Goal: Task Accomplishment & Management: Manage account settings

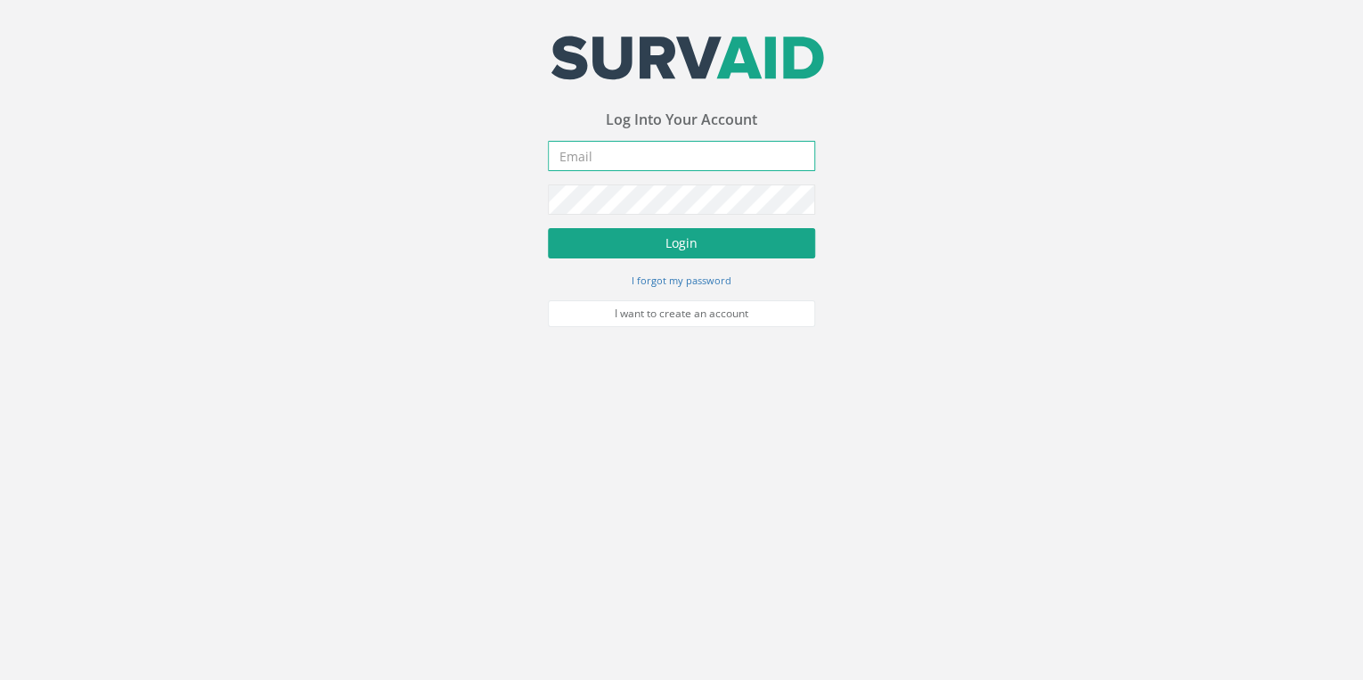
type input "[EMAIL_ADDRESS][DOMAIN_NAME]"
click at [666, 238] on button "Login" at bounding box center [681, 243] width 267 height 30
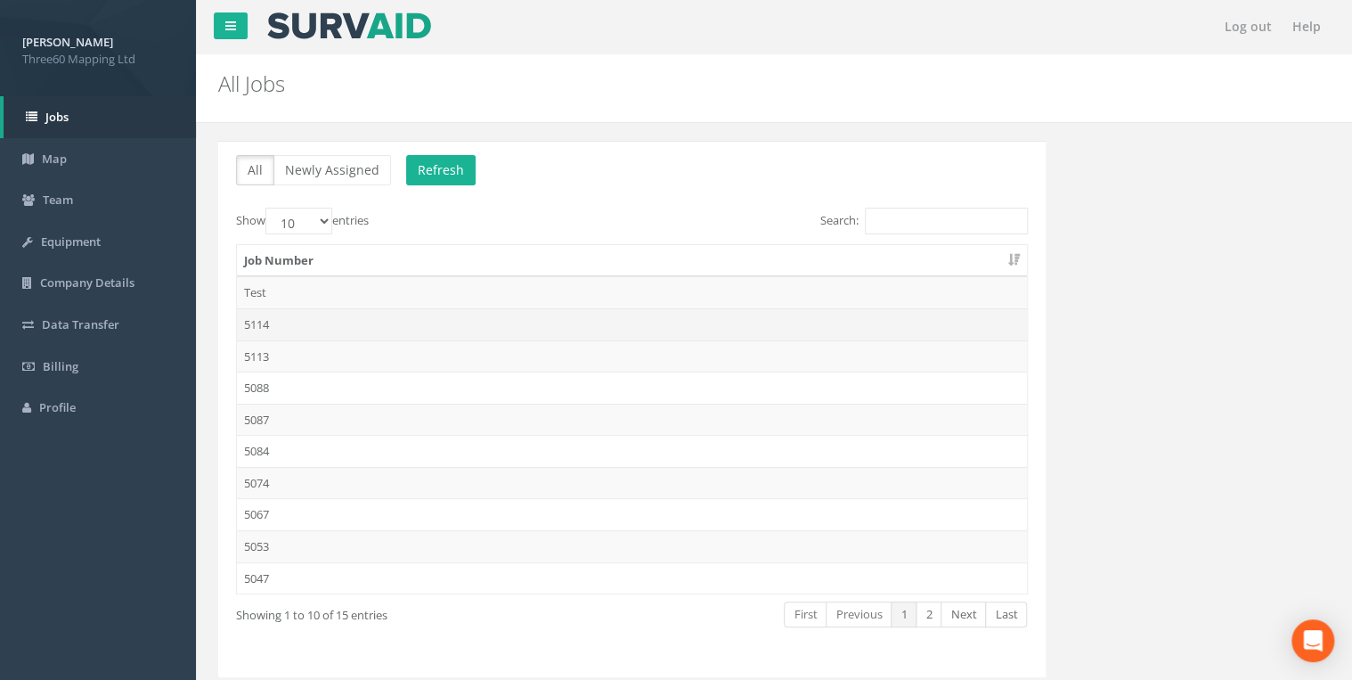
click at [258, 327] on td "5114" at bounding box center [632, 324] width 790 height 32
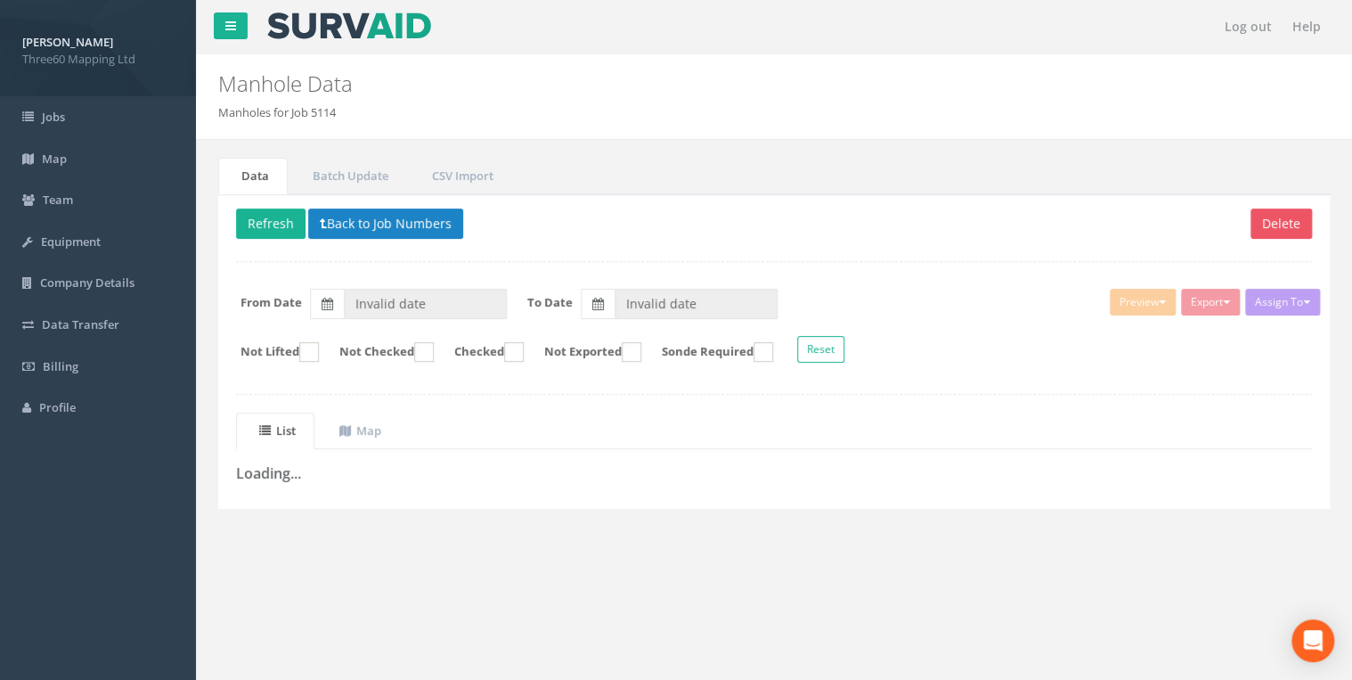
type input "[DATE]"
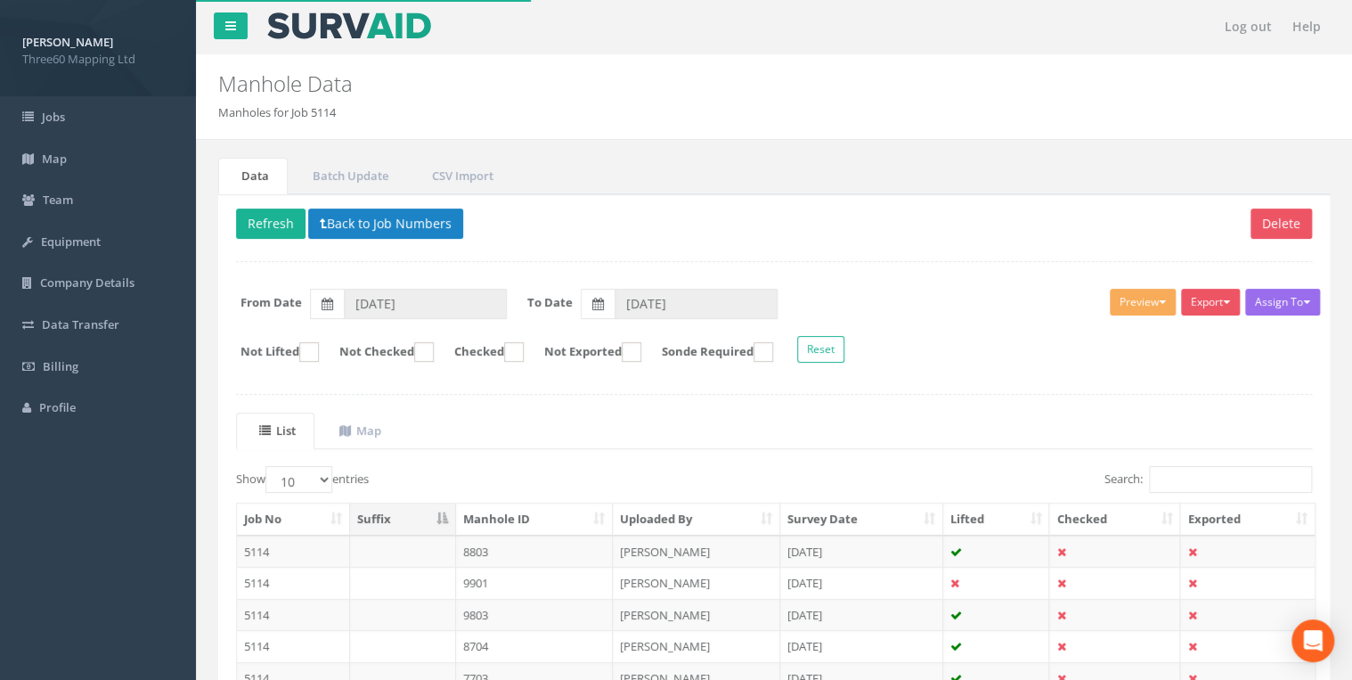
scroll to position [278, 0]
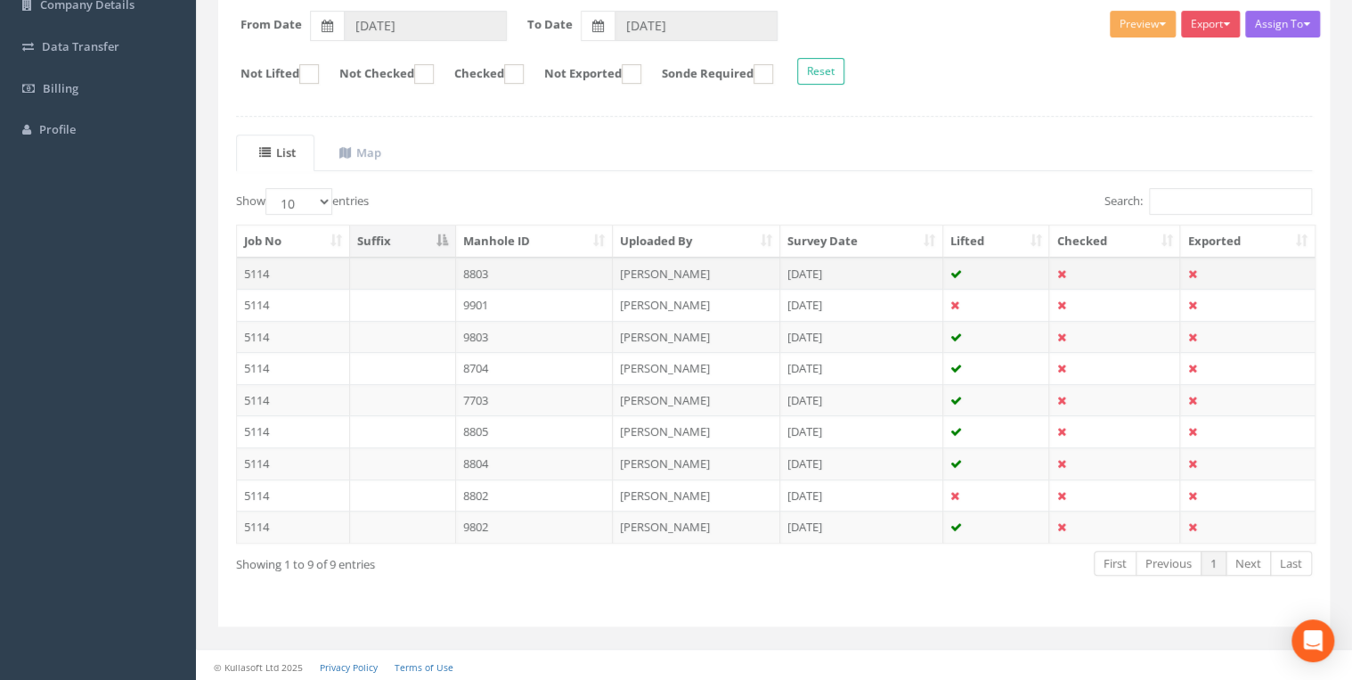
click at [474, 267] on td "8803" at bounding box center [535, 273] width 158 height 32
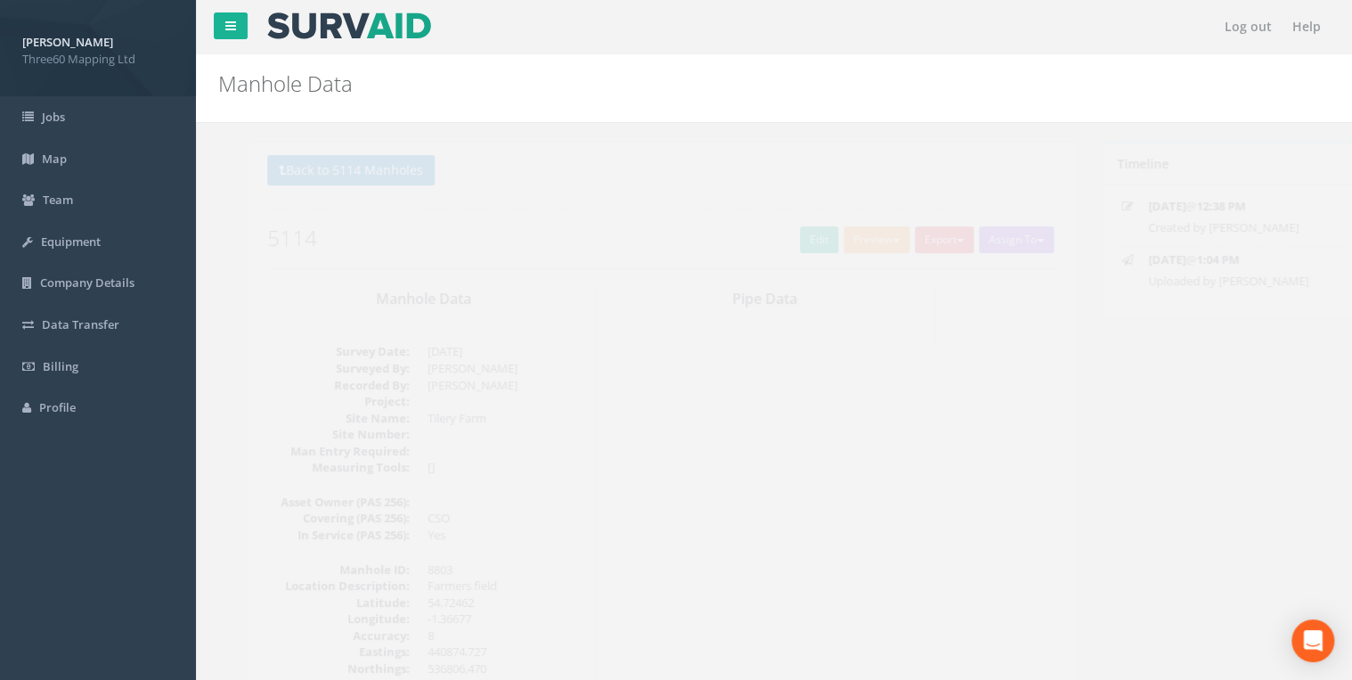
click at [760, 249] on div "Back to 5114 Manholes Back to Map Assign To No Companies Added Export 360 Manho…" at bounding box center [632, 211] width 792 height 113
click at [770, 236] on link "Edit" at bounding box center [788, 239] width 38 height 27
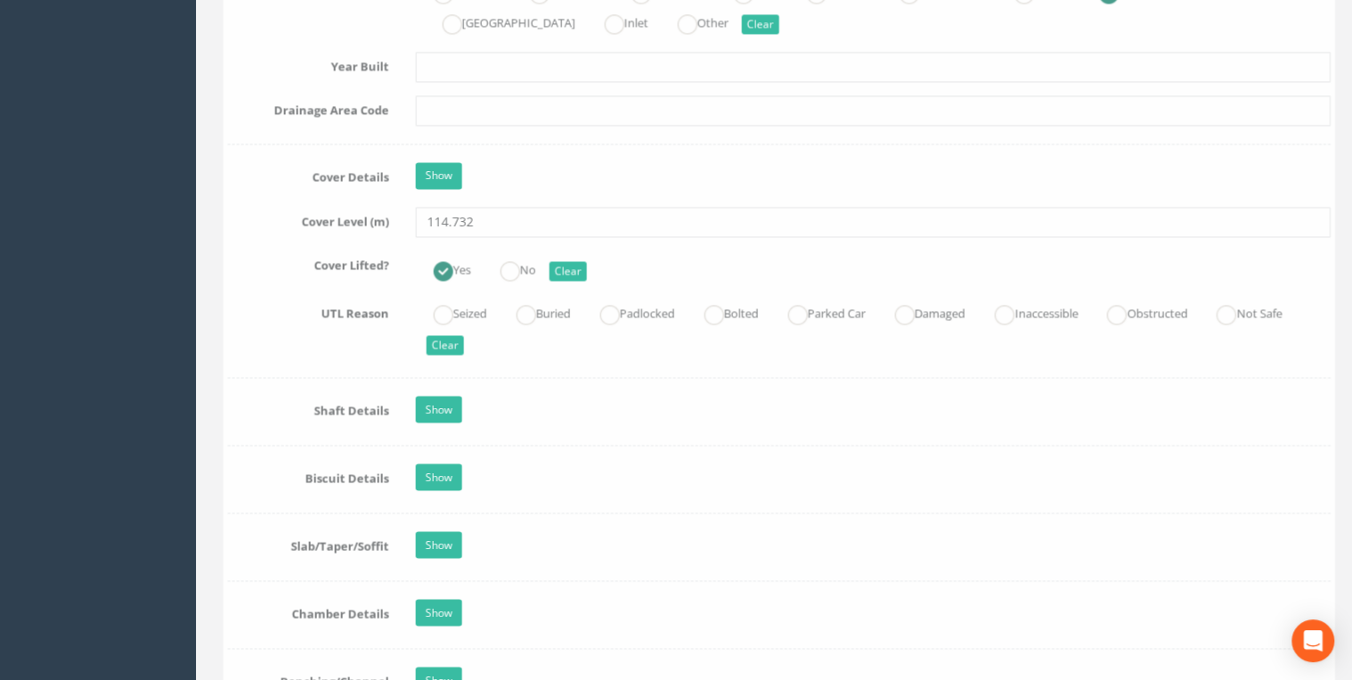
scroll to position [1805, 0]
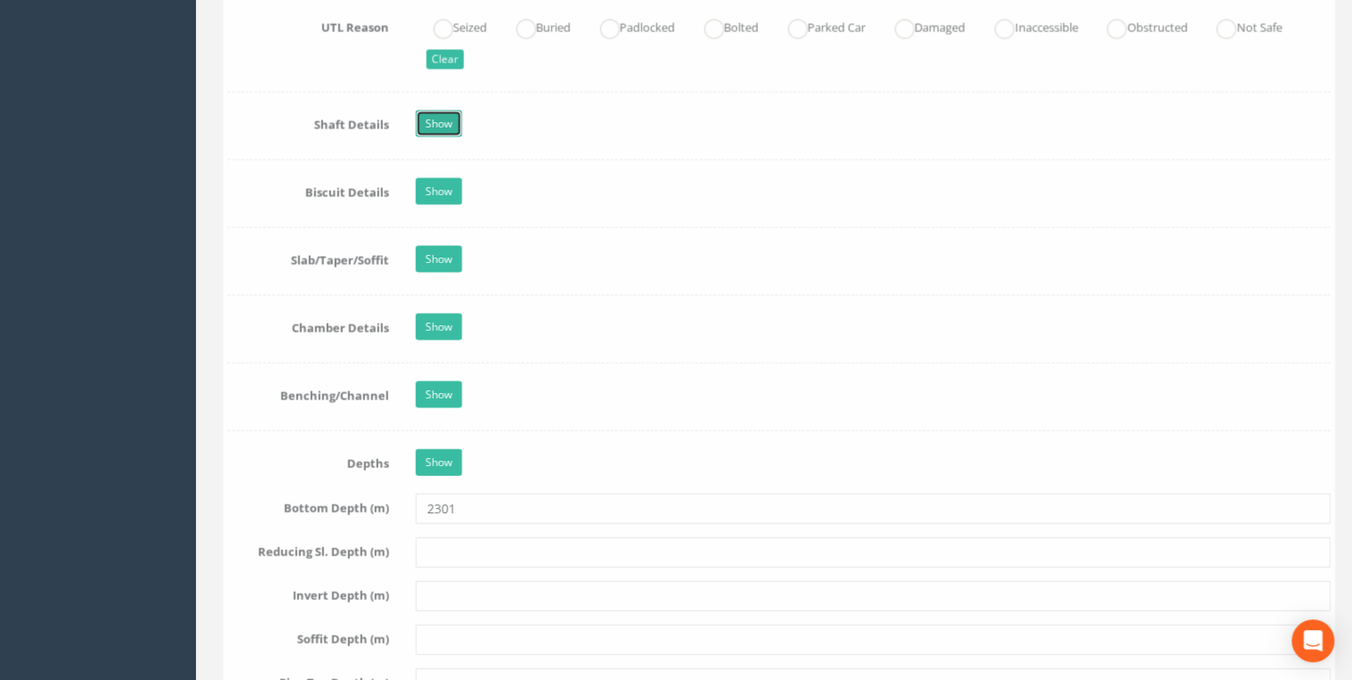
click at [444, 123] on link "Show" at bounding box center [434, 123] width 46 height 27
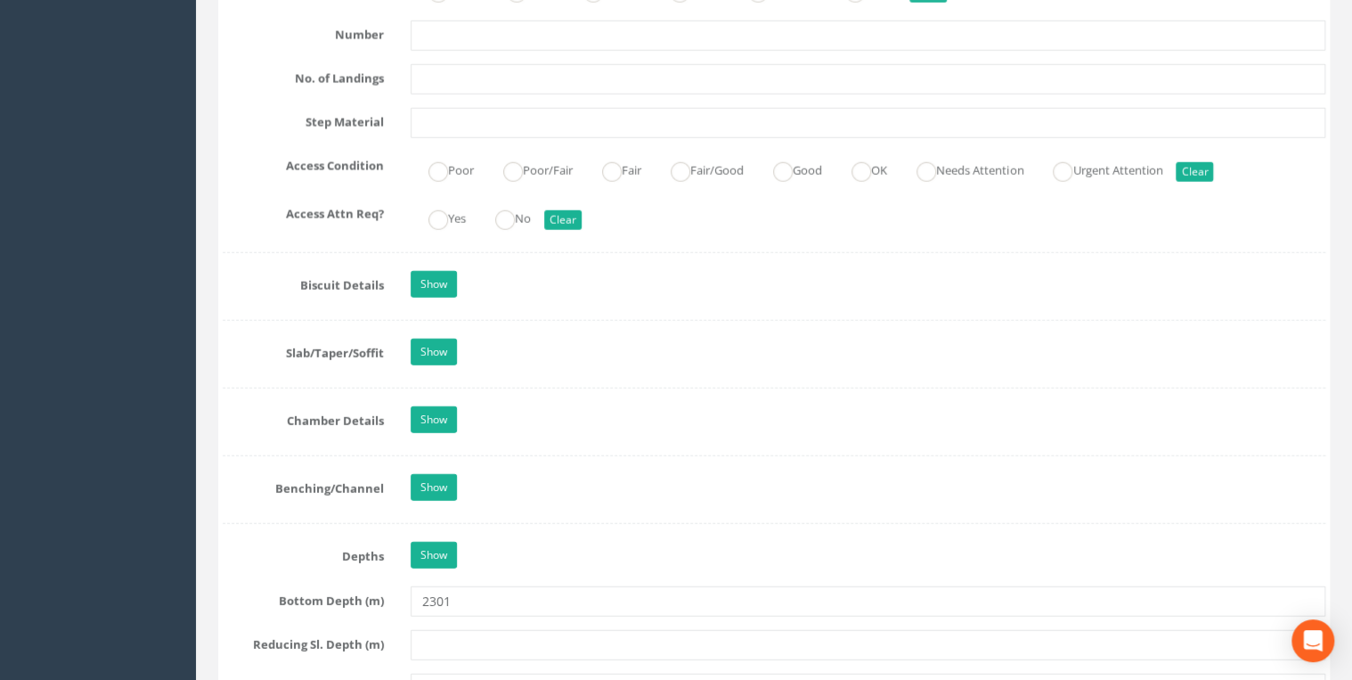
scroll to position [2566, 0]
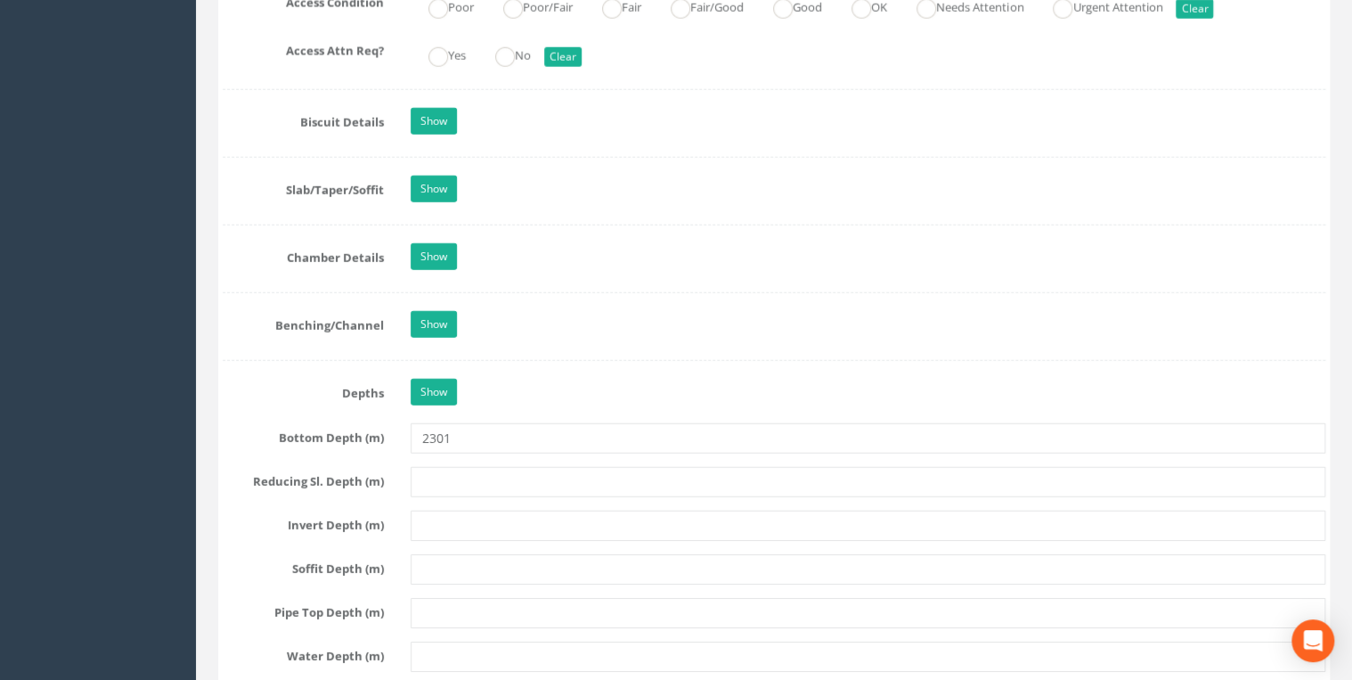
click at [469, 243] on div "Show" at bounding box center [868, 258] width 942 height 31
click at [457, 243] on div "Show" at bounding box center [868, 258] width 942 height 31
click at [453, 244] on link "Show" at bounding box center [434, 256] width 46 height 27
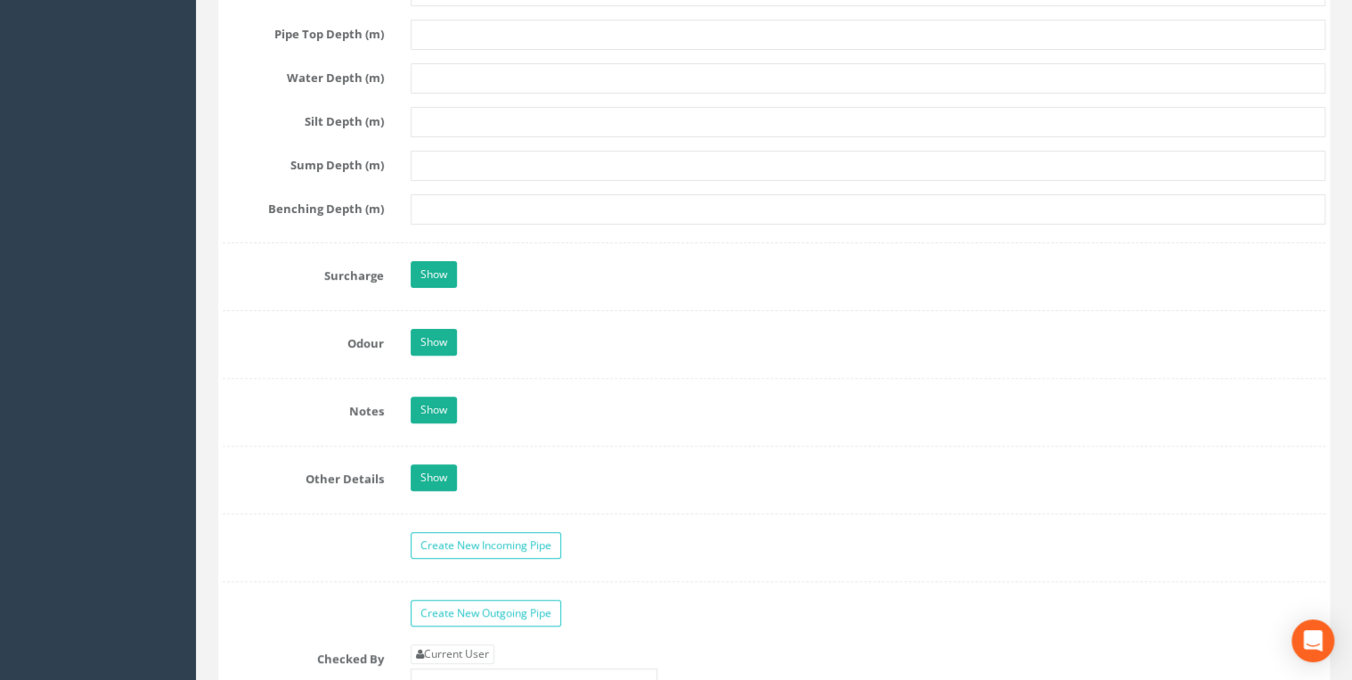
scroll to position [3706, 0]
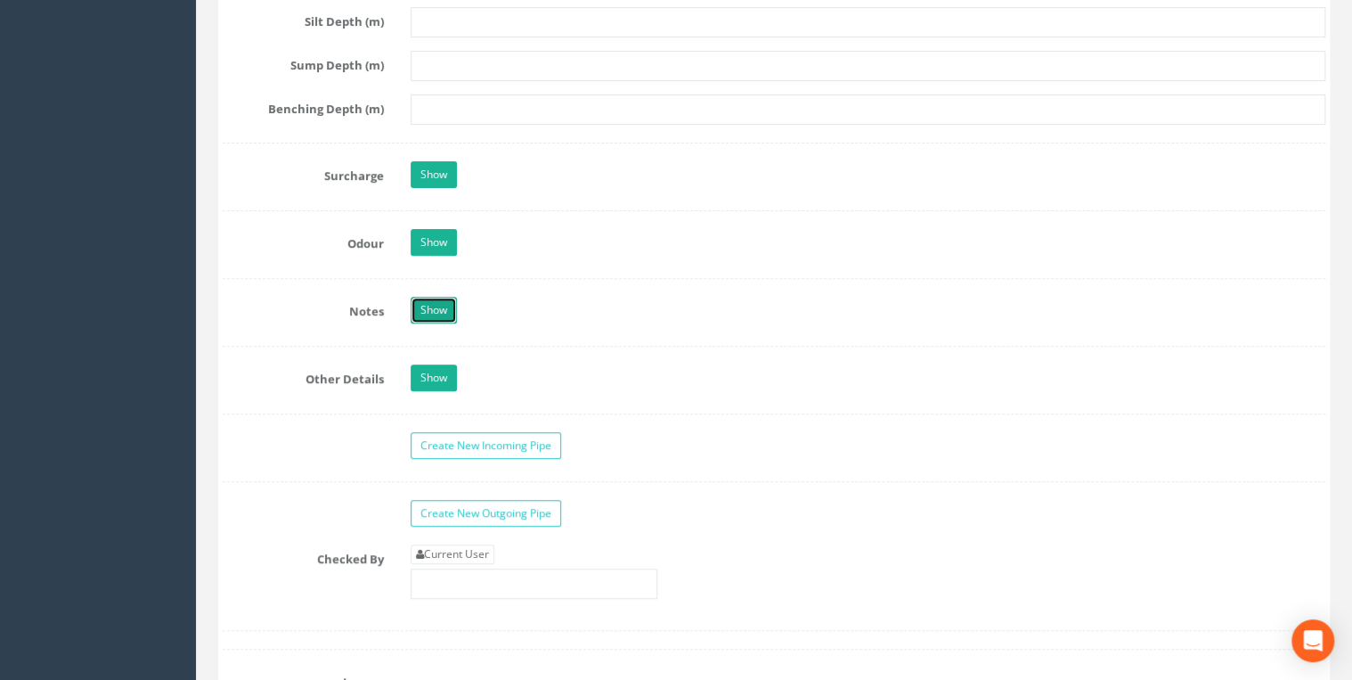
click at [428, 298] on link "Show" at bounding box center [434, 310] width 46 height 27
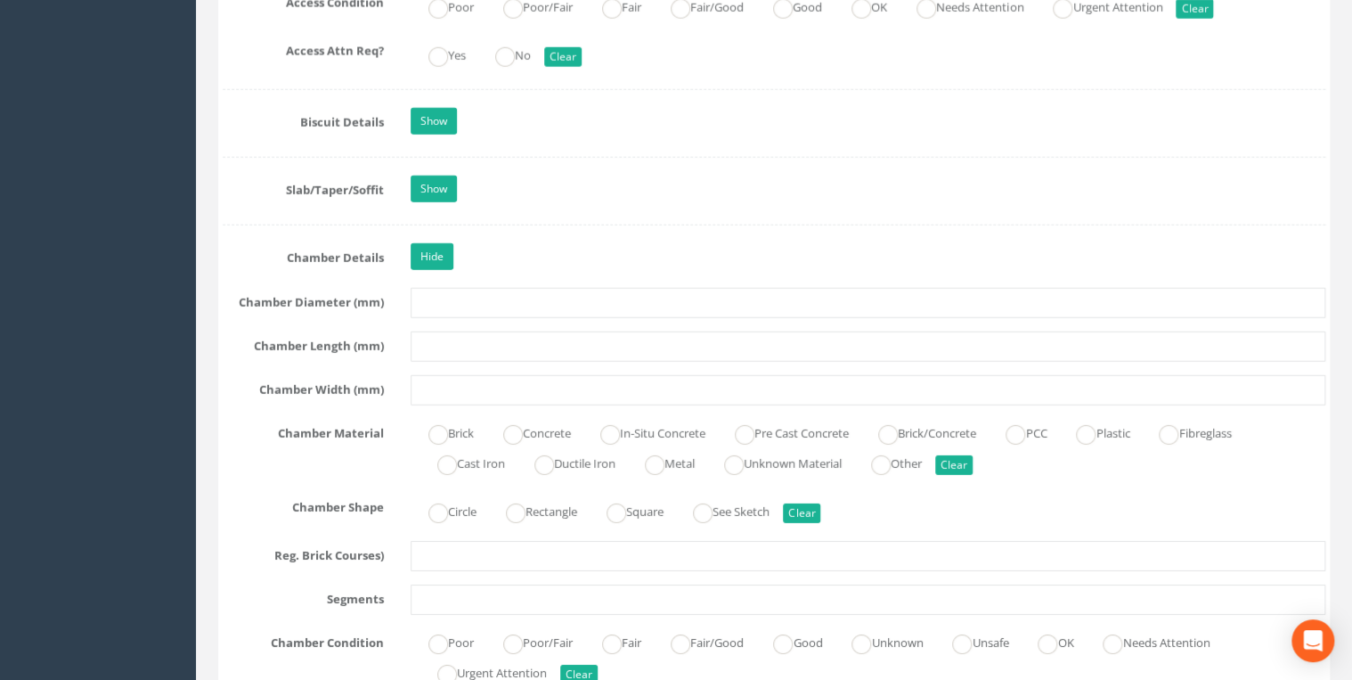
scroll to position [2470, 0]
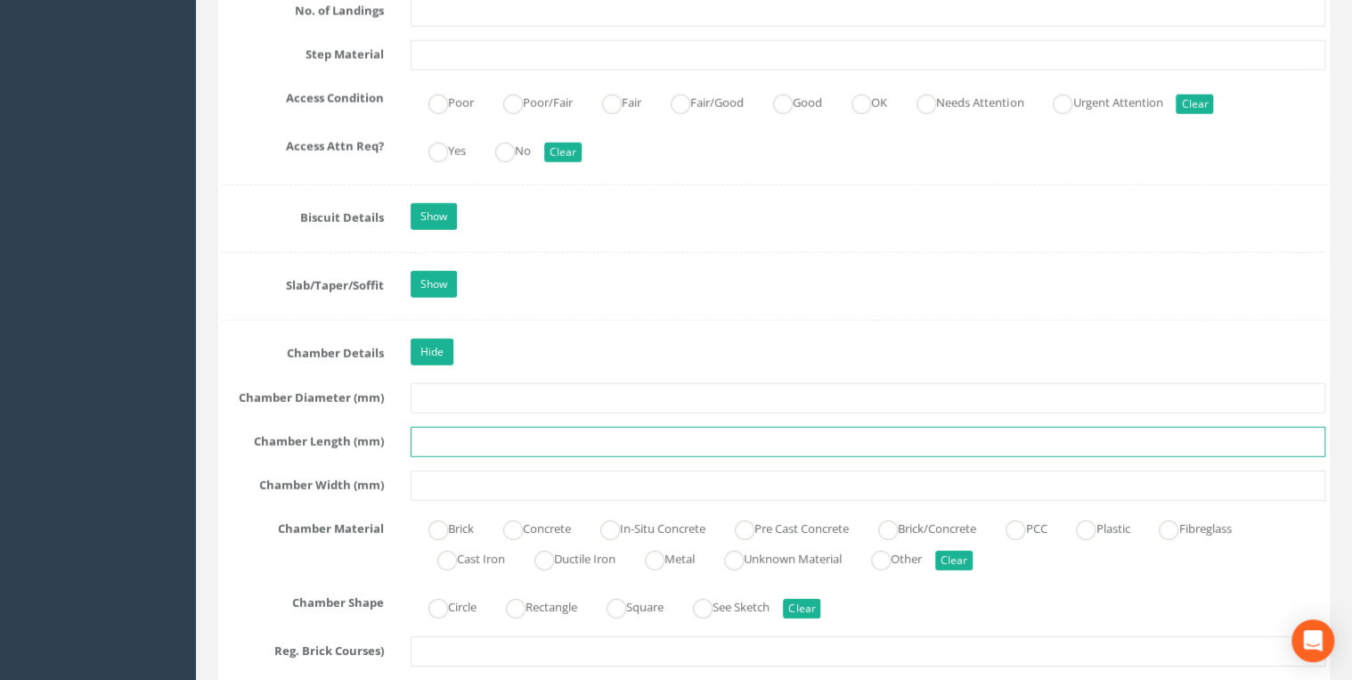
click at [453, 427] on input "text" at bounding box center [868, 442] width 915 height 30
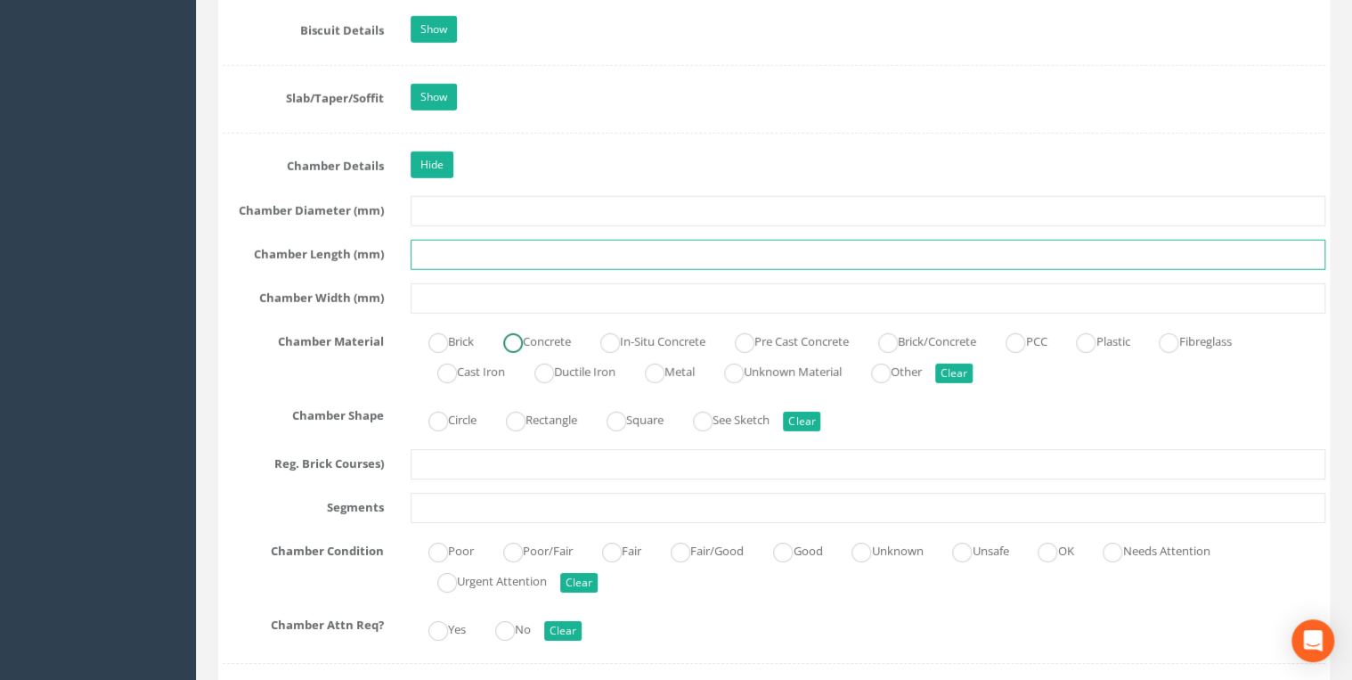
scroll to position [2660, 0]
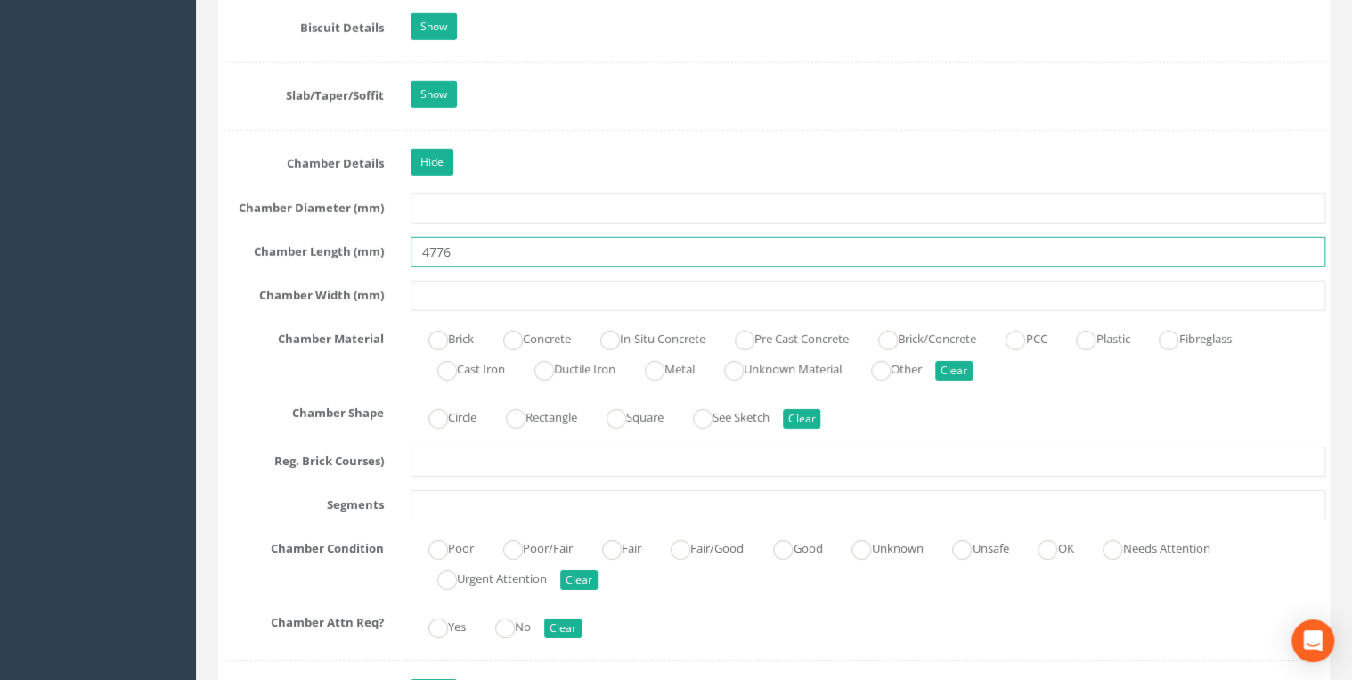
type input "4776"
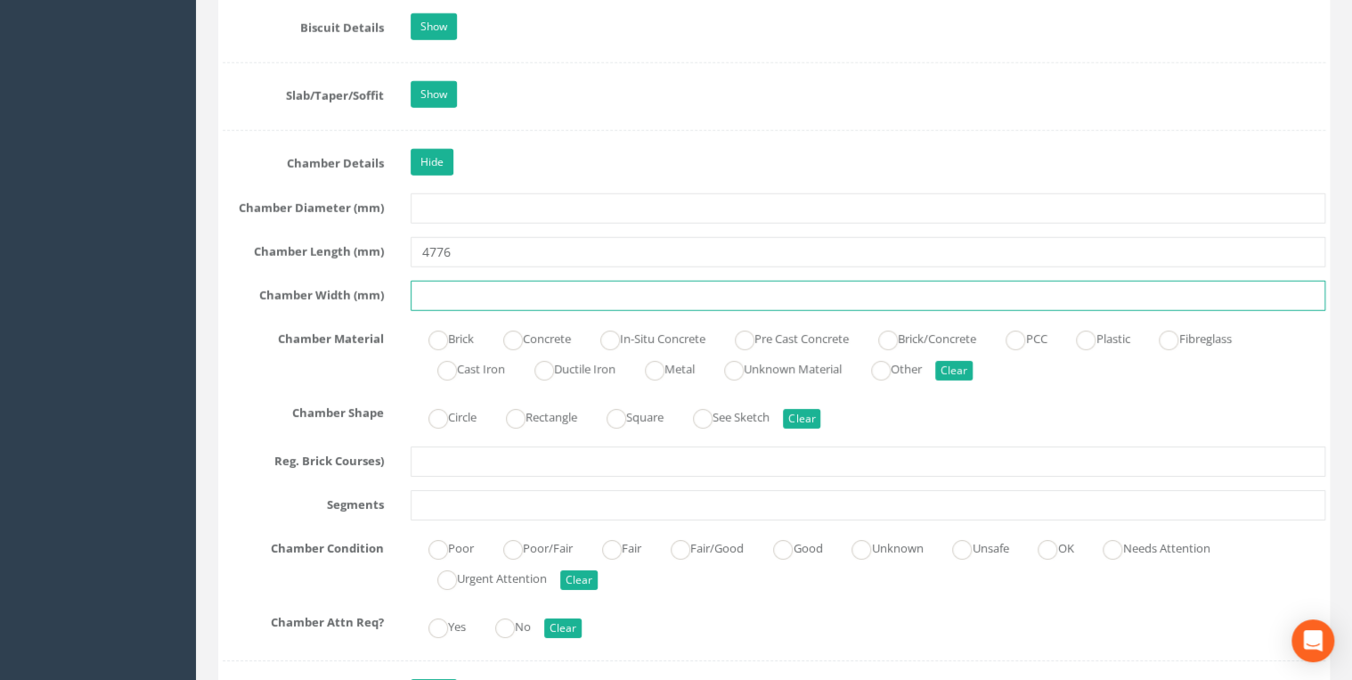
click at [427, 289] on input "text" at bounding box center [868, 296] width 915 height 30
type input "4998"
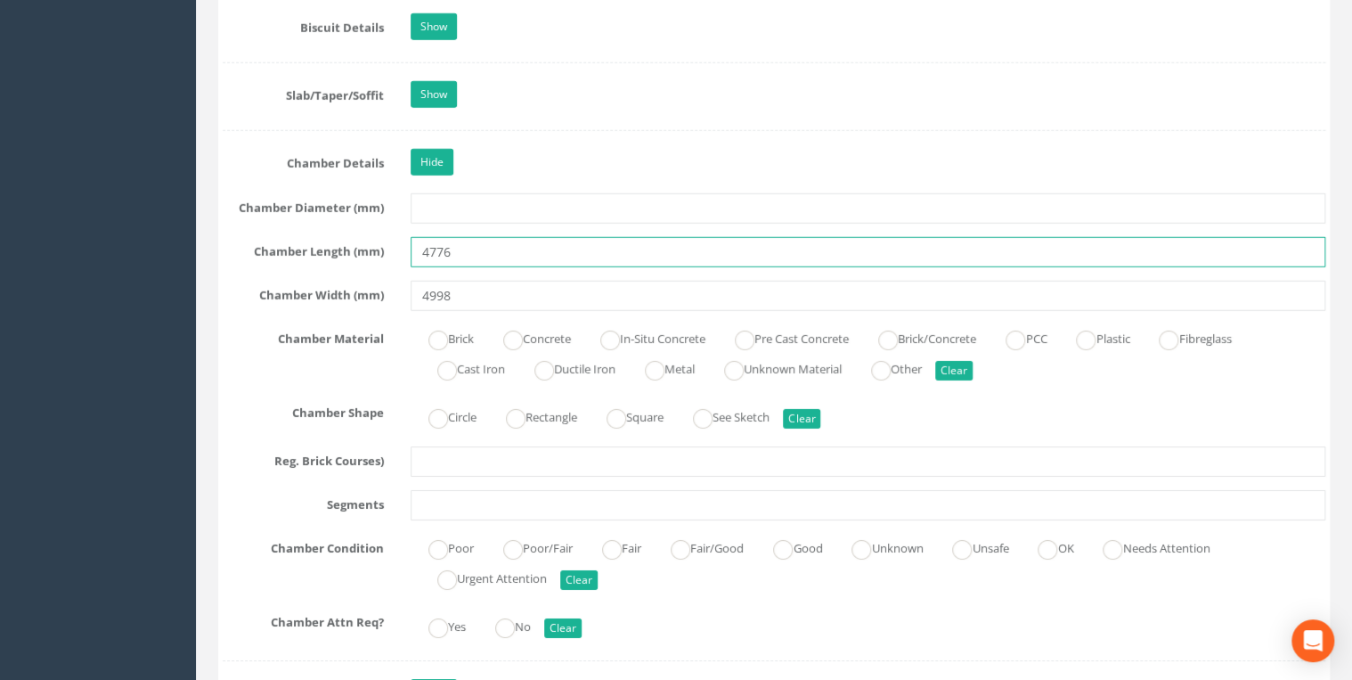
drag, startPoint x: 442, startPoint y: 242, endPoint x: 449, endPoint y: 254, distance: 13.6
click at [442, 242] on input "4776" at bounding box center [868, 252] width 915 height 30
click at [481, 248] on input "4796" at bounding box center [868, 252] width 915 height 30
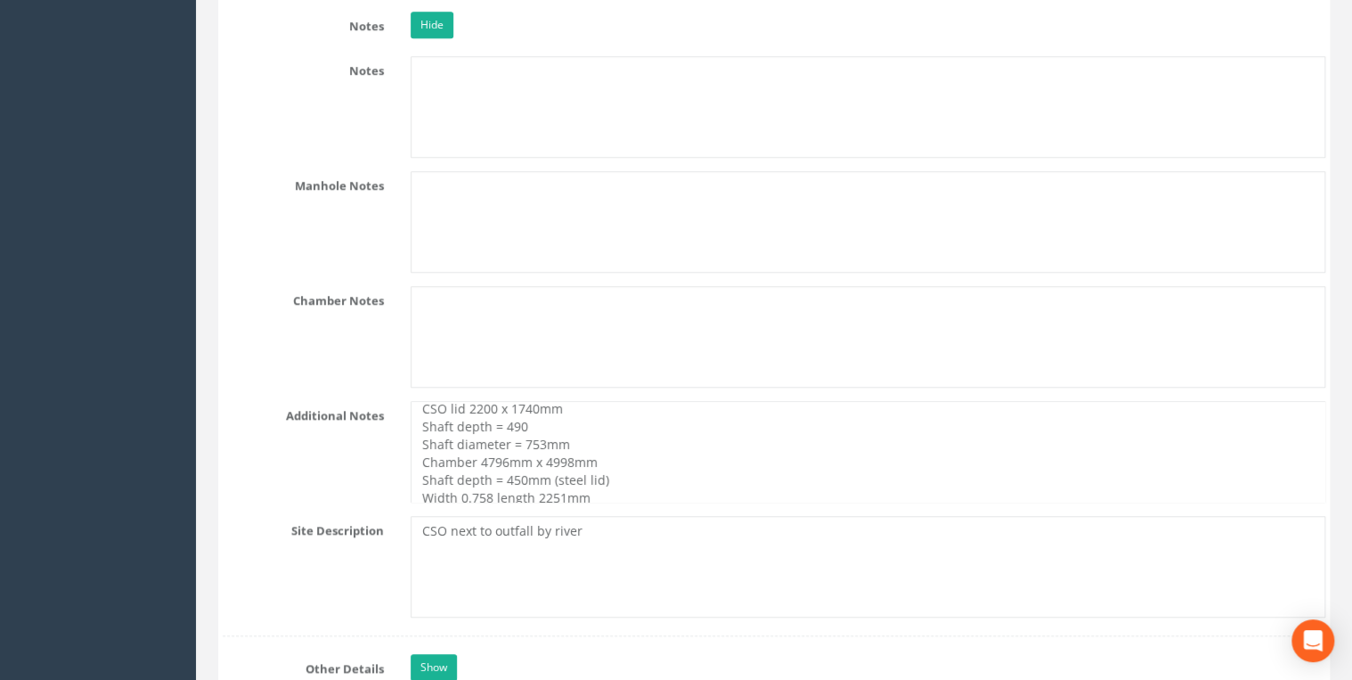
scroll to position [36, 0]
type input "4796"
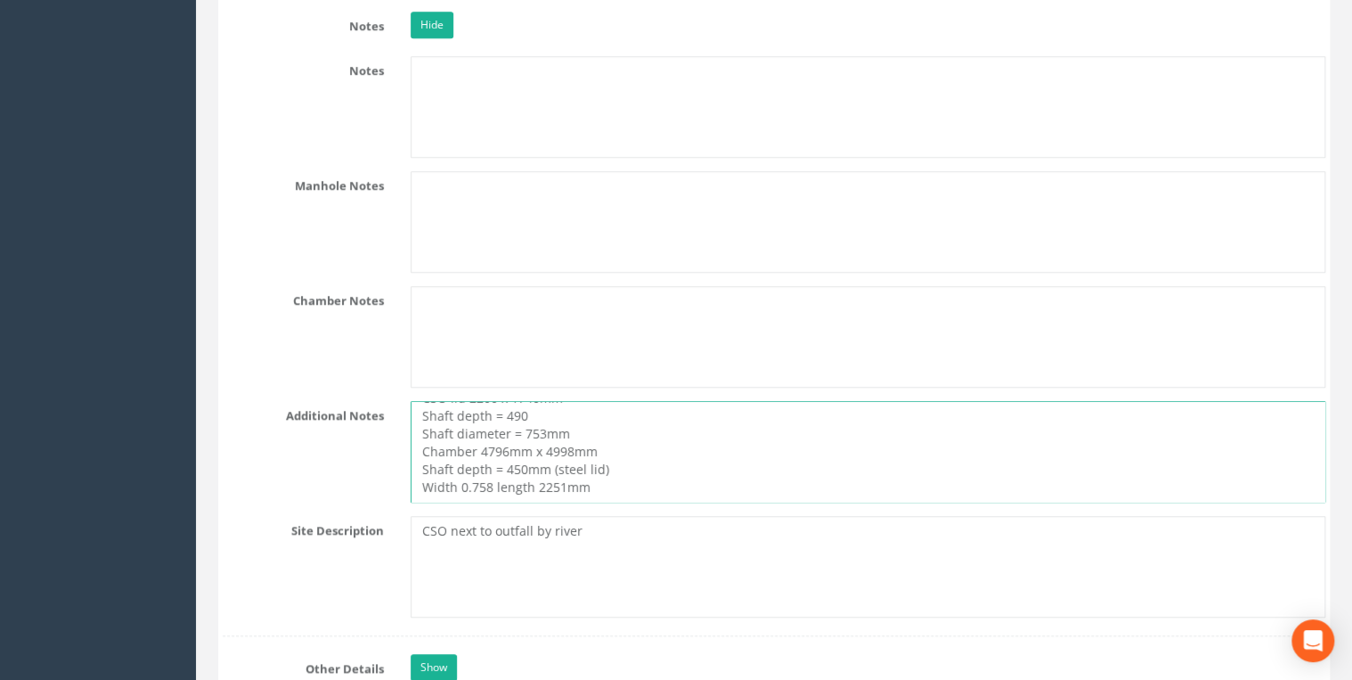
click at [595, 438] on textarea "Two triangle split lids are both 750 x 750mm CSO lid 2200 x 1740mm Shaft depth …" at bounding box center [868, 452] width 915 height 102
click at [640, 456] on textarea "Two triangle split lids are both 750 x 750mm CSO lid 2200 x 1740mm Shaft depth …" at bounding box center [868, 452] width 915 height 102
click at [573, 420] on textarea "Two triangle split lids are both 750 x 750mm CSO lid 2200 x 1740mm Shaft depth …" at bounding box center [868, 452] width 915 height 102
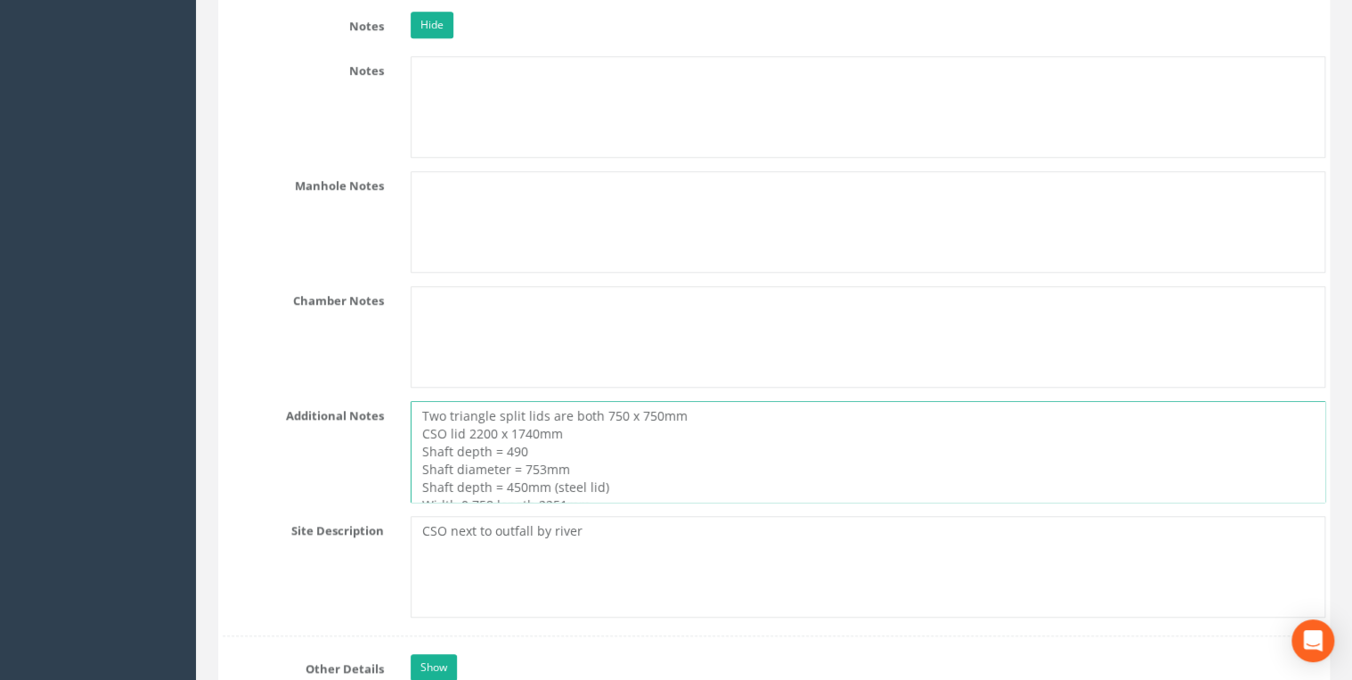
click at [544, 442] on textarea "Two triangle split lids are both 750 x 750mm CSO lid 2200 x 1740mm Shaft depth …" at bounding box center [868, 452] width 915 height 102
click at [598, 456] on textarea "Two triangle split lids are both 750 x 750mm CSO lid 2200 x 1740mm Shaft depth …" at bounding box center [868, 452] width 915 height 102
click at [557, 470] on textarea "Two triangle split lids are both 750 x 750mm CSO lid 2200 x 1740mm Shaft depth …" at bounding box center [868, 452] width 915 height 102
click at [425, 460] on textarea "Two triangle split lids are both 750 x 750mm CSO lid 2200 x 1740mm Shaft depth …" at bounding box center [868, 452] width 915 height 102
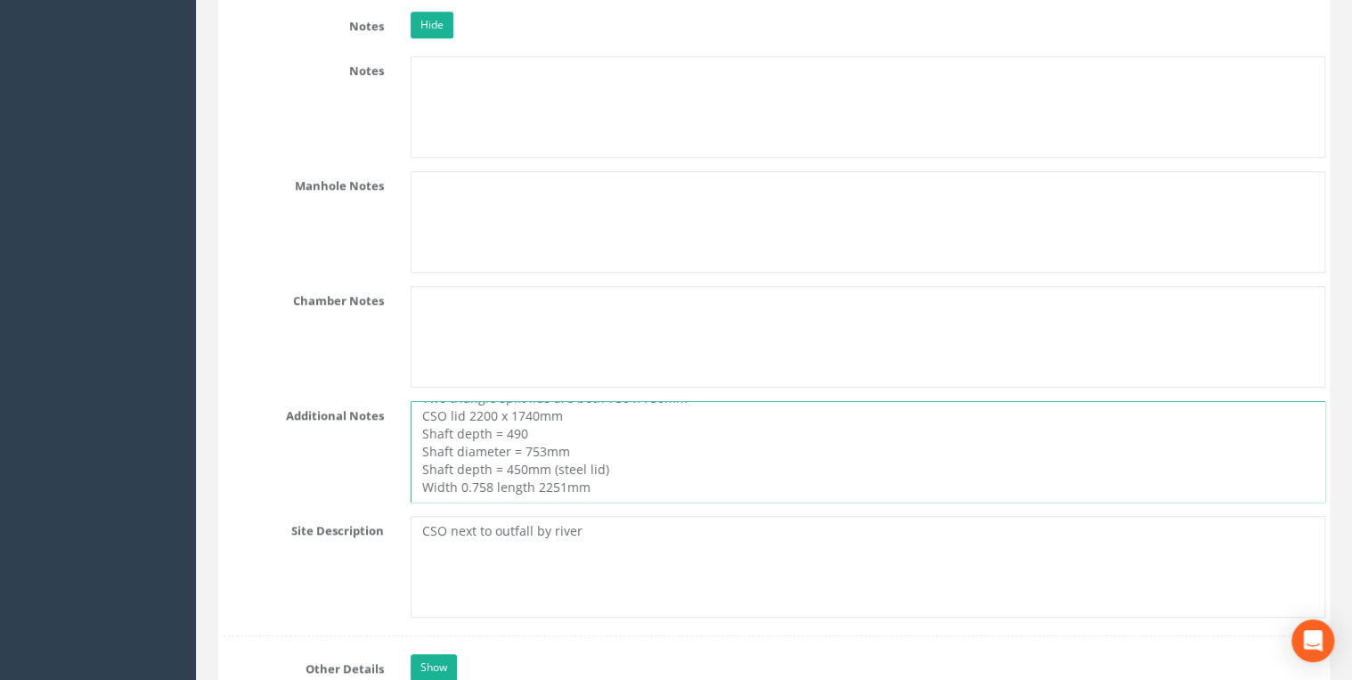
click at [414, 461] on textarea "Two triangle split lids are both 750 x 750mm CSO lid 2200 x 1740mm Shaft depth …" at bounding box center [868, 452] width 915 height 102
click at [416, 475] on textarea "Two triangle split lids are both 750 x 750mm CSO lid 2200 x 1740mm Shaft depth …" at bounding box center [868, 452] width 915 height 102
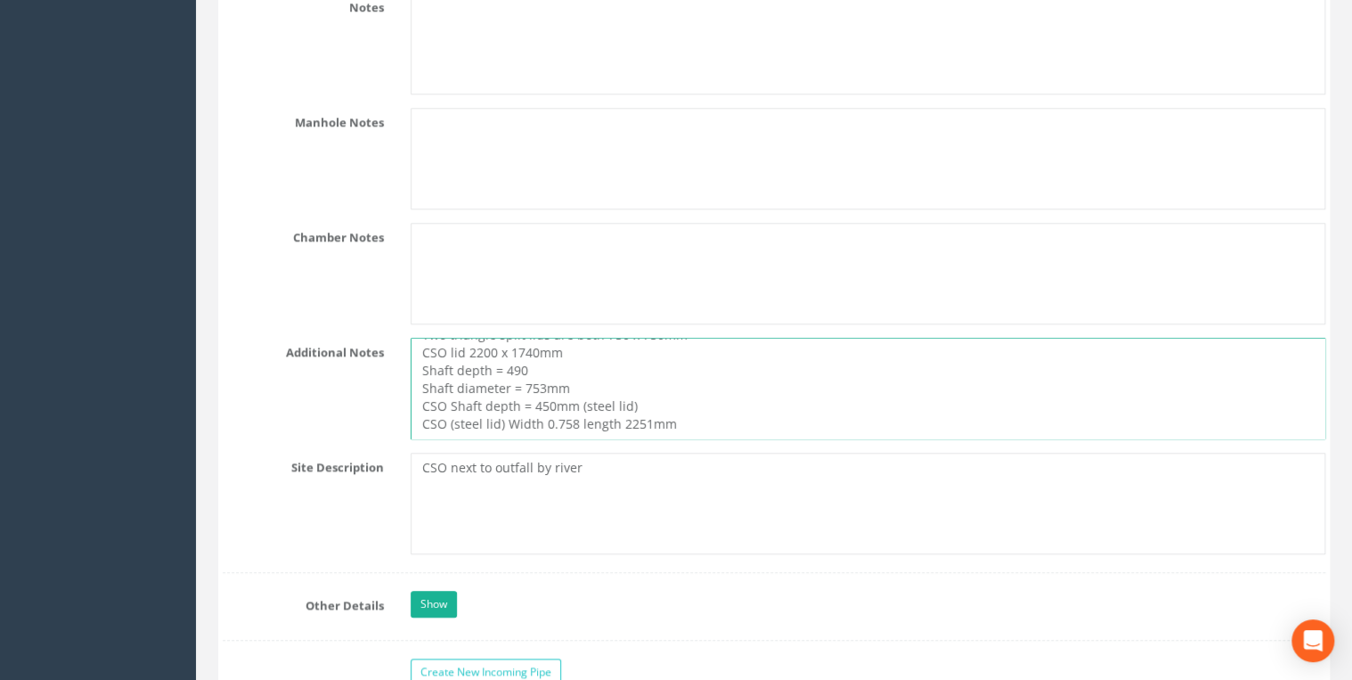
scroll to position [4085, 0]
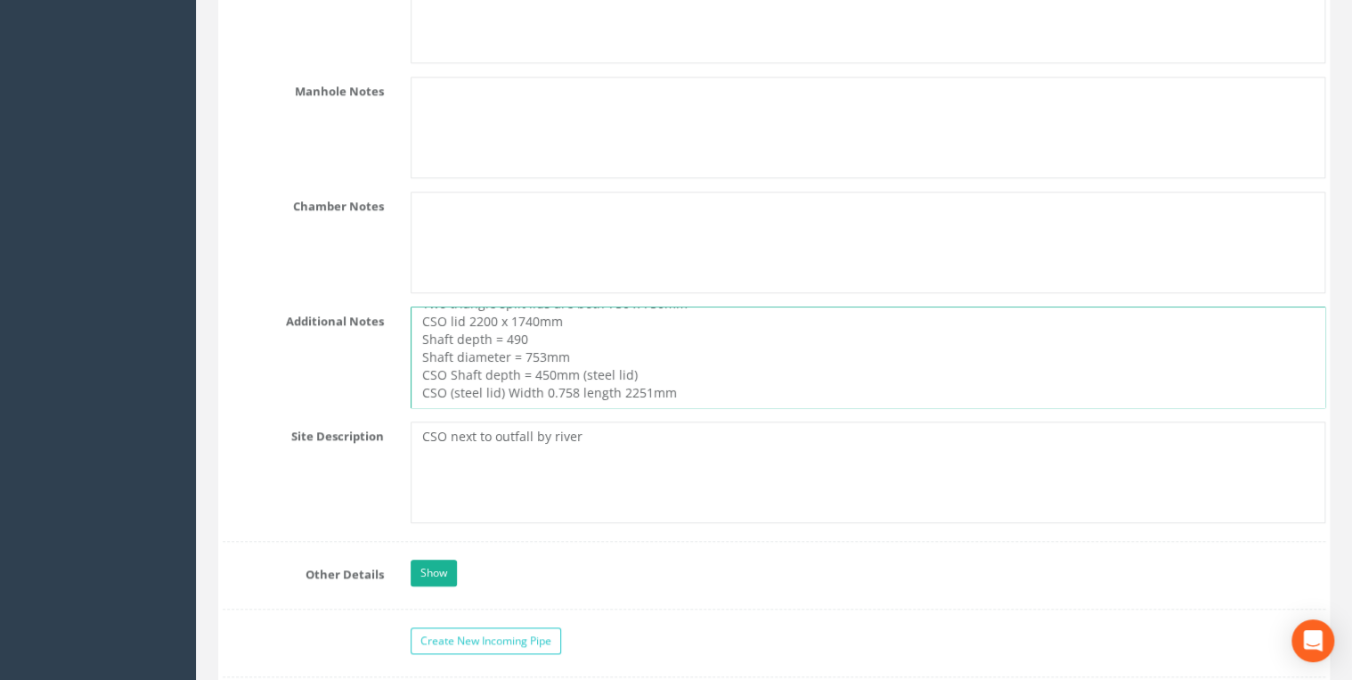
type textarea "Two triangle split lids are both 750 x 750mm CSO lid 2200 x 1740mm Shaft depth …"
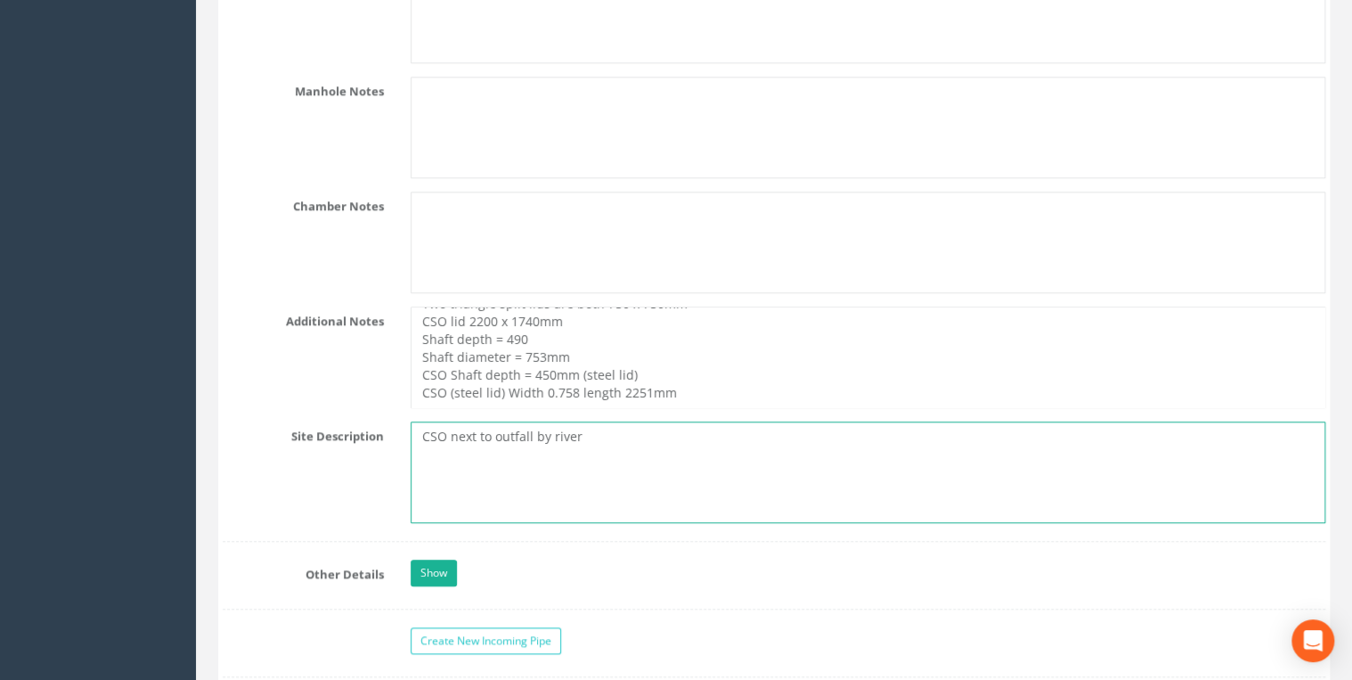
click at [649, 421] on textarea "CSO next to outfall by river" at bounding box center [868, 472] width 915 height 102
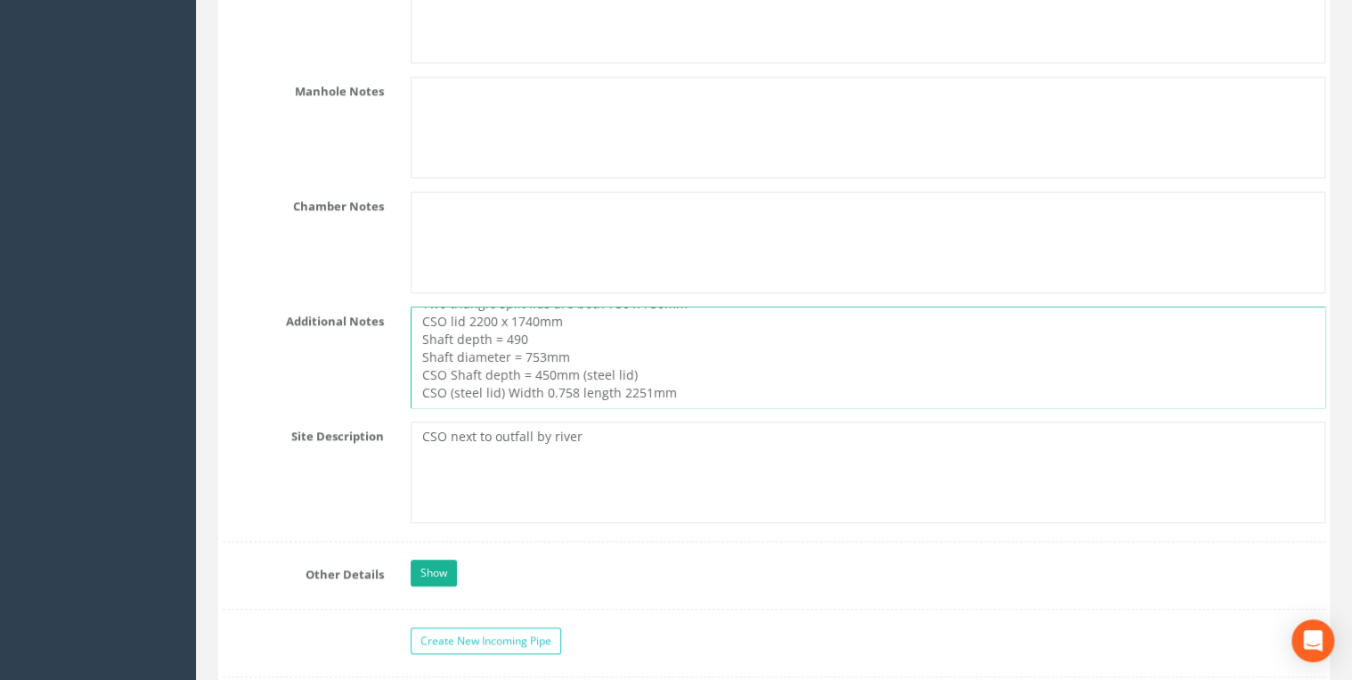
click at [692, 375] on textarea "Two triangle split lids are both 750 x 750mm CSO lid 2200 x 1740mm Shaft depth …" at bounding box center [868, 357] width 915 height 102
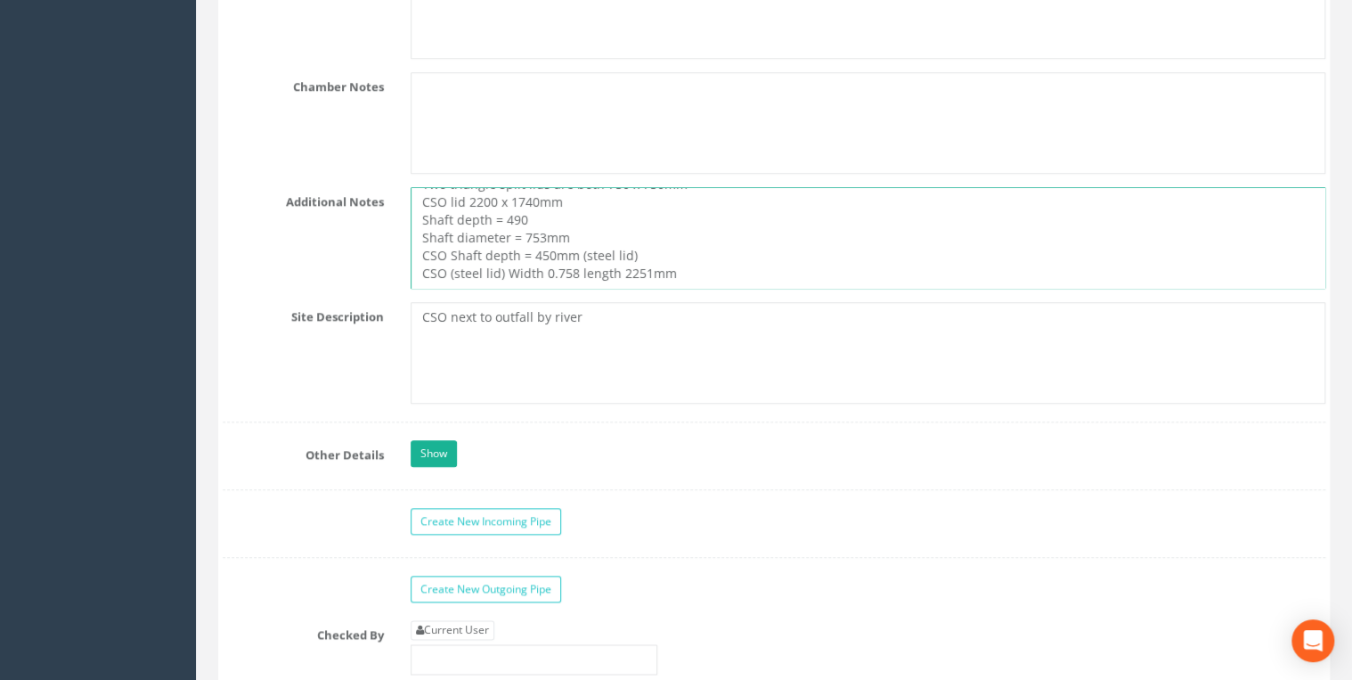
scroll to position [4466, 0]
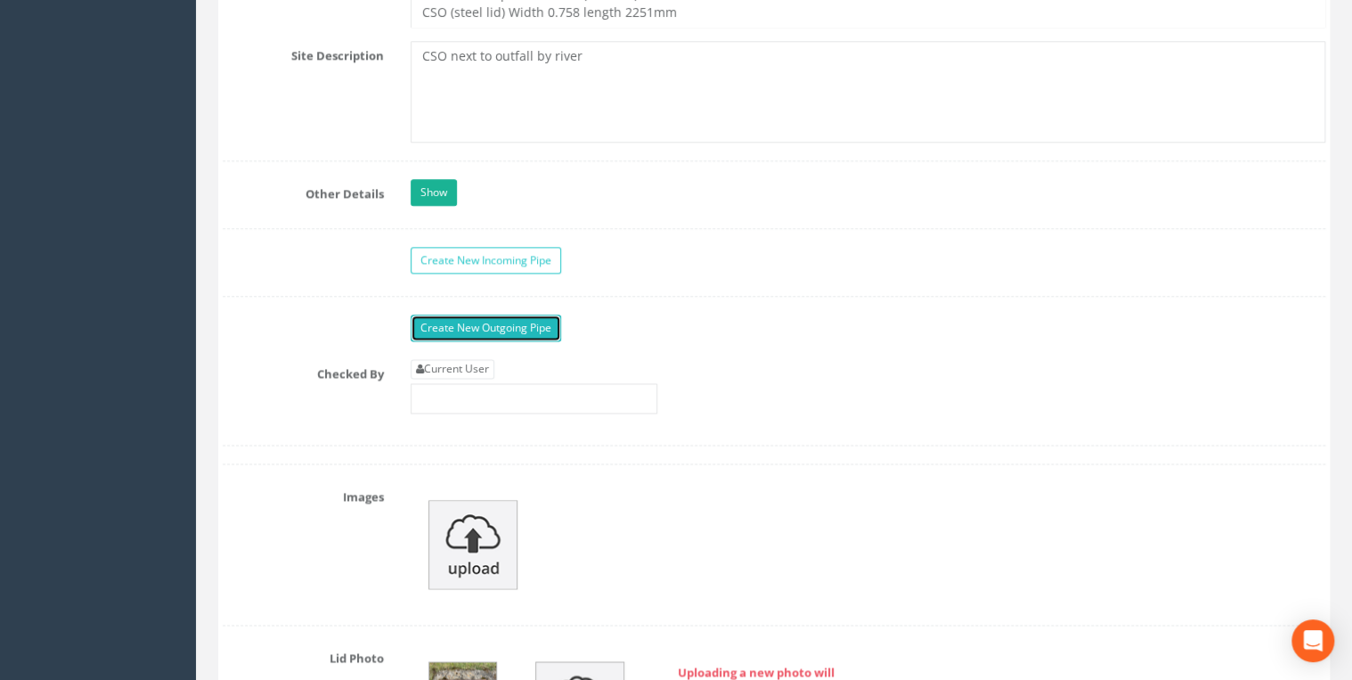
click at [530, 314] on link "Create New Outgoing Pipe" at bounding box center [486, 327] width 151 height 27
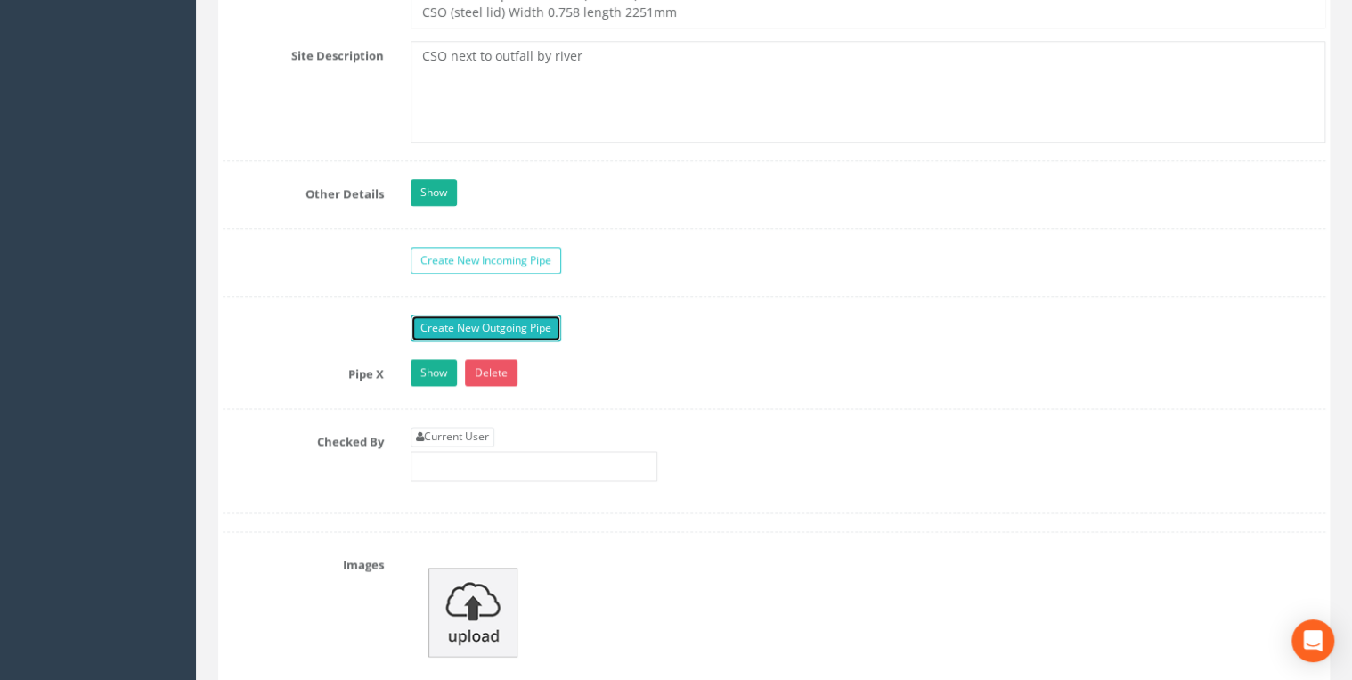
click at [534, 314] on link "Create New Outgoing Pipe" at bounding box center [486, 327] width 151 height 27
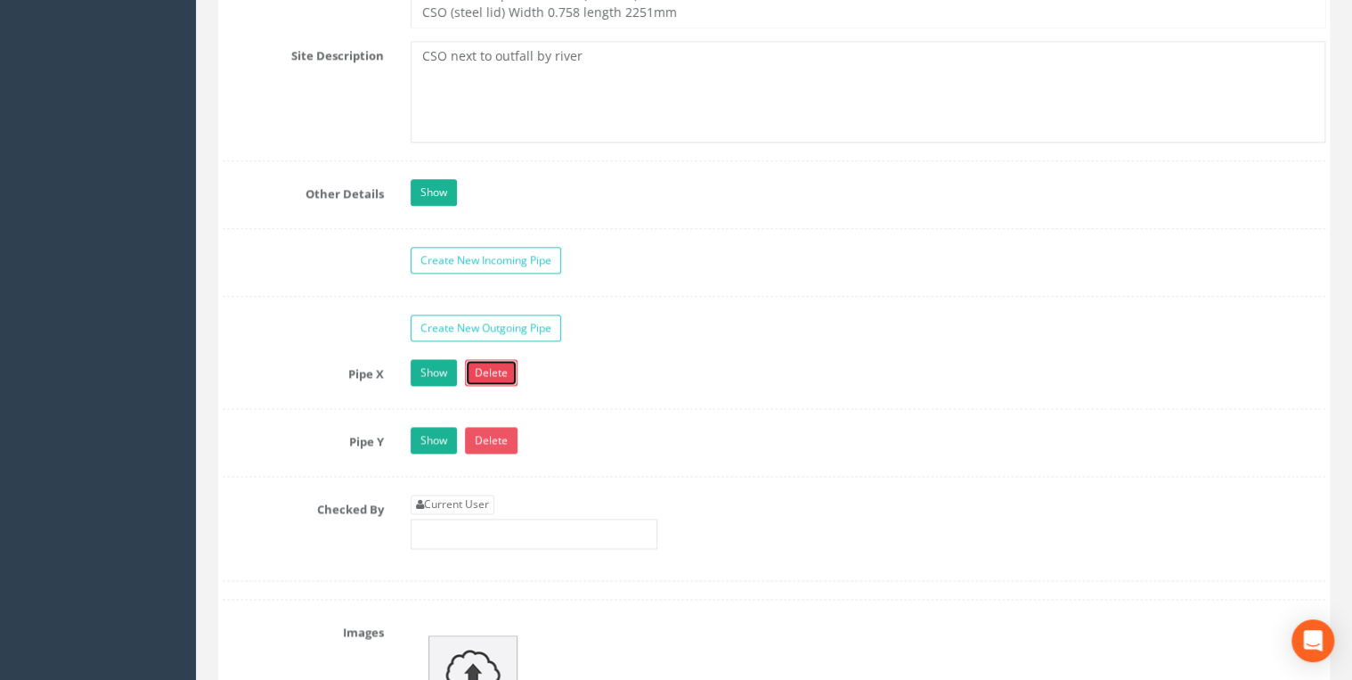
click at [510, 359] on link "Delete" at bounding box center [491, 372] width 53 height 27
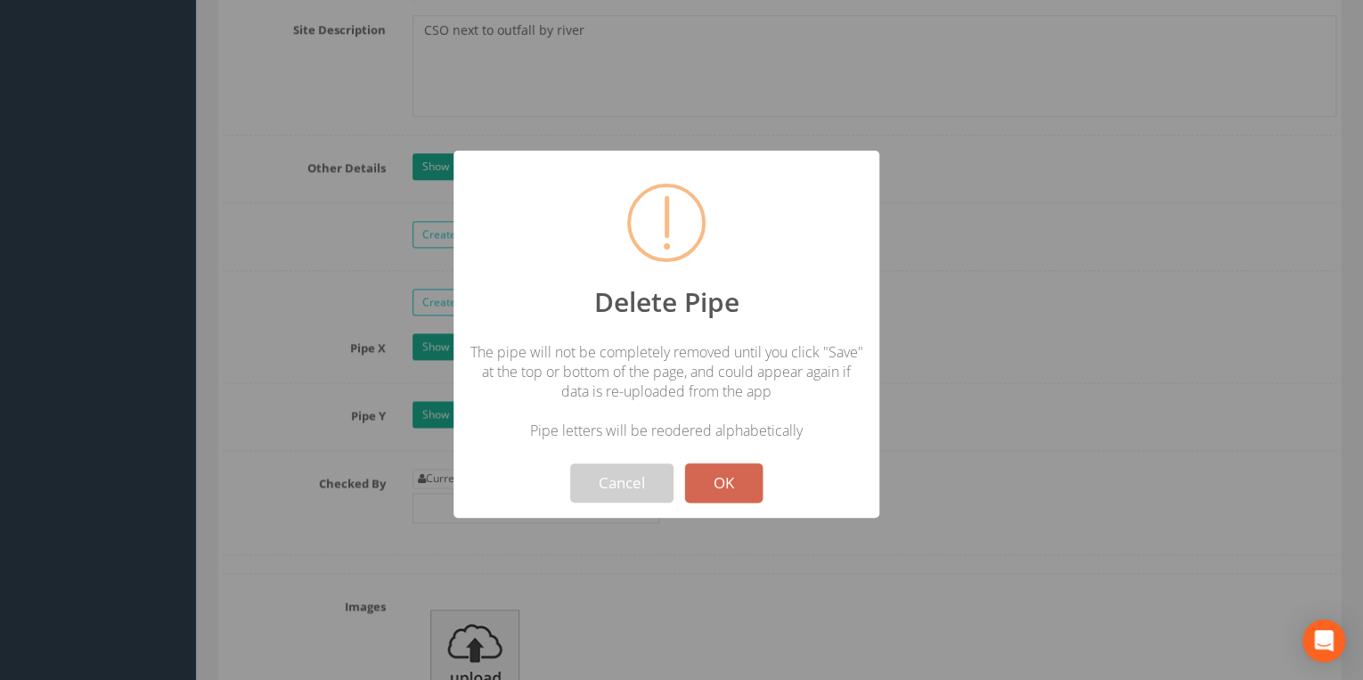
click at [716, 482] on button "OK" at bounding box center [724, 482] width 78 height 39
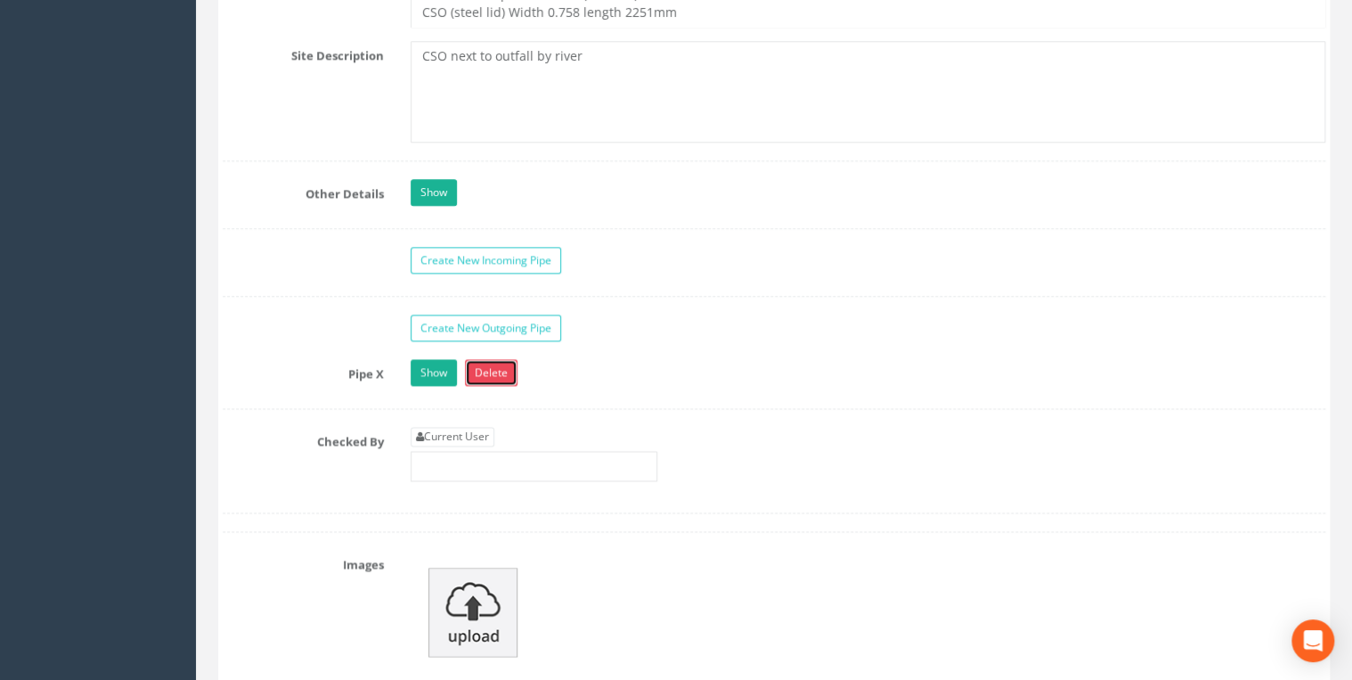
click at [505, 359] on link "Delete" at bounding box center [491, 372] width 53 height 27
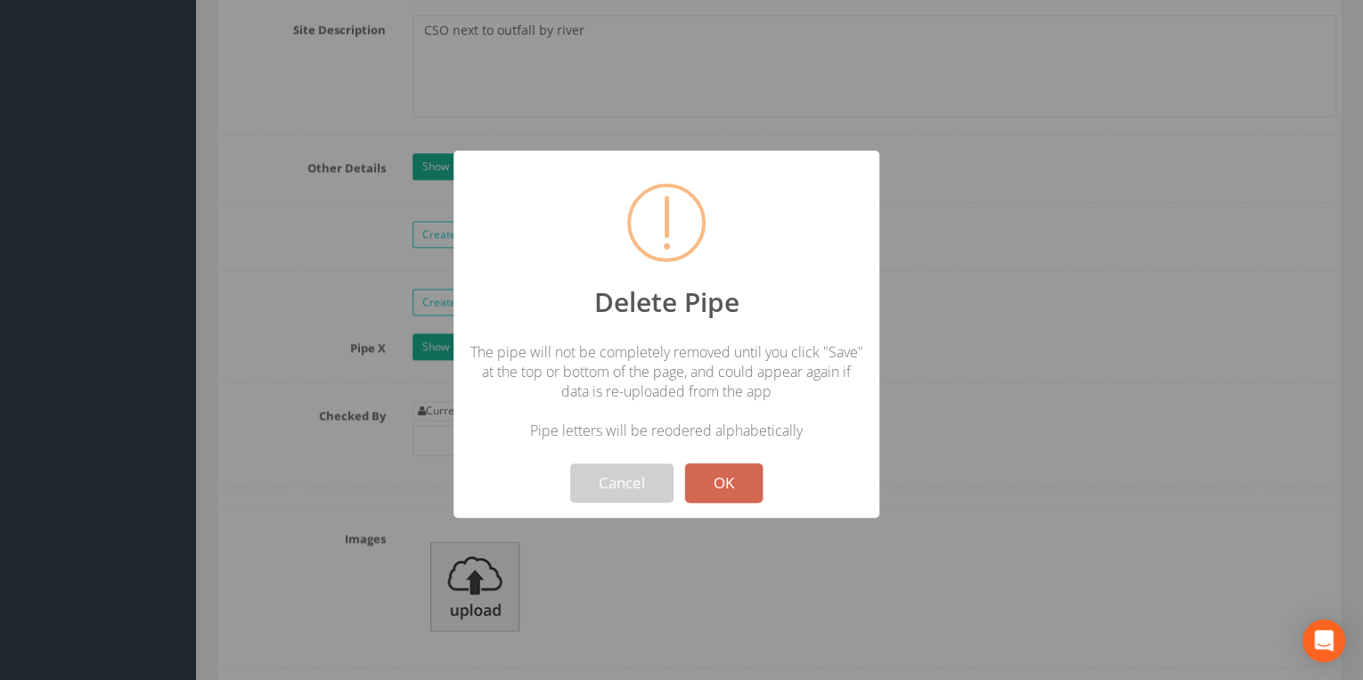
click at [705, 473] on button "OK" at bounding box center [724, 482] width 78 height 39
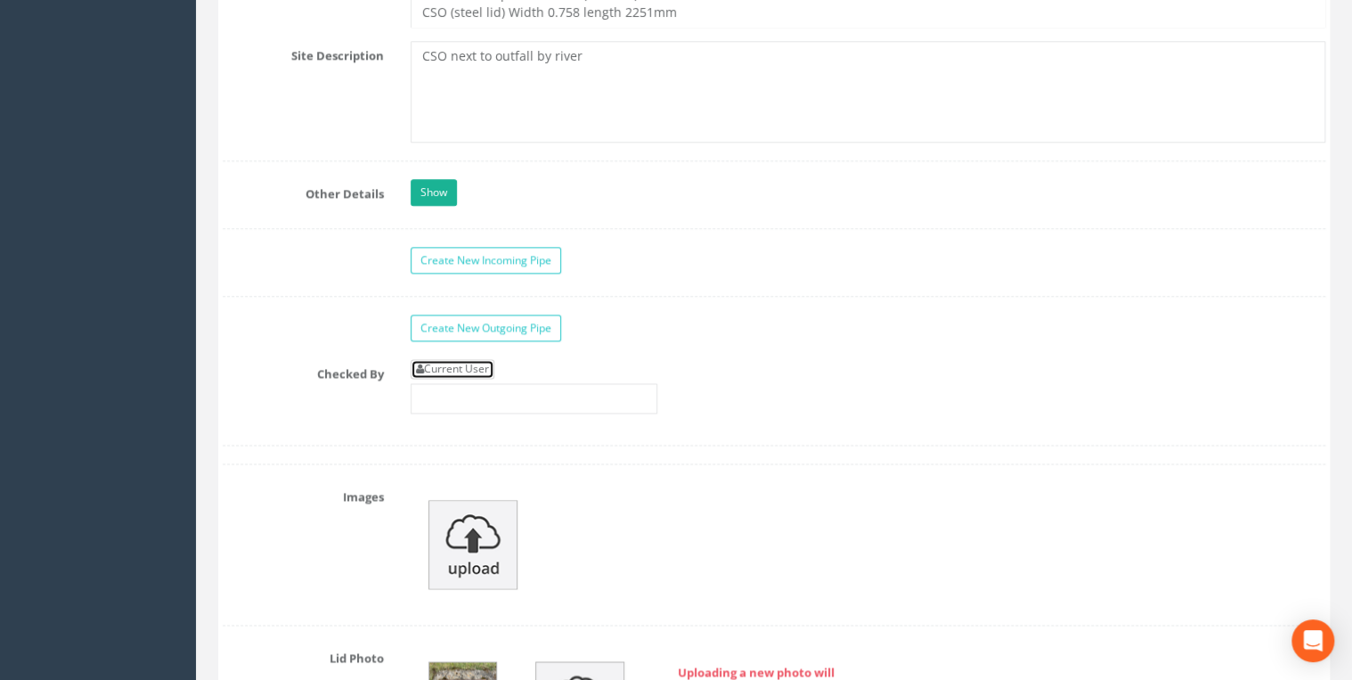
click at [456, 359] on link "Current User" at bounding box center [453, 369] width 84 height 20
type input "[PERSON_NAME]"
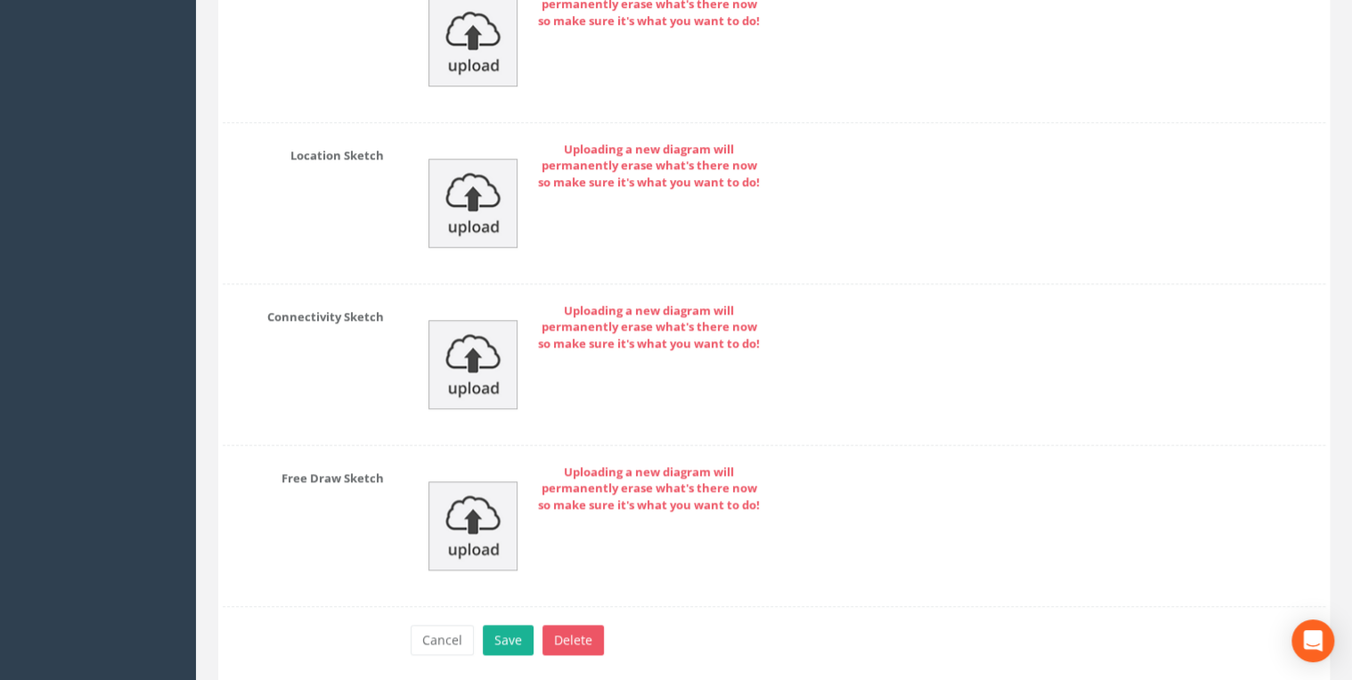
scroll to position [7598, 0]
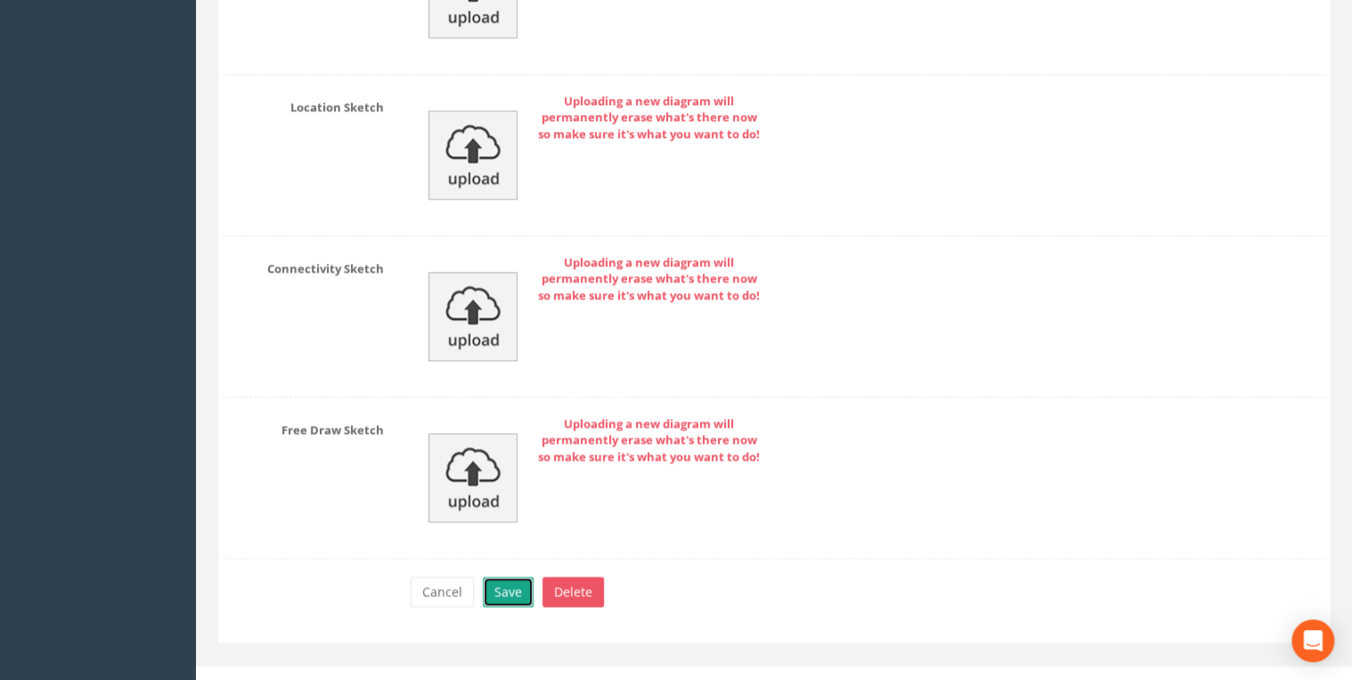
click at [509, 576] on button "Save" at bounding box center [508, 591] width 51 height 30
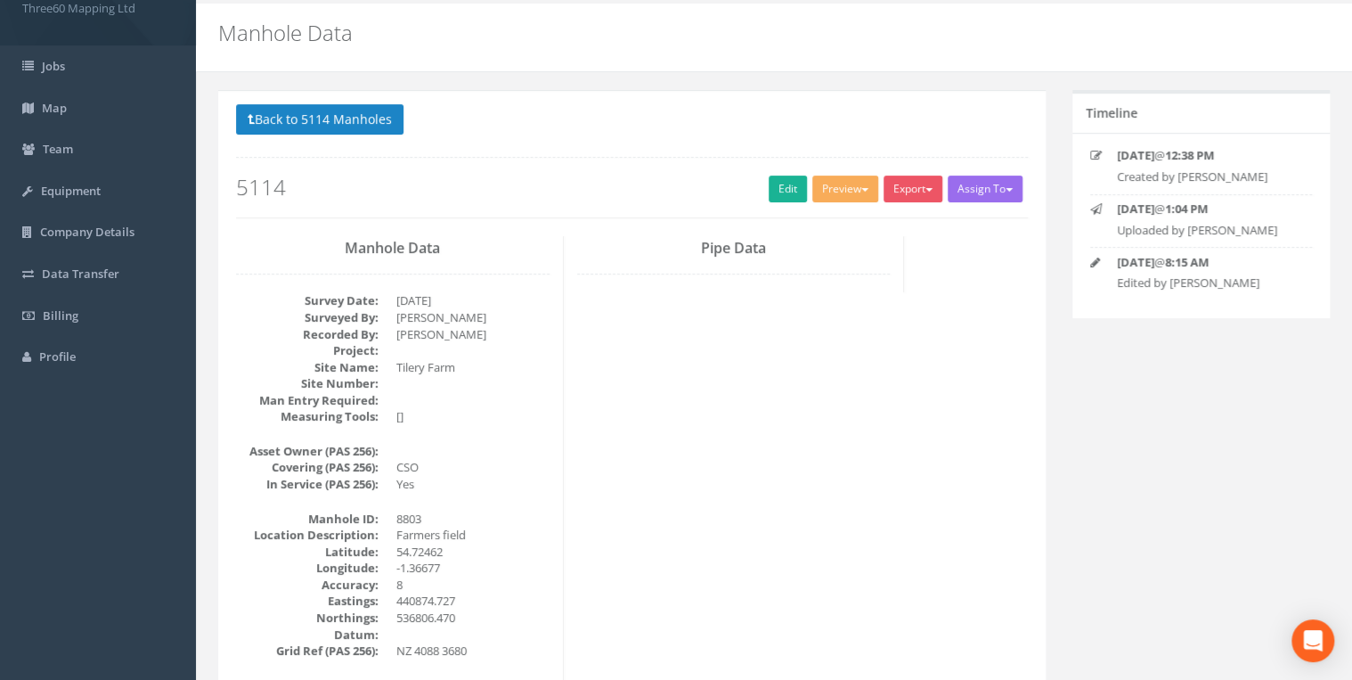
scroll to position [0, 0]
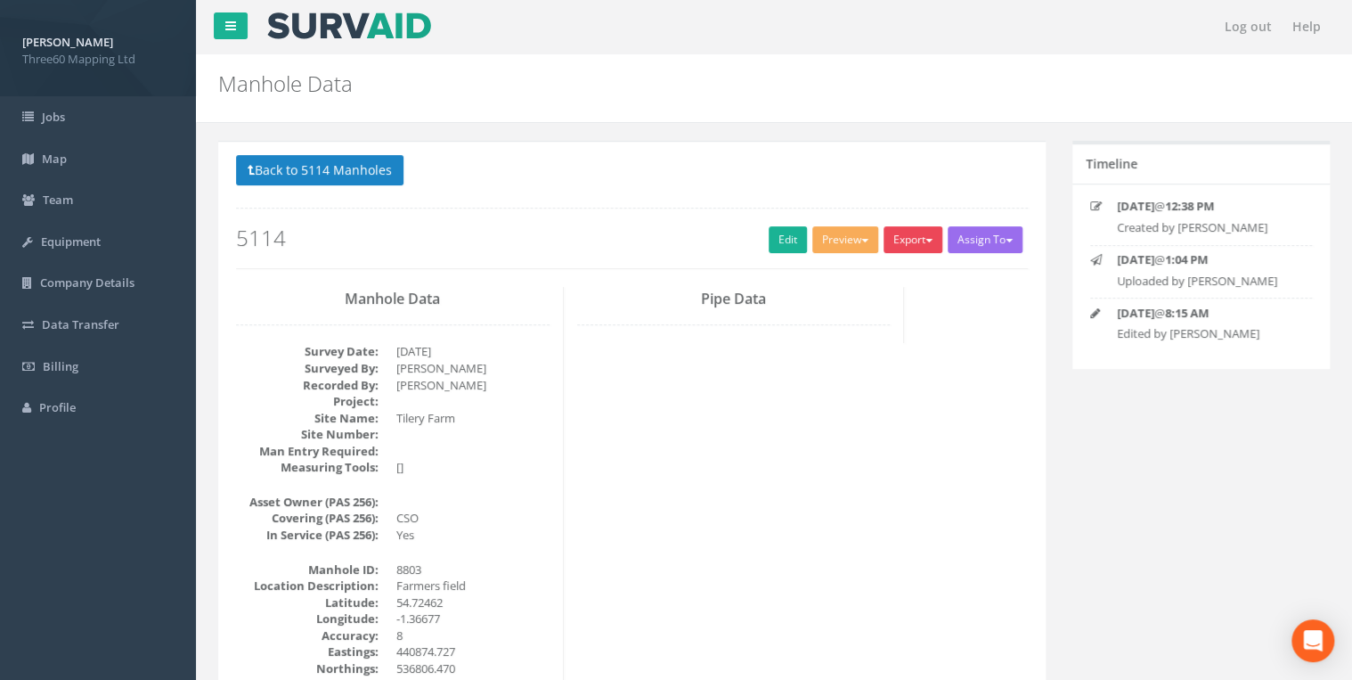
click at [904, 232] on button "Export" at bounding box center [913, 239] width 59 height 27
click at [861, 273] on link "360 Manhole" at bounding box center [876, 277] width 135 height 28
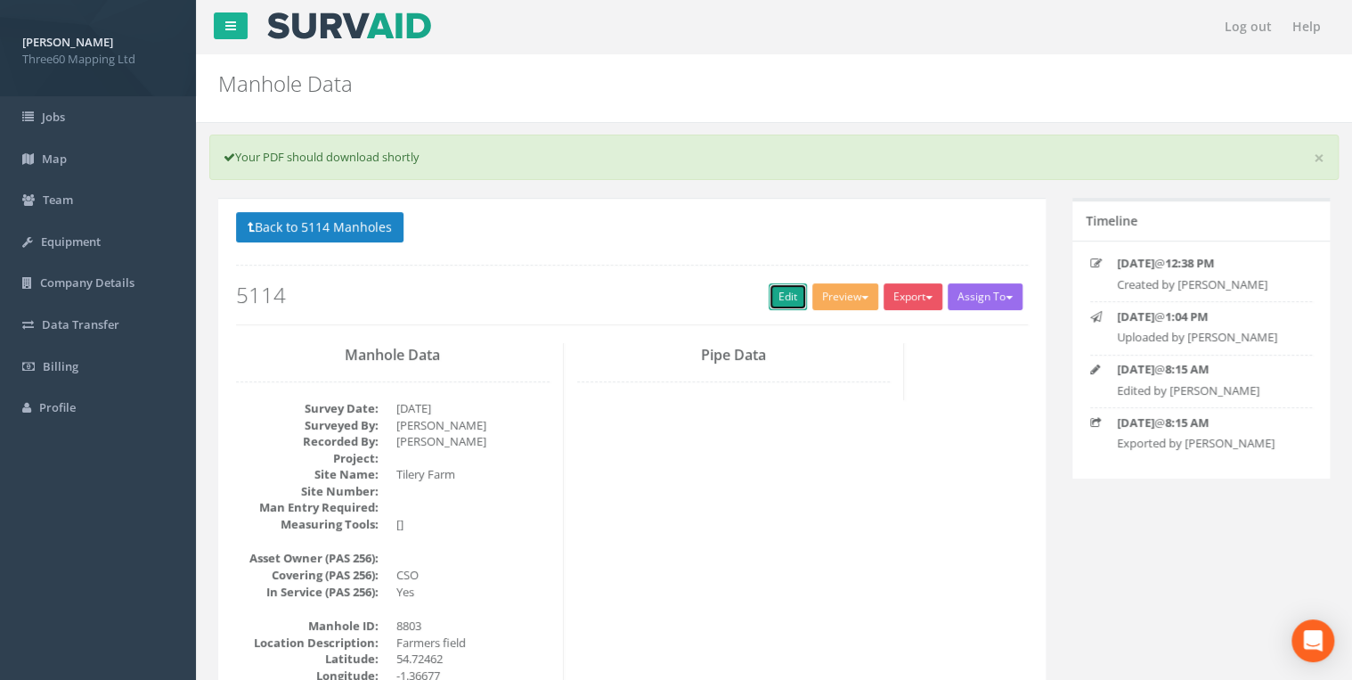
click at [770, 291] on link "Edit" at bounding box center [788, 296] width 38 height 27
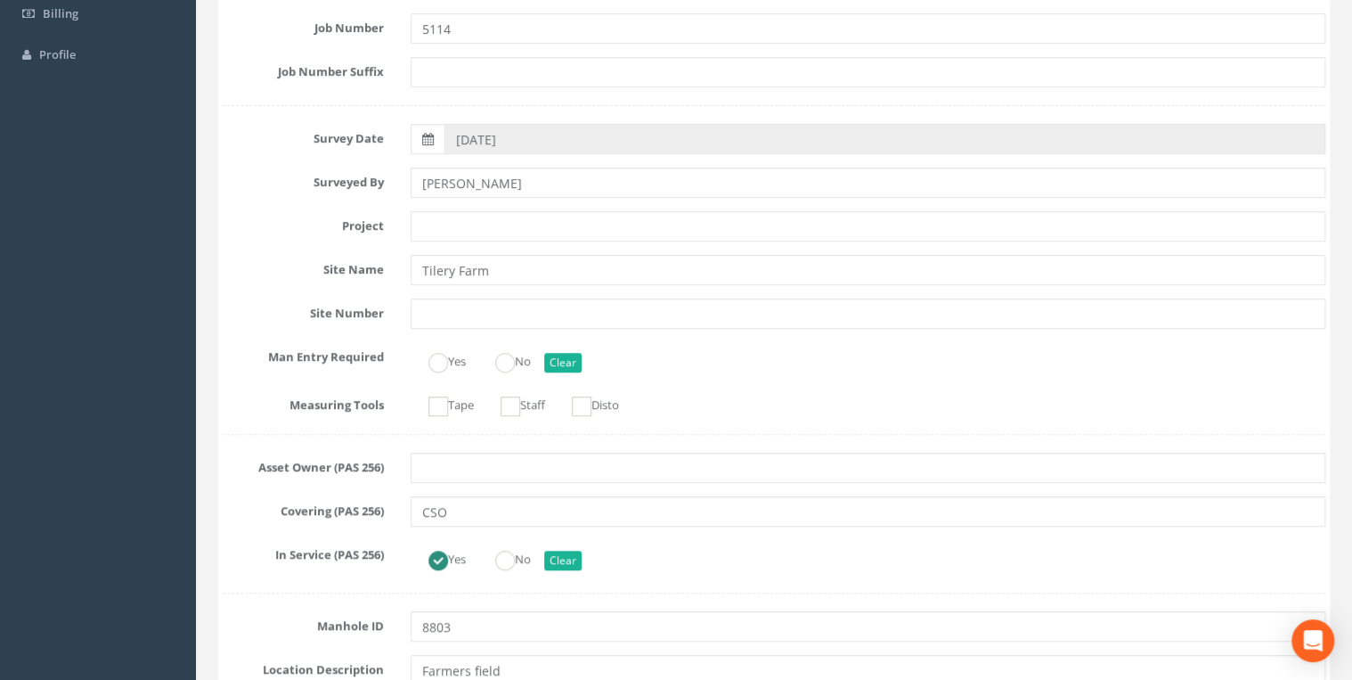
scroll to position [475, 0]
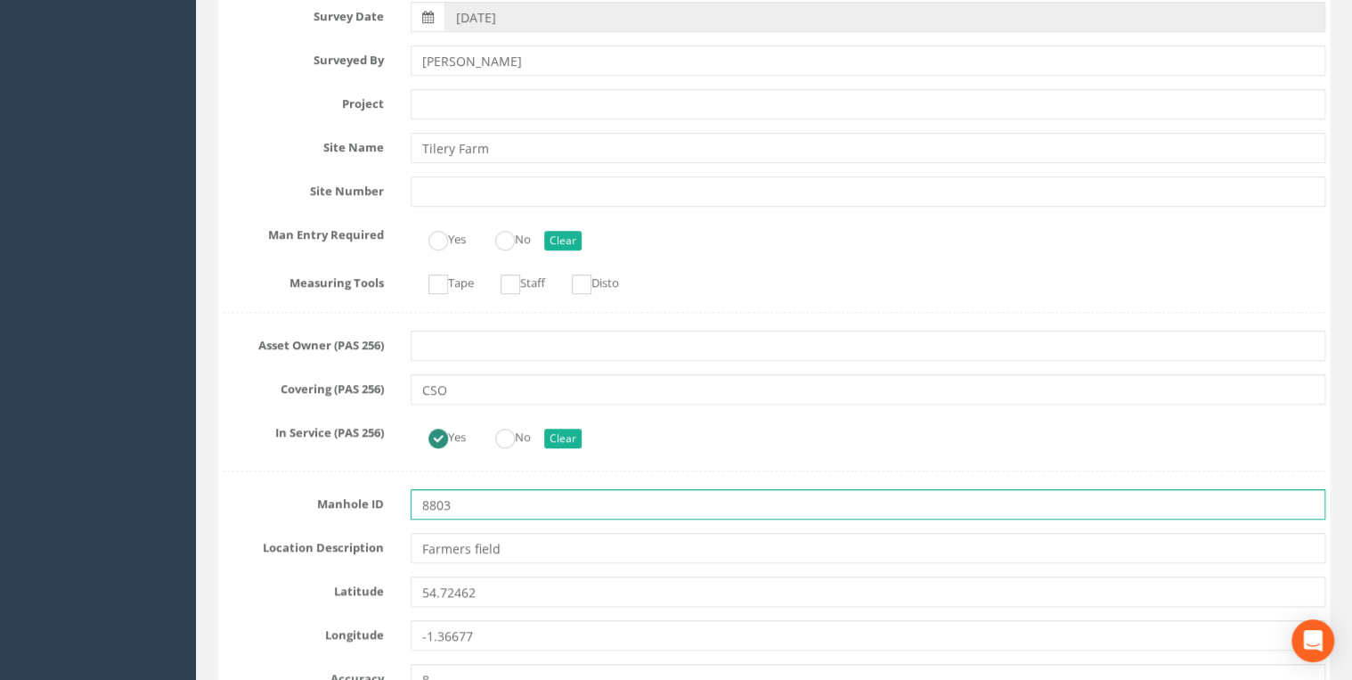
click at [424, 500] on input "8803" at bounding box center [868, 504] width 915 height 30
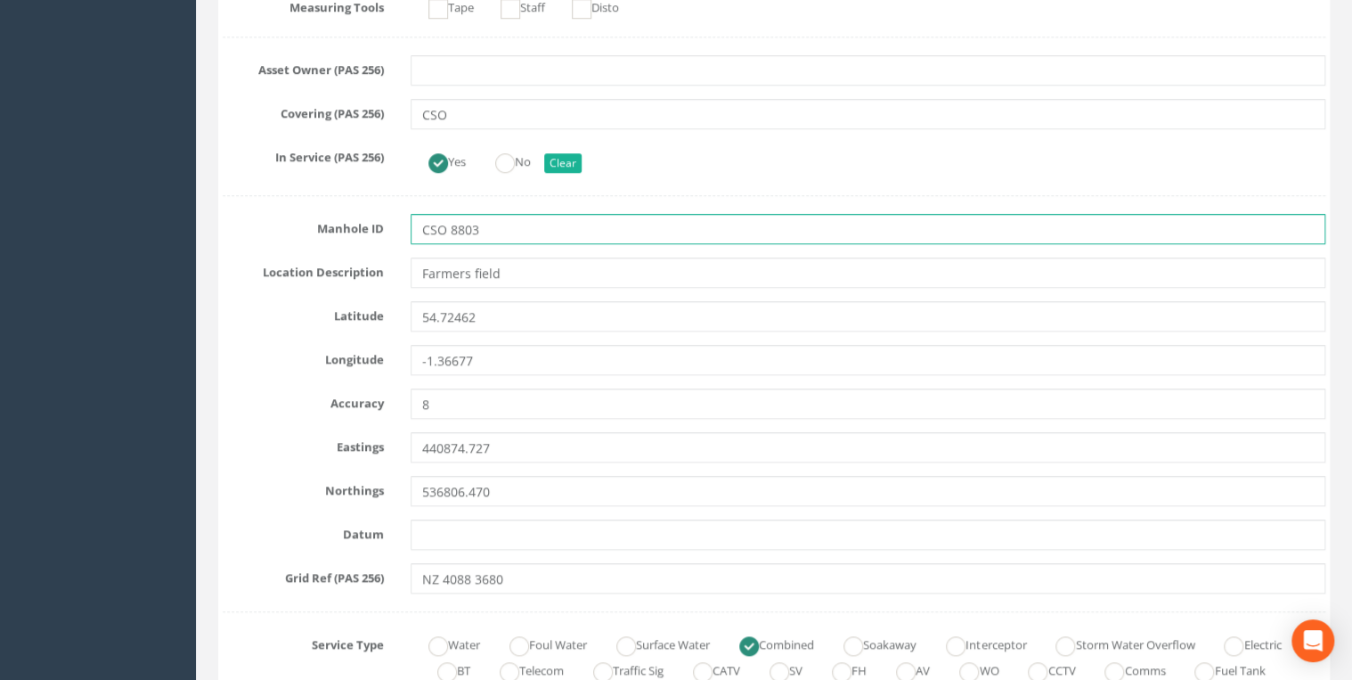
scroll to position [760, 0]
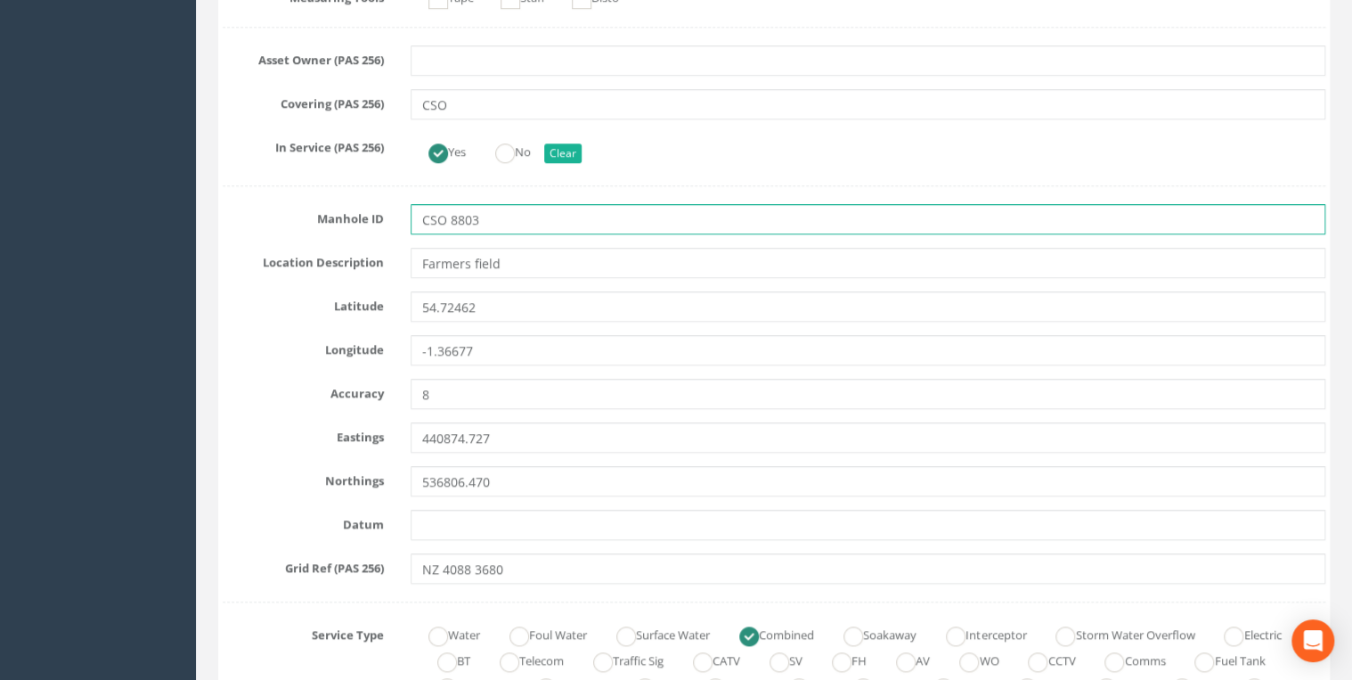
click at [503, 222] on input "CSO 8803" at bounding box center [868, 219] width 915 height 30
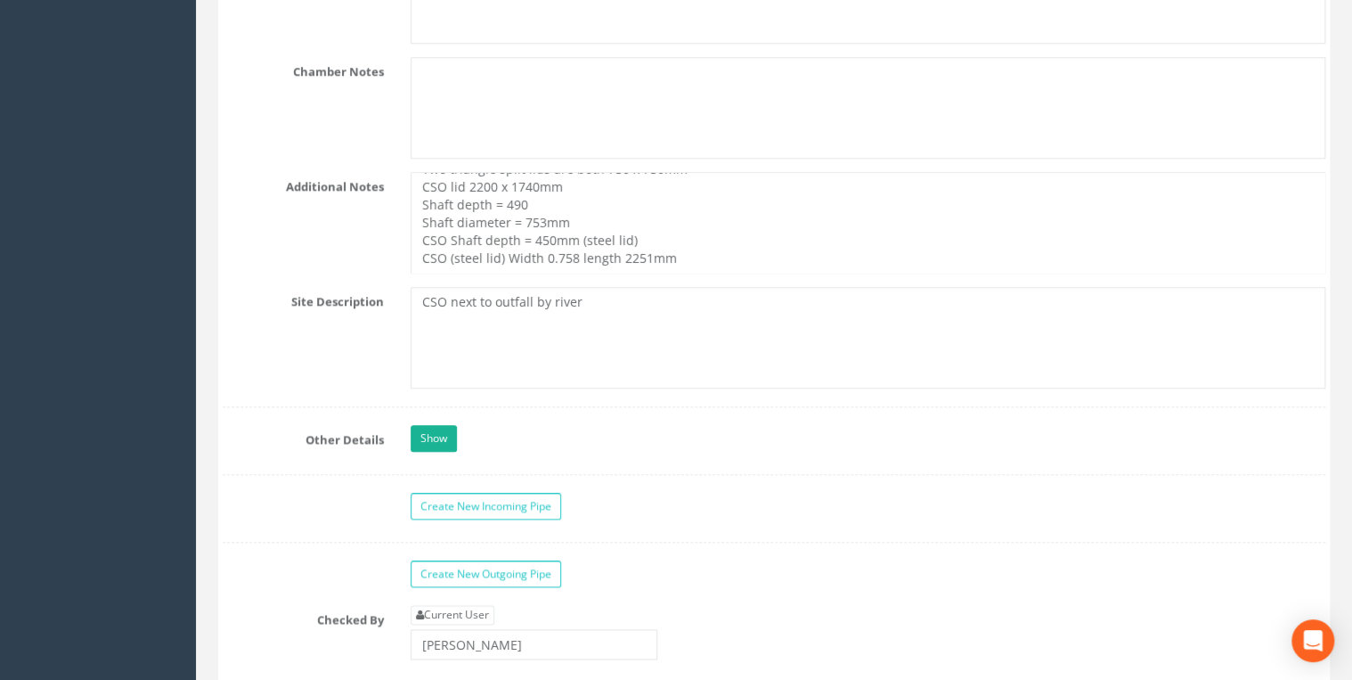
scroll to position [4370, 0]
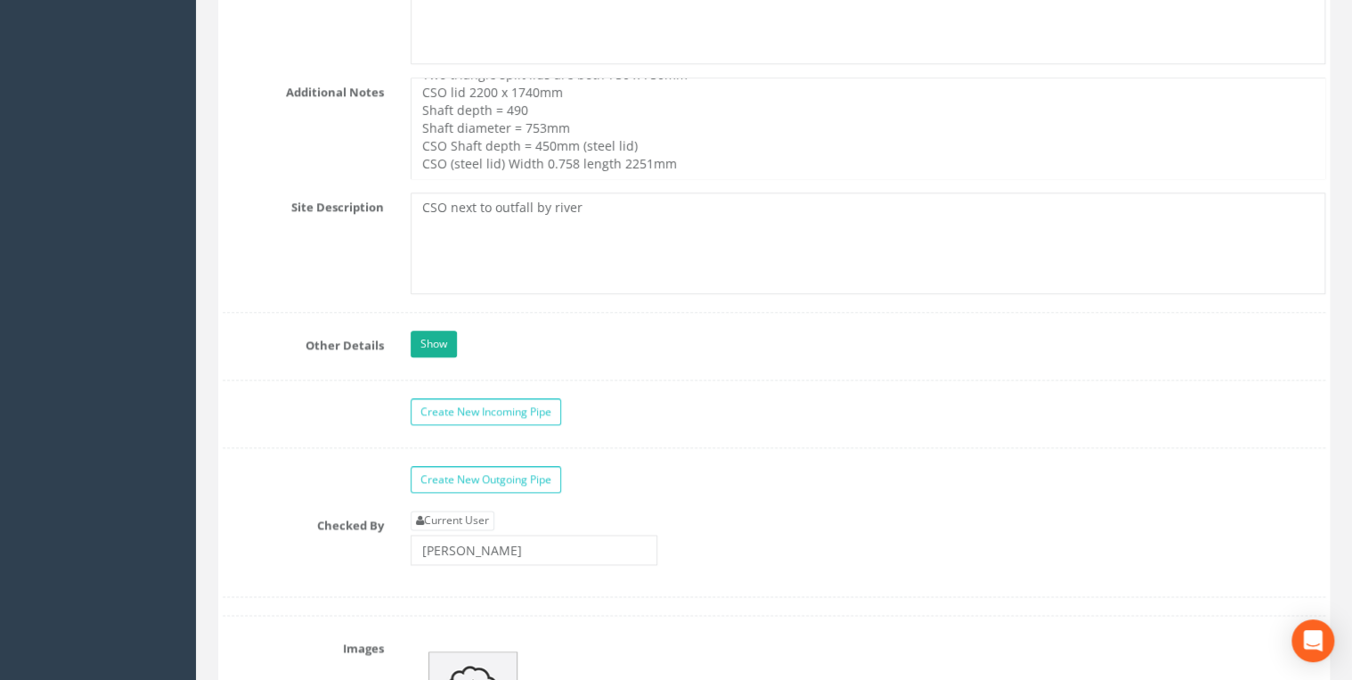
type input "CSO 8803"
drag, startPoint x: 551, startPoint y: 153, endPoint x: 567, endPoint y: 157, distance: 15.6
click at [551, 153] on textarea "Two triangle split lids are both 750 x 750mm CSO lid 2200 x 1740mm Shaft depth …" at bounding box center [868, 129] width 915 height 102
click at [567, 149] on textarea "Two triangle split lids are both 750 x 750mm CSO lid 2200 x 1740mm Shaft depth …" at bounding box center [868, 129] width 915 height 102
click at [765, 143] on textarea "Two triangle split lids are both 750 x 750mm CSO lid 2200 x 1740mm Shaft depth …" at bounding box center [868, 129] width 915 height 102
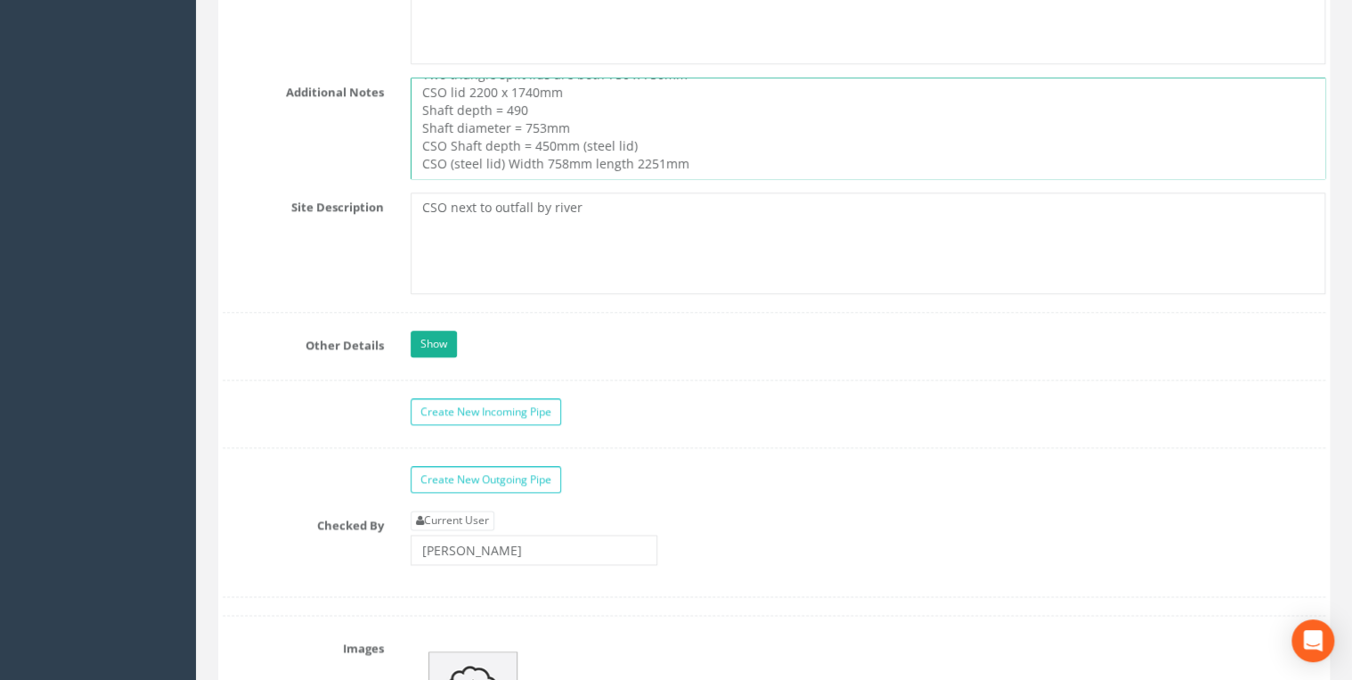
click at [506, 149] on textarea "Two triangle split lids are both 750 x 750mm CSO lid 2200 x 1740mm Shaft depth …" at bounding box center [868, 129] width 915 height 102
click at [751, 151] on textarea "Two triangle split lids are both 750 x 750mm CSO lid 2200 x 1740mm Shaft depth …" at bounding box center [868, 129] width 915 height 102
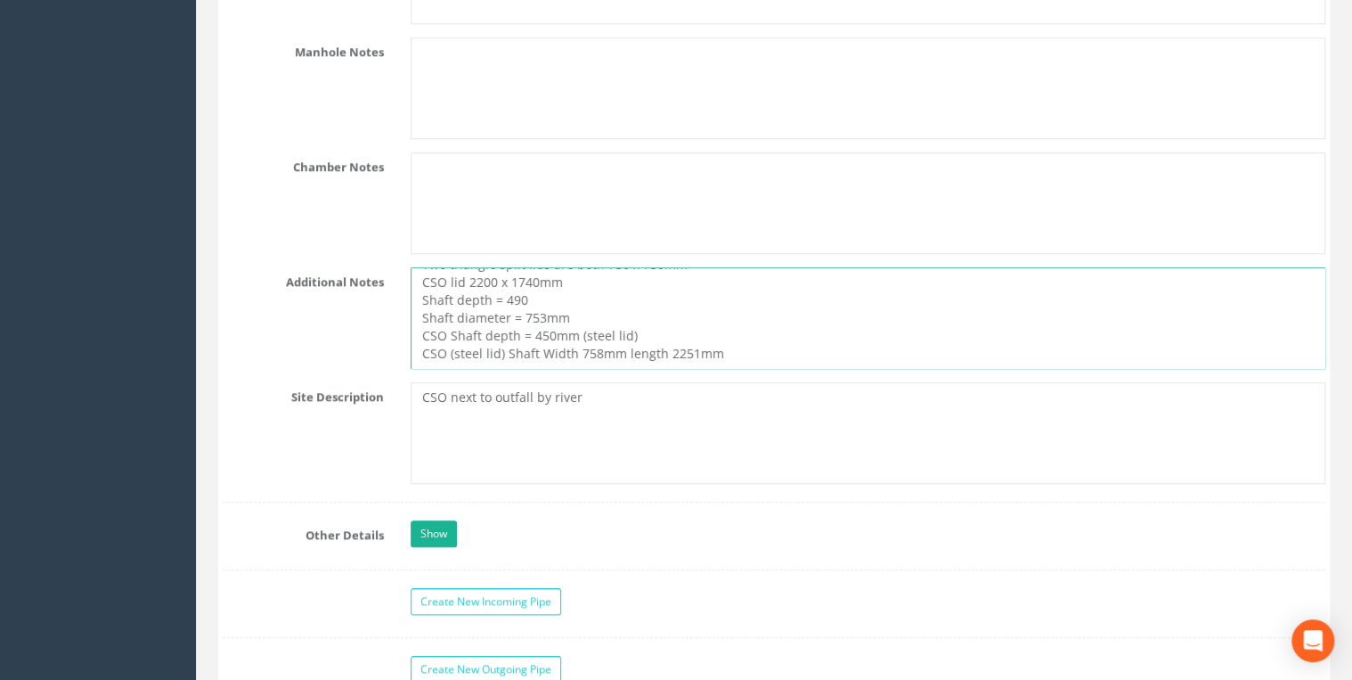
scroll to position [0, 0]
click at [420, 270] on textarea "Two triangle split lids are both 750 x 750mm CSO lid 2200 x 1740mm Shaft depth …" at bounding box center [868, 318] width 915 height 102
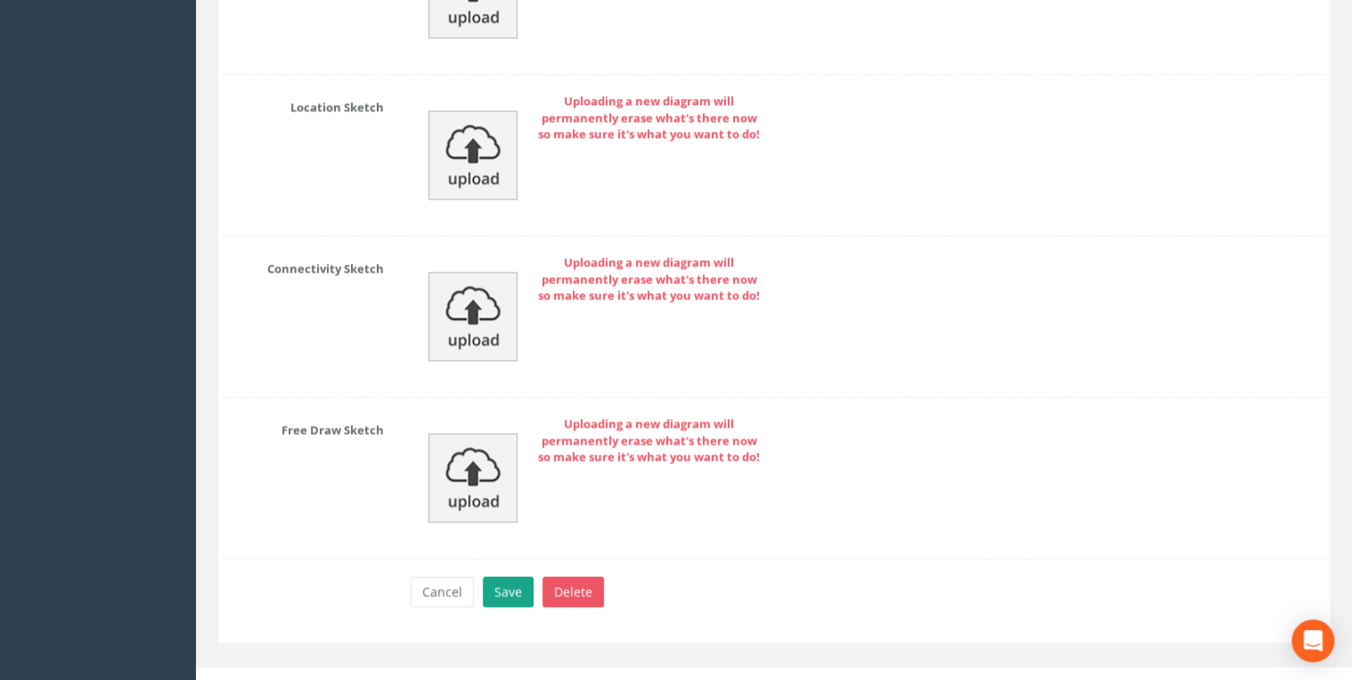
type textarea "Two triangle split lids are both 750 x 750mm CSO lid 2200 x 1740mm Shaft depth …"
click at [495, 576] on button "Save" at bounding box center [508, 591] width 51 height 30
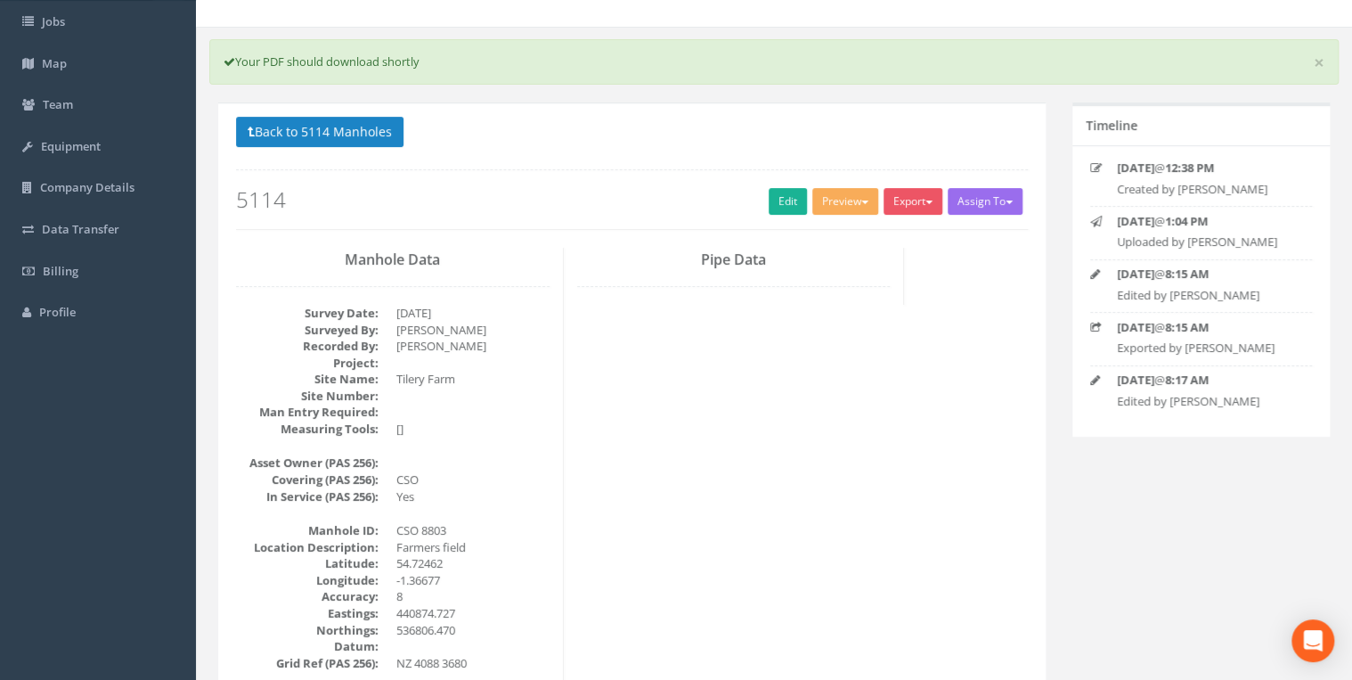
scroll to position [0, 0]
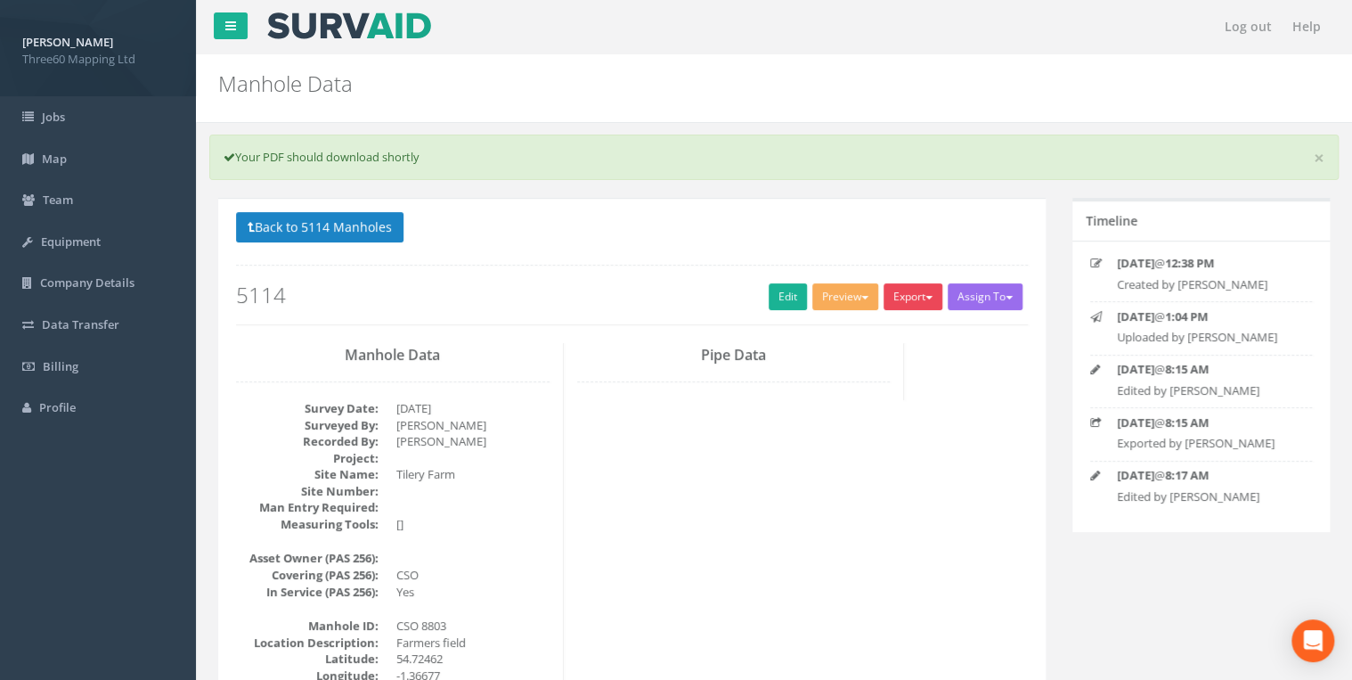
click at [909, 303] on button "Export" at bounding box center [913, 296] width 59 height 27
click at [868, 332] on link "360 Manhole" at bounding box center [876, 334] width 135 height 28
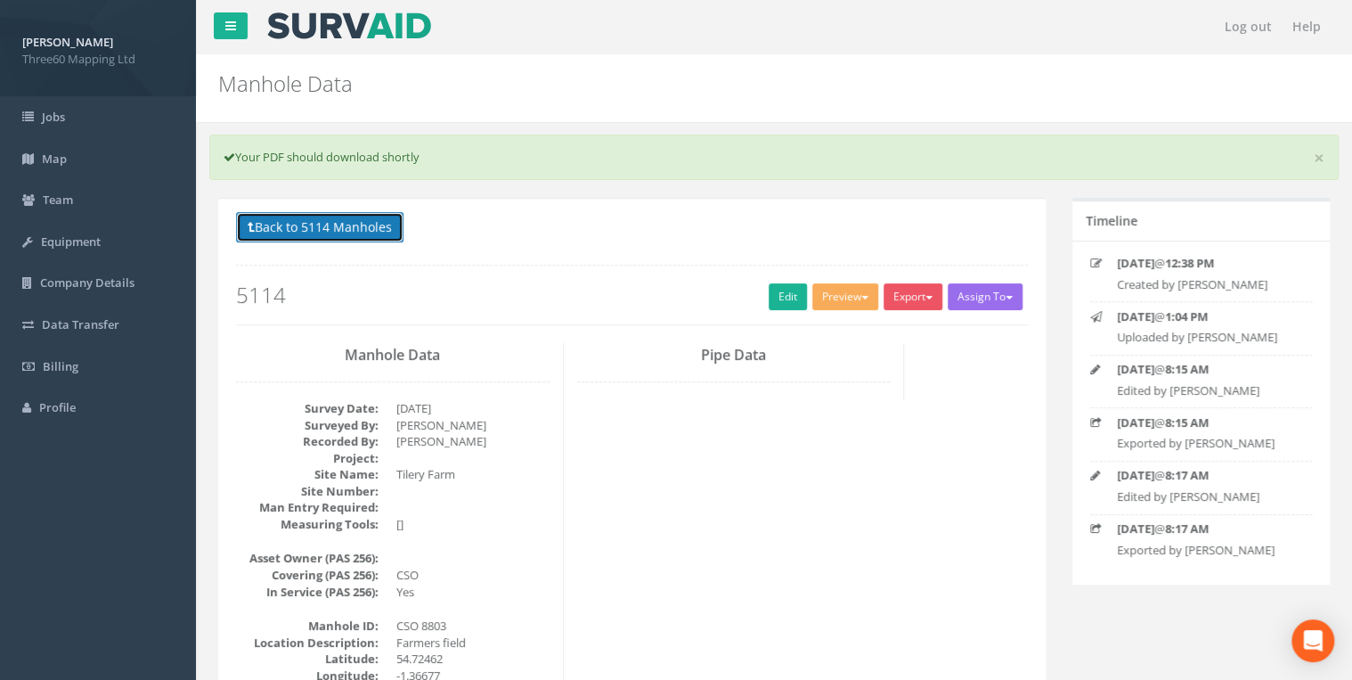
click at [385, 238] on button "Back to 5114 Manholes" at bounding box center [319, 227] width 167 height 30
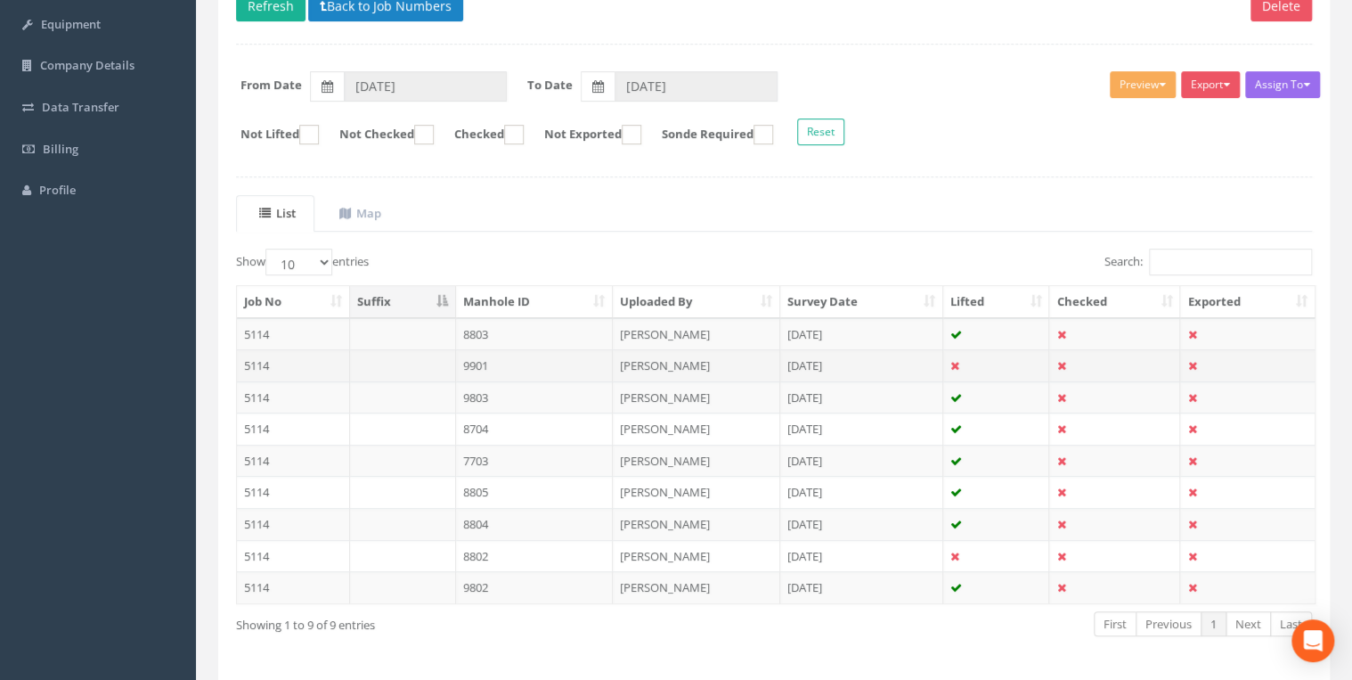
scroll to position [278, 0]
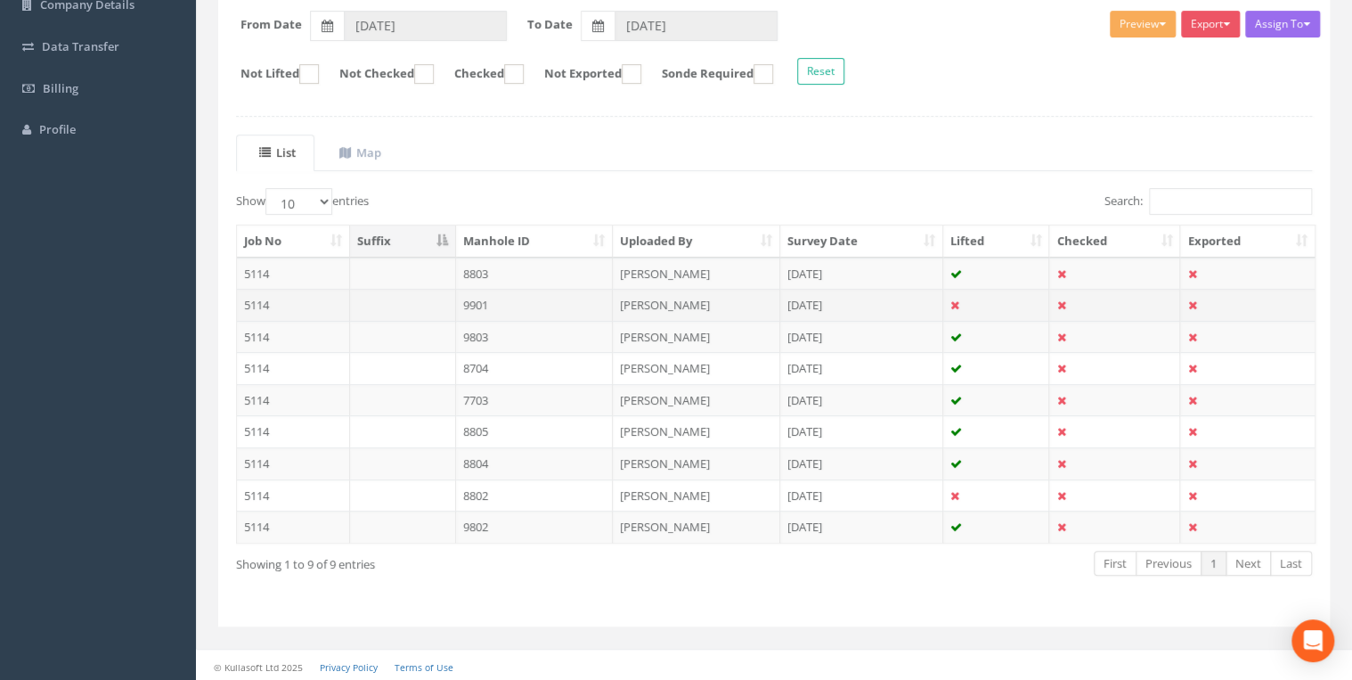
click at [445, 301] on td at bounding box center [403, 305] width 106 height 32
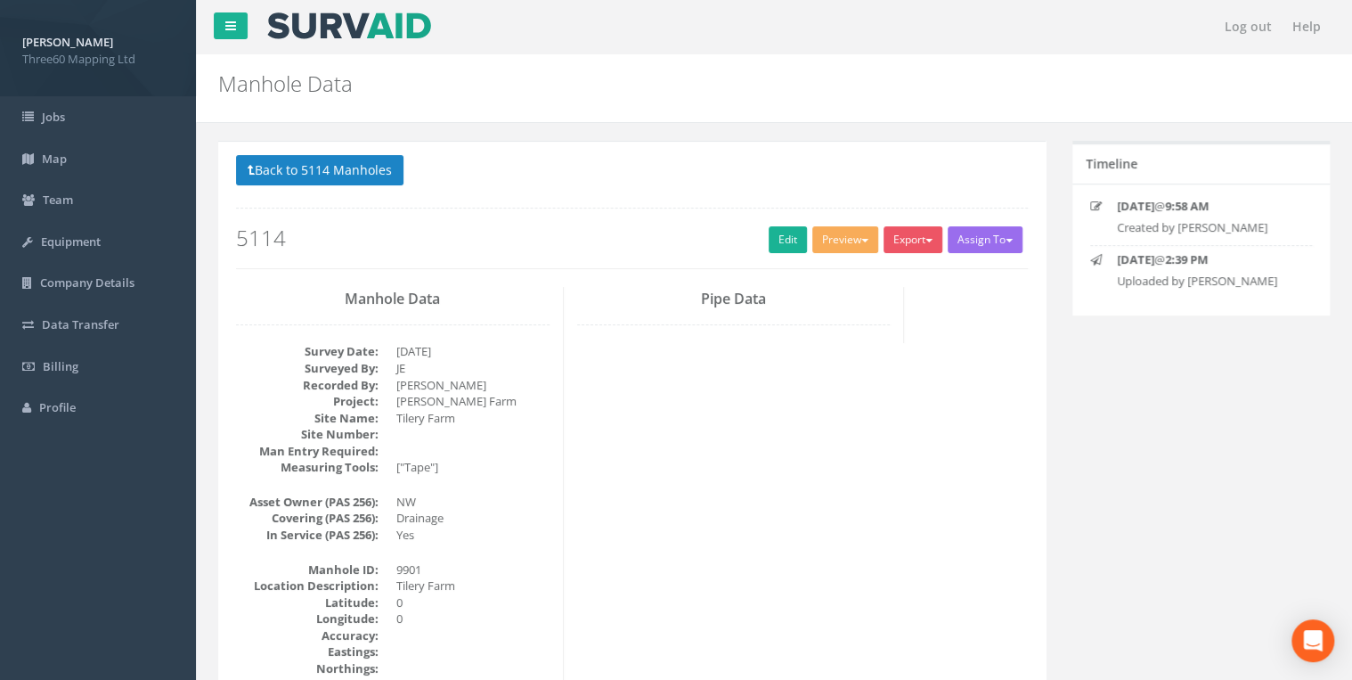
click at [759, 238] on h2 "5114" at bounding box center [632, 237] width 792 height 23
click at [769, 238] on link "Edit" at bounding box center [788, 239] width 38 height 27
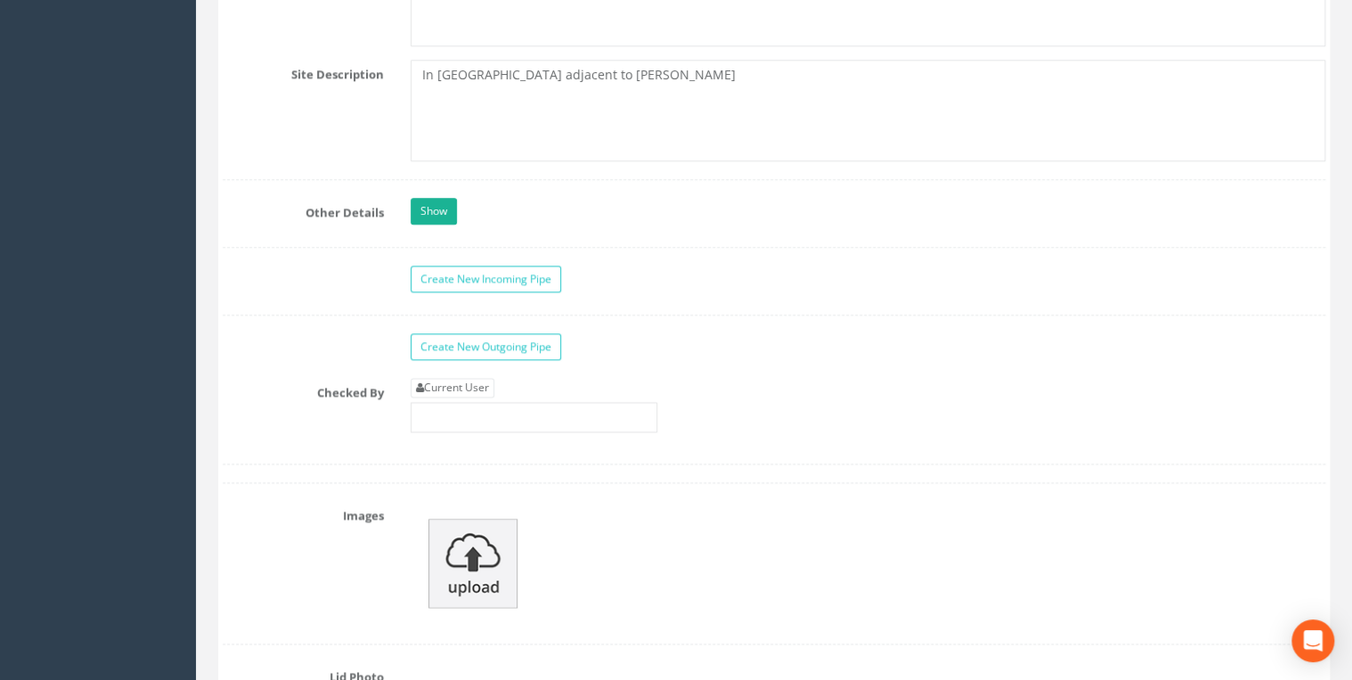
scroll to position [4751, 0]
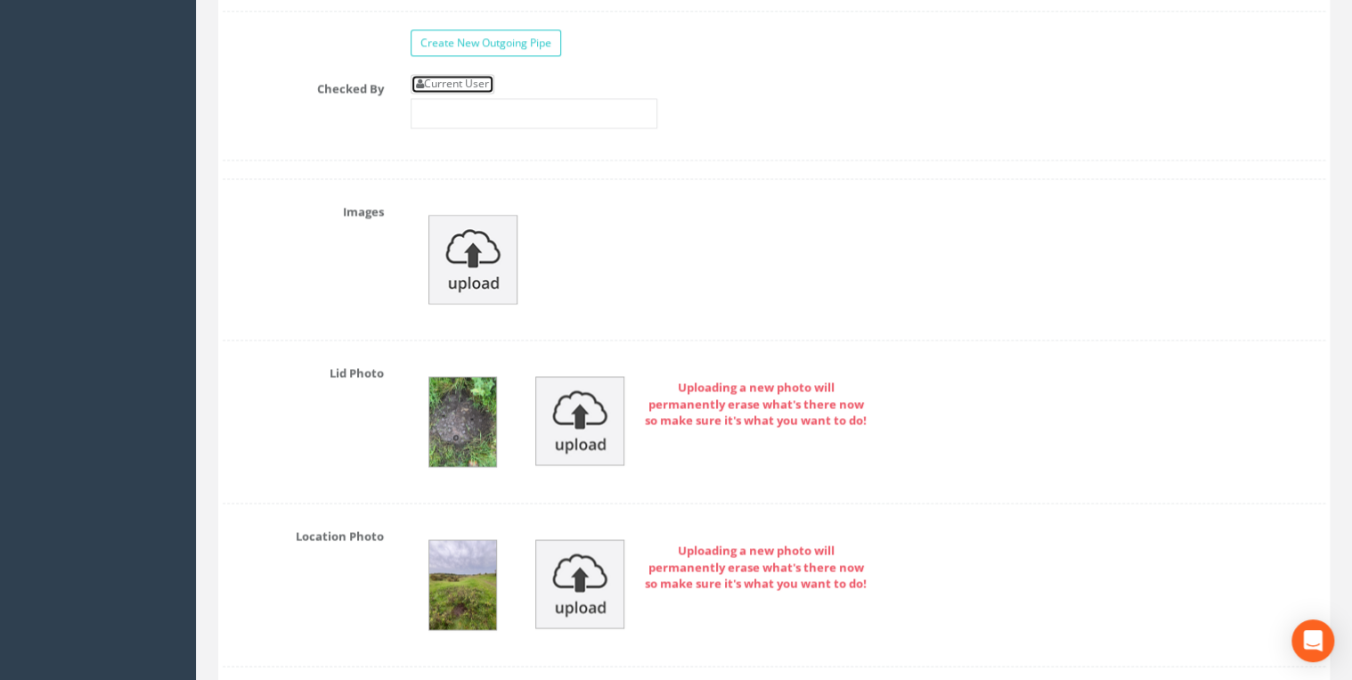
click at [465, 74] on link "Current User" at bounding box center [453, 84] width 84 height 20
type input "[PERSON_NAME]"
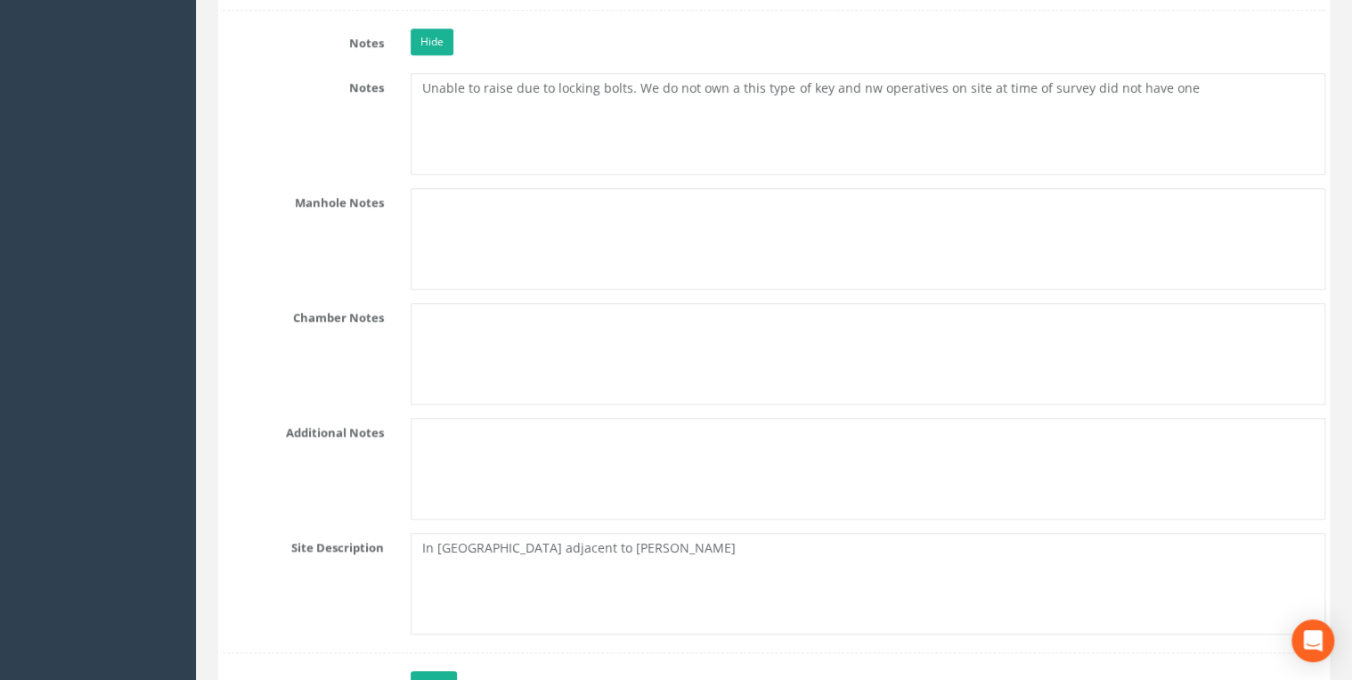
scroll to position [3896, 0]
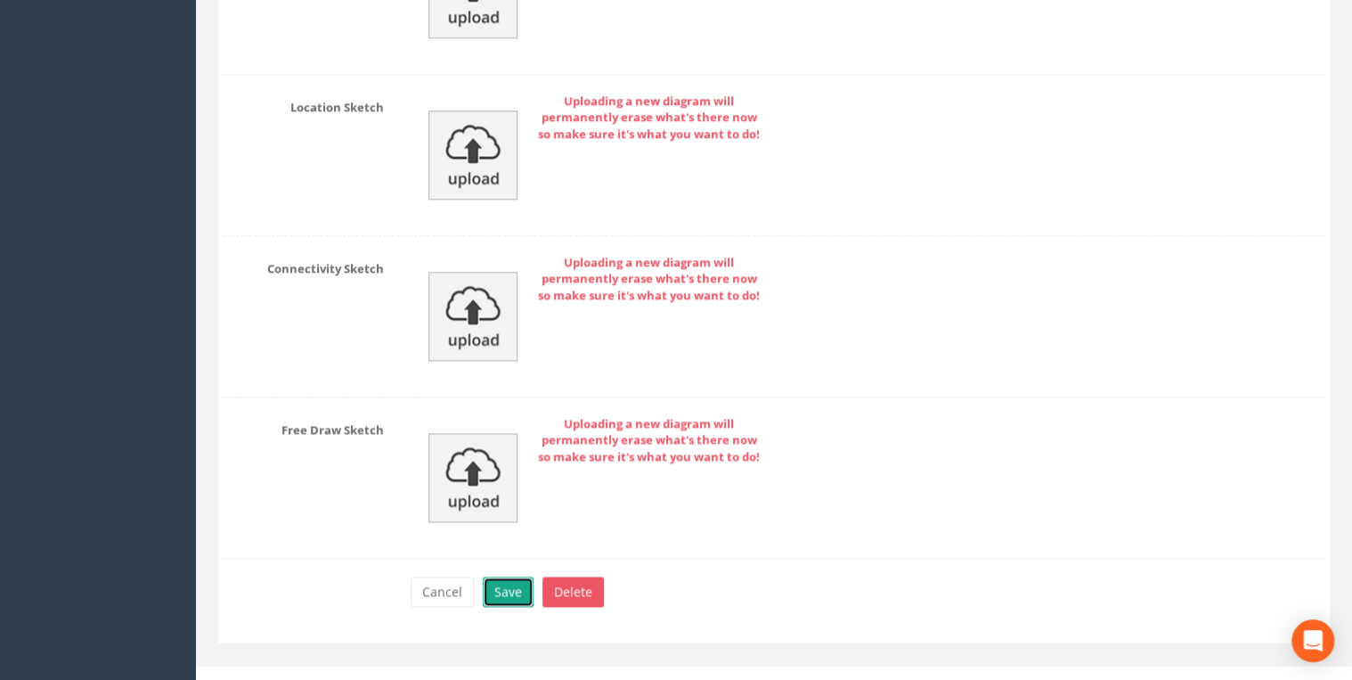
click at [527, 576] on button "Save" at bounding box center [508, 591] width 51 height 30
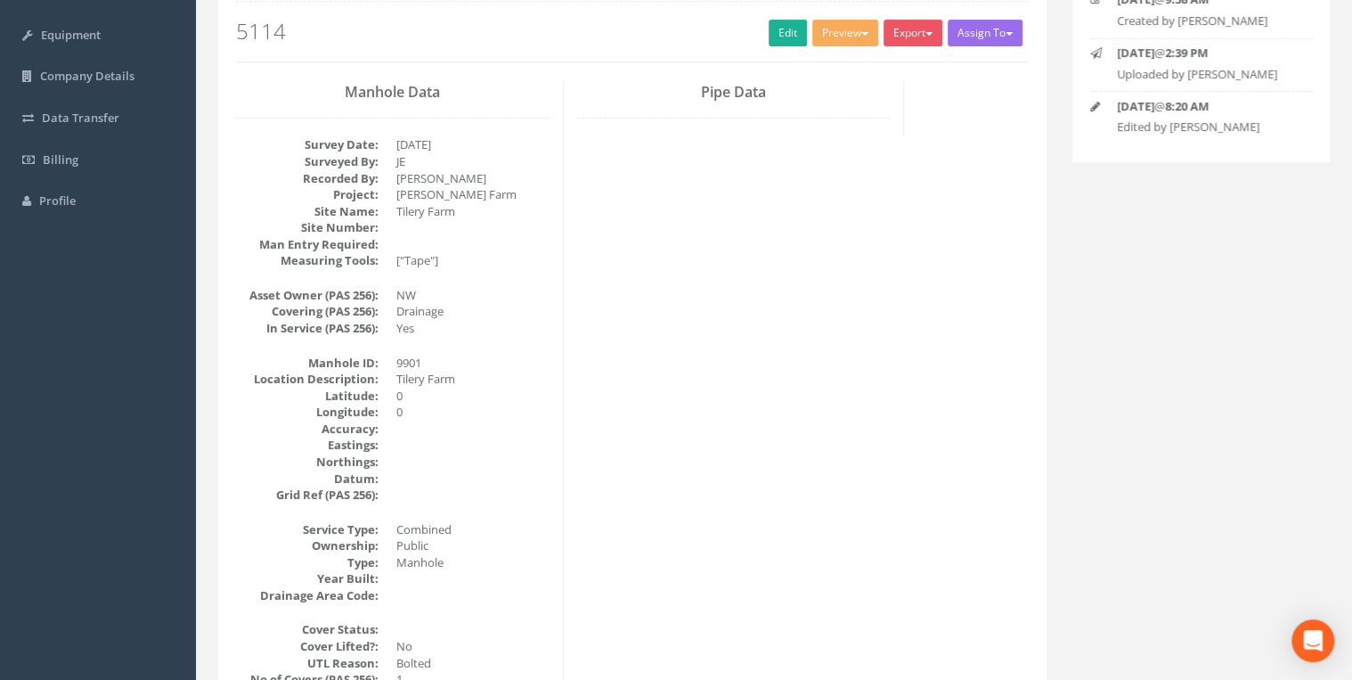
scroll to position [0, 0]
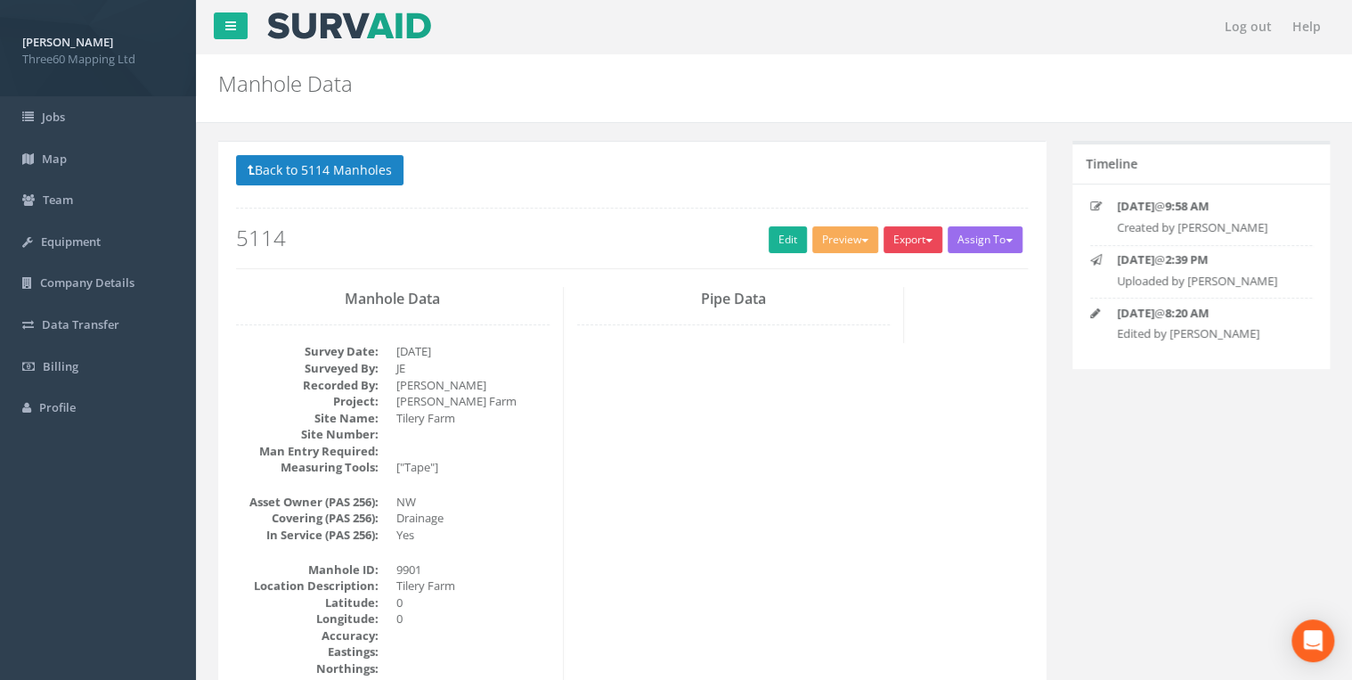
click at [910, 243] on button "Export" at bounding box center [913, 239] width 59 height 27
click at [864, 279] on link "360 Manhole" at bounding box center [876, 277] width 135 height 28
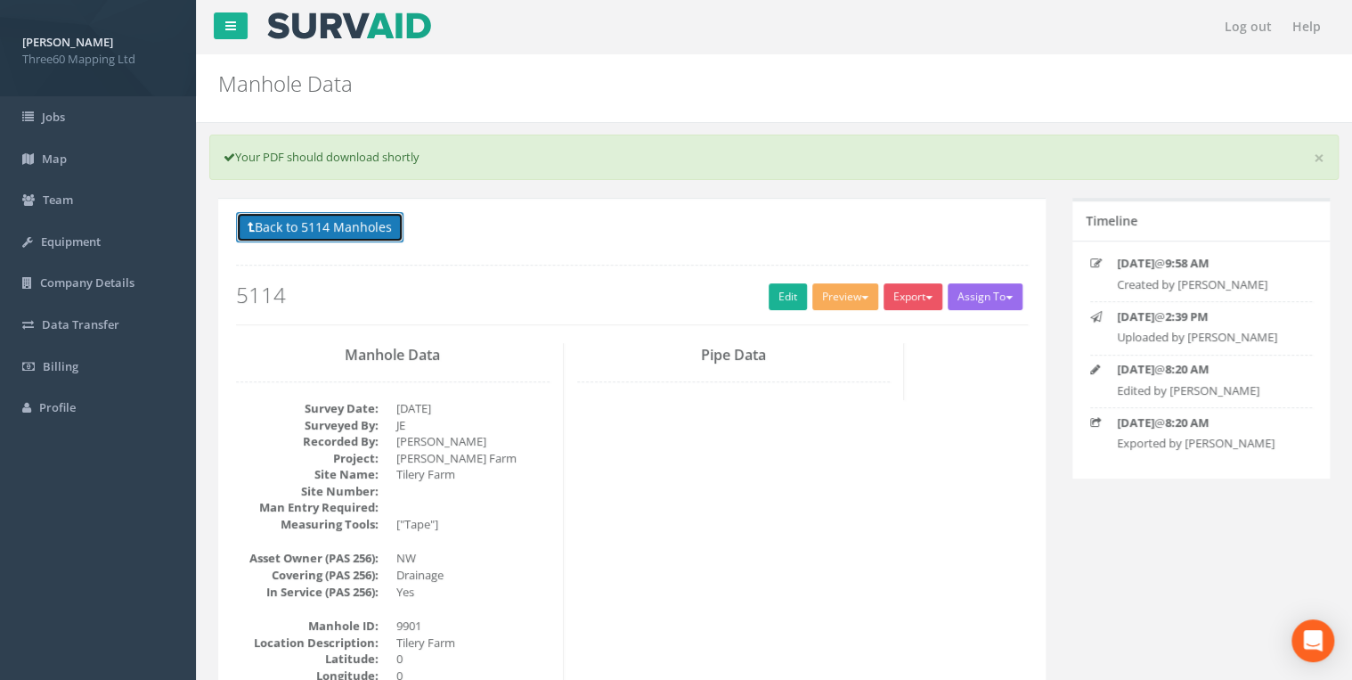
click at [381, 214] on button "Back to 5114 Manholes" at bounding box center [319, 227] width 167 height 30
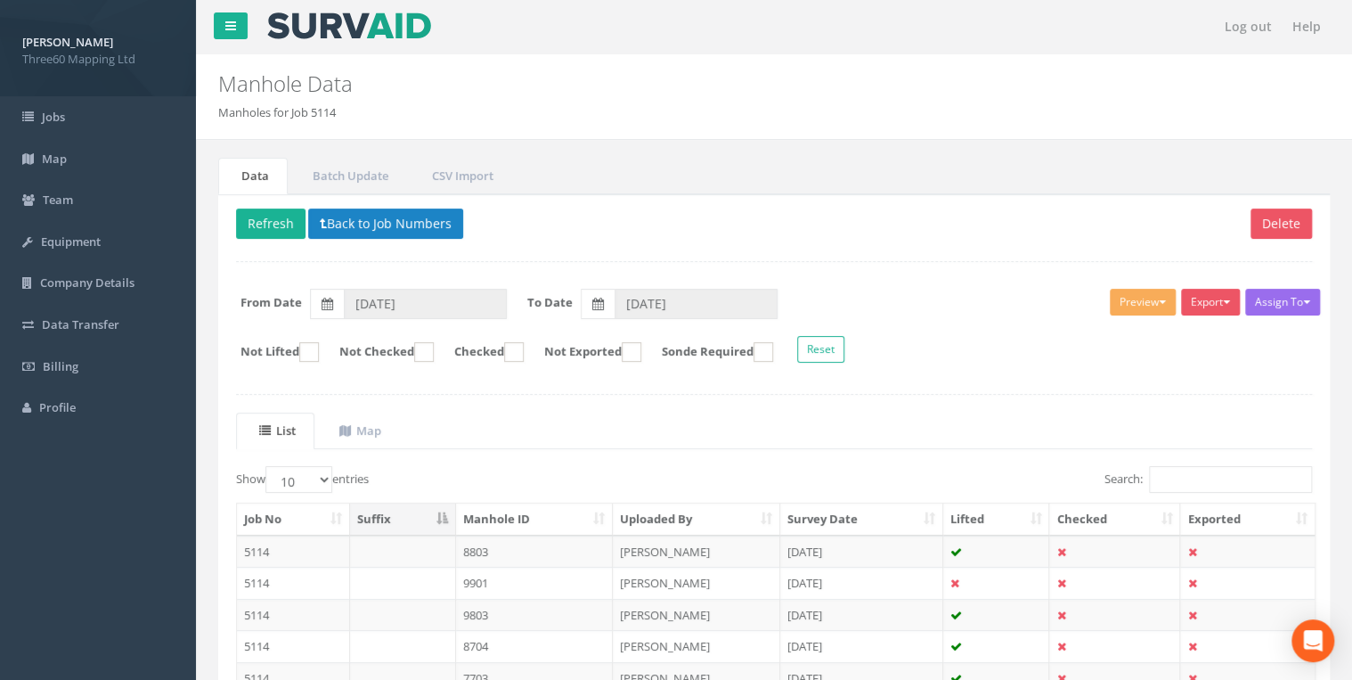
scroll to position [278, 0]
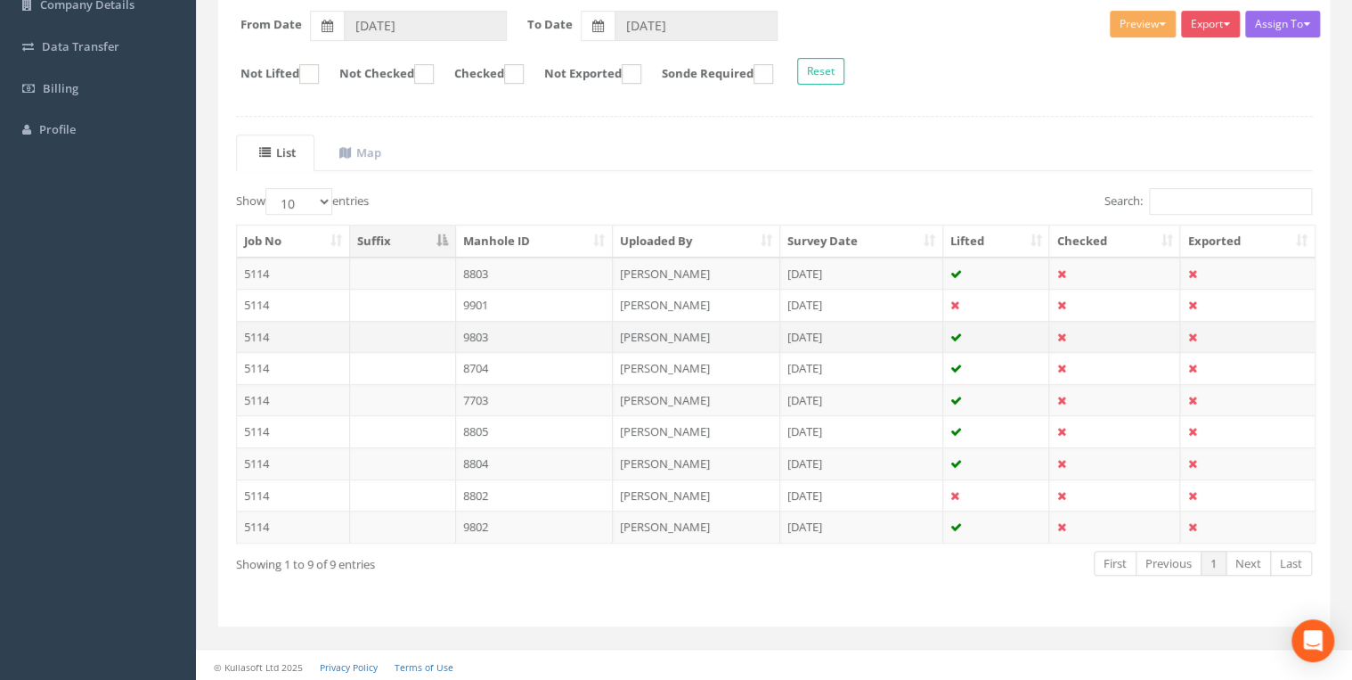
click at [525, 329] on td "9803" at bounding box center [535, 337] width 158 height 32
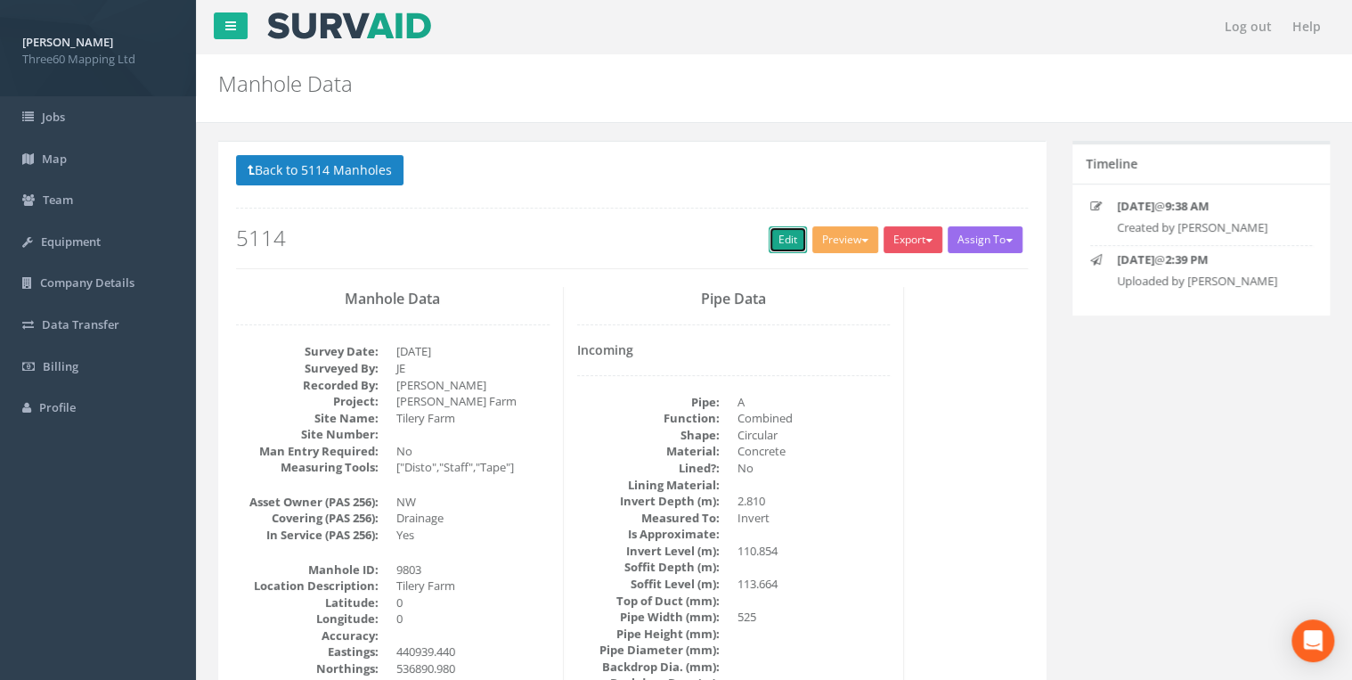
click at [773, 229] on link "Edit" at bounding box center [788, 239] width 38 height 27
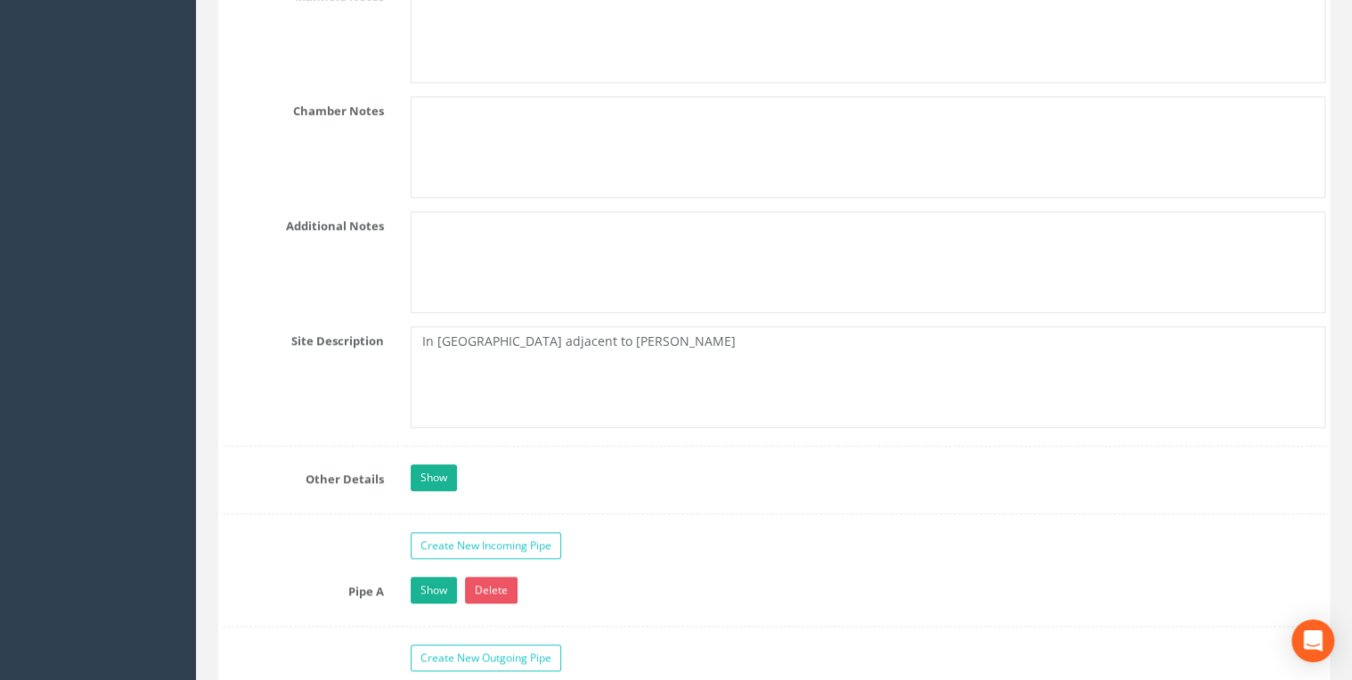
scroll to position [4561, 0]
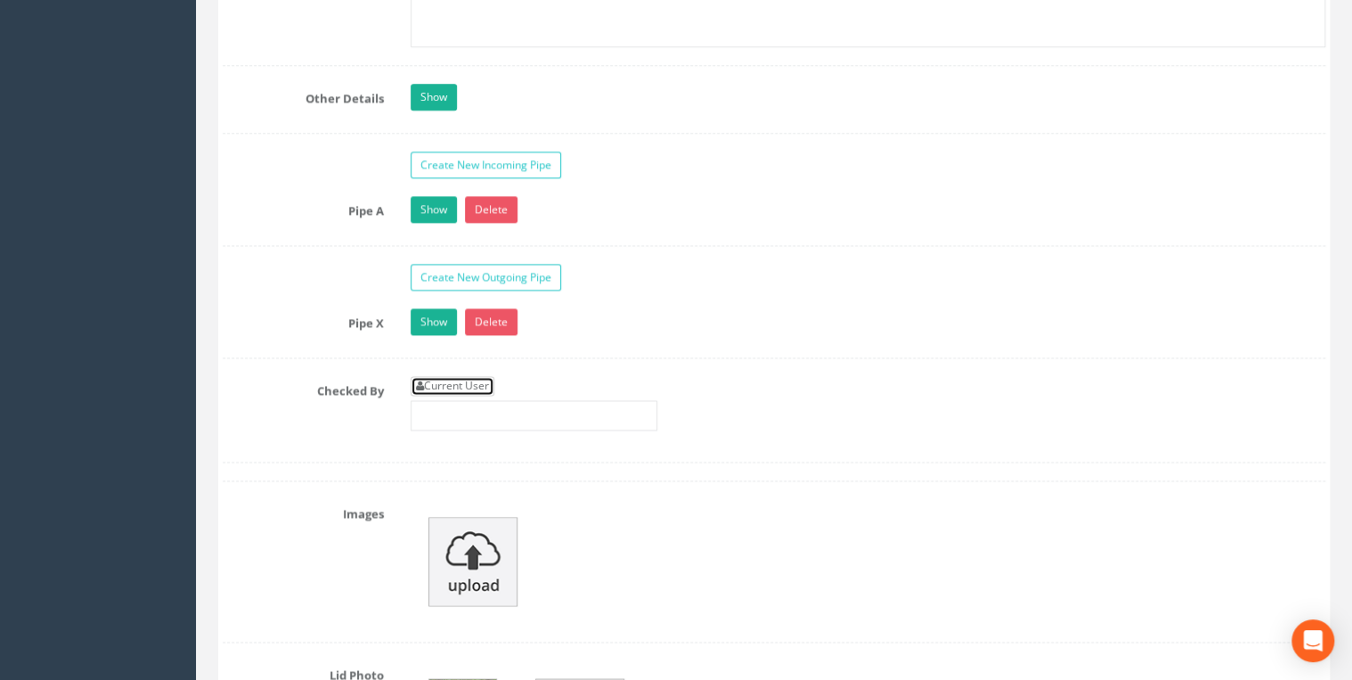
click at [485, 376] on link "Current User" at bounding box center [453, 386] width 84 height 20
type input "[PERSON_NAME]"
click at [445, 214] on div "Pipe A Show Delete Function Sewer Watercourse Combined Highway [PERSON_NAME] Ou…" at bounding box center [774, 221] width 1103 height 50
click at [440, 203] on link "Show" at bounding box center [434, 209] width 46 height 27
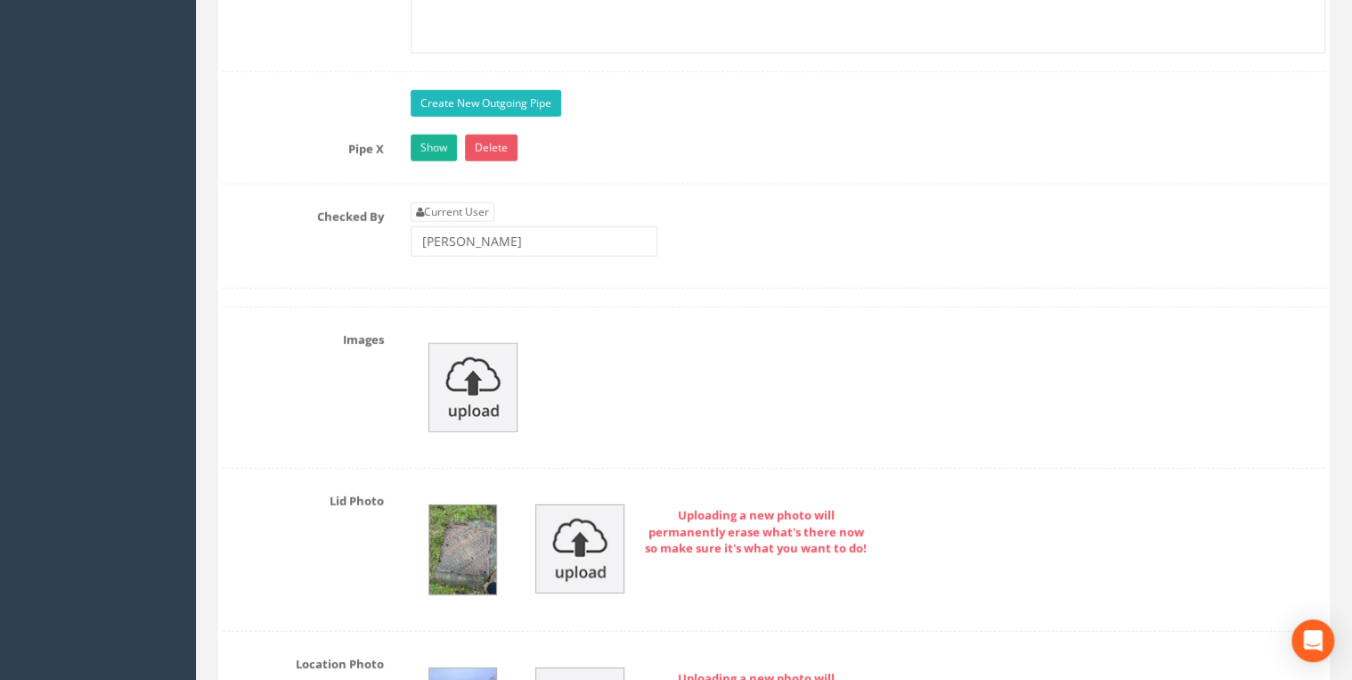
scroll to position [5701, 0]
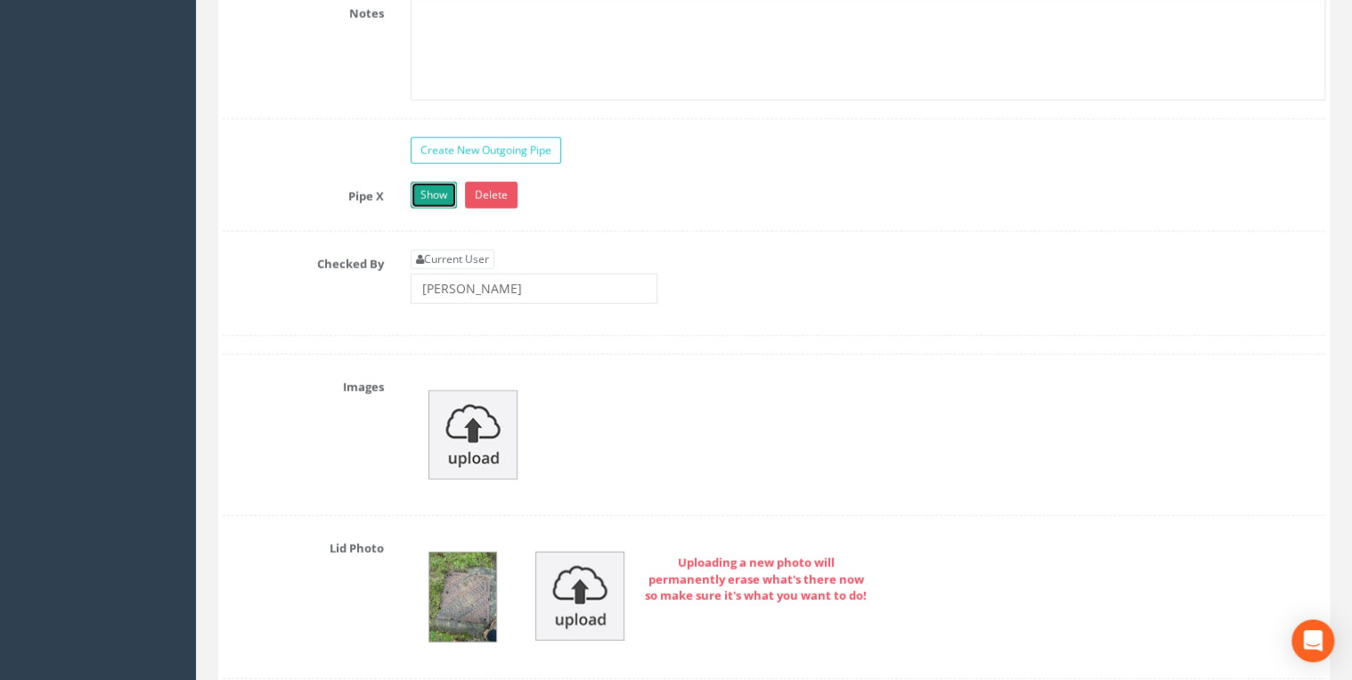
click at [440, 182] on link "Show" at bounding box center [434, 195] width 46 height 27
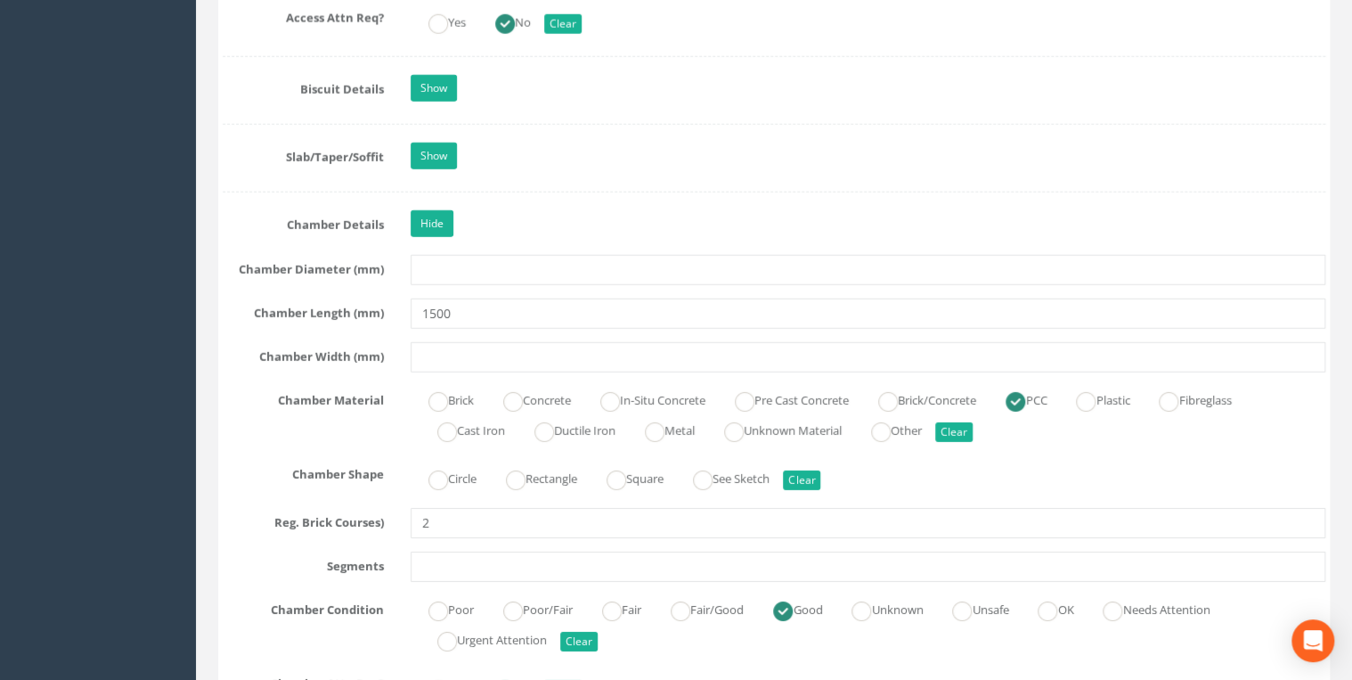
scroll to position [2605, 0]
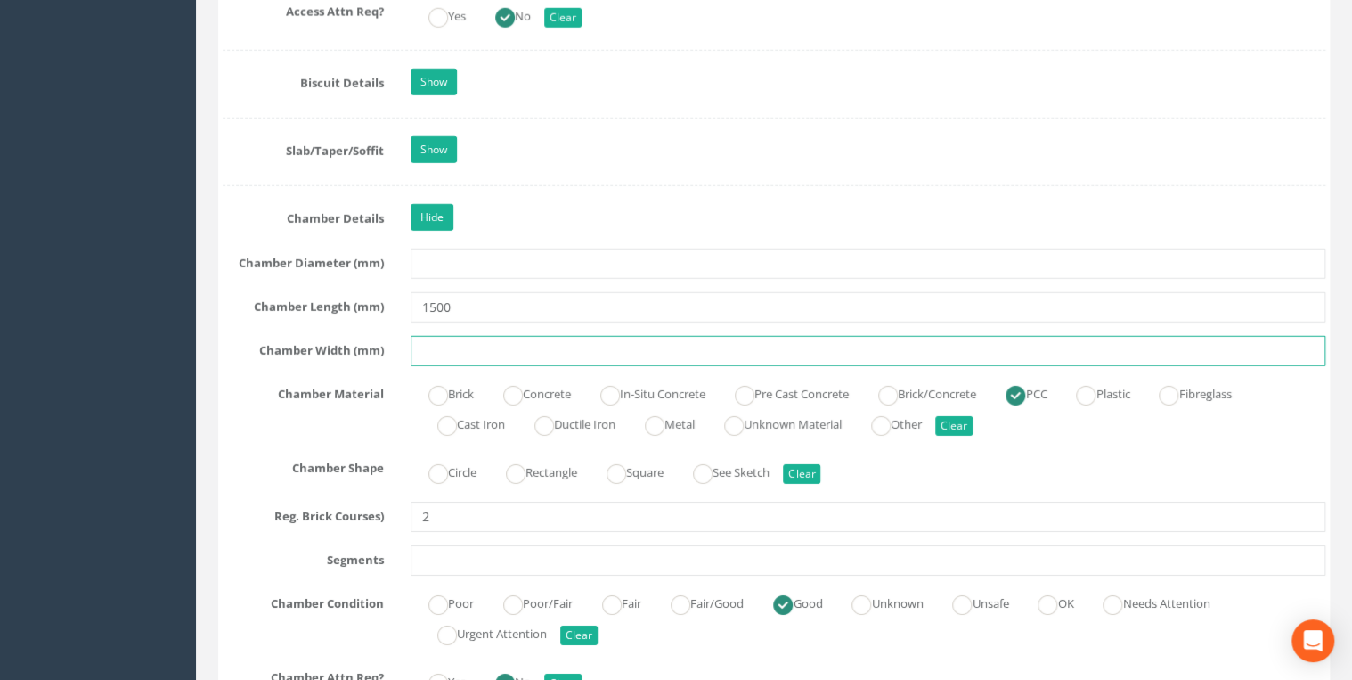
click at [445, 336] on input "text" at bounding box center [868, 351] width 915 height 30
type input "1500"
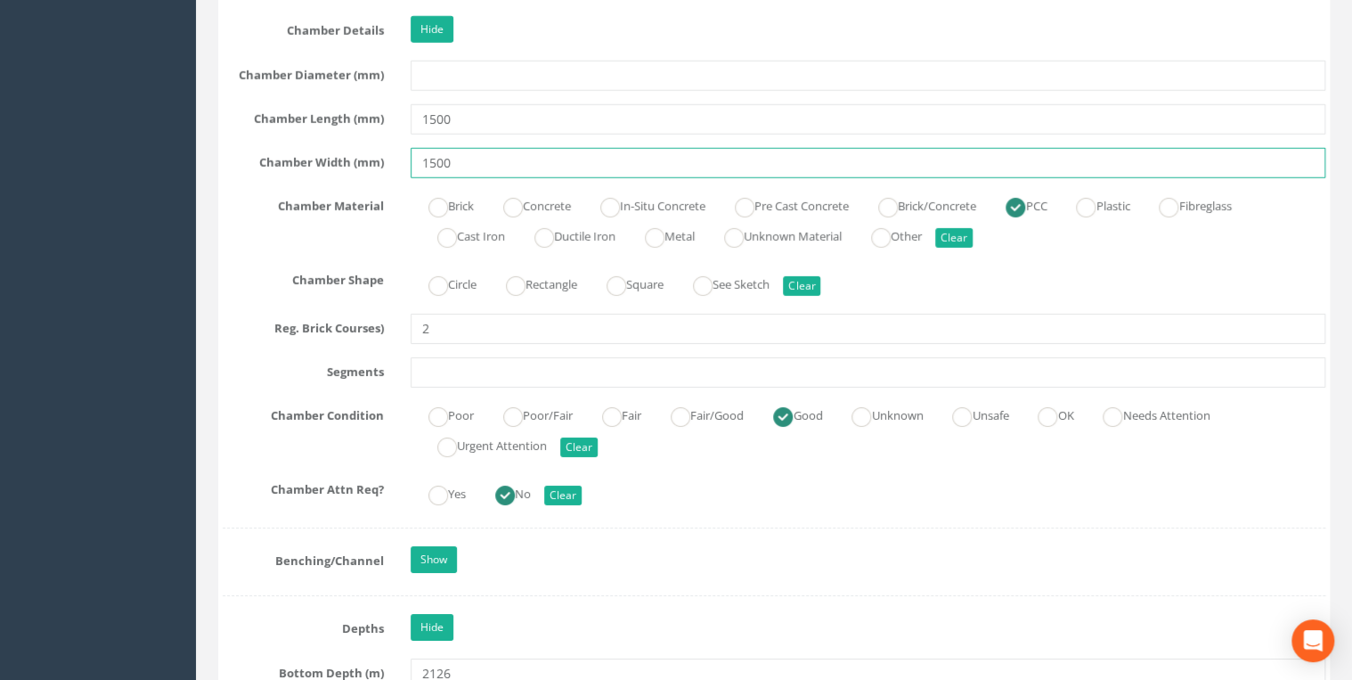
scroll to position [2795, 0]
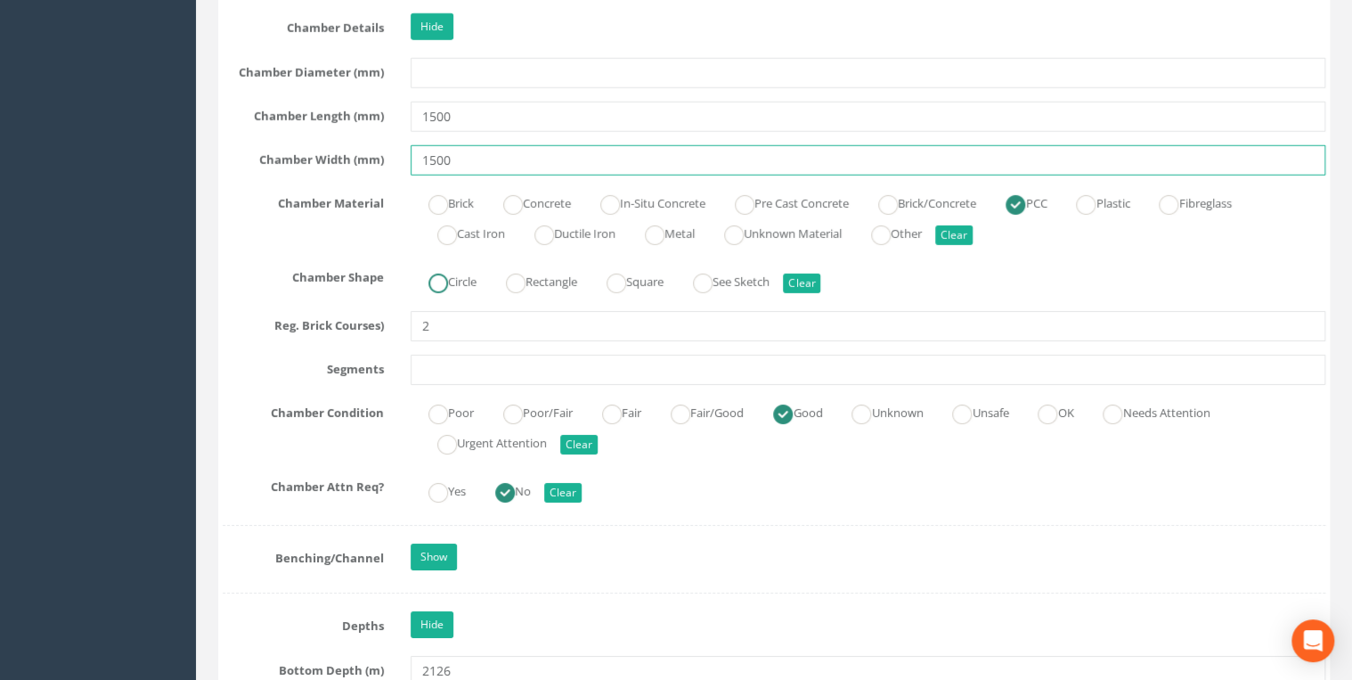
click at [438, 278] on ins at bounding box center [438, 283] width 20 height 20
radio input "true"
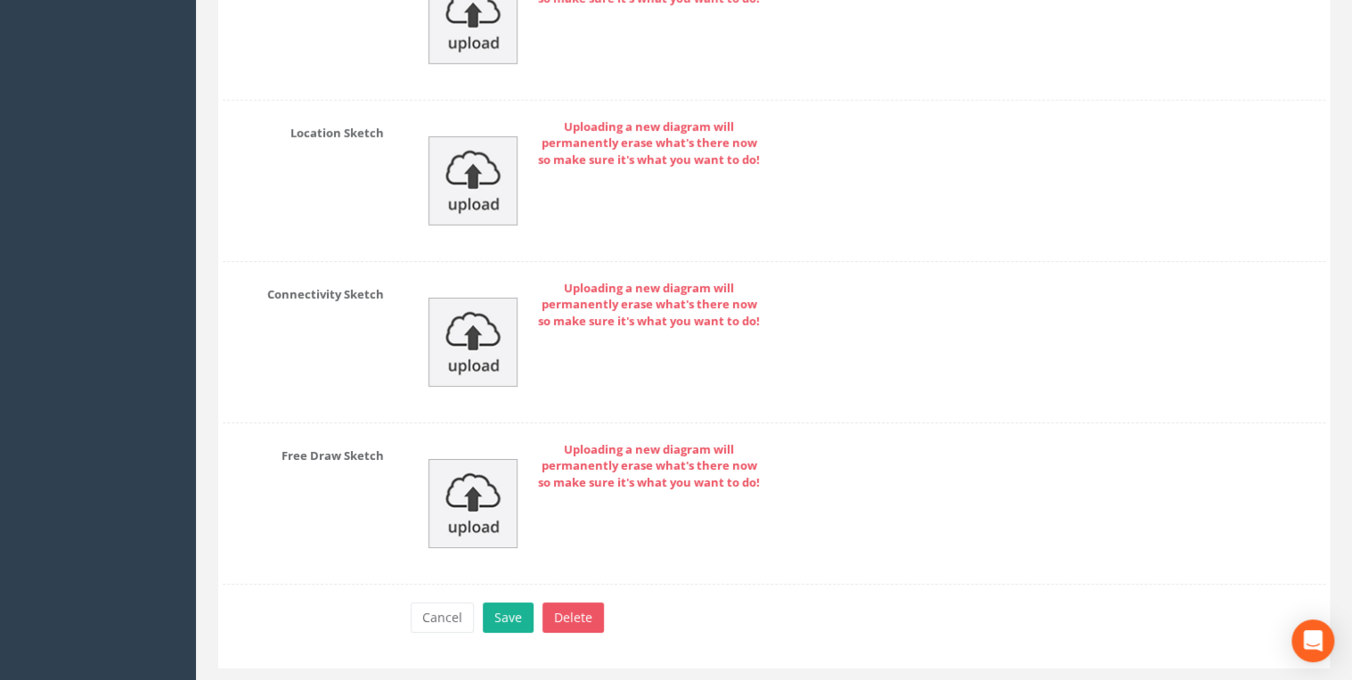
scroll to position [9731, 0]
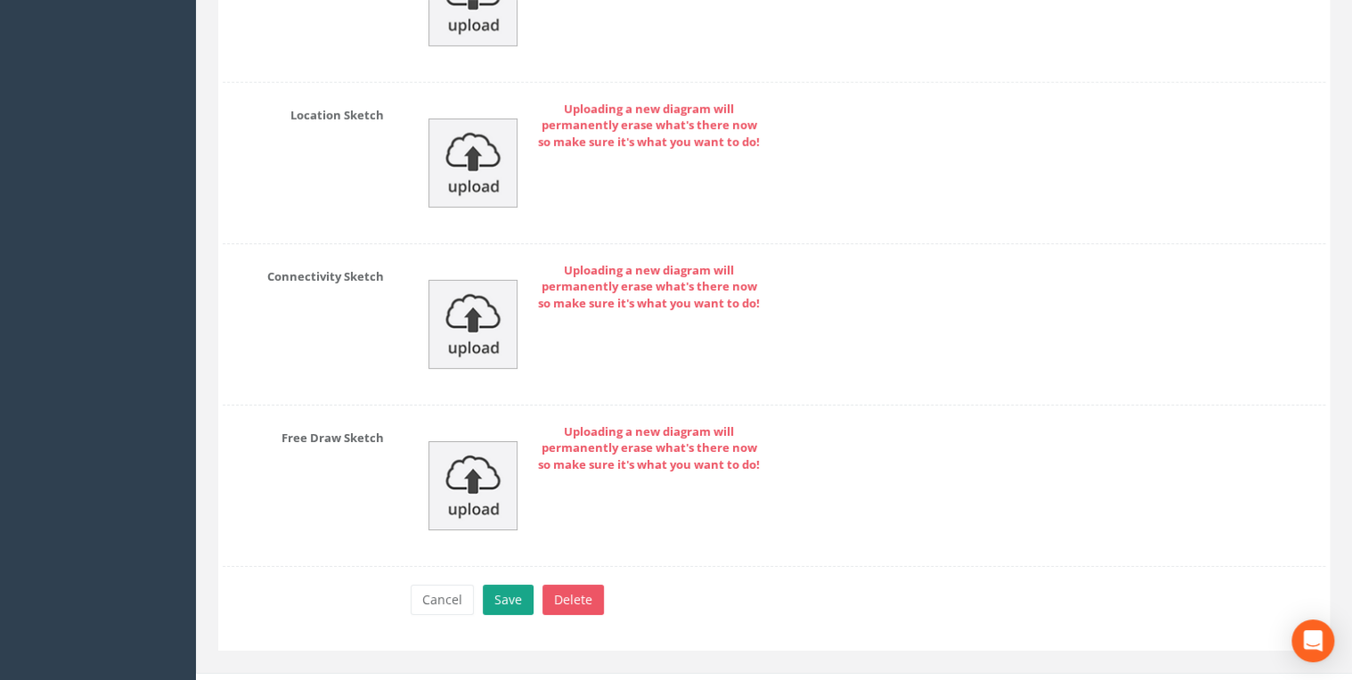
type input "1500"
click at [495, 584] on button "Save" at bounding box center [508, 599] width 51 height 30
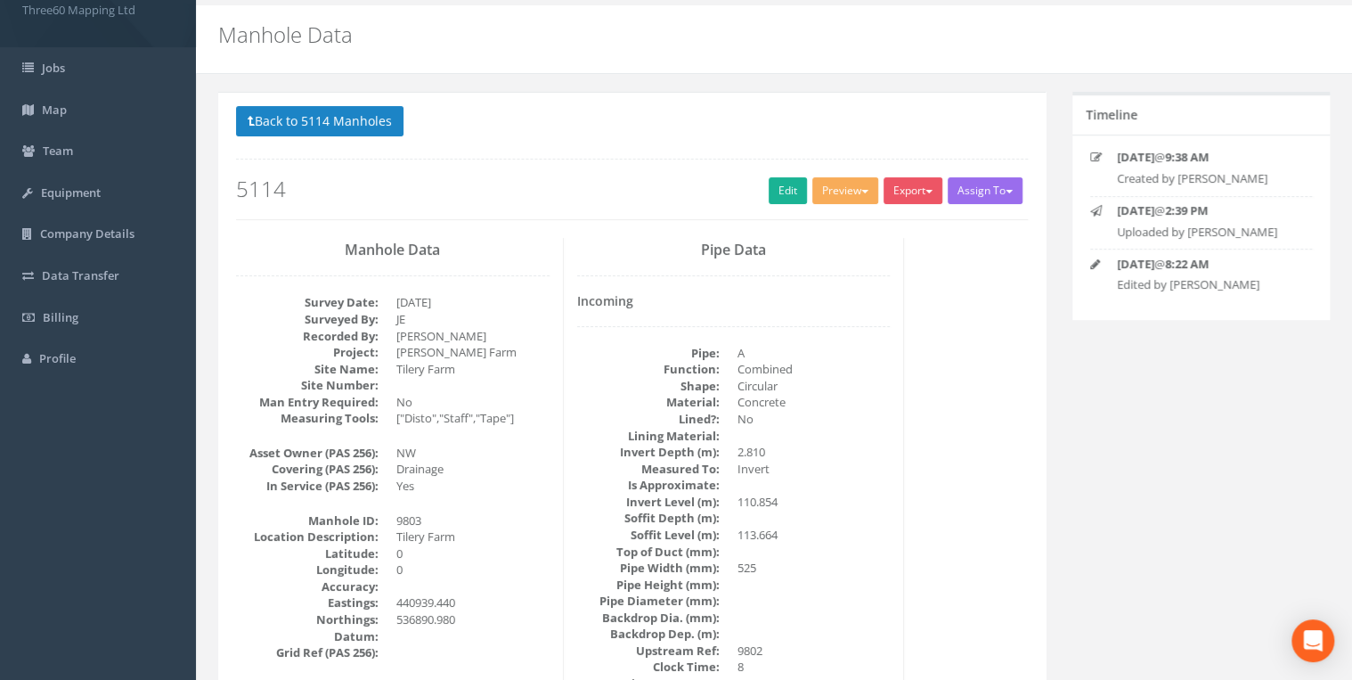
scroll to position [0, 0]
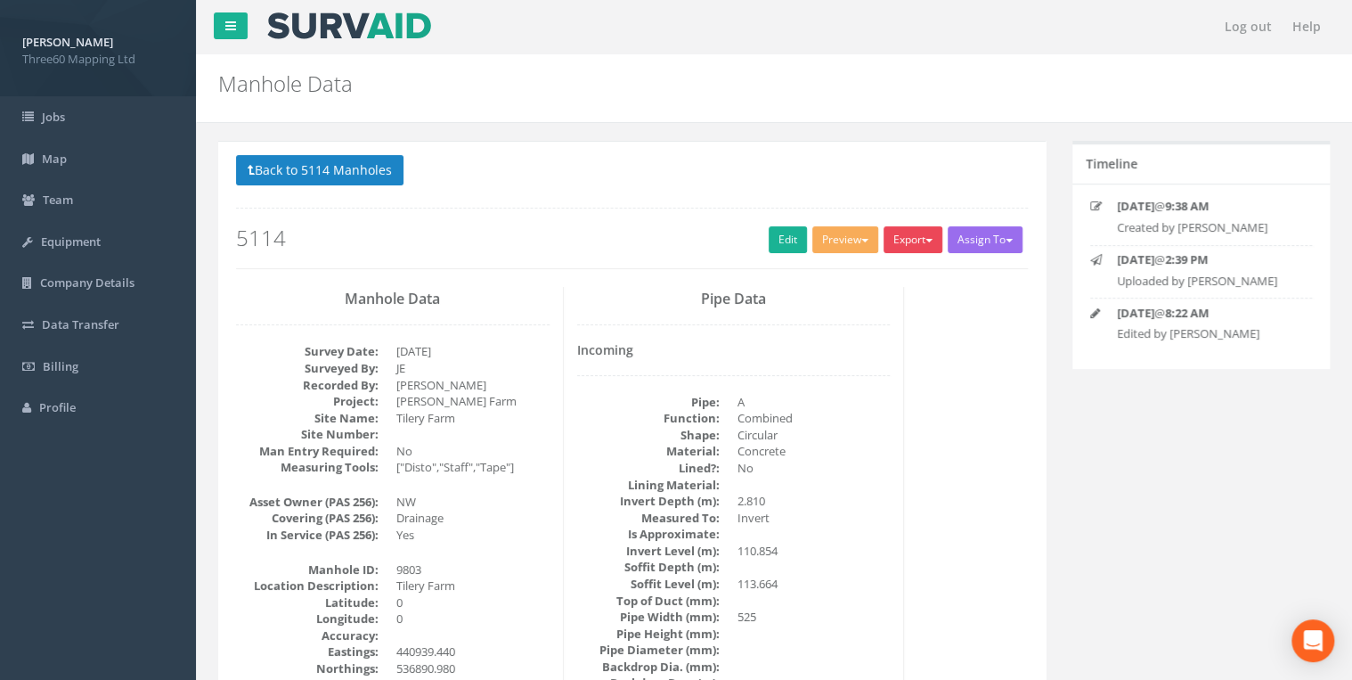
click at [901, 232] on button "Export" at bounding box center [913, 239] width 59 height 27
click at [862, 270] on link "360 Manhole" at bounding box center [876, 277] width 135 height 28
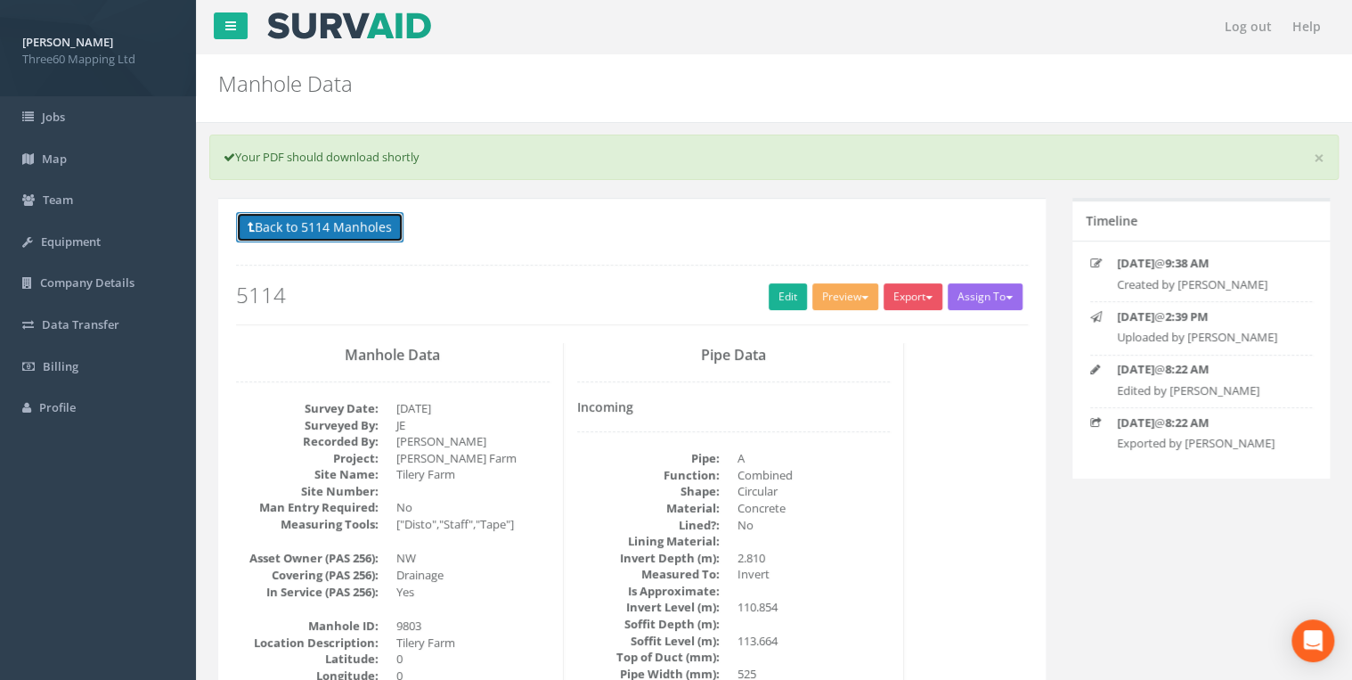
click at [360, 226] on button "Back to 5114 Manholes" at bounding box center [319, 227] width 167 height 30
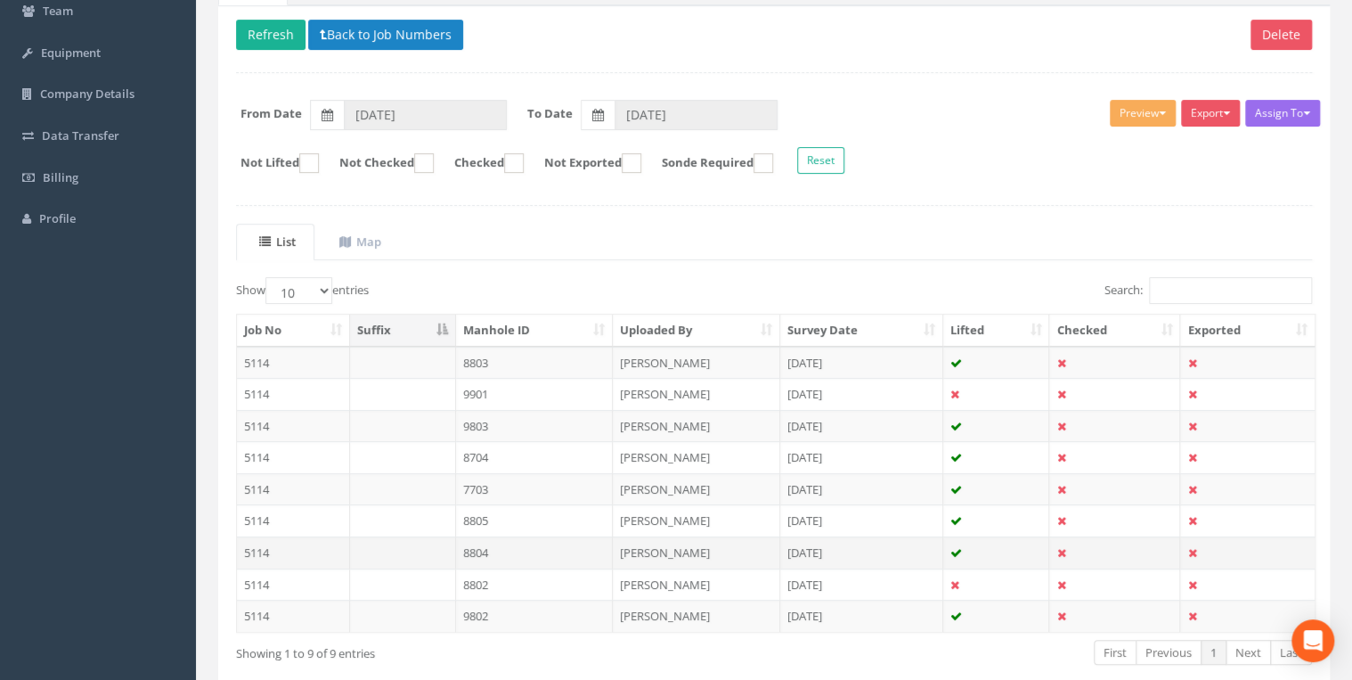
scroll to position [278, 0]
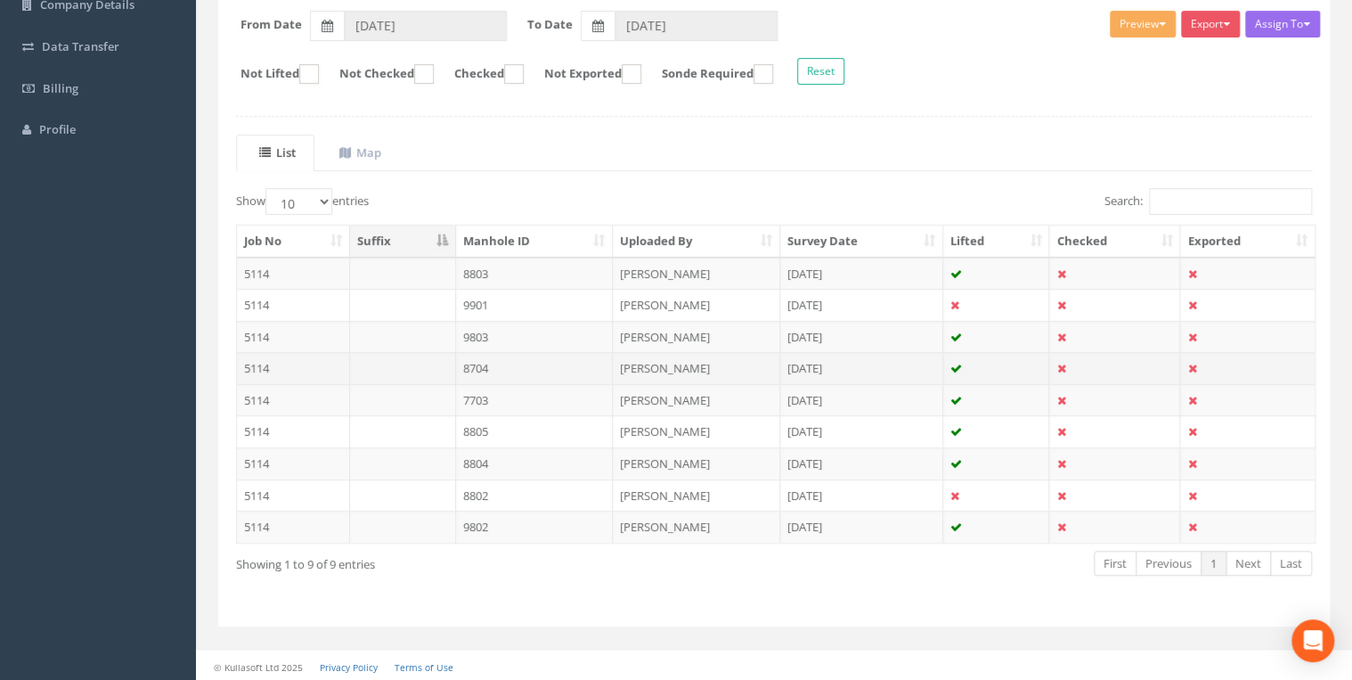
click at [470, 363] on td "8704" at bounding box center [535, 368] width 158 height 32
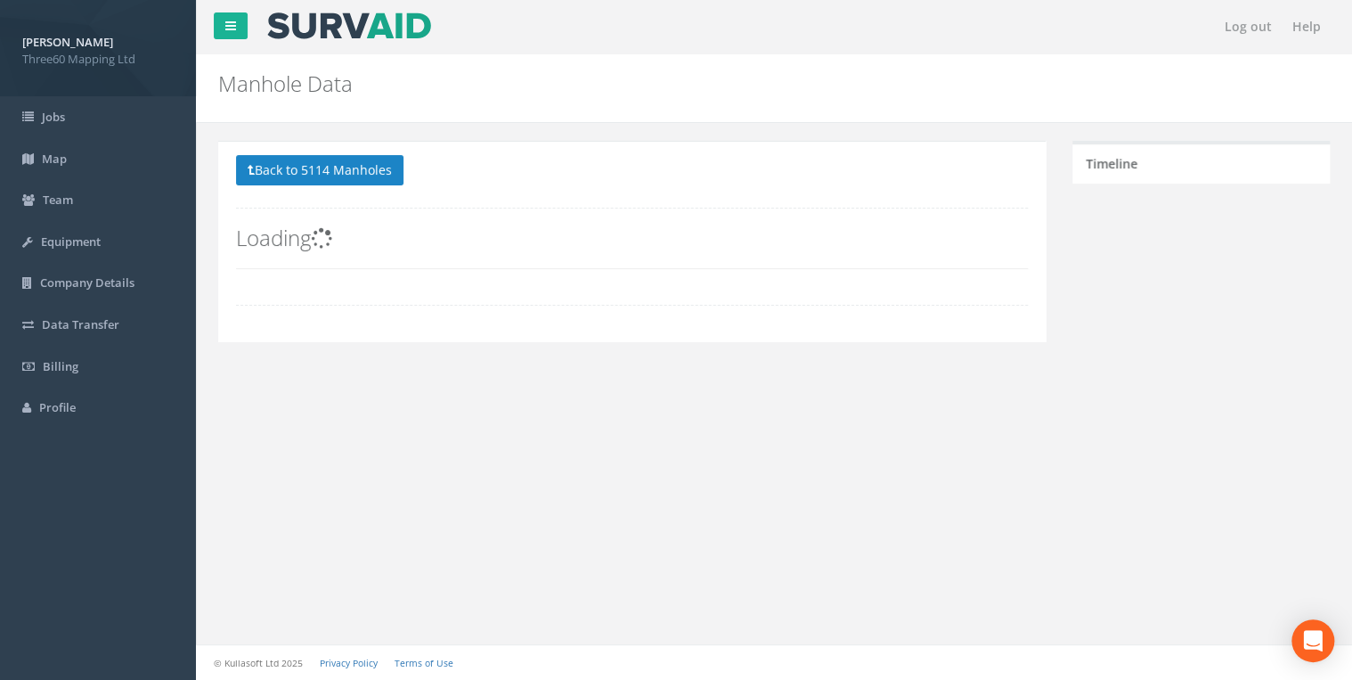
scroll to position [0, 0]
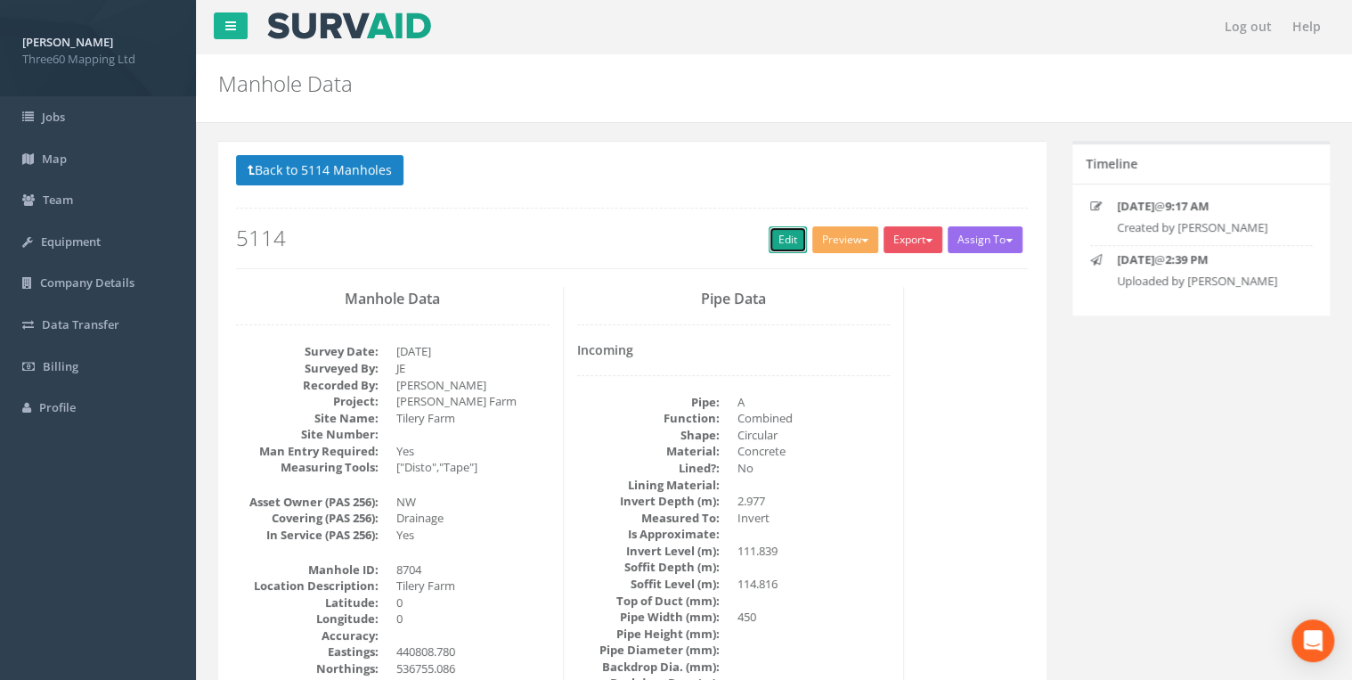
click at [787, 231] on link "Edit" at bounding box center [788, 239] width 38 height 27
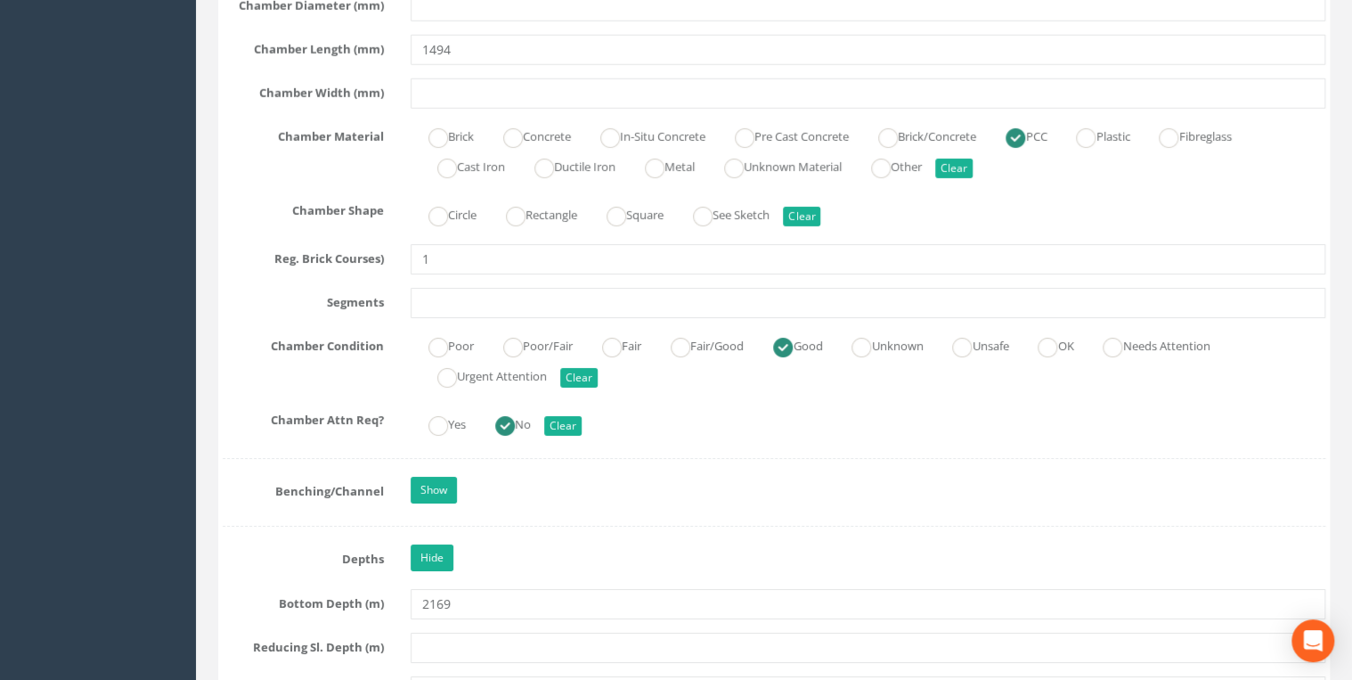
scroll to position [2755, 0]
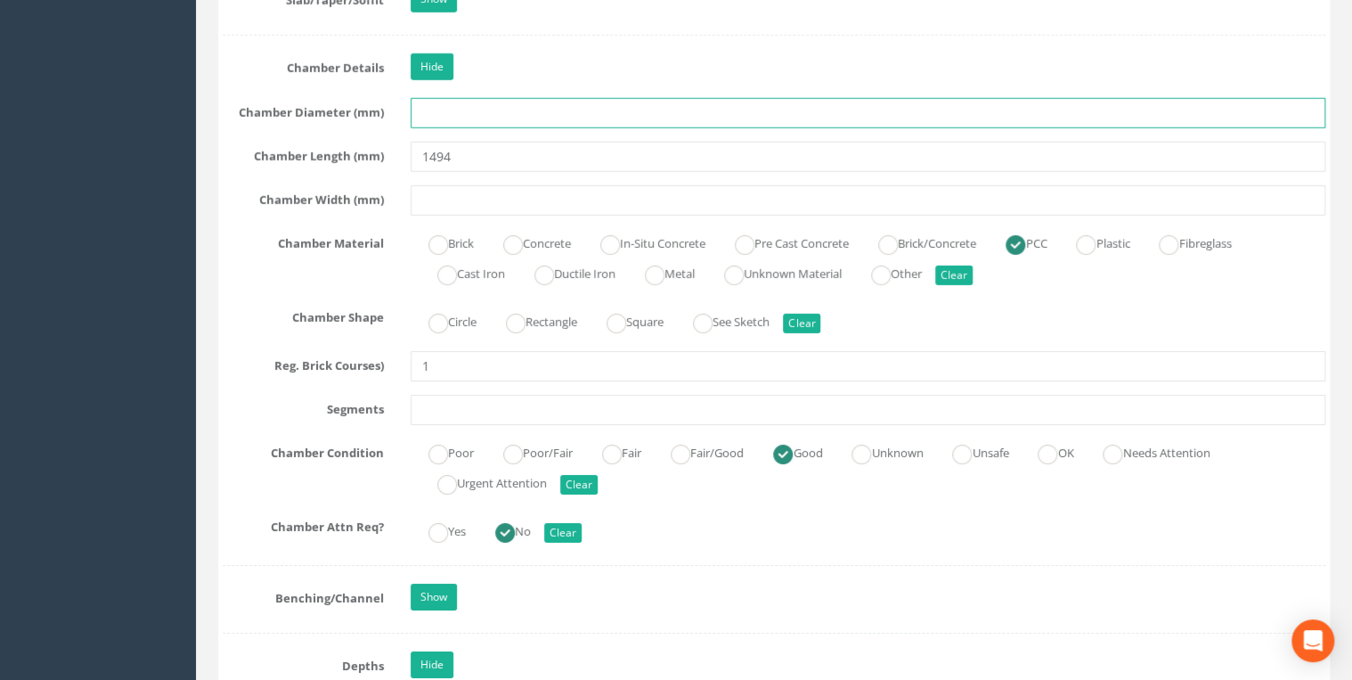
click at [458, 107] on input "text" at bounding box center [868, 113] width 915 height 30
type input "1"
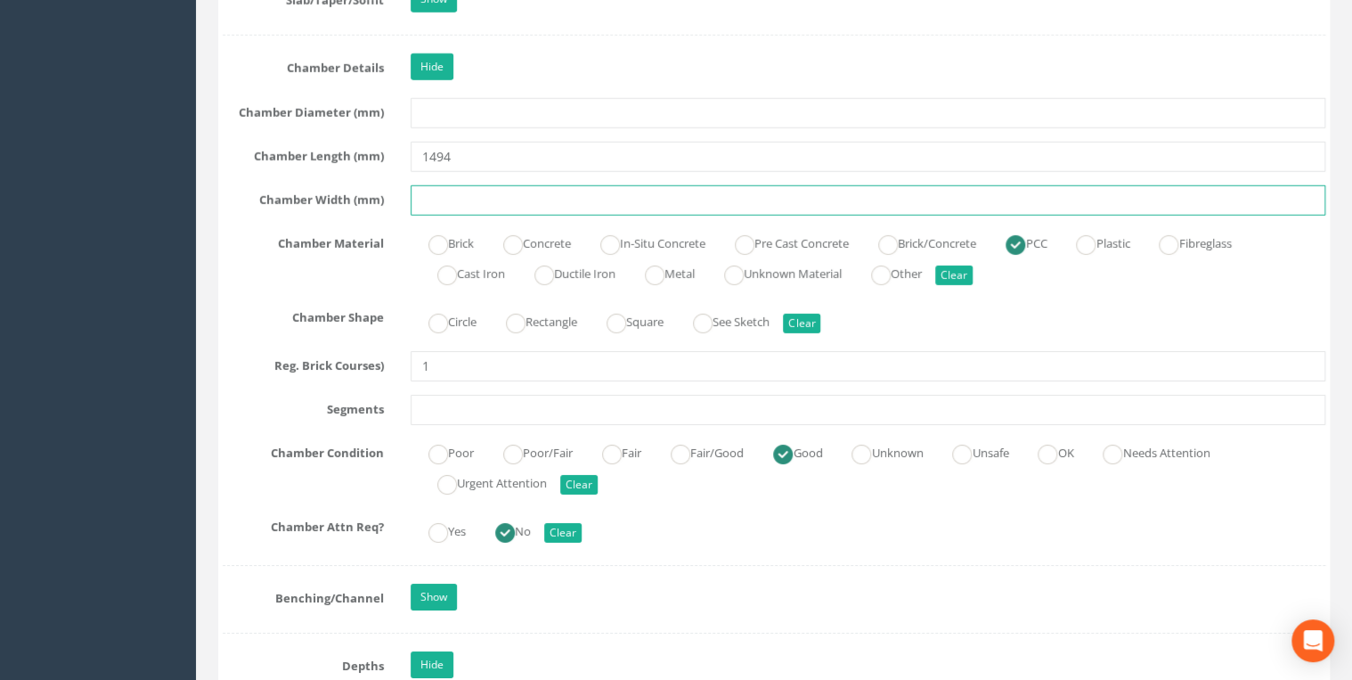
click at [436, 185] on input "text" at bounding box center [868, 200] width 915 height 30
type input "1494"
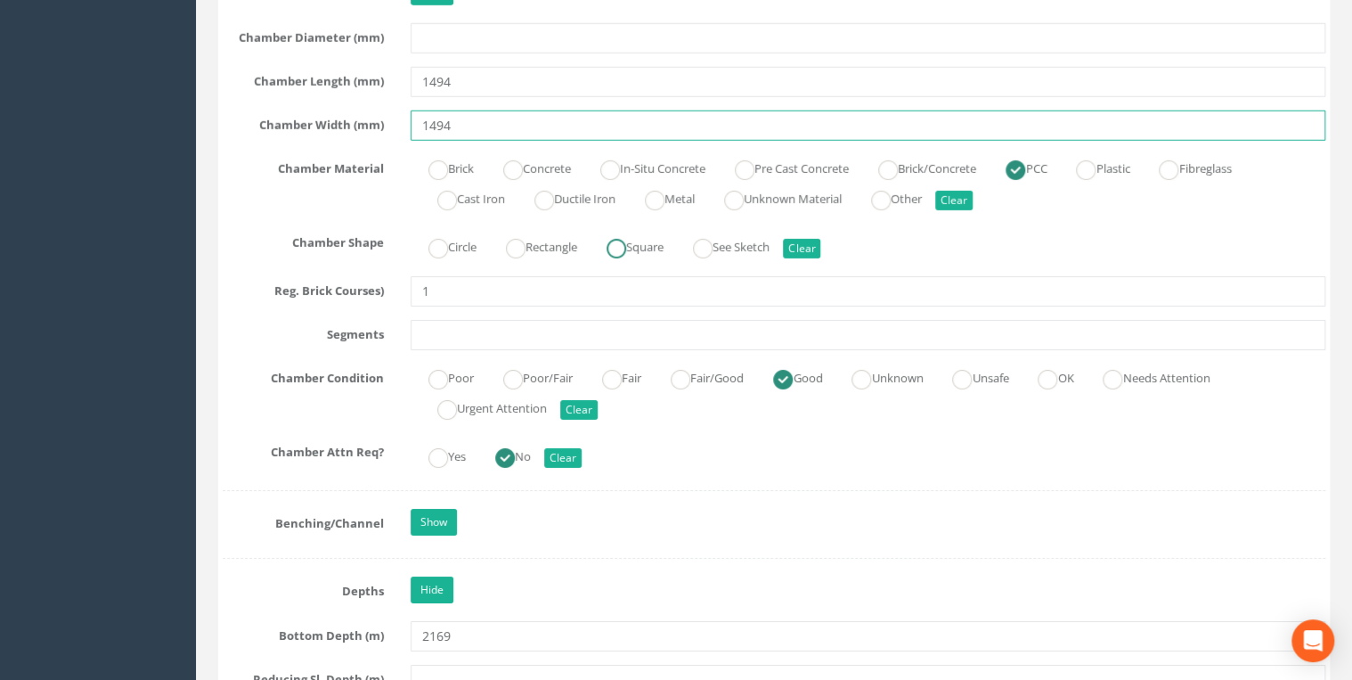
scroll to position [2945, 0]
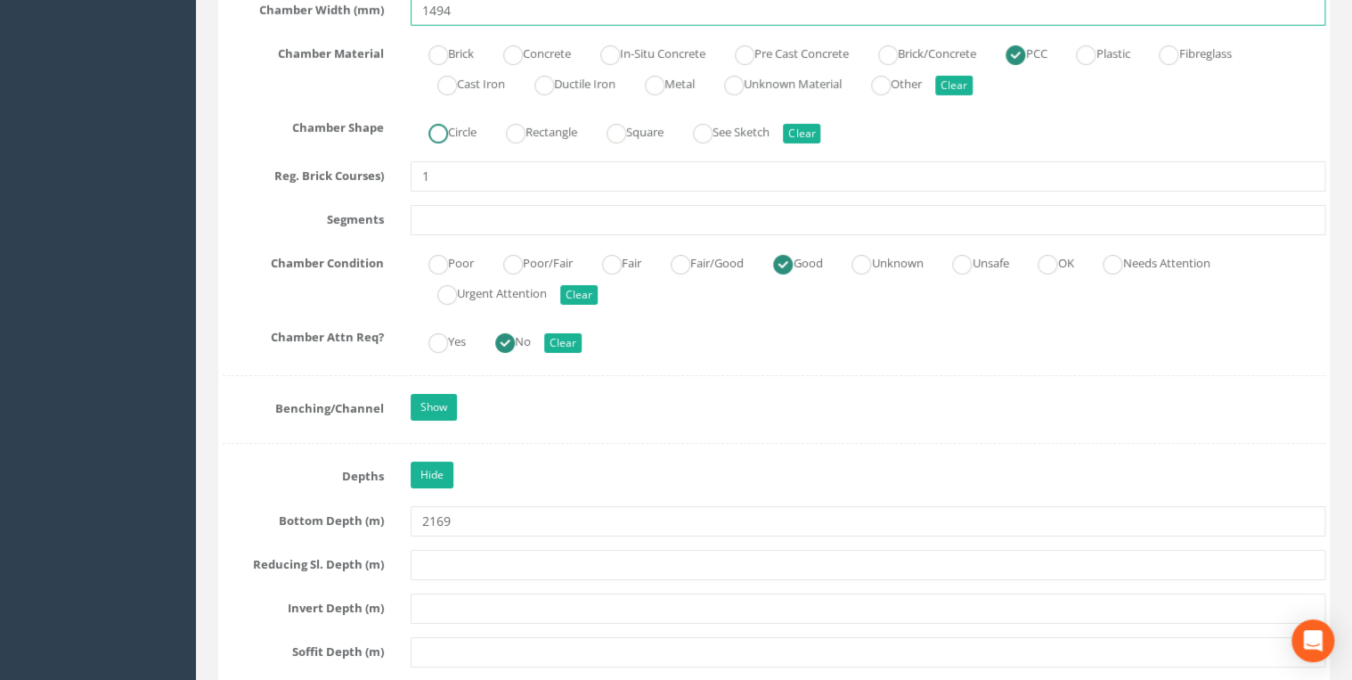
click at [439, 124] on ins at bounding box center [438, 134] width 20 height 20
radio input "true"
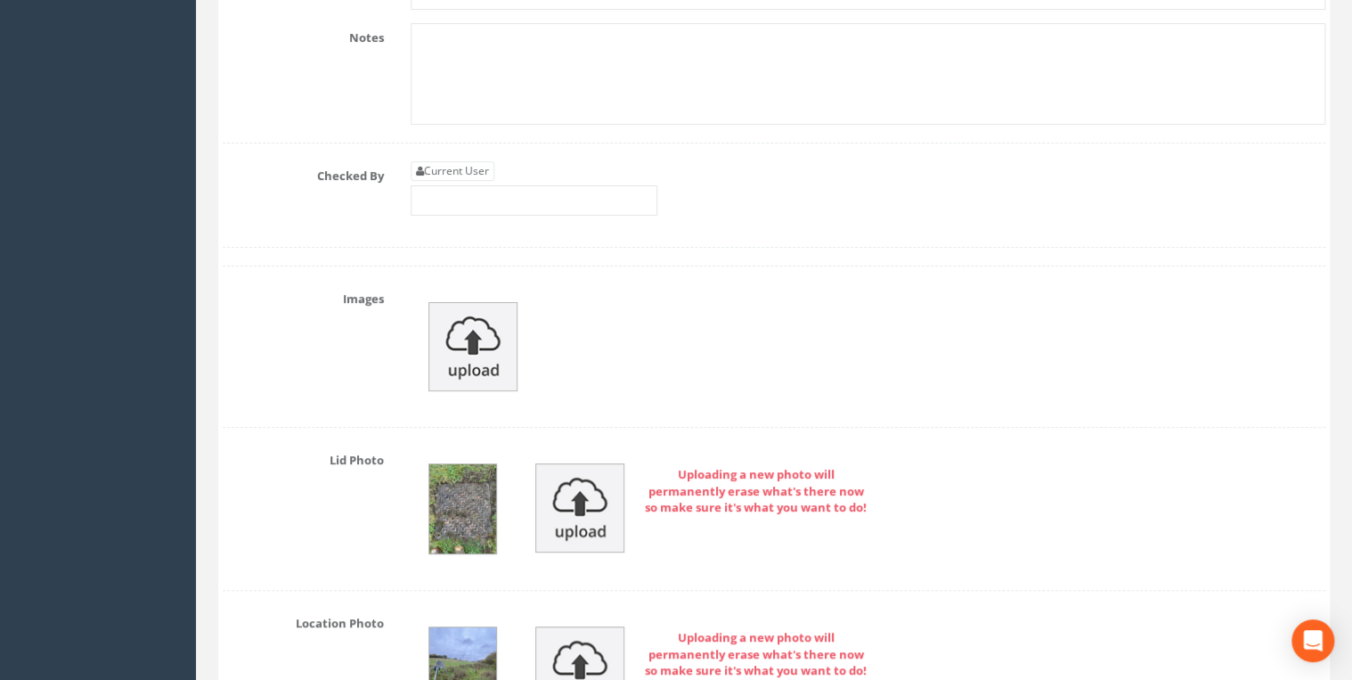
scroll to position [6936, 0]
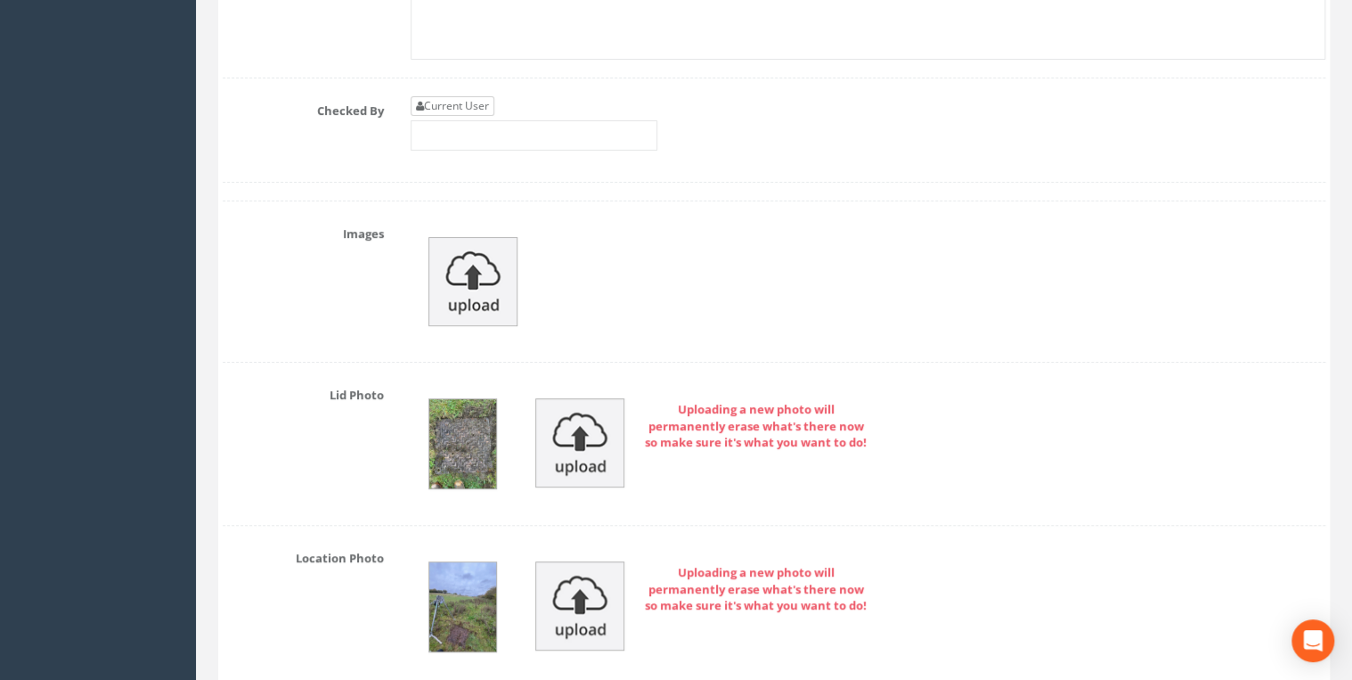
type input "1494"
drag, startPoint x: 510, startPoint y: 98, endPoint x: 499, endPoint y: 94, distance: 11.3
click at [505, 120] on input "text" at bounding box center [534, 135] width 247 height 30
click at [469, 96] on link "Current User" at bounding box center [453, 106] width 84 height 20
type input "[PERSON_NAME]"
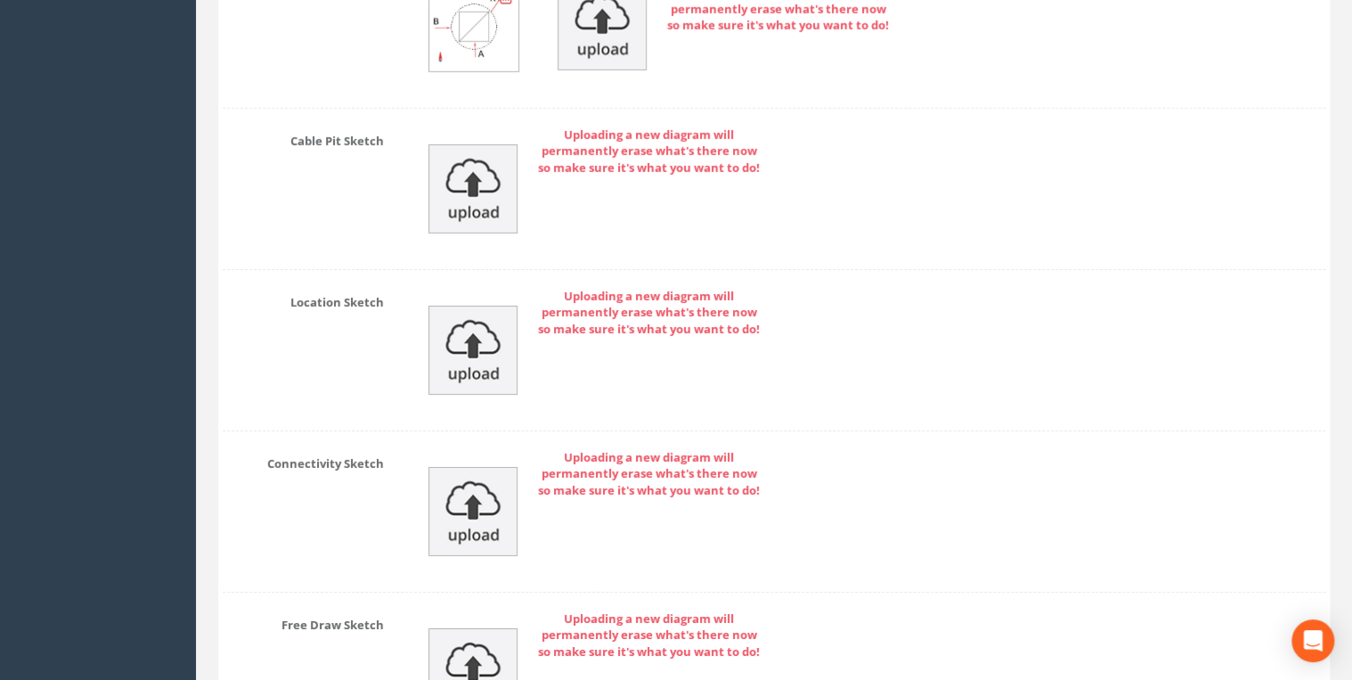
scroll to position [9799, 0]
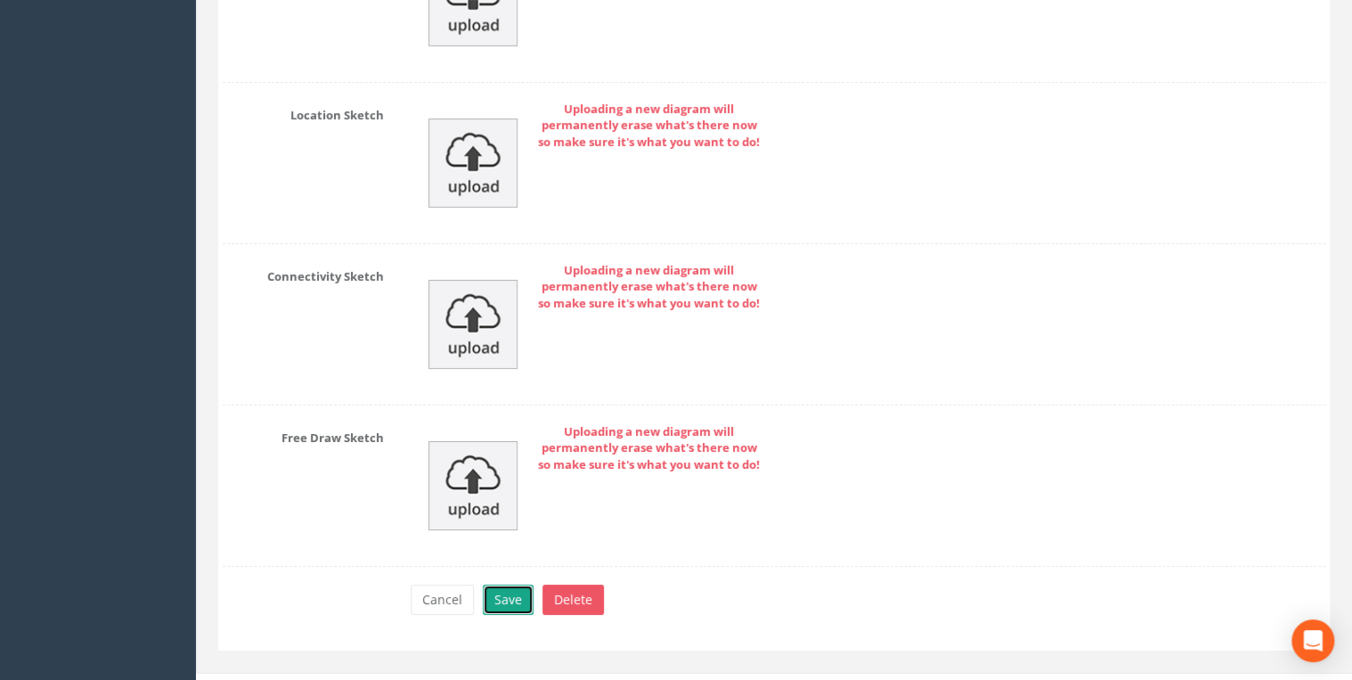
click at [521, 584] on button "Save" at bounding box center [508, 599] width 51 height 30
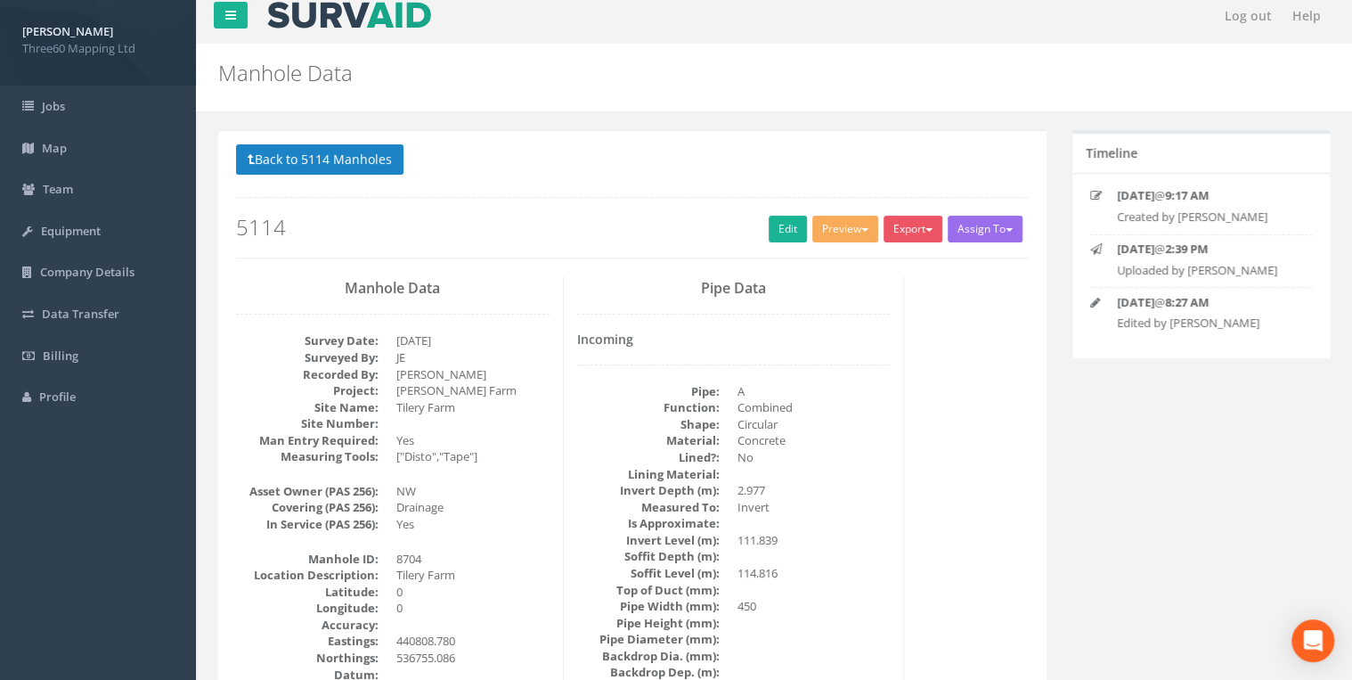
scroll to position [0, 0]
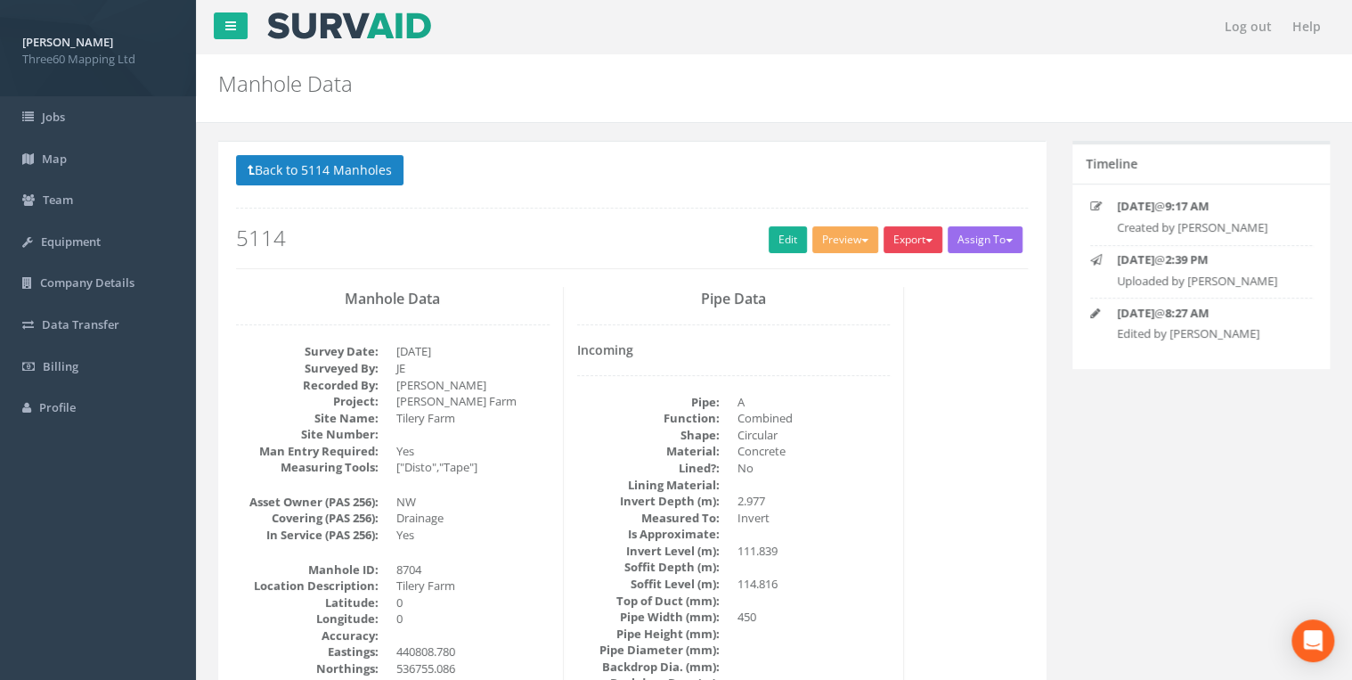
click at [912, 241] on button "Export" at bounding box center [913, 239] width 59 height 27
click at [871, 273] on link "360 Manhole" at bounding box center [876, 277] width 135 height 28
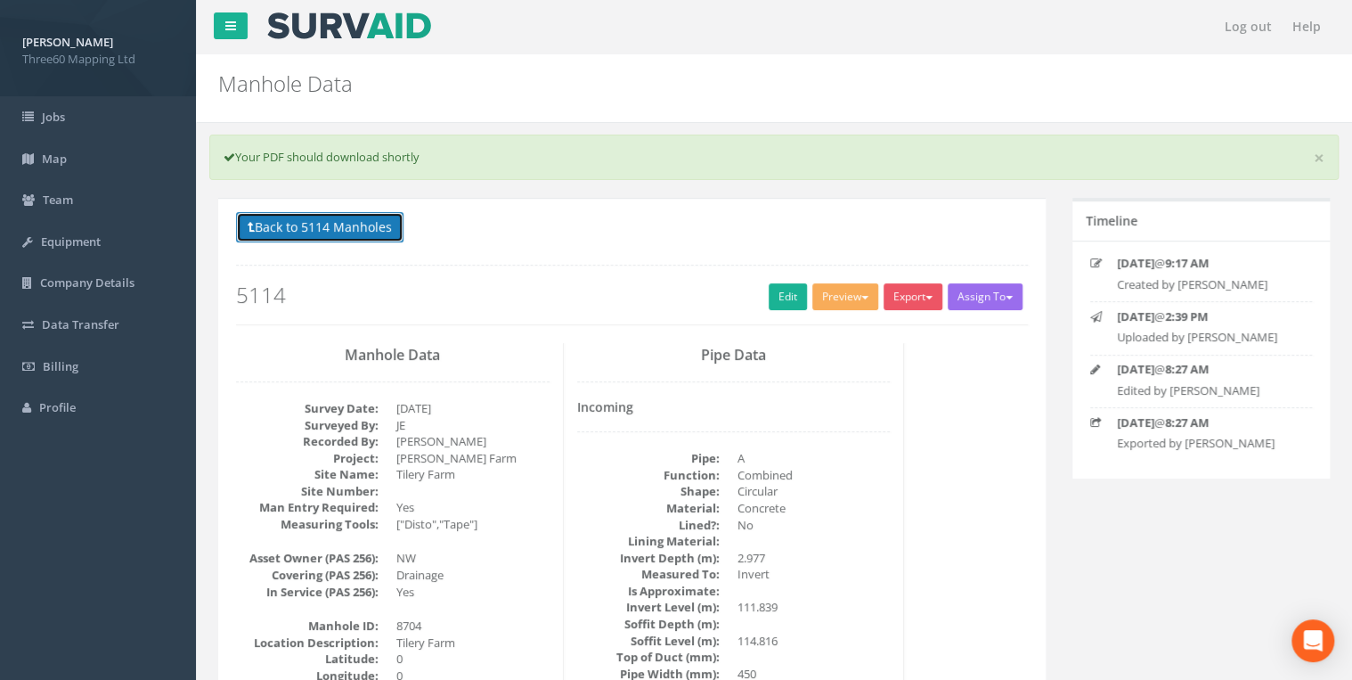
drag, startPoint x: 339, startPoint y: 216, endPoint x: 331, endPoint y: 224, distance: 11.3
click at [339, 216] on button "Back to 5114 Manholes" at bounding box center [319, 227] width 167 height 30
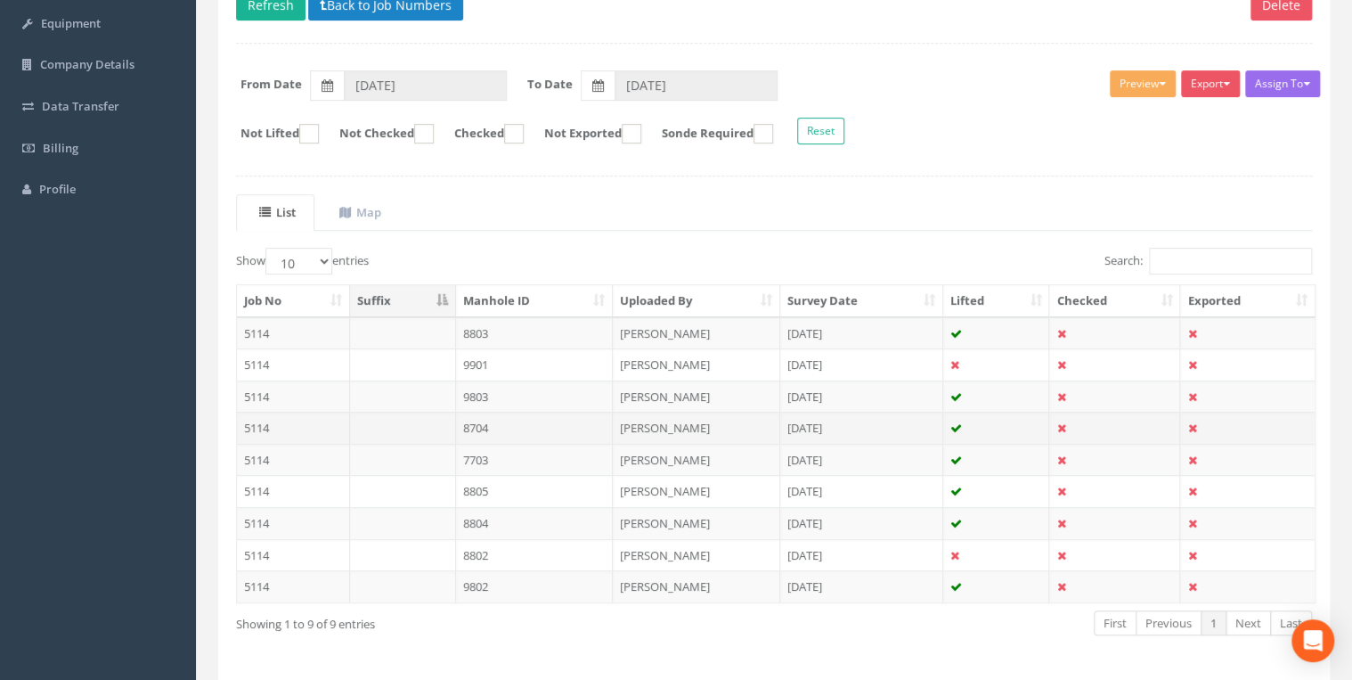
scroll to position [278, 0]
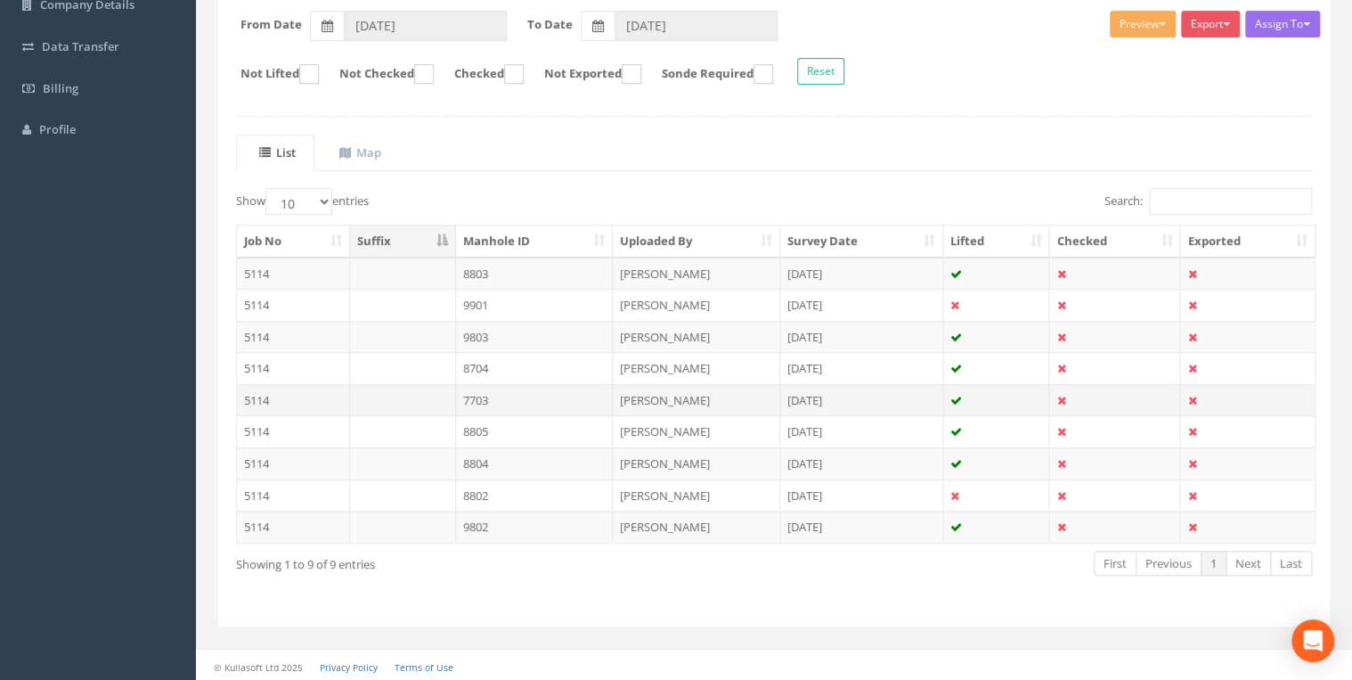
click at [481, 390] on td "7703" at bounding box center [535, 400] width 158 height 32
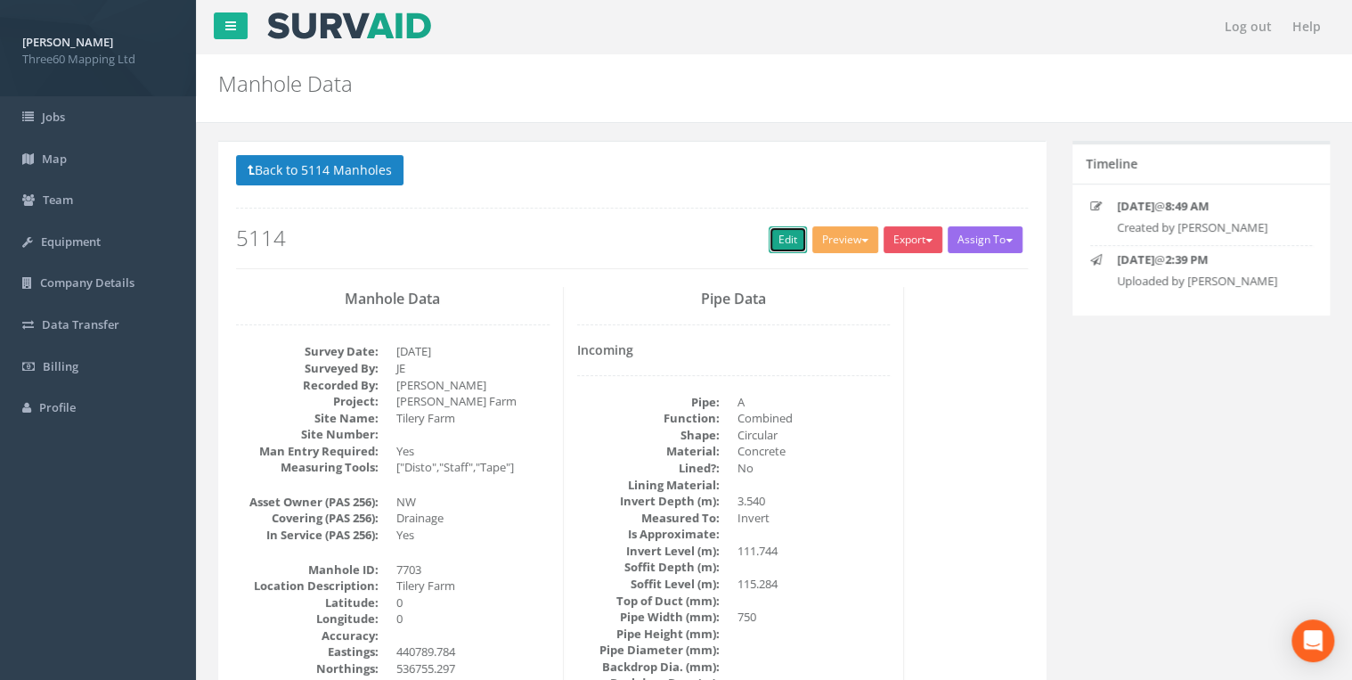
click at [774, 237] on link "Edit" at bounding box center [788, 239] width 38 height 27
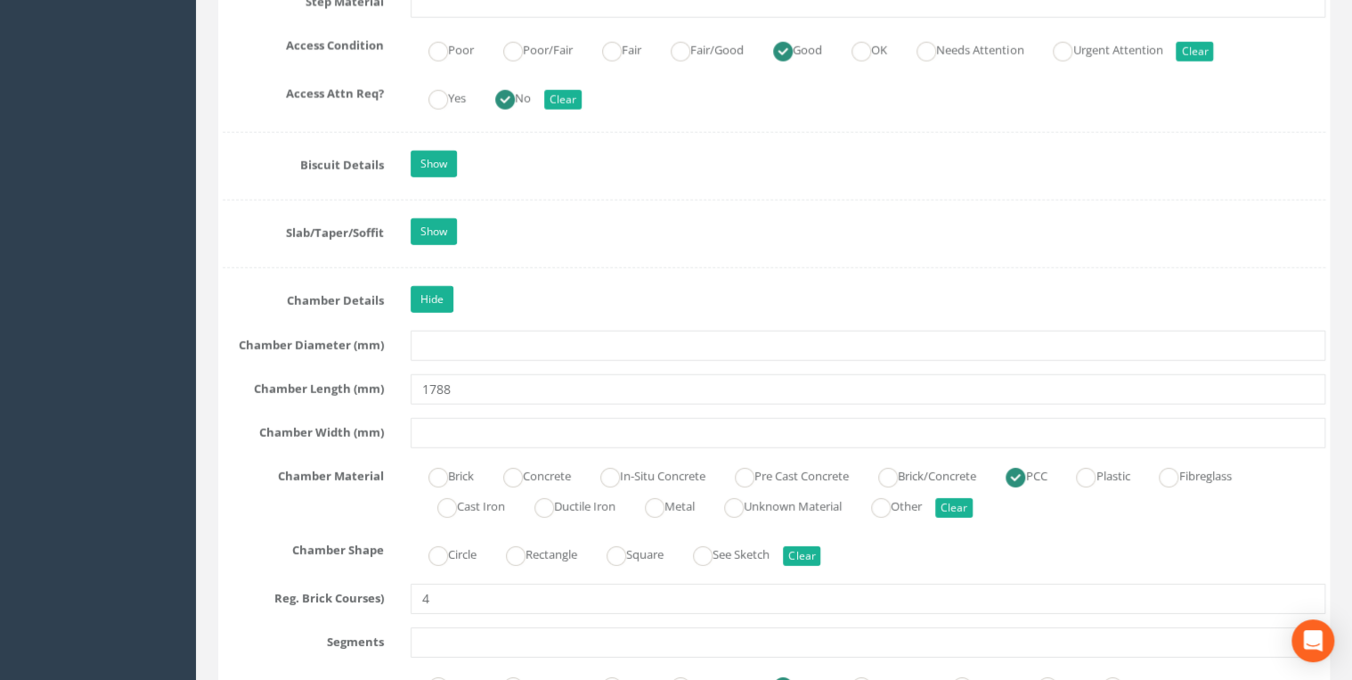
scroll to position [2660, 0]
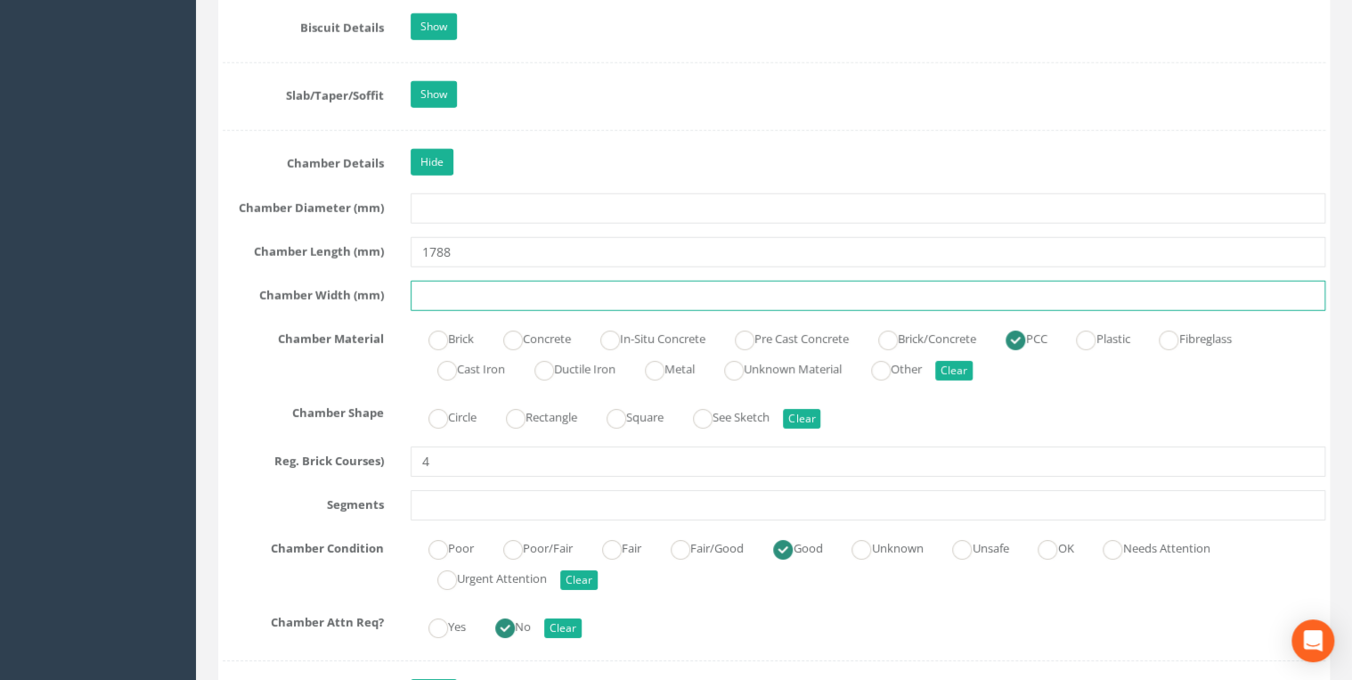
click at [438, 282] on input "text" at bounding box center [868, 296] width 915 height 30
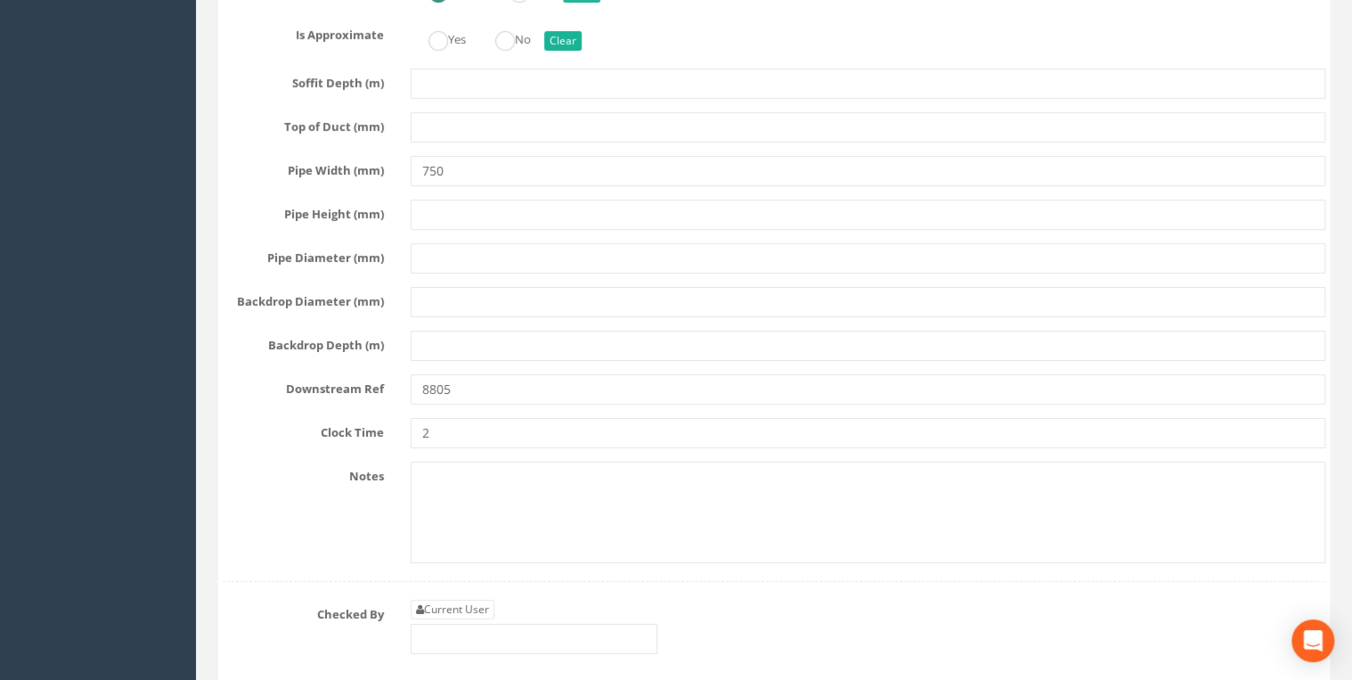
scroll to position [6651, 0]
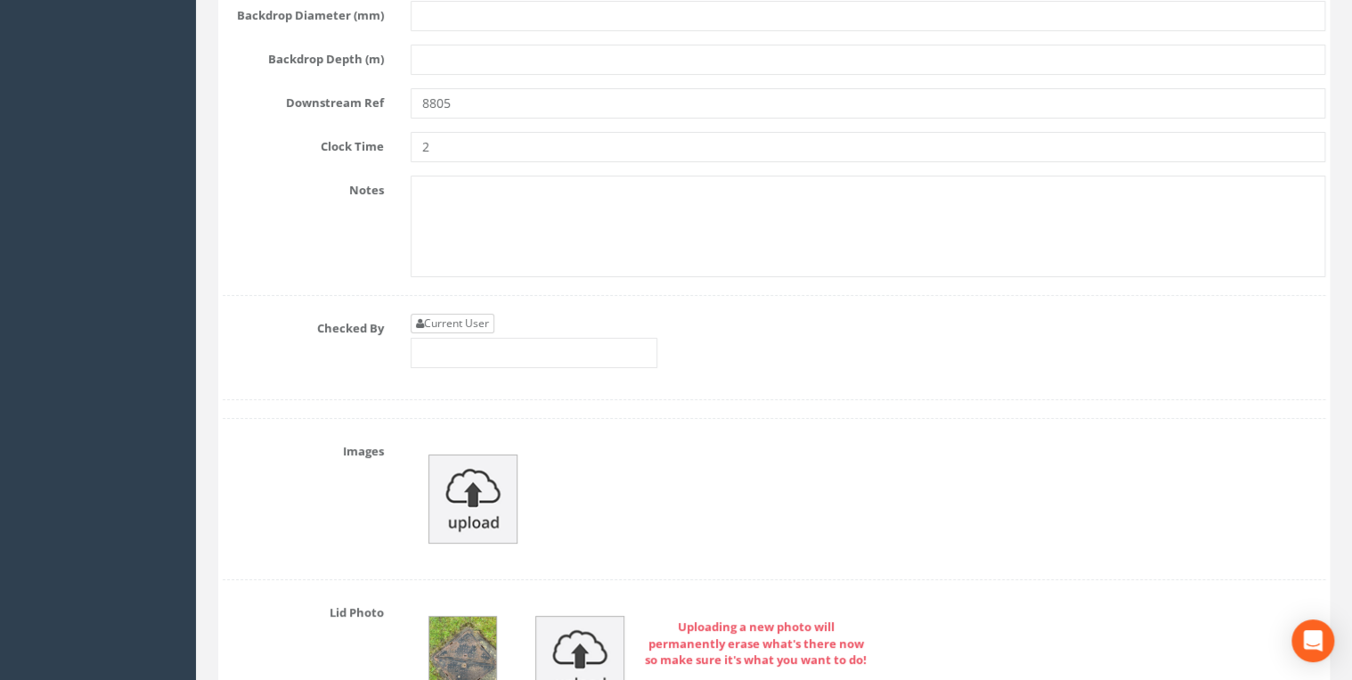
type input "1788"
click at [461, 314] on link "Current User" at bounding box center [453, 324] width 84 height 20
type input "[PERSON_NAME]"
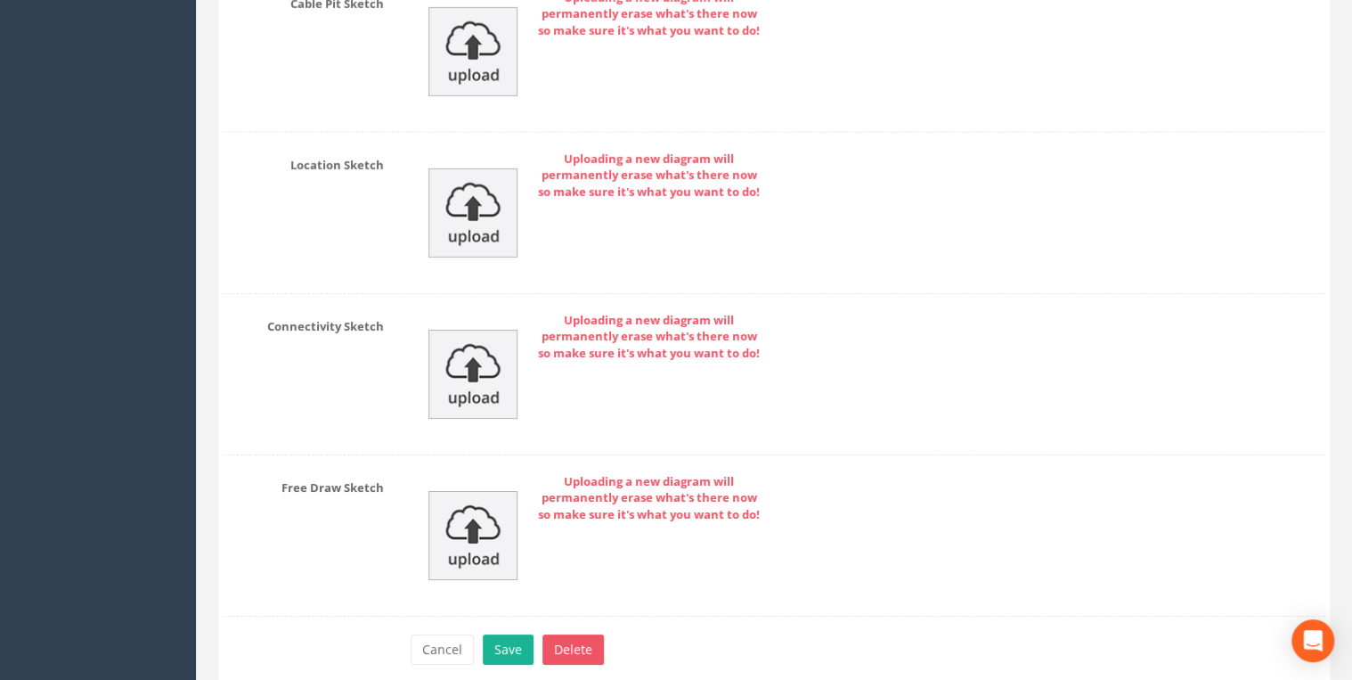
scroll to position [9731, 0]
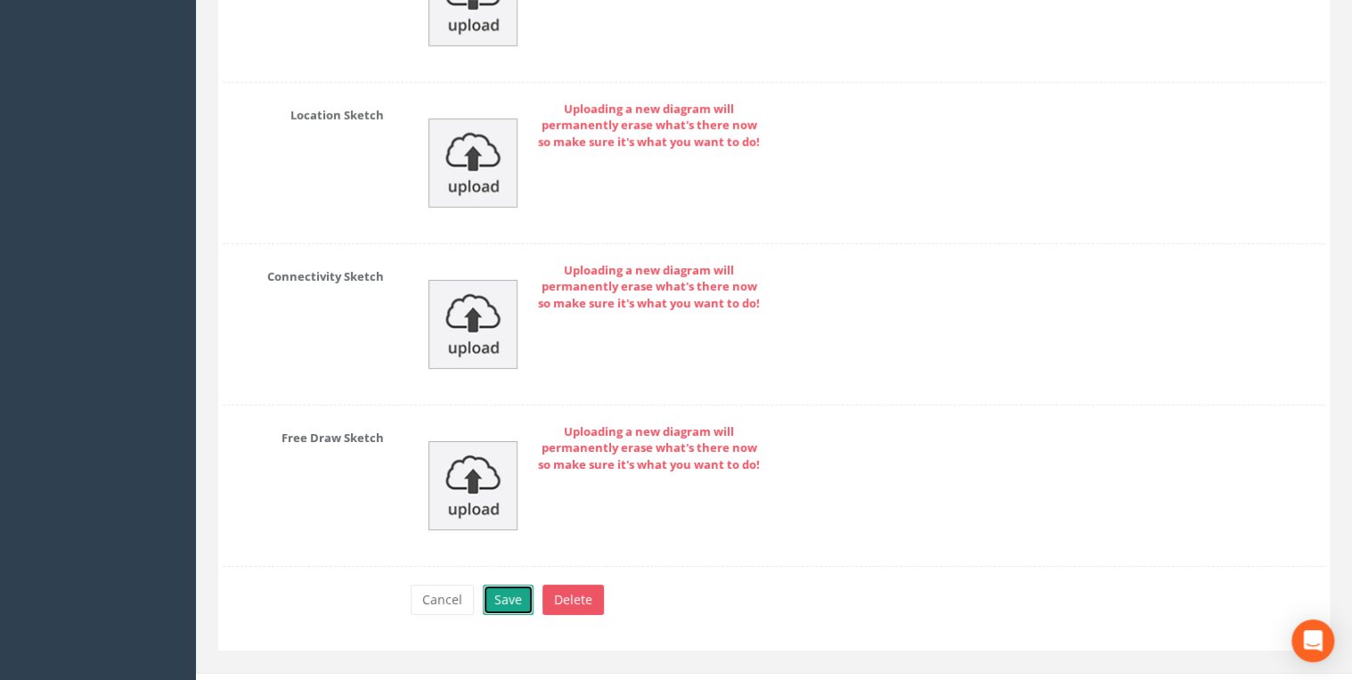
click at [517, 584] on button "Save" at bounding box center [508, 599] width 51 height 30
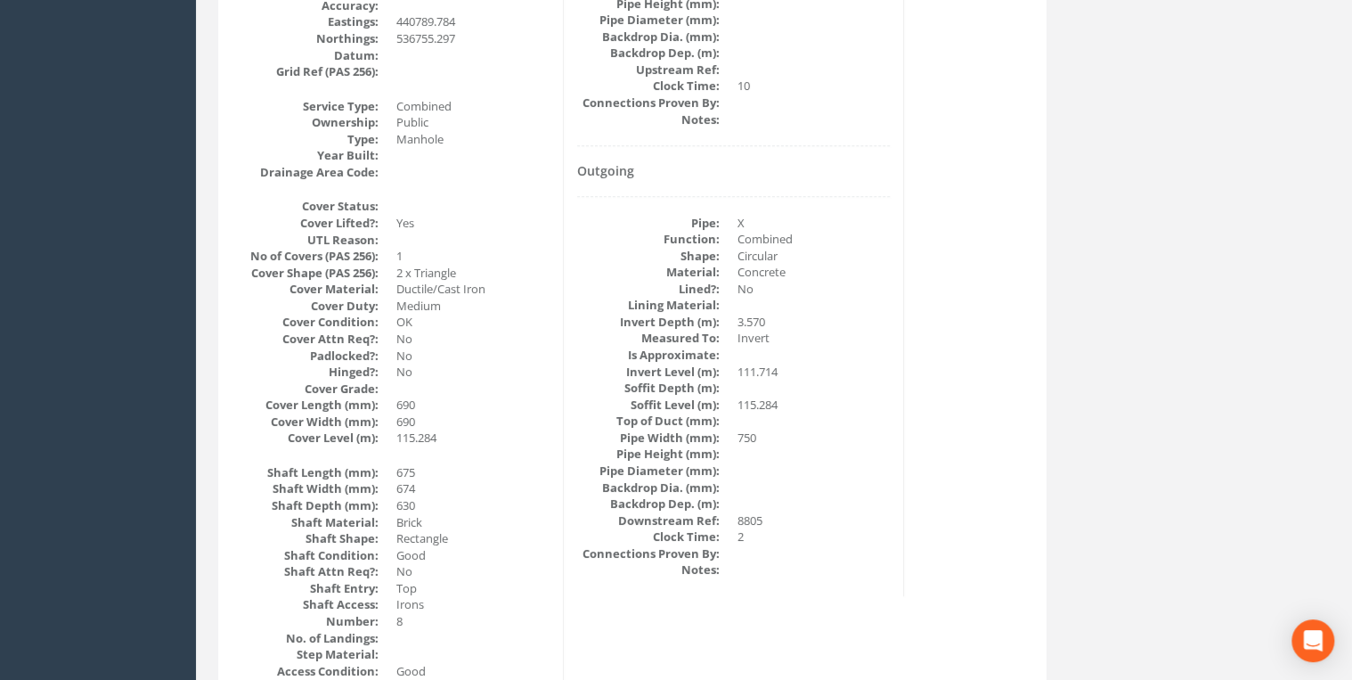
scroll to position [0, 0]
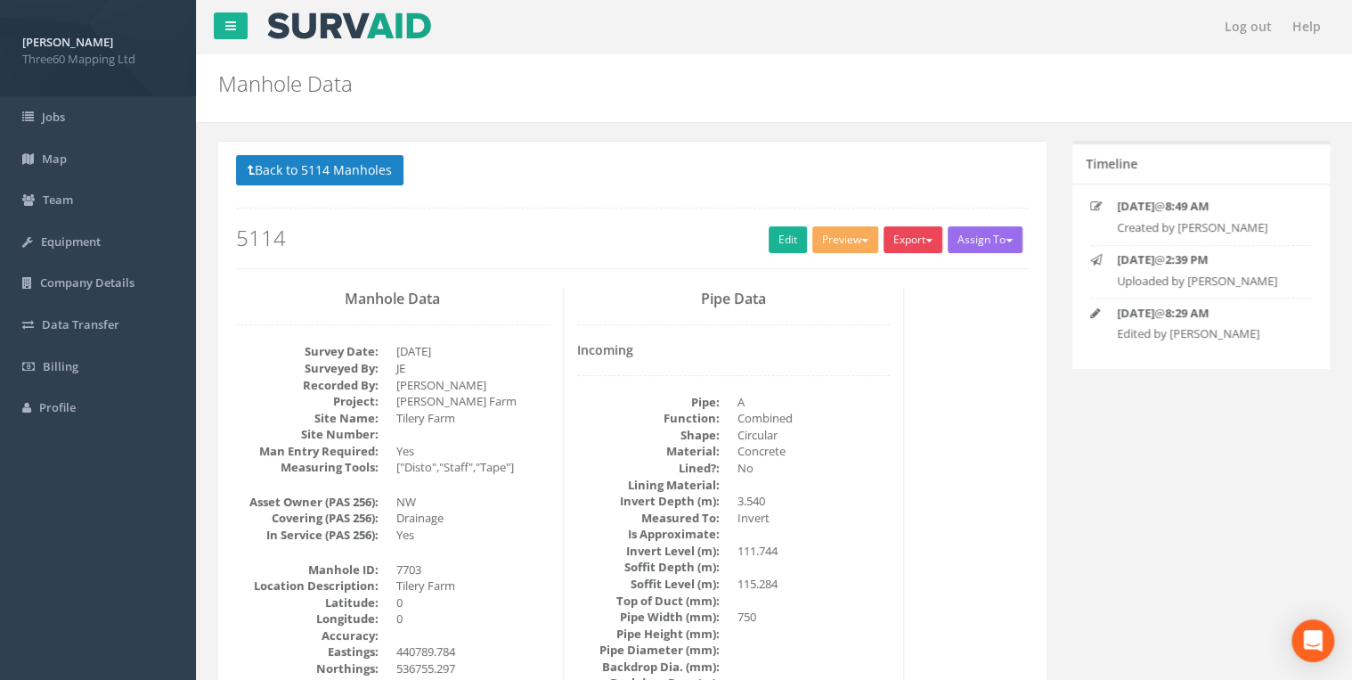
drag, startPoint x: 926, startPoint y: 236, endPoint x: 917, endPoint y: 246, distance: 13.9
click at [926, 237] on button "Export" at bounding box center [913, 239] width 59 height 27
click at [872, 269] on link "360 Manhole" at bounding box center [876, 277] width 135 height 28
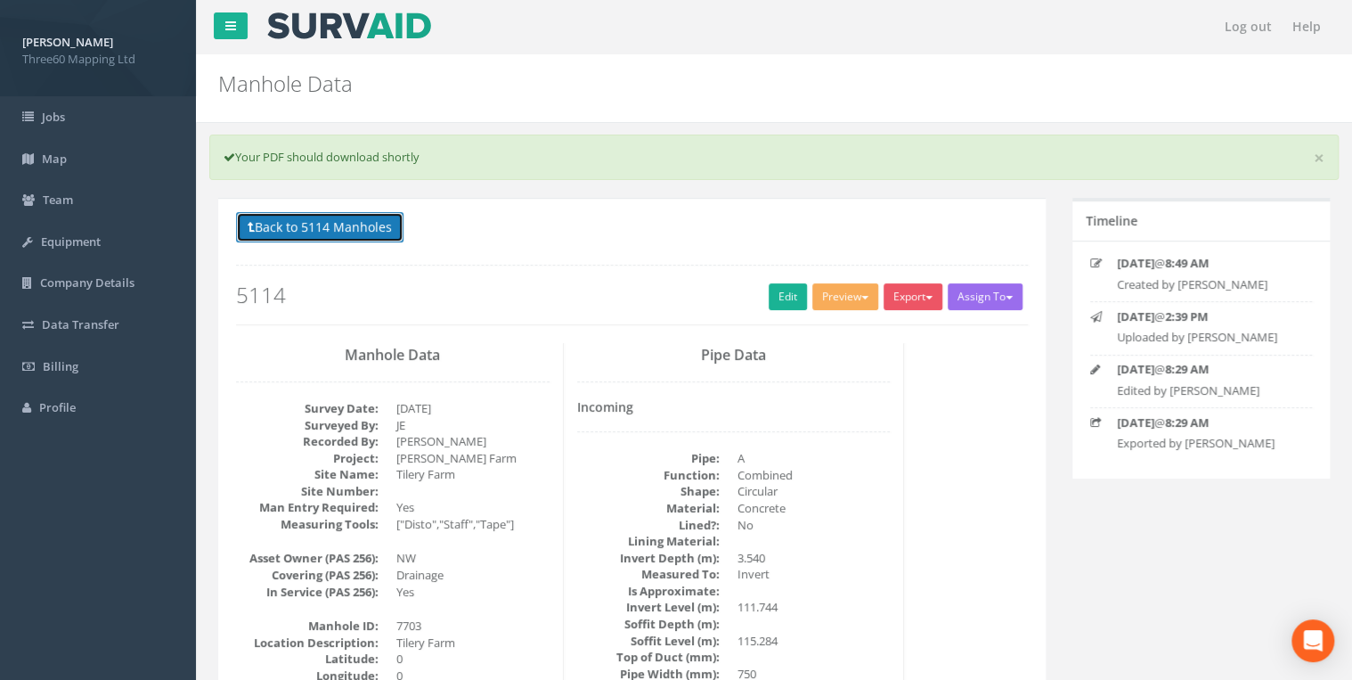
click at [331, 225] on button "Back to 5114 Manholes" at bounding box center [319, 227] width 167 height 30
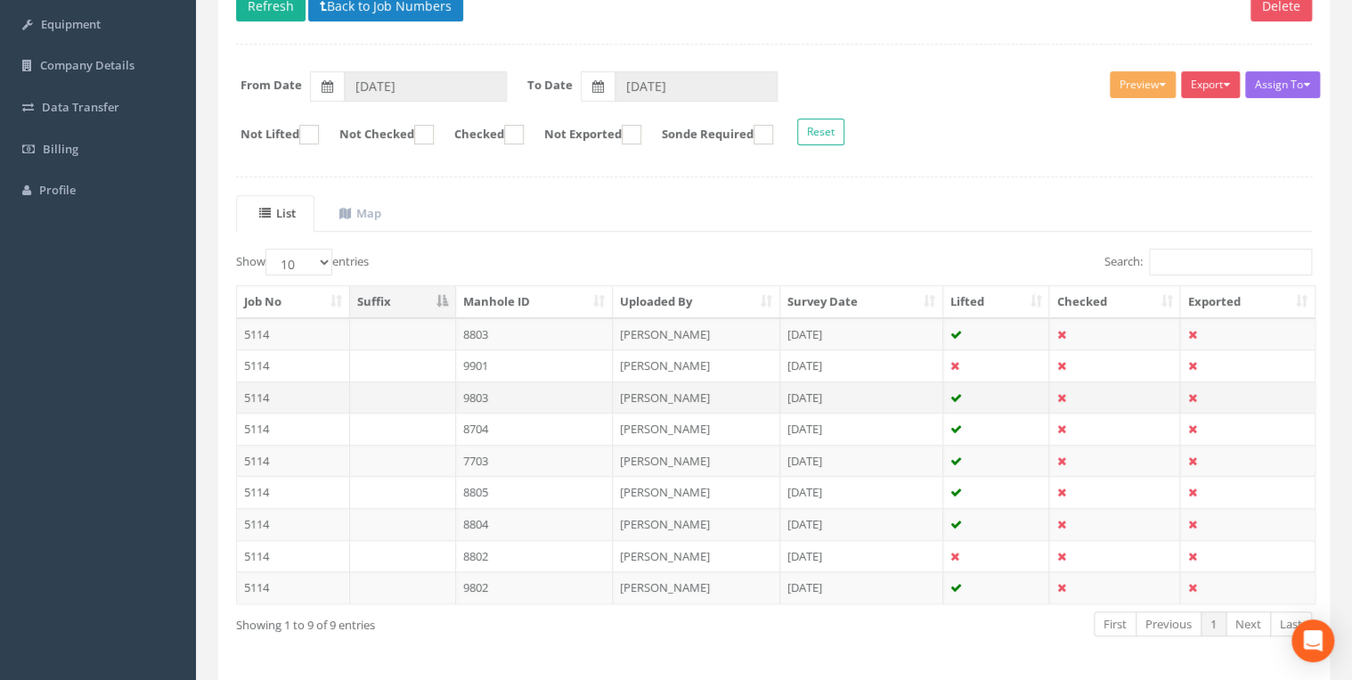
scroll to position [278, 0]
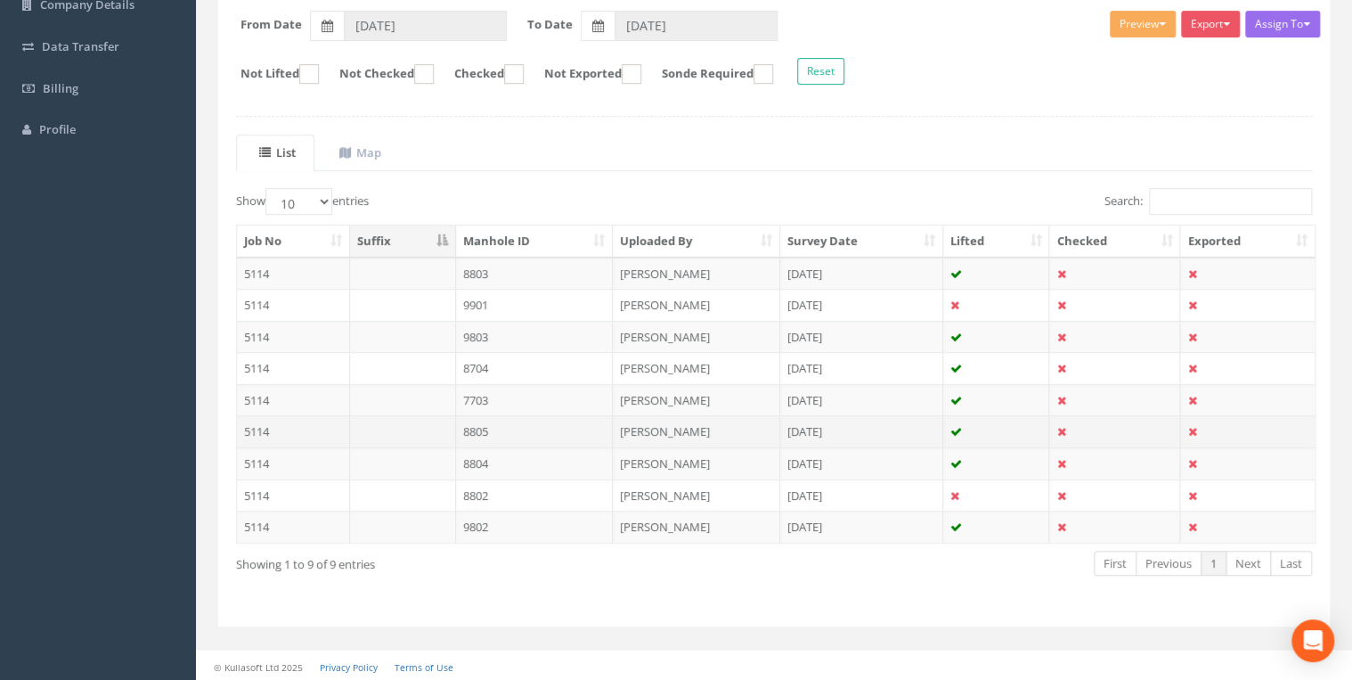
click at [474, 428] on td "8805" at bounding box center [535, 431] width 158 height 32
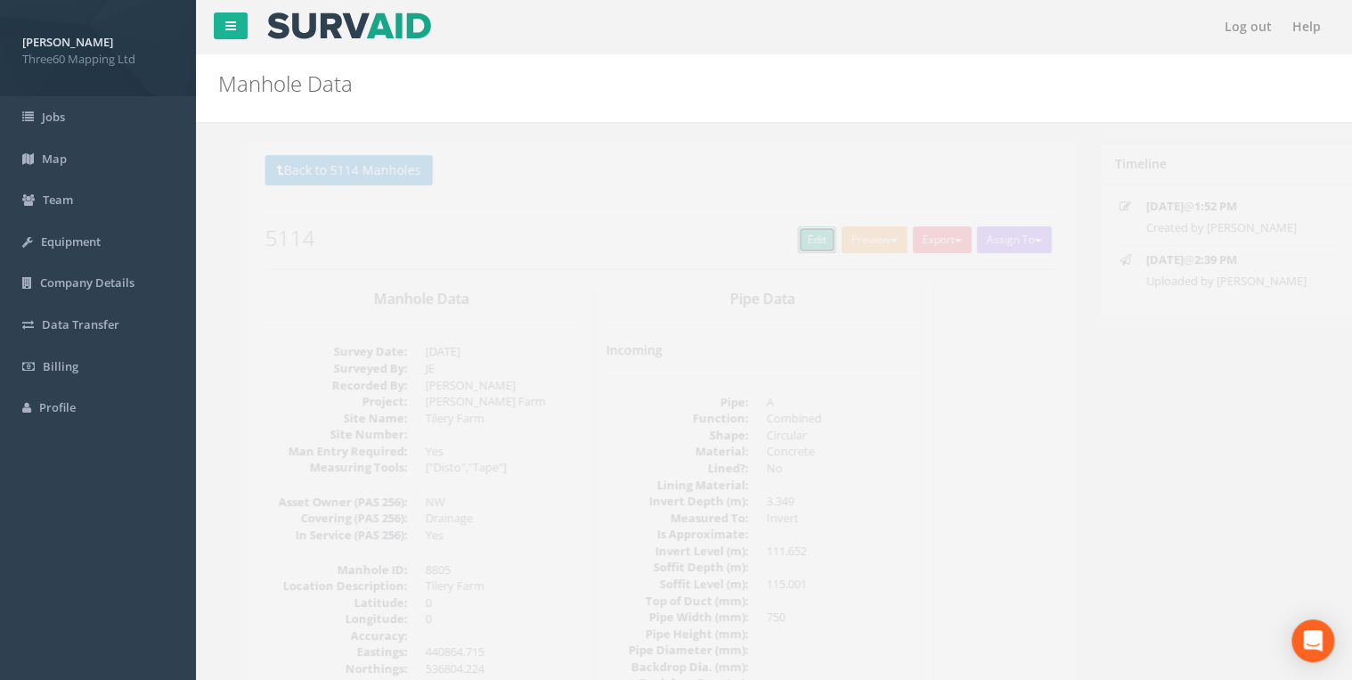
click at [776, 249] on link "Edit" at bounding box center [788, 239] width 38 height 27
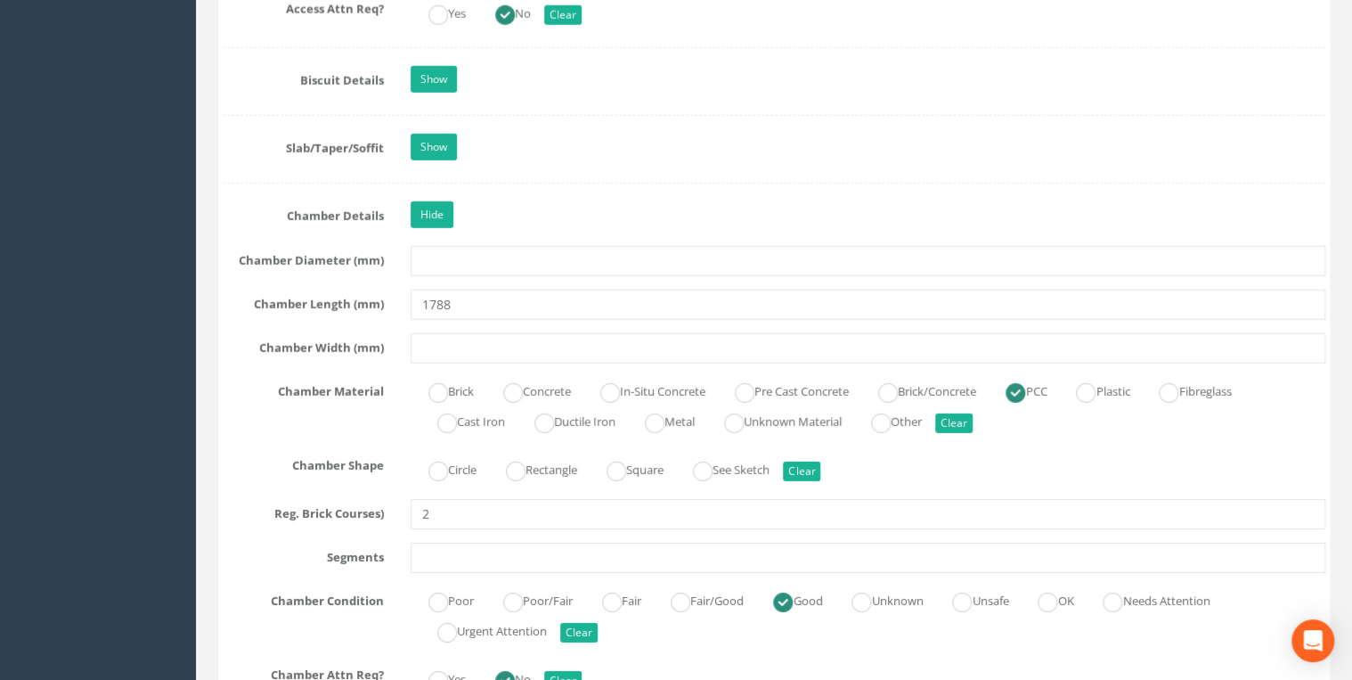
scroll to position [2755, 0]
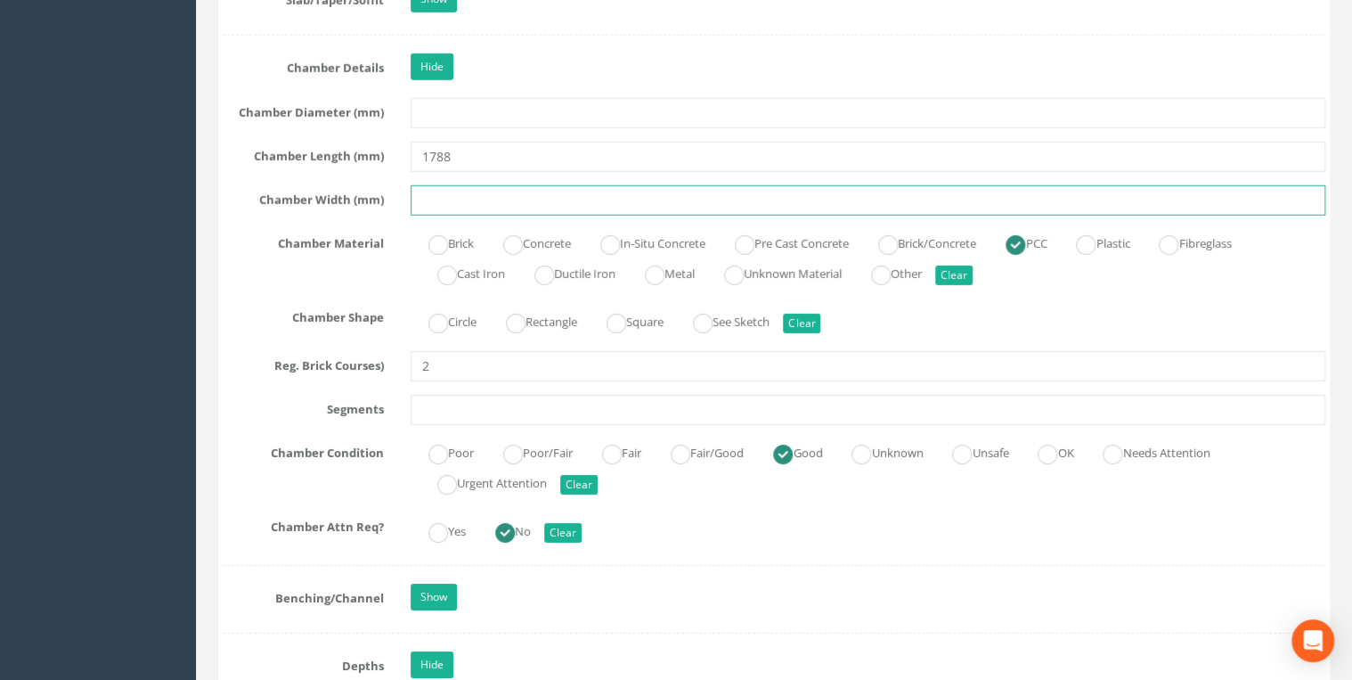
click at [428, 192] on input "text" at bounding box center [868, 200] width 915 height 30
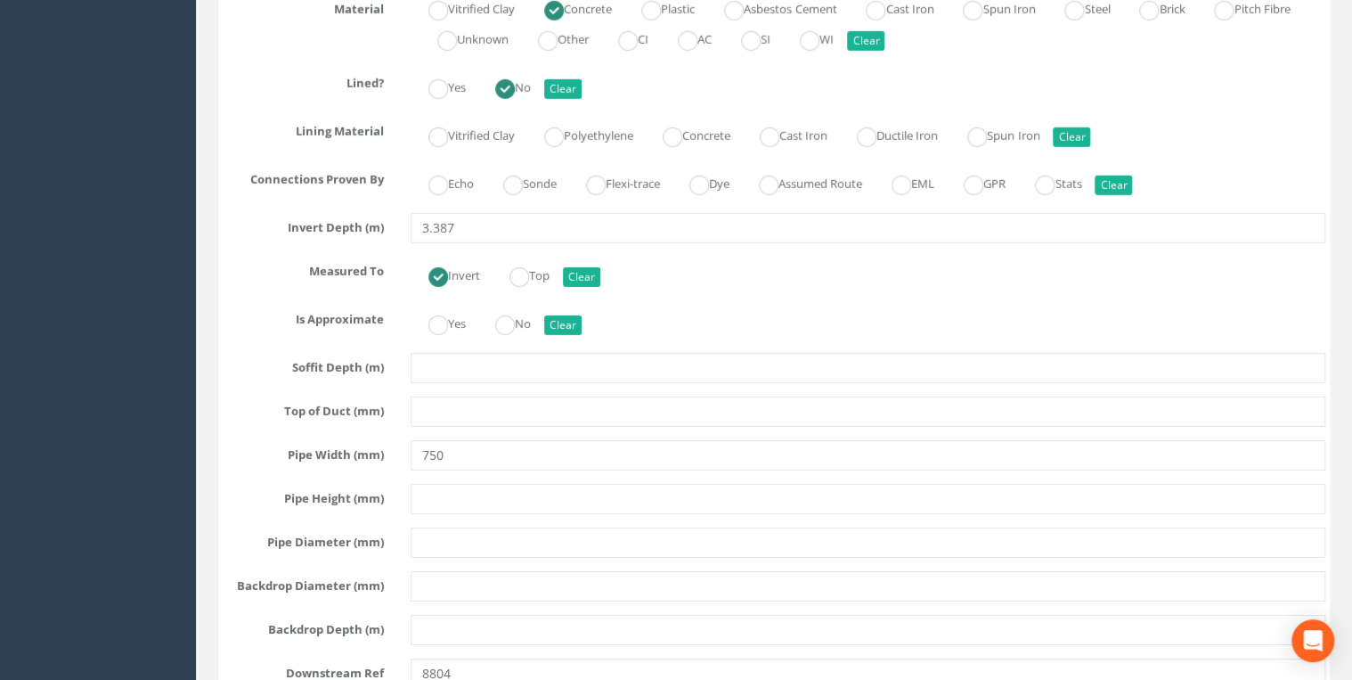
scroll to position [6556, 0]
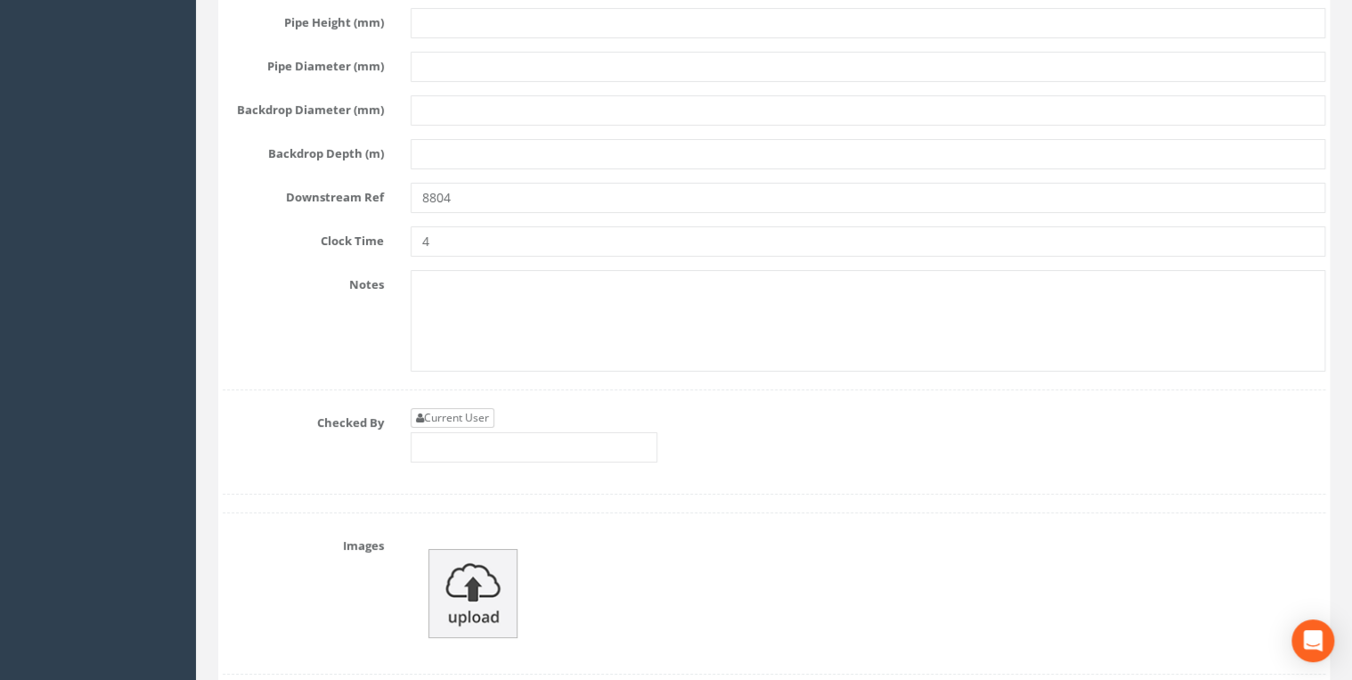
type input "1788"
click at [486, 408] on link "Current User" at bounding box center [453, 418] width 84 height 20
type input "[PERSON_NAME]"
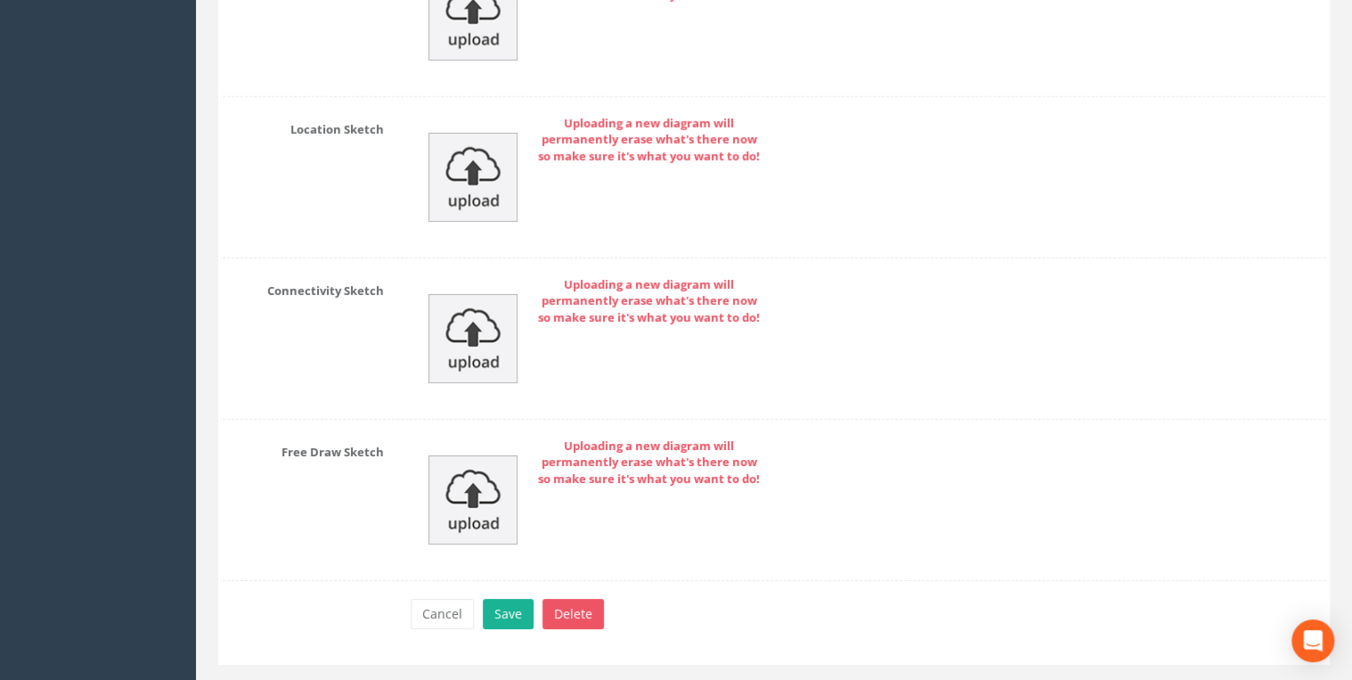
scroll to position [9731, 0]
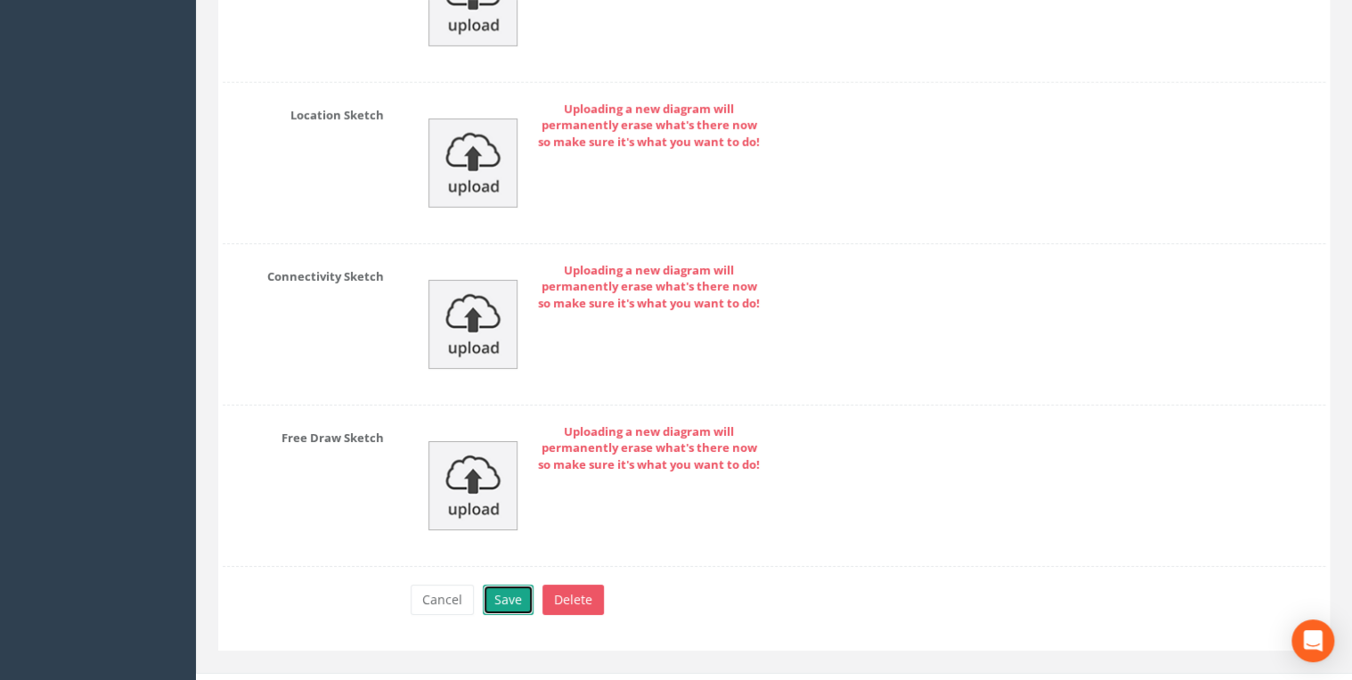
click at [510, 584] on button "Save" at bounding box center [508, 599] width 51 height 30
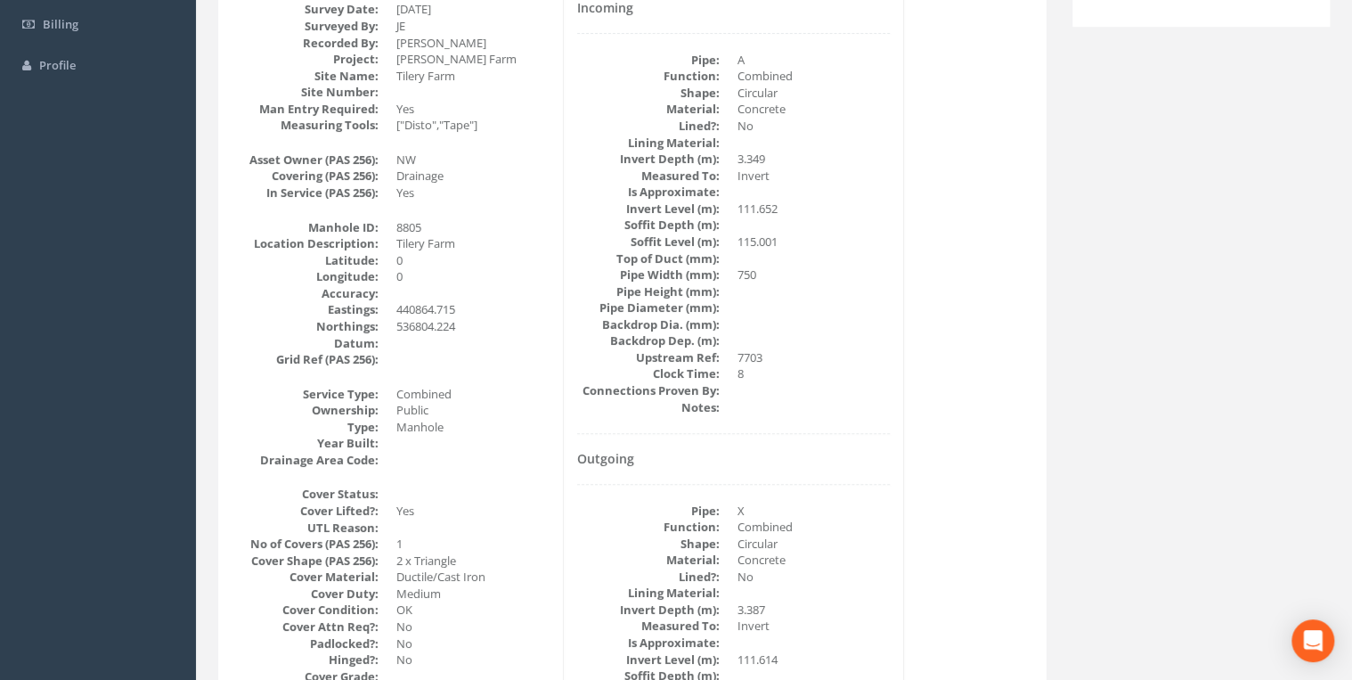
scroll to position [0, 0]
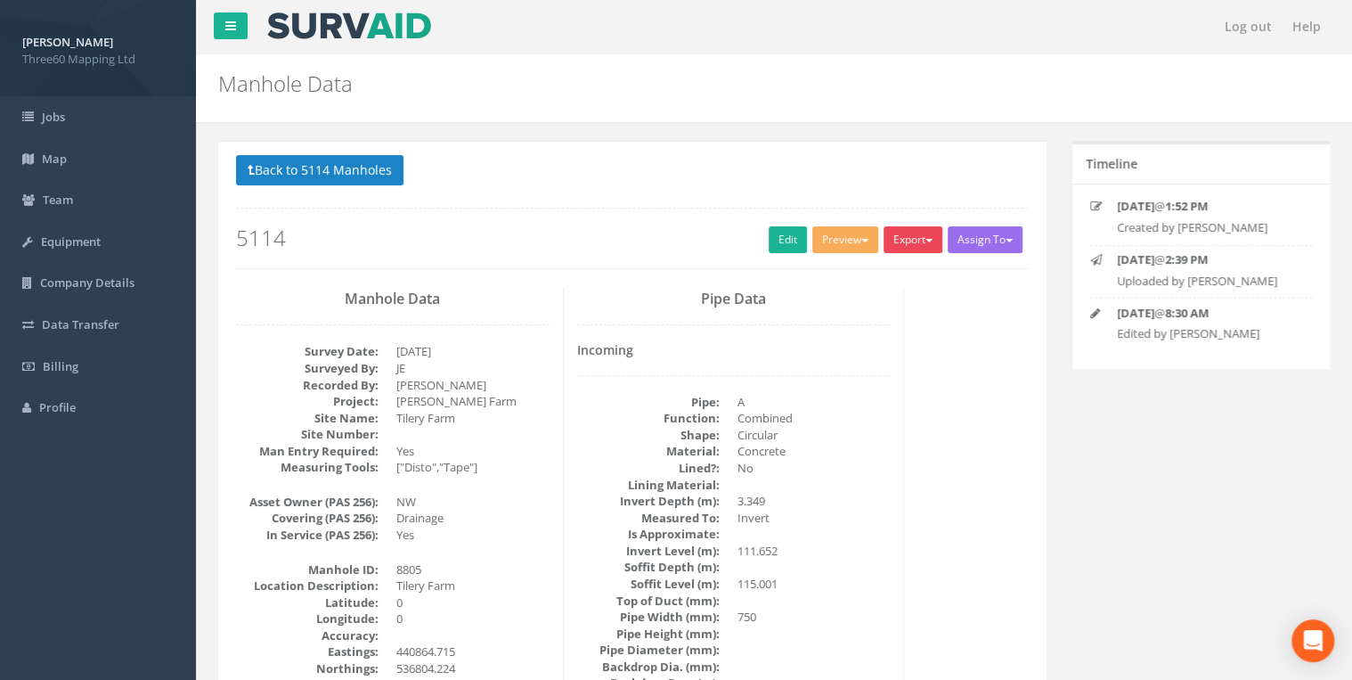
click at [921, 228] on button "Export" at bounding box center [913, 239] width 59 height 27
click at [882, 278] on link "360 Manhole" at bounding box center [876, 277] width 135 height 28
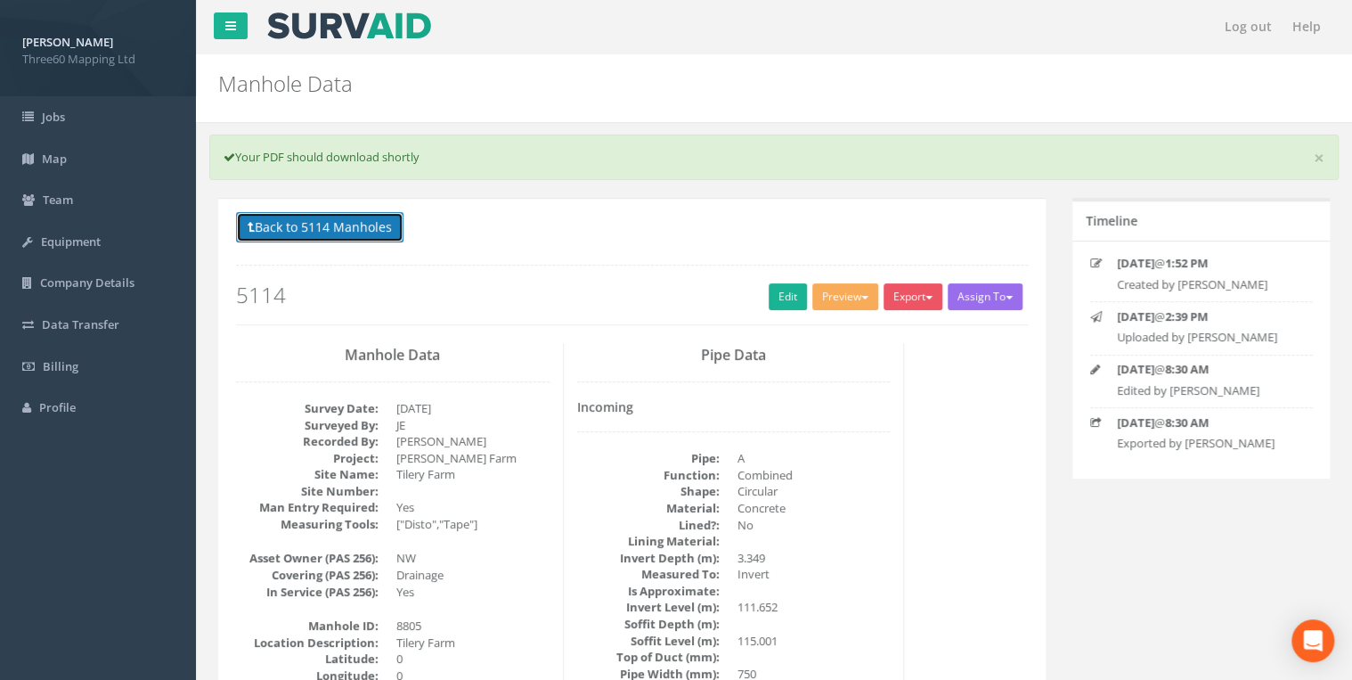
click at [381, 215] on button "Back to 5114 Manholes" at bounding box center [319, 227] width 167 height 30
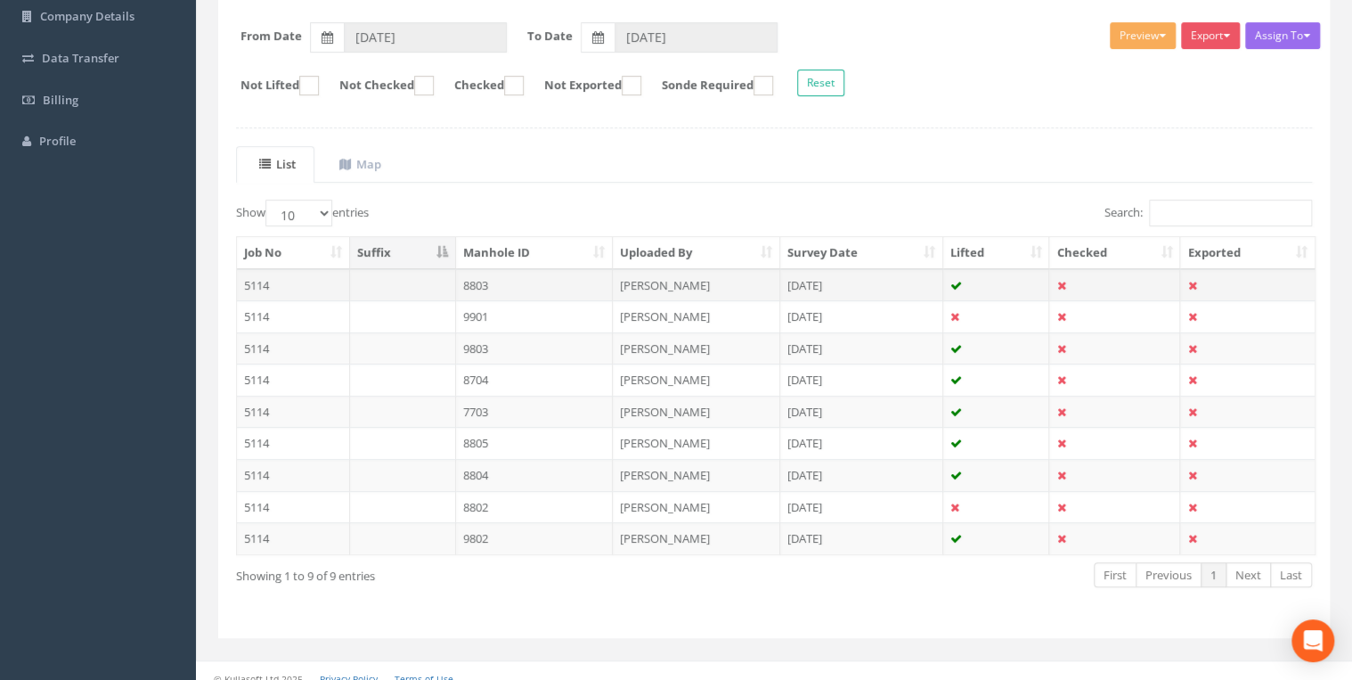
scroll to position [278, 0]
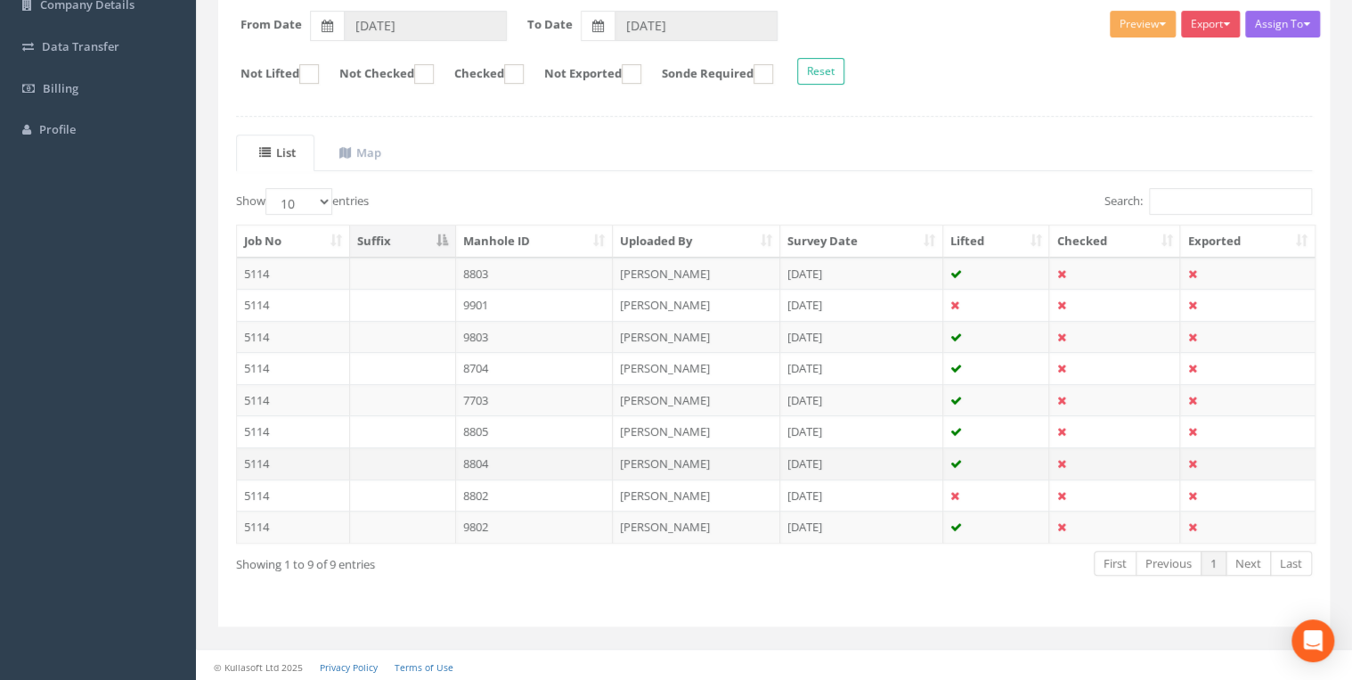
click at [461, 463] on td "8804" at bounding box center [535, 463] width 158 height 32
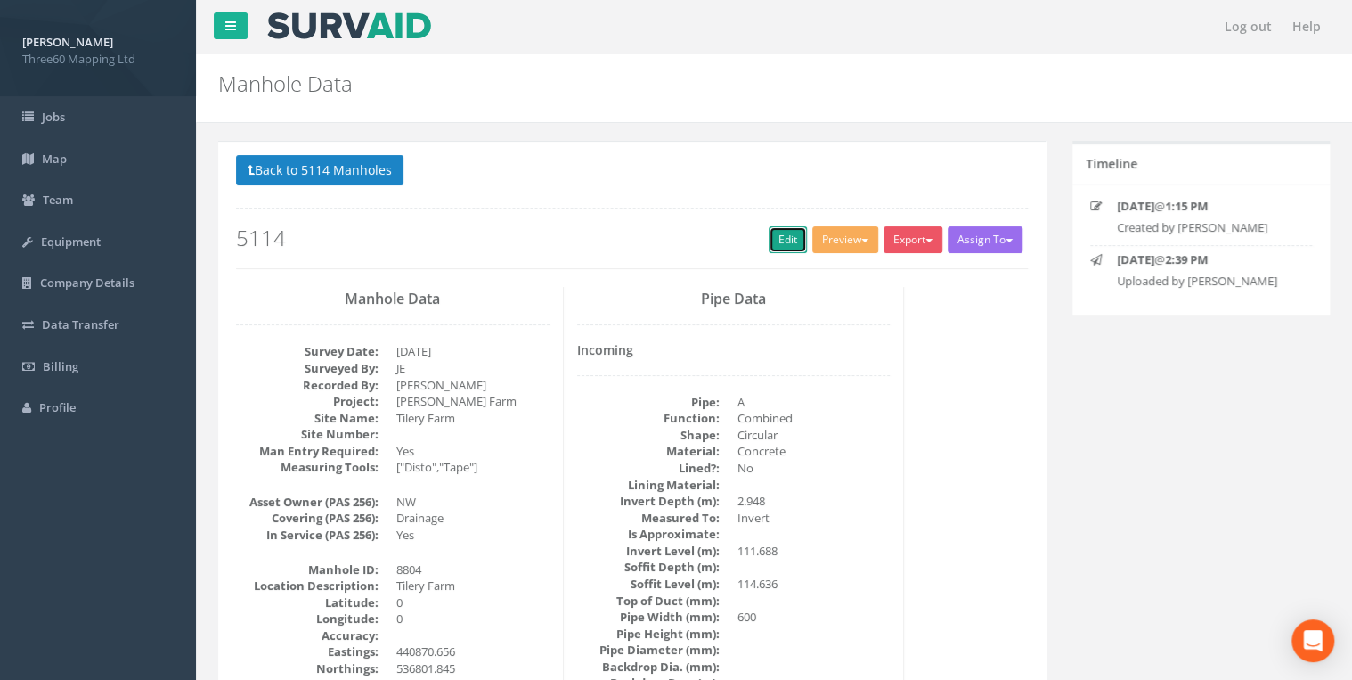
click at [779, 242] on link "Edit" at bounding box center [788, 239] width 38 height 27
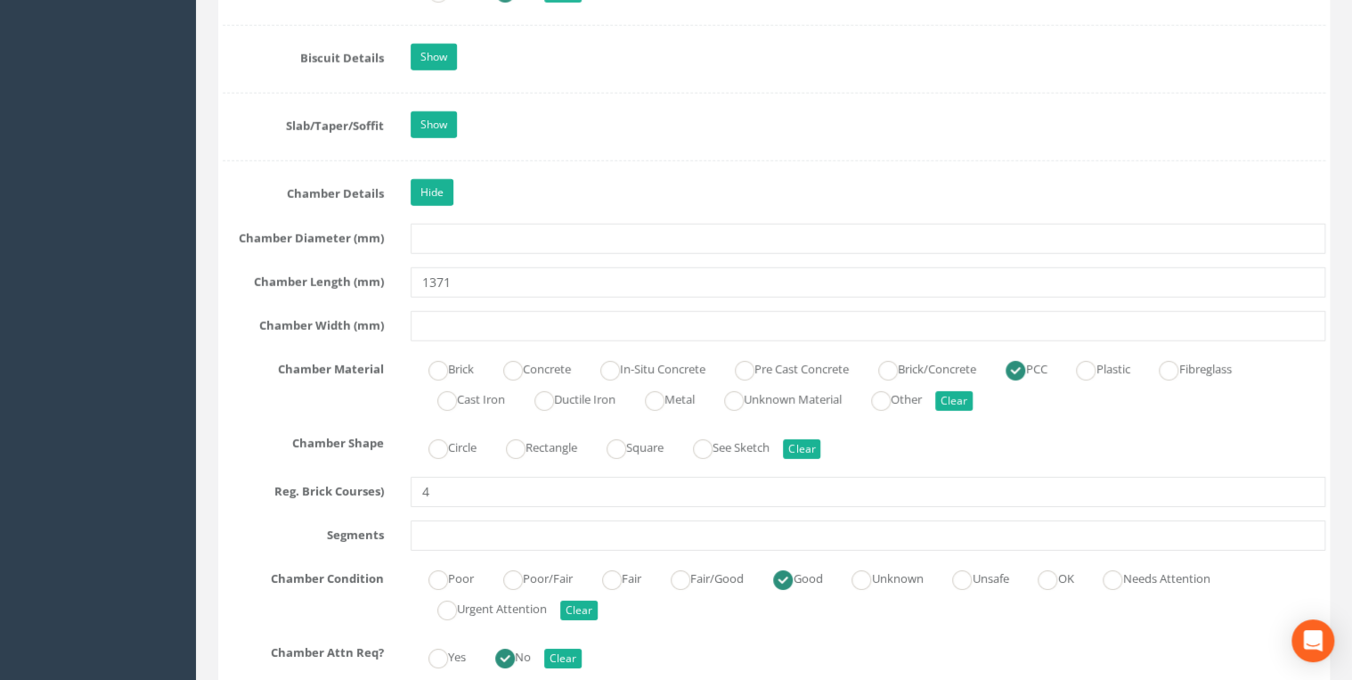
scroll to position [2660, 0]
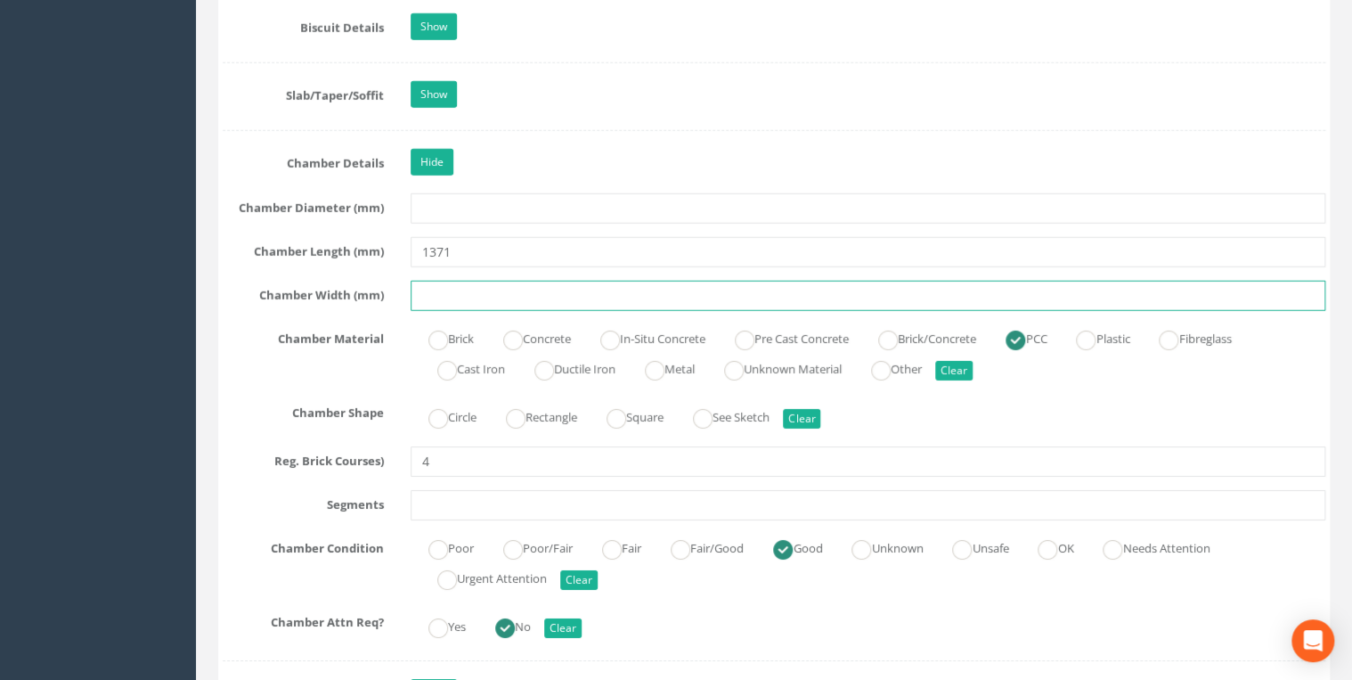
click at [473, 281] on input "text" at bounding box center [868, 296] width 915 height 30
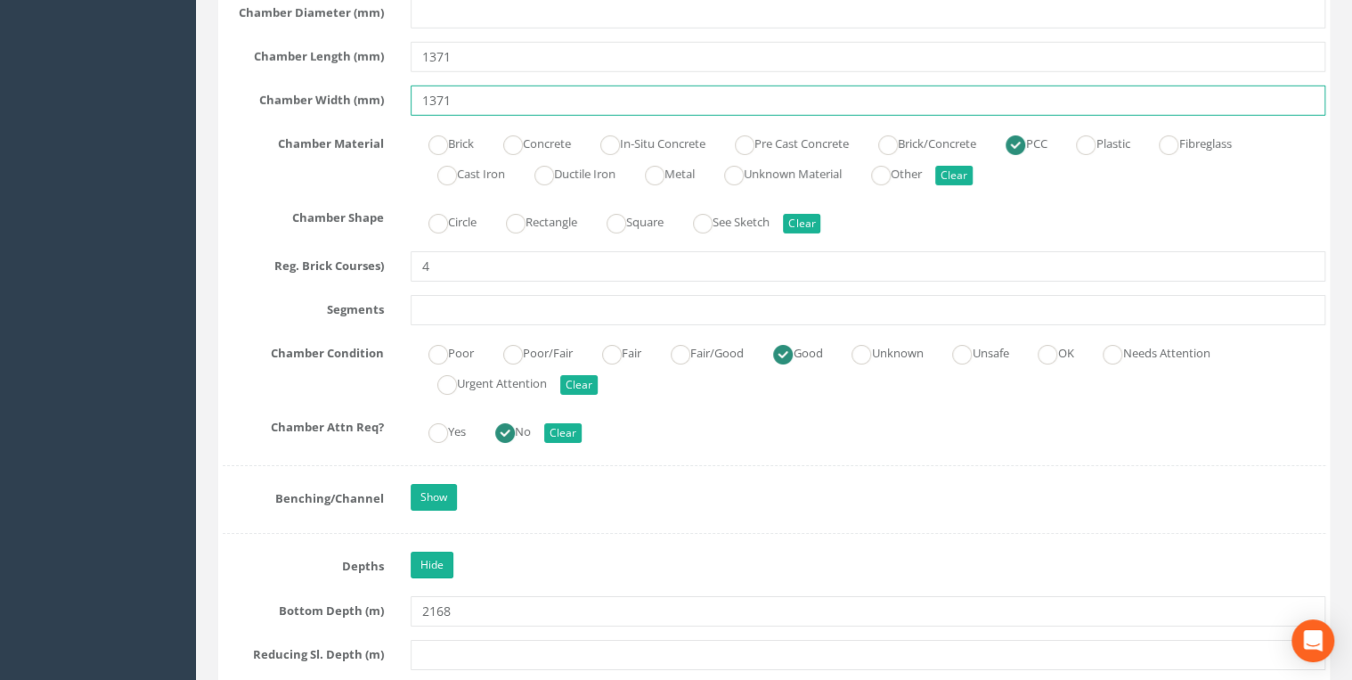
scroll to position [2755, 0]
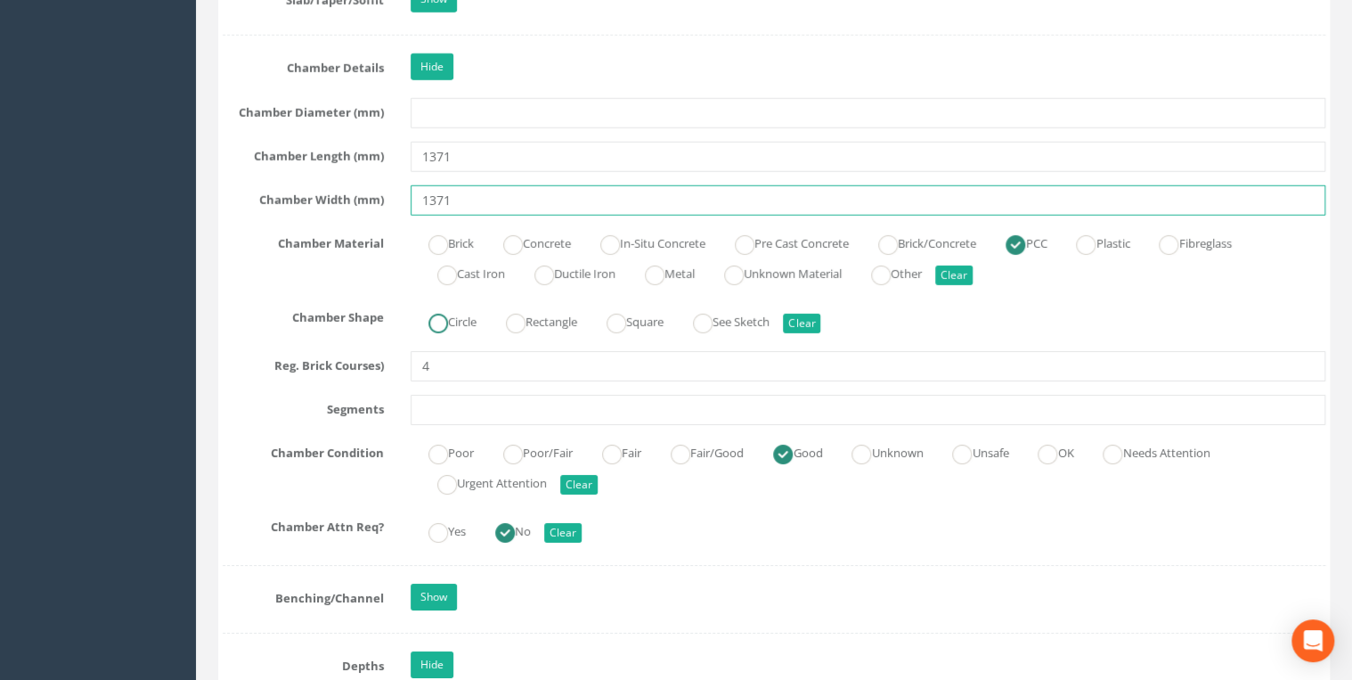
type input "1371"
click at [452, 307] on label "Circle" at bounding box center [444, 320] width 66 height 26
radio input "true"
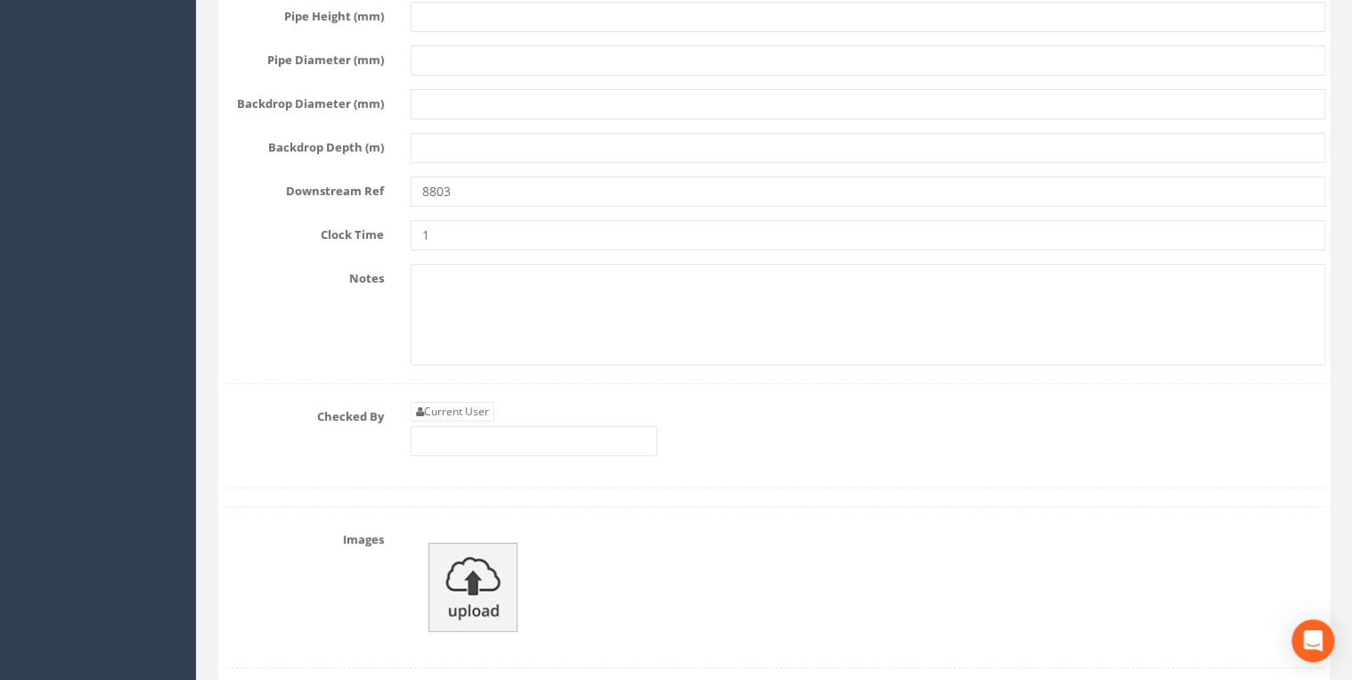
scroll to position [6651, 0]
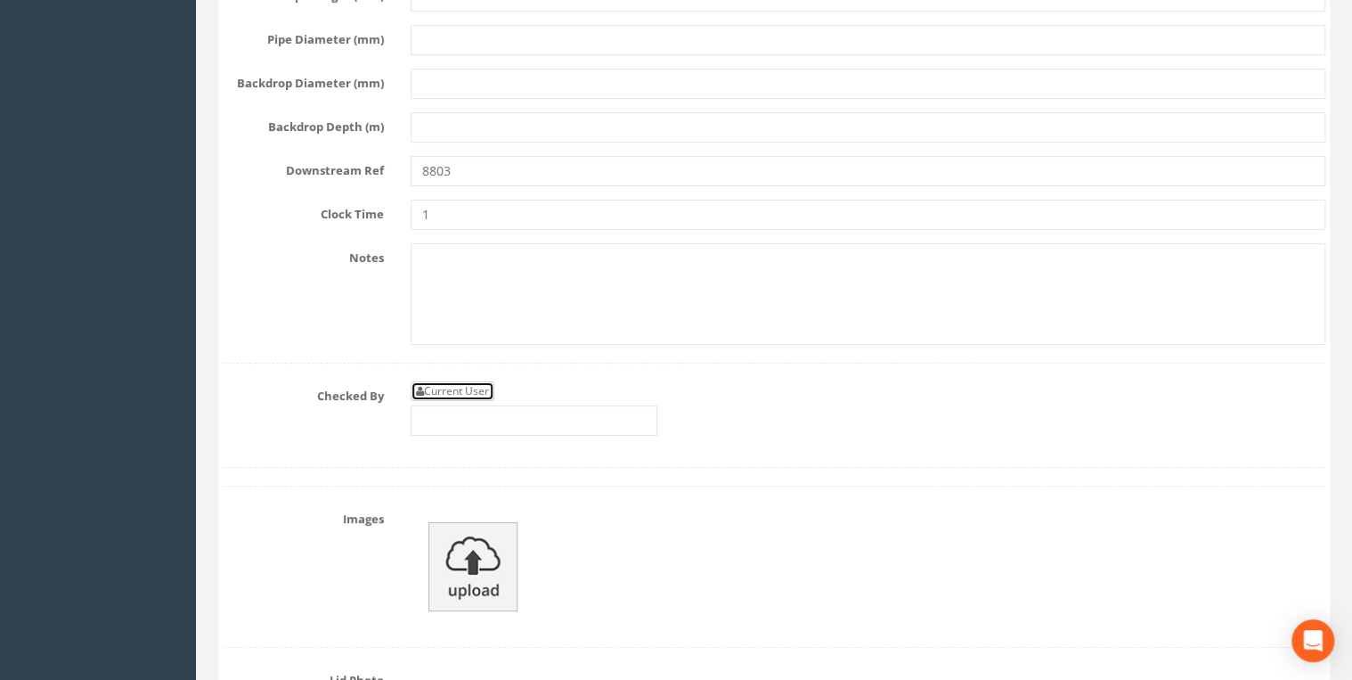
click at [483, 381] on link "Current User" at bounding box center [453, 391] width 84 height 20
type input "[PERSON_NAME]"
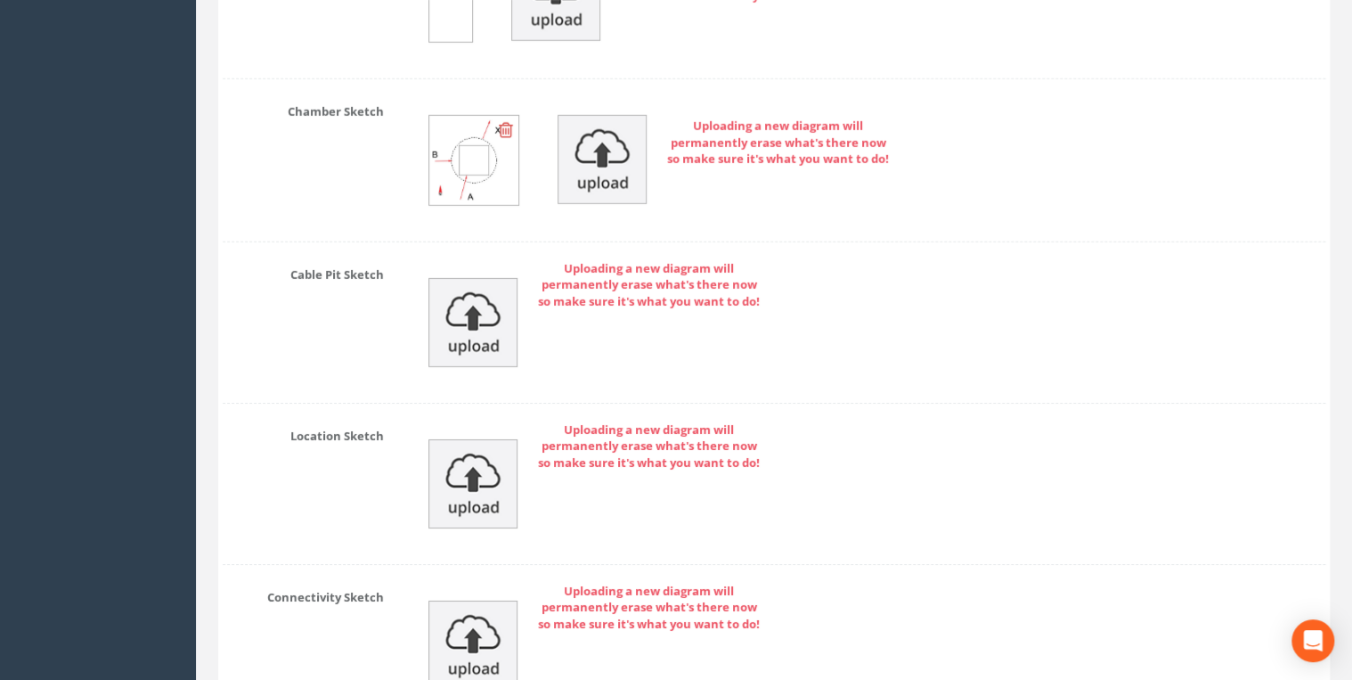
scroll to position [9799, 0]
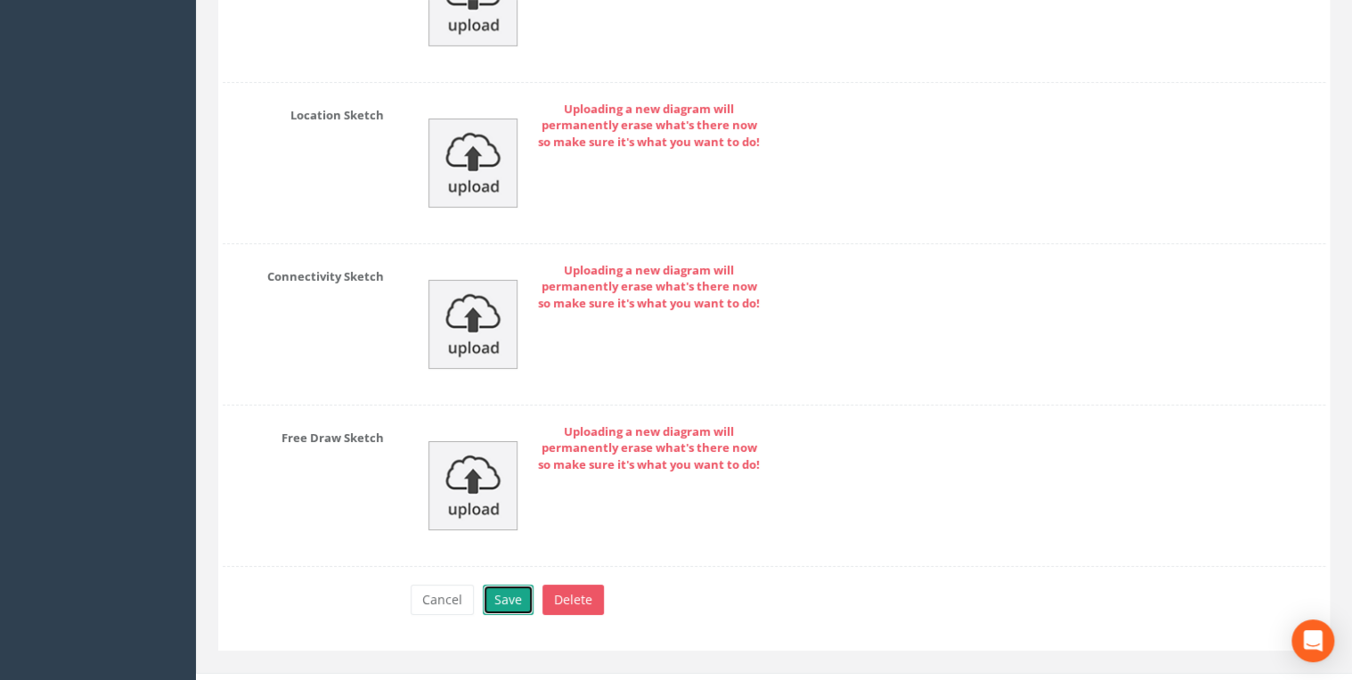
click at [522, 584] on button "Save" at bounding box center [508, 599] width 51 height 30
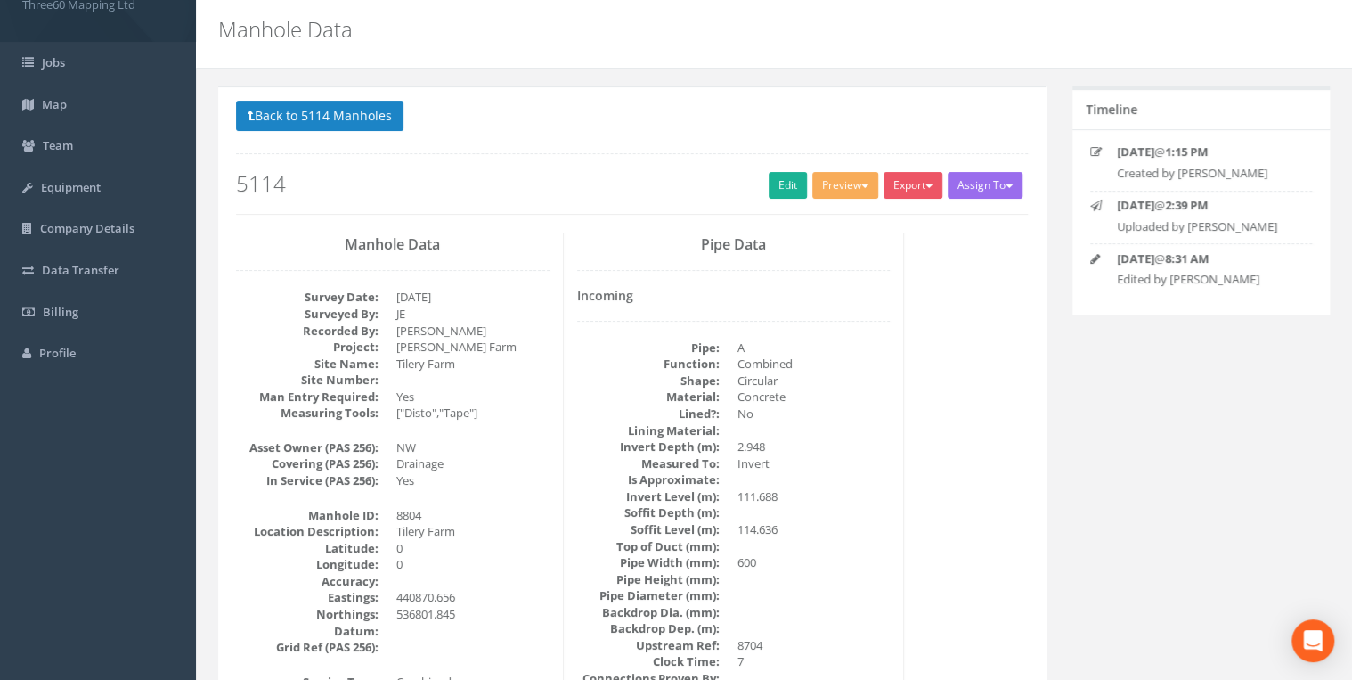
scroll to position [0, 0]
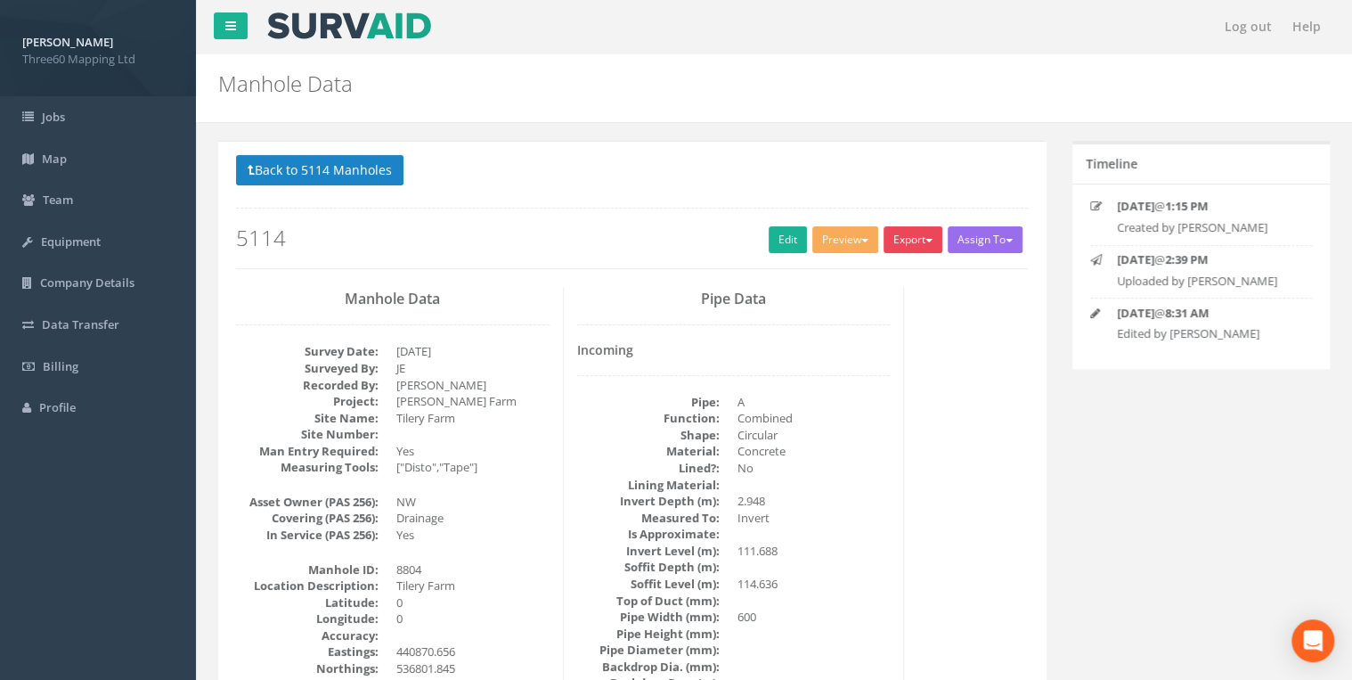
click at [907, 246] on button "Export" at bounding box center [913, 239] width 59 height 27
click at [863, 273] on link "360 Manhole" at bounding box center [876, 277] width 135 height 28
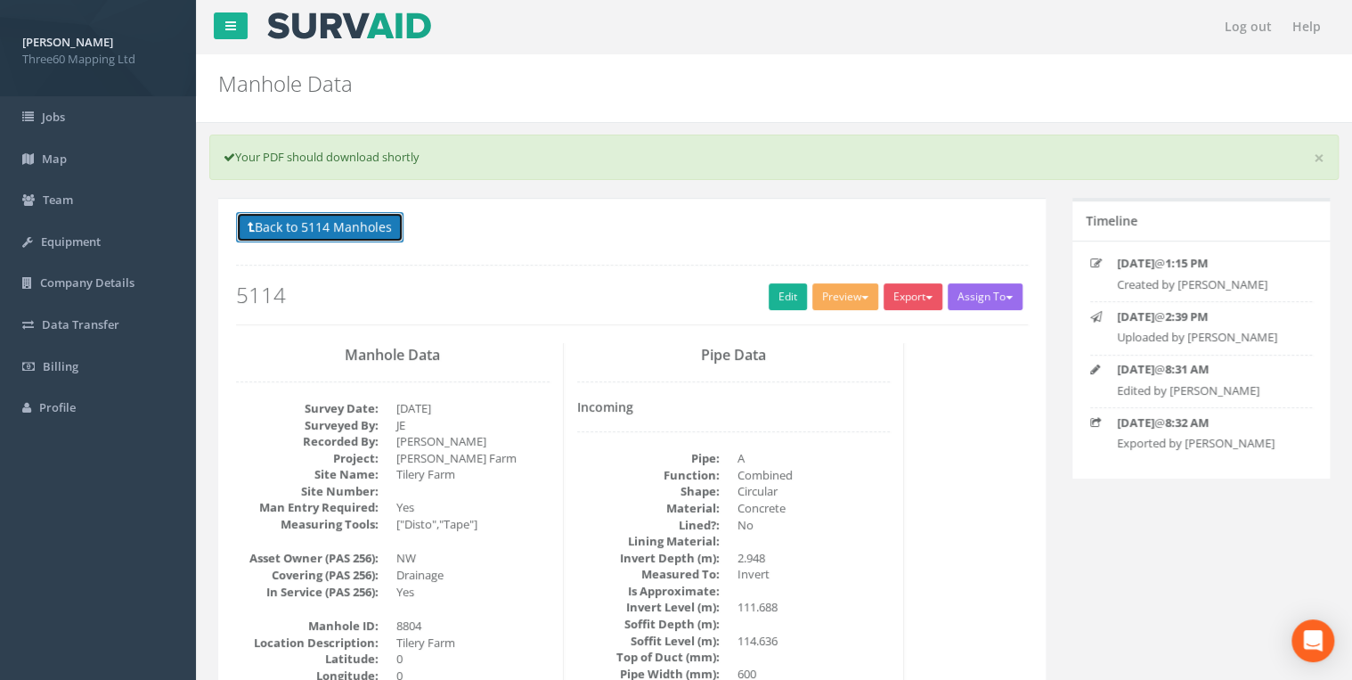
click at [371, 226] on button "Back to 5114 Manholes" at bounding box center [319, 227] width 167 height 30
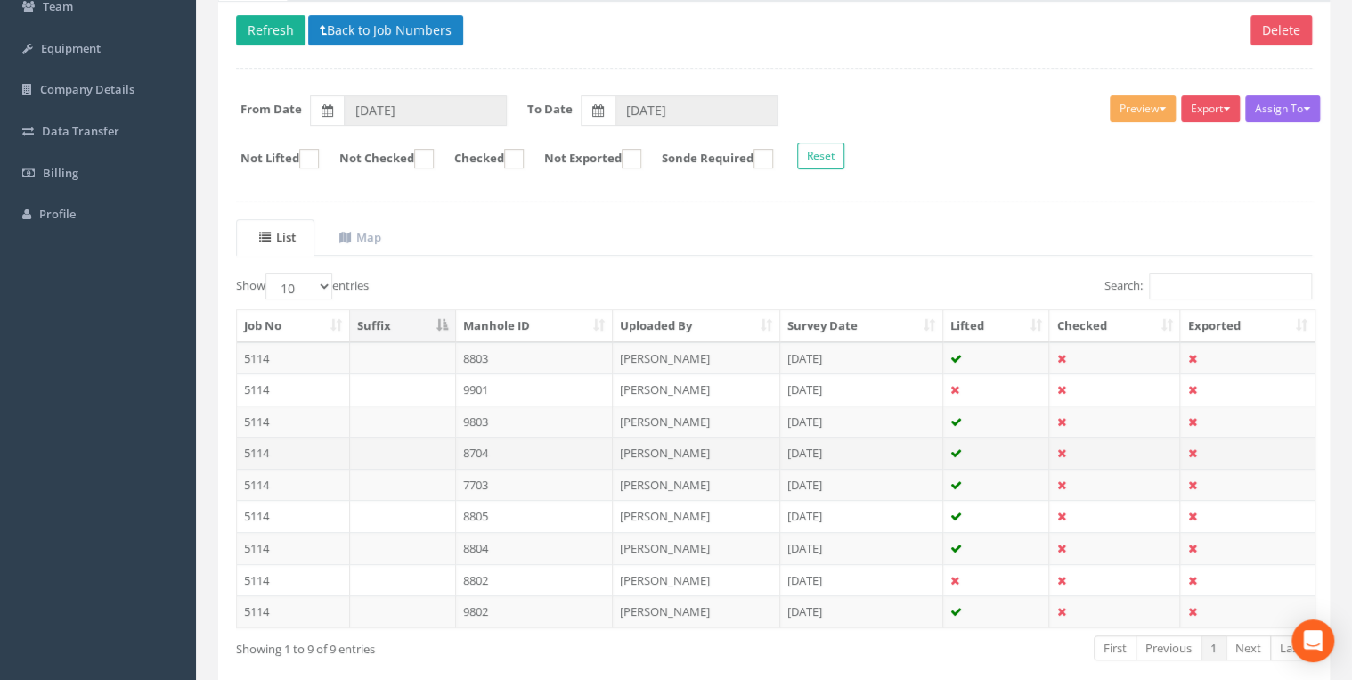
scroll to position [278, 0]
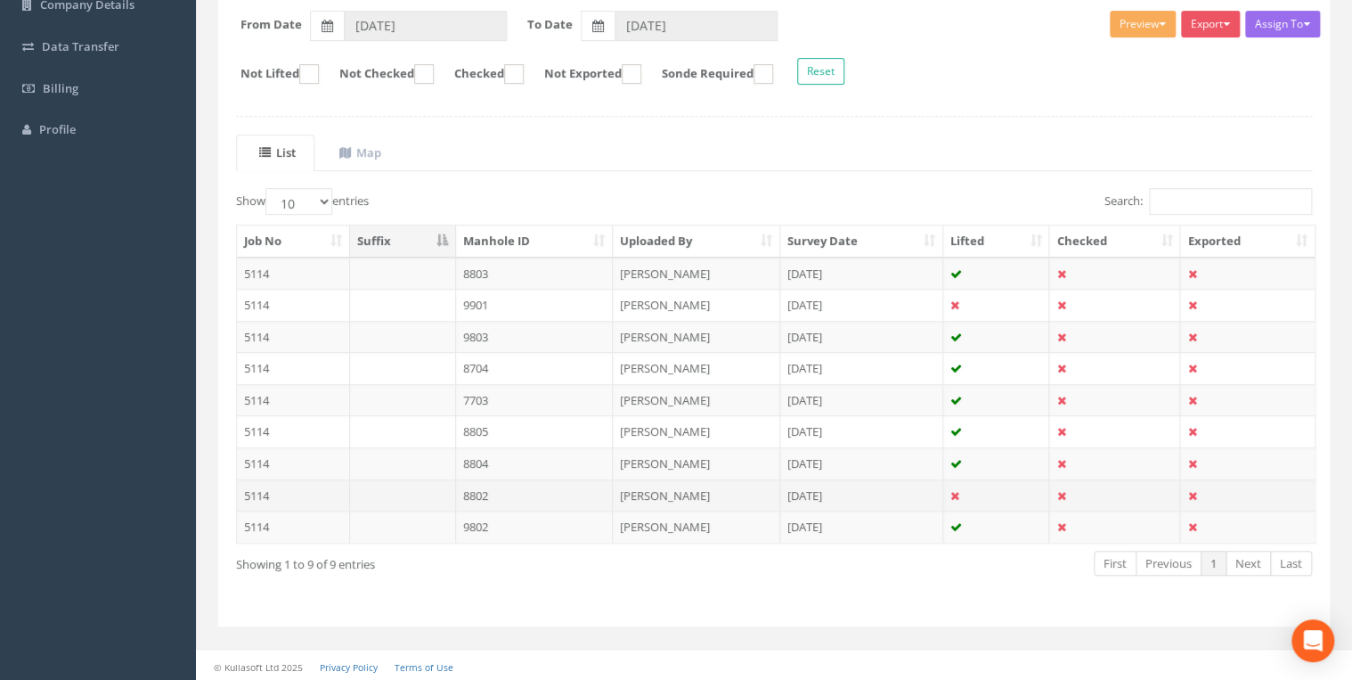
click at [449, 491] on td at bounding box center [403, 495] width 106 height 32
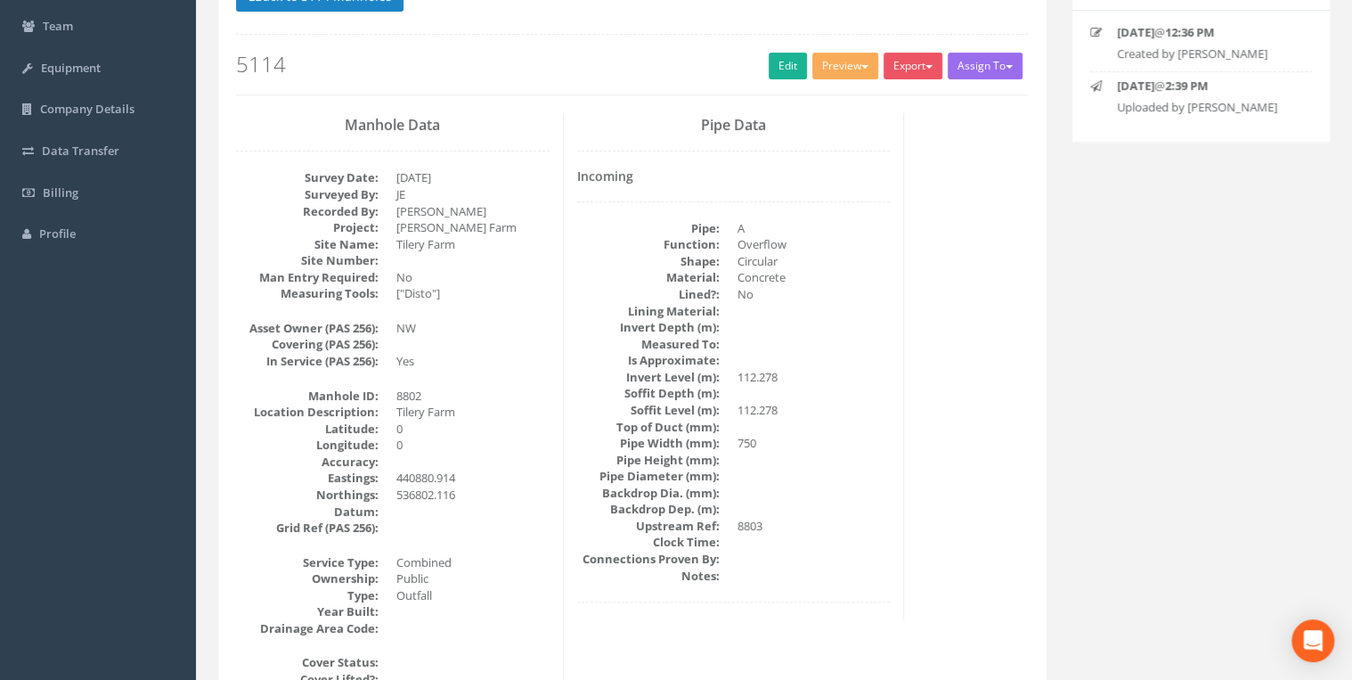
scroll to position [0, 0]
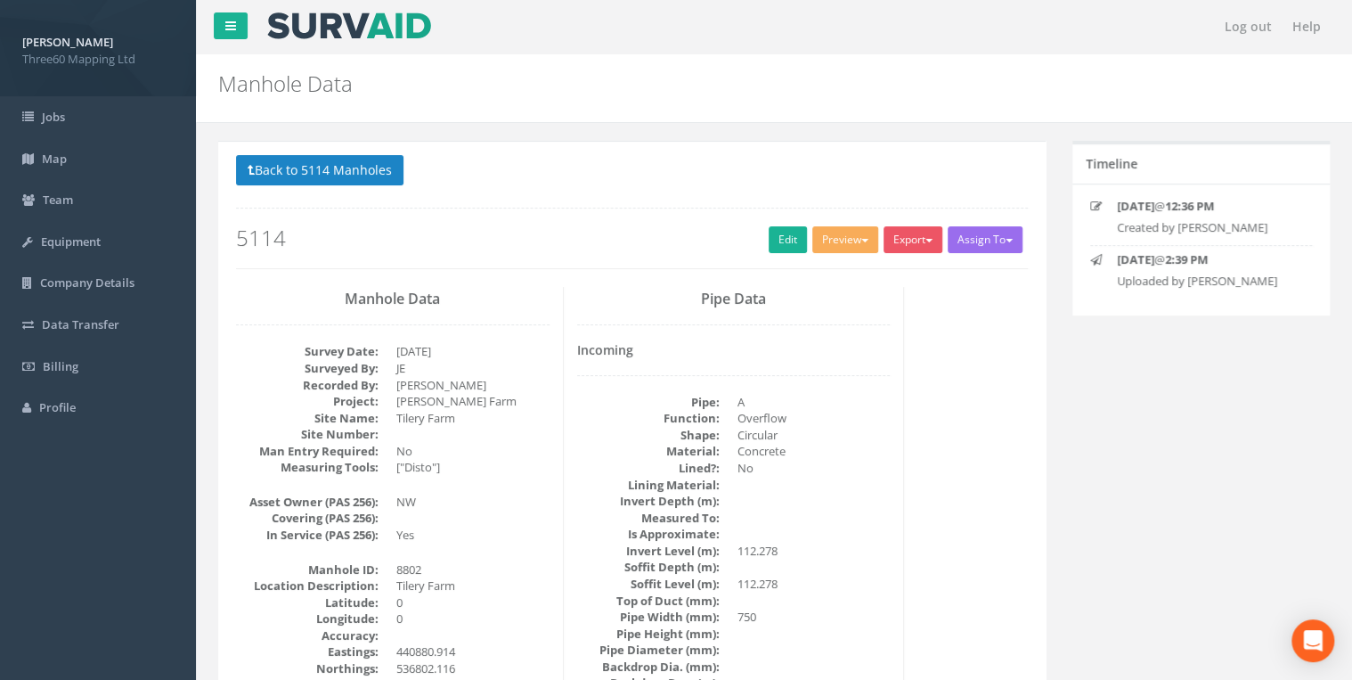
click at [777, 252] on div "Back to 5114 Manholes Back to Map Assign To No Companies Added Export 360 Manho…" at bounding box center [632, 211] width 792 height 113
click at [776, 246] on link "Edit" at bounding box center [788, 239] width 38 height 27
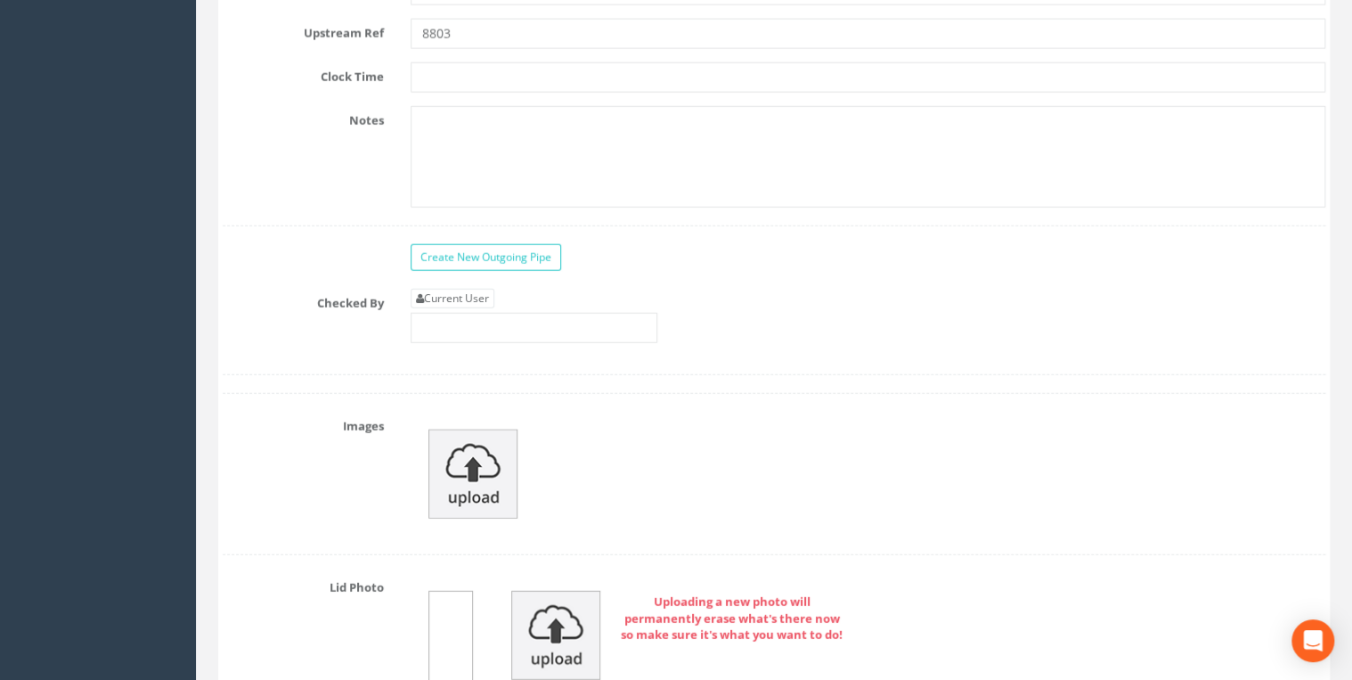
scroll to position [5606, 0]
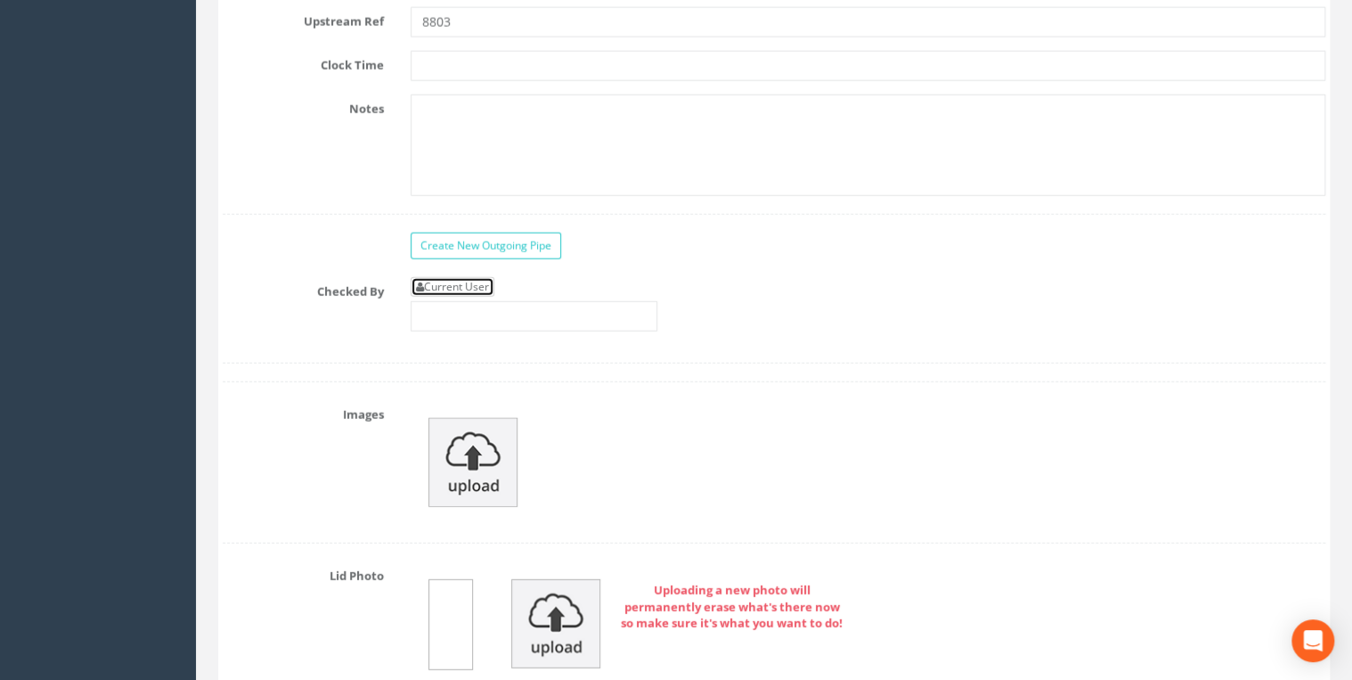
click at [487, 277] on link "Current User" at bounding box center [453, 287] width 84 height 20
type input "[PERSON_NAME]"
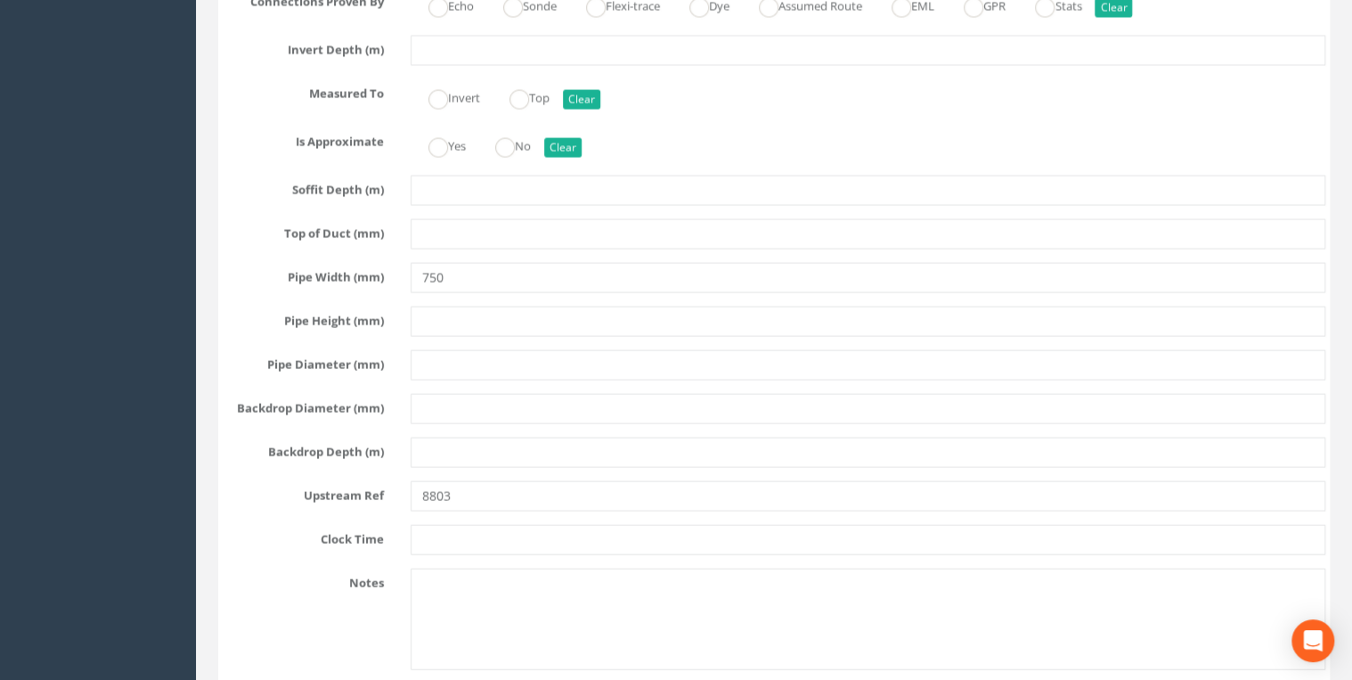
scroll to position [5131, 0]
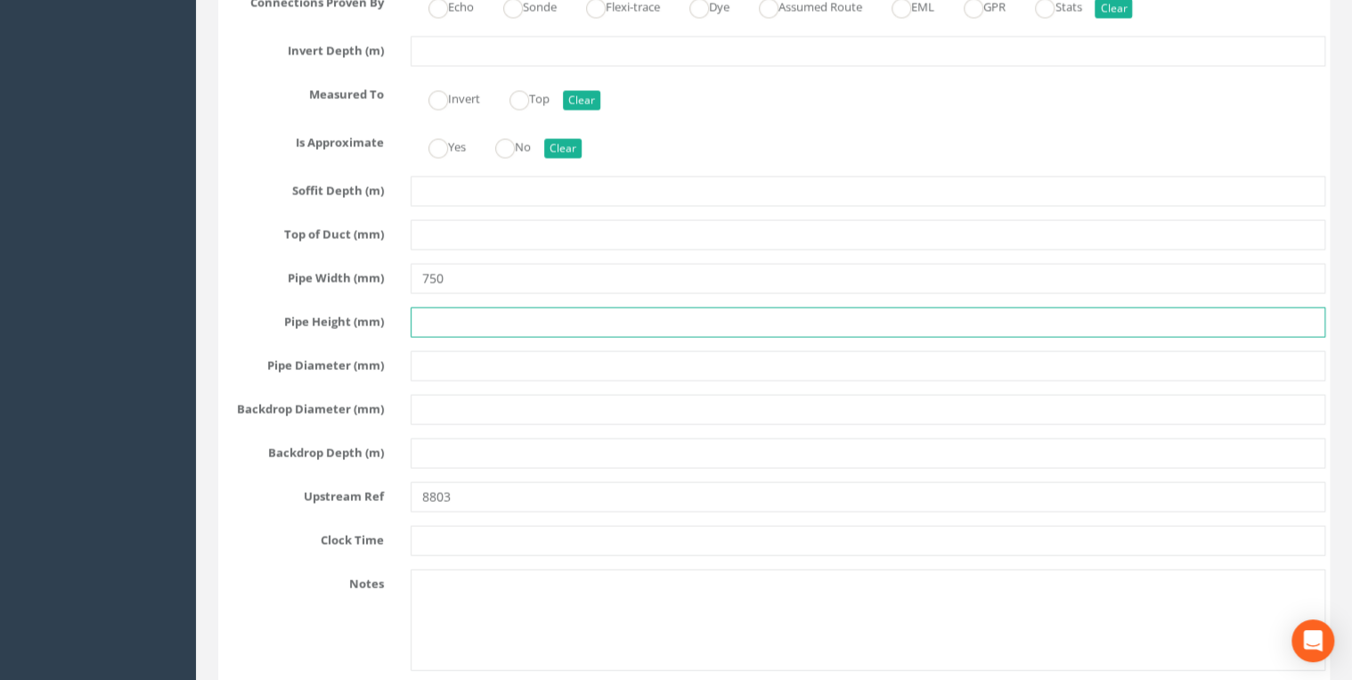
click at [488, 311] on input "text" at bounding box center [868, 322] width 915 height 30
type input "750"
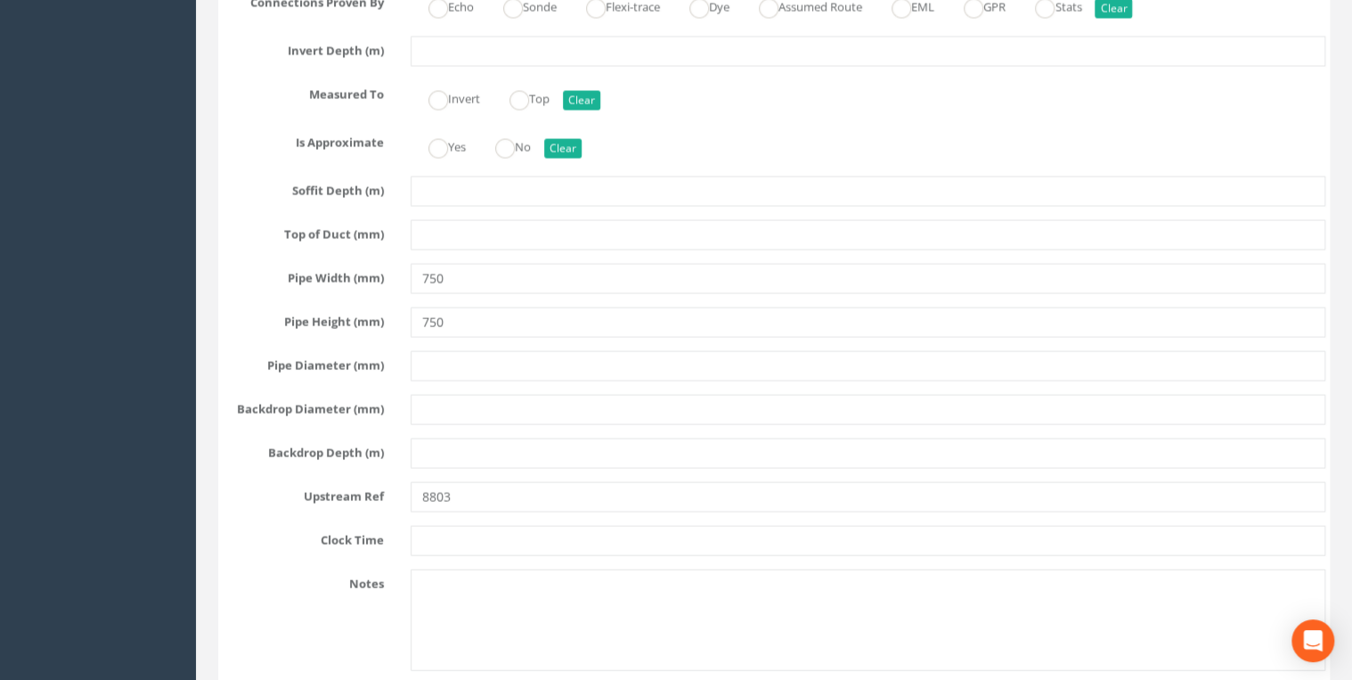
click at [516, 366] on div "Pipe A Hide Delete Function Sewer Watercourse Combined Highway [PERSON_NAME] Ou…" at bounding box center [774, 158] width 1103 height 1064
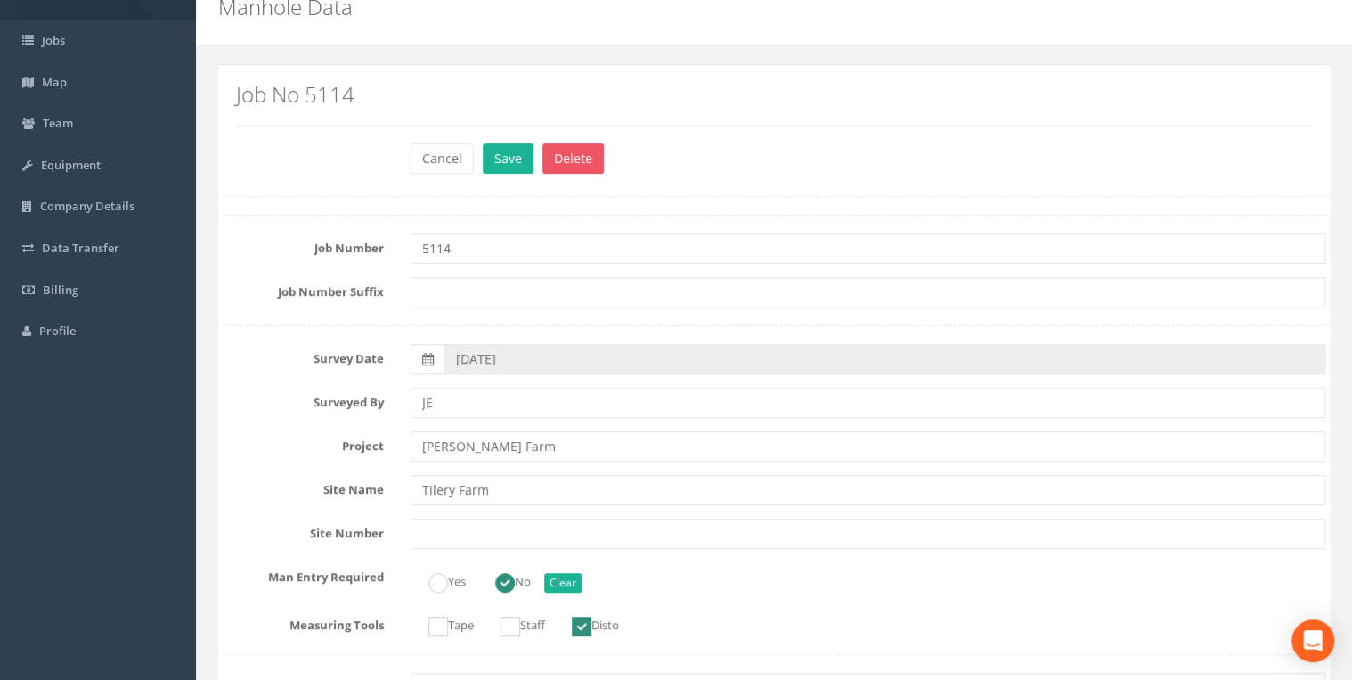
scroll to position [0, 0]
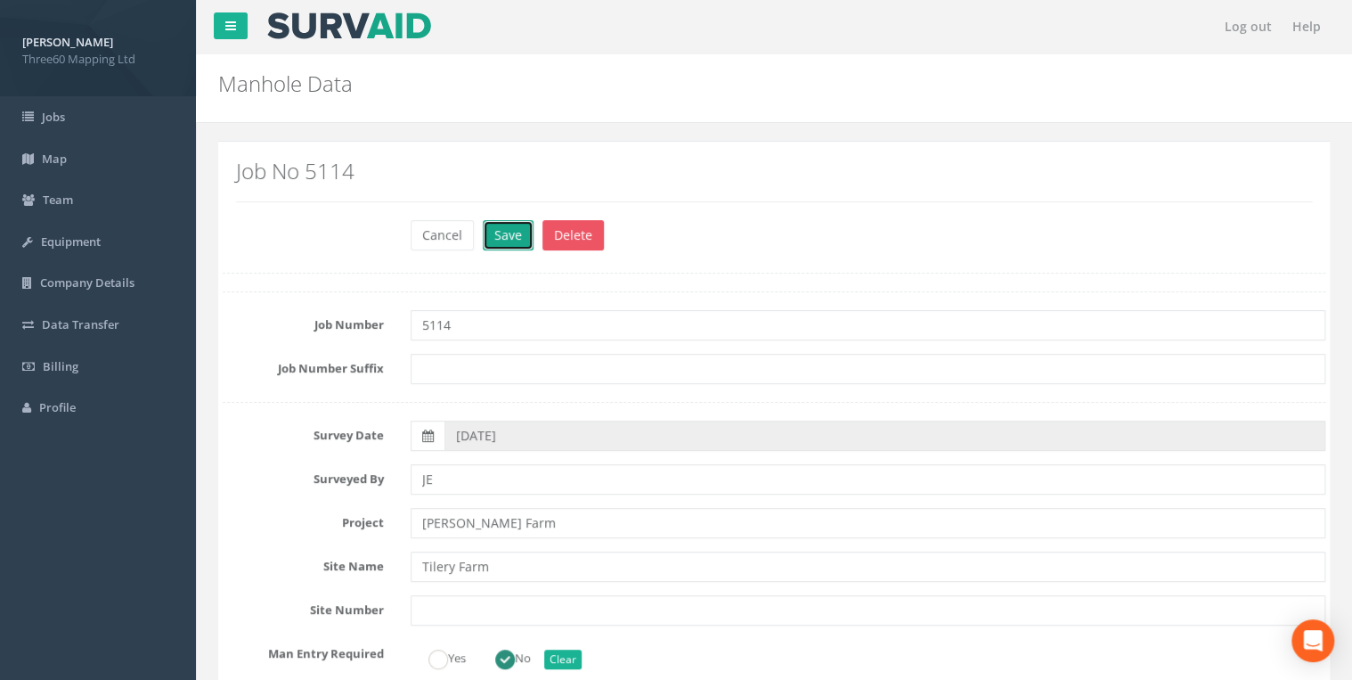
click at [506, 239] on button "Save" at bounding box center [508, 235] width 51 height 30
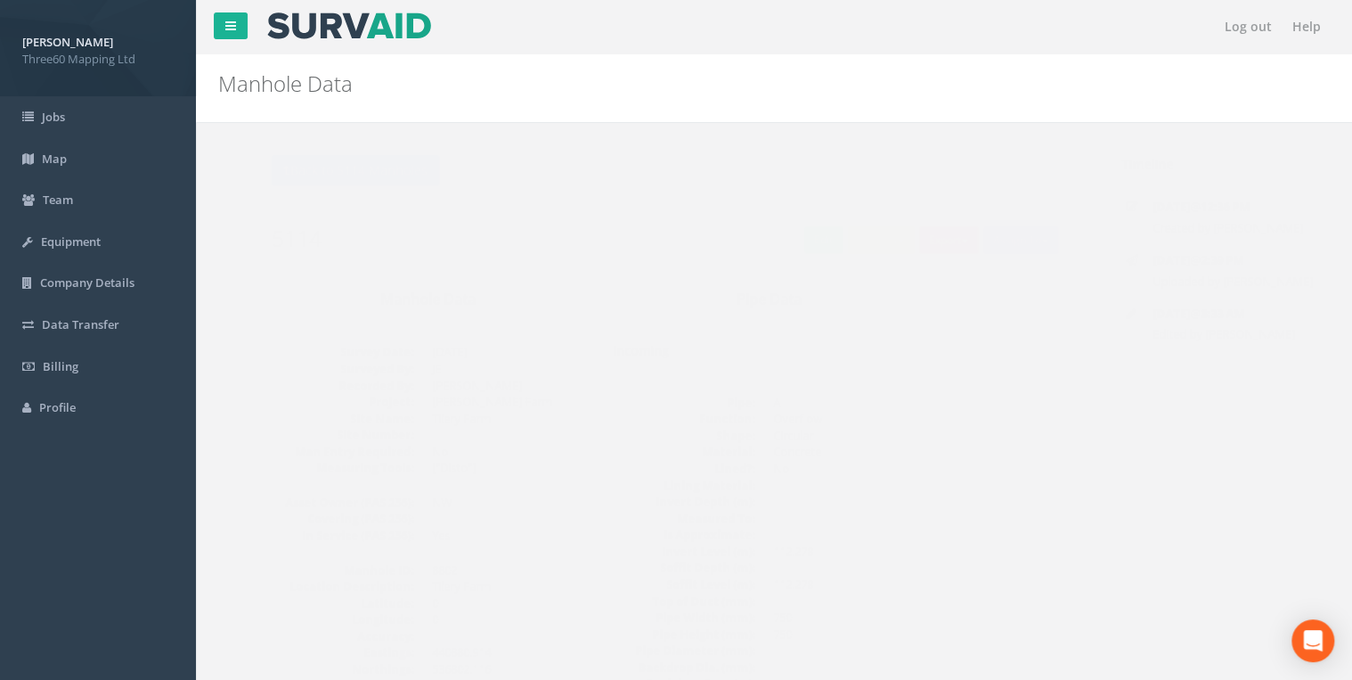
click at [906, 256] on div "Export 360 Manhole Heathrow United Utilities SurvAid IC SurvAid Manhole" at bounding box center [916, 241] width 64 height 31
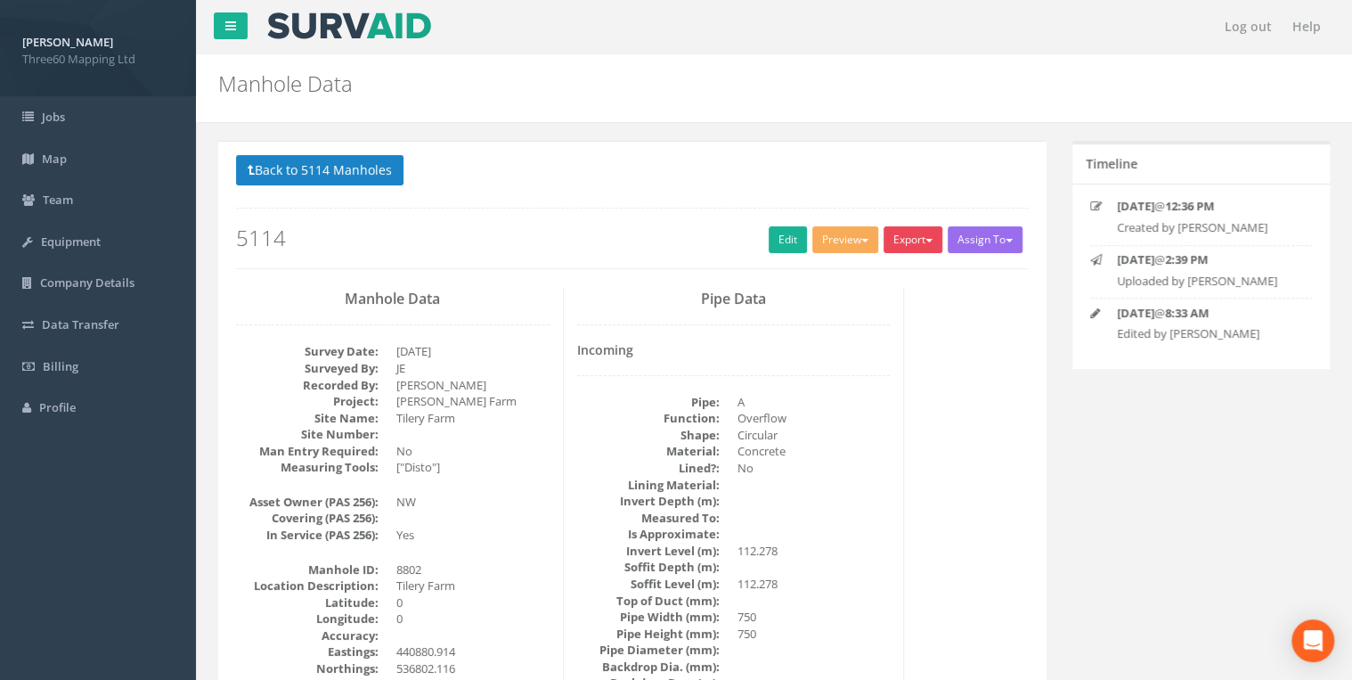
click at [911, 248] on button "Export" at bounding box center [913, 239] width 59 height 27
click at [859, 268] on link "360 Manhole" at bounding box center [876, 277] width 135 height 28
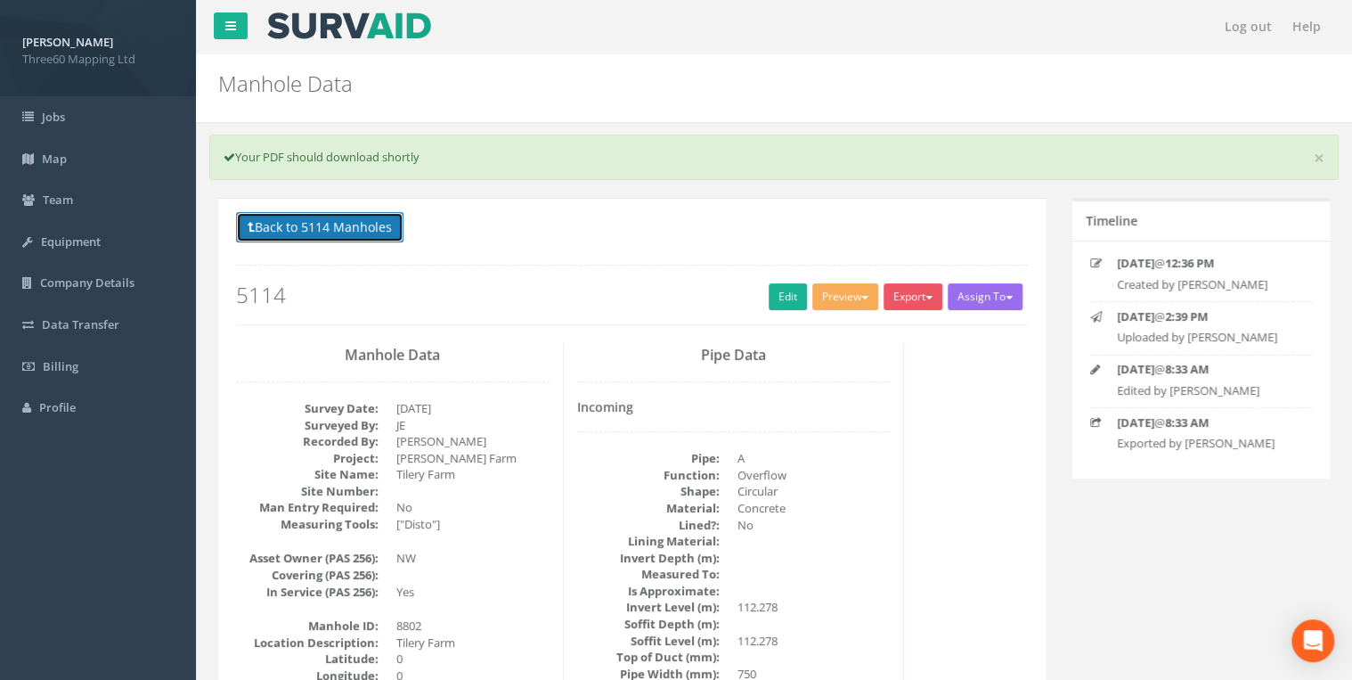
click at [308, 233] on button "Back to 5114 Manholes" at bounding box center [319, 227] width 167 height 30
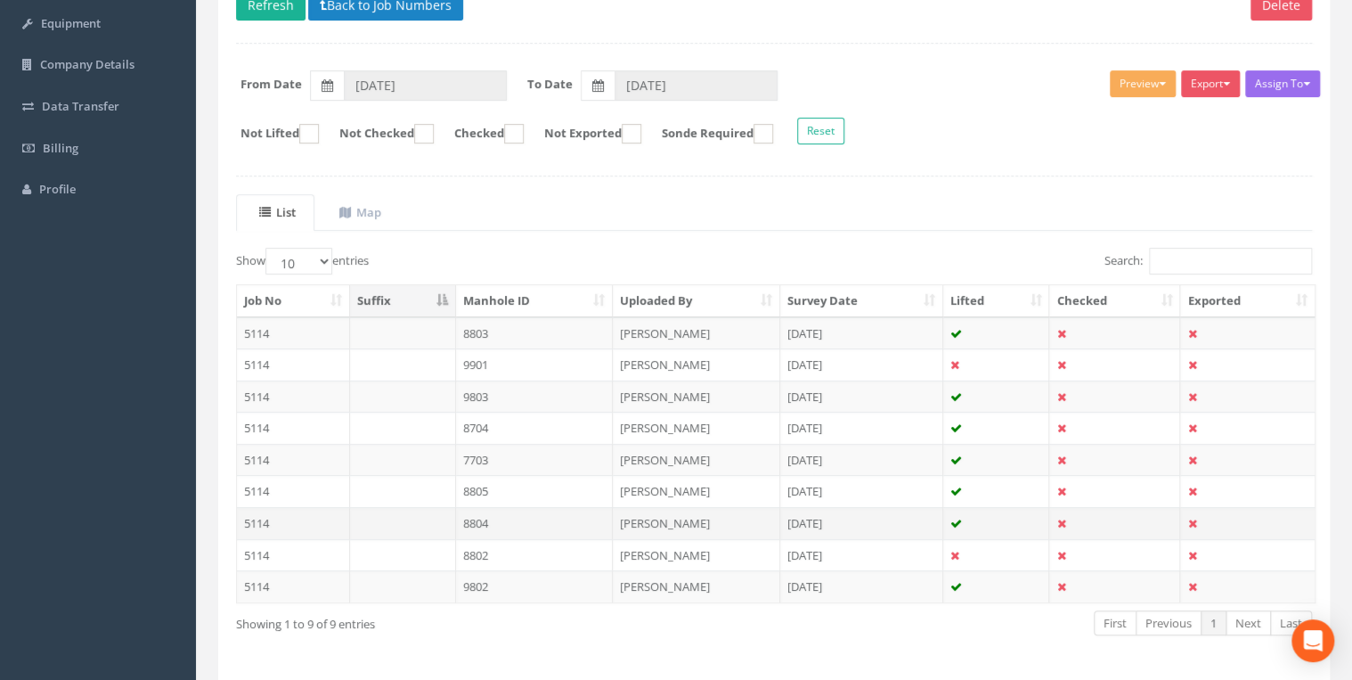
scroll to position [278, 0]
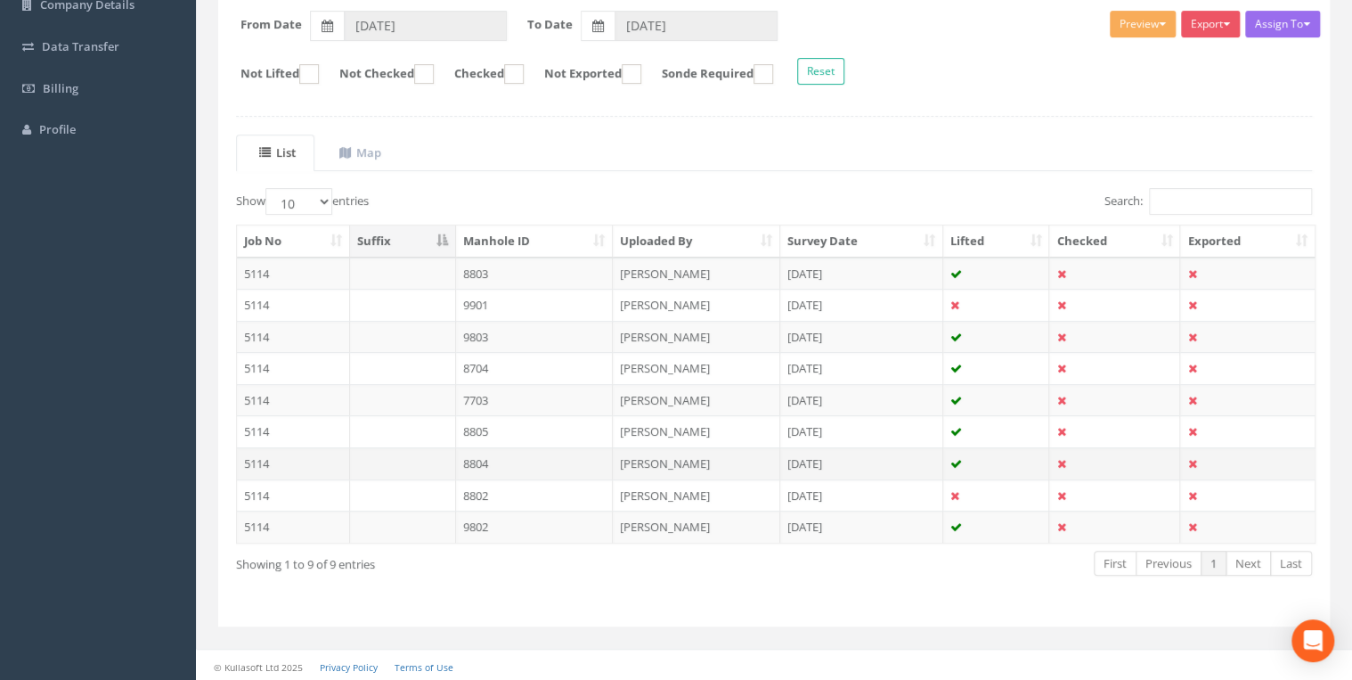
click at [486, 460] on td "8804" at bounding box center [535, 463] width 158 height 32
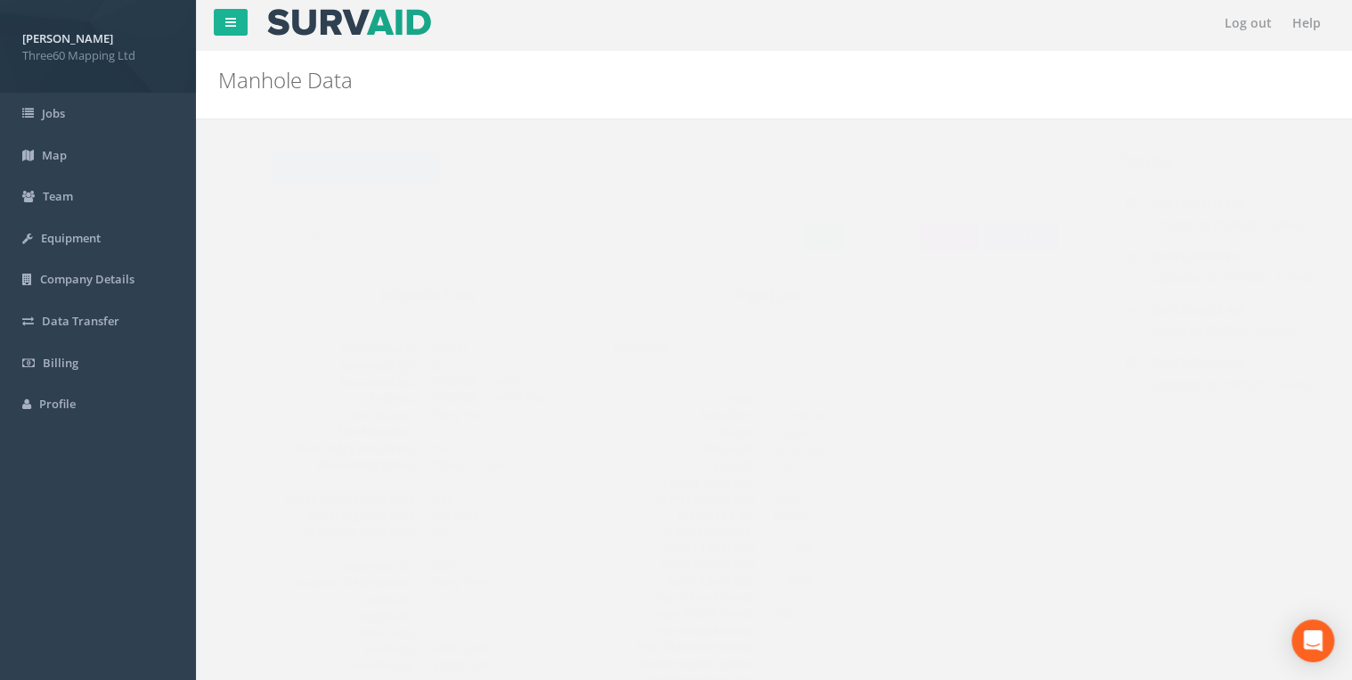
scroll to position [0, 0]
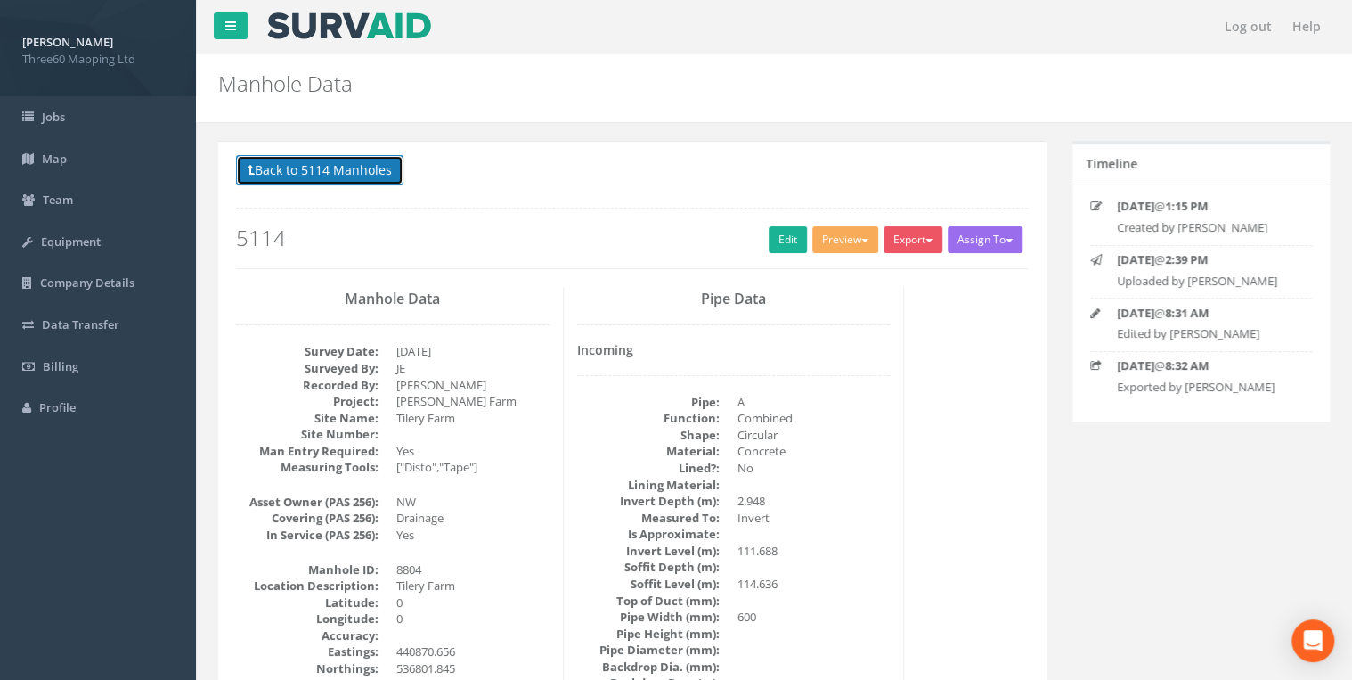
click at [355, 163] on button "Back to 5114 Manholes" at bounding box center [319, 170] width 167 height 30
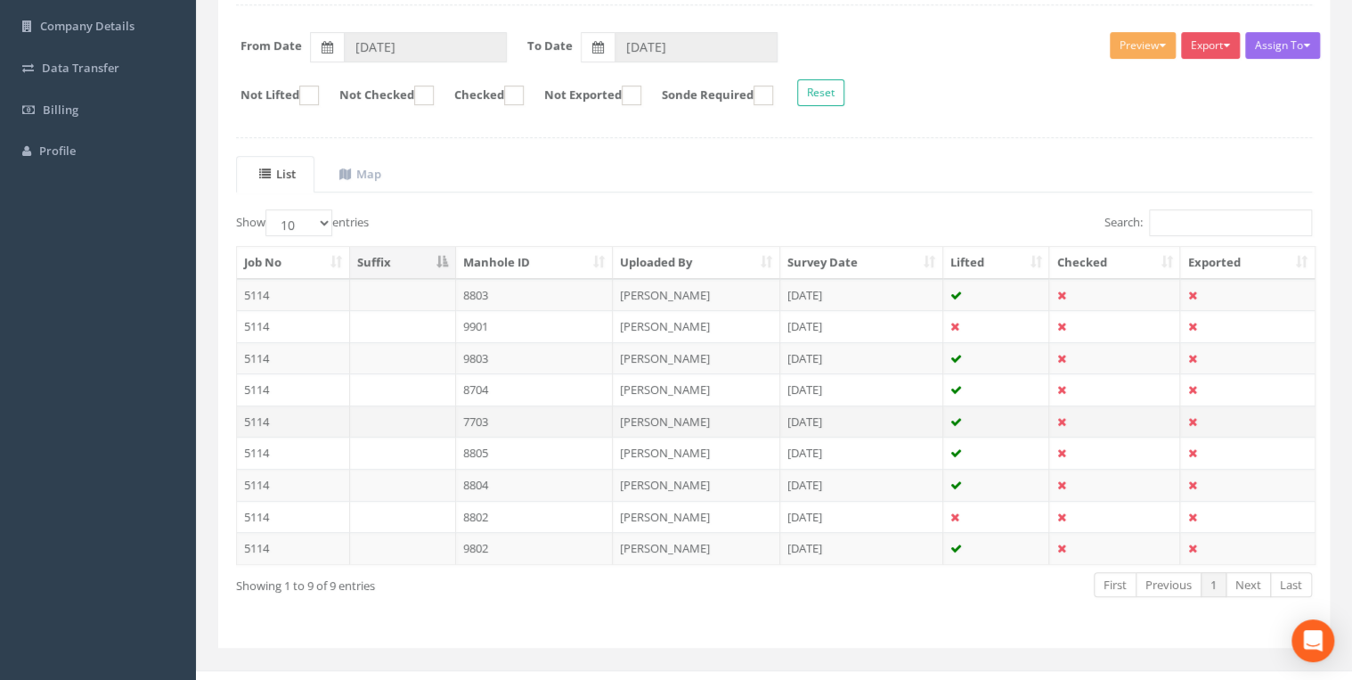
scroll to position [278, 0]
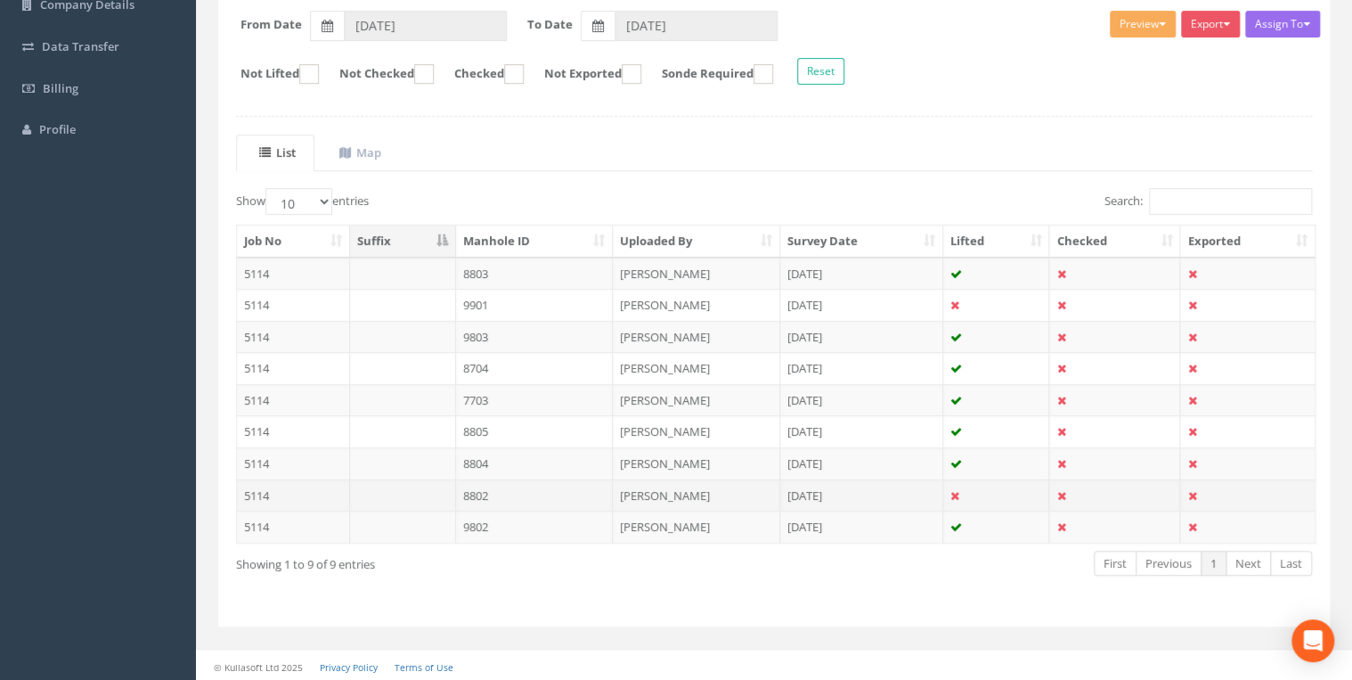
click at [493, 485] on td "8802" at bounding box center [535, 495] width 158 height 32
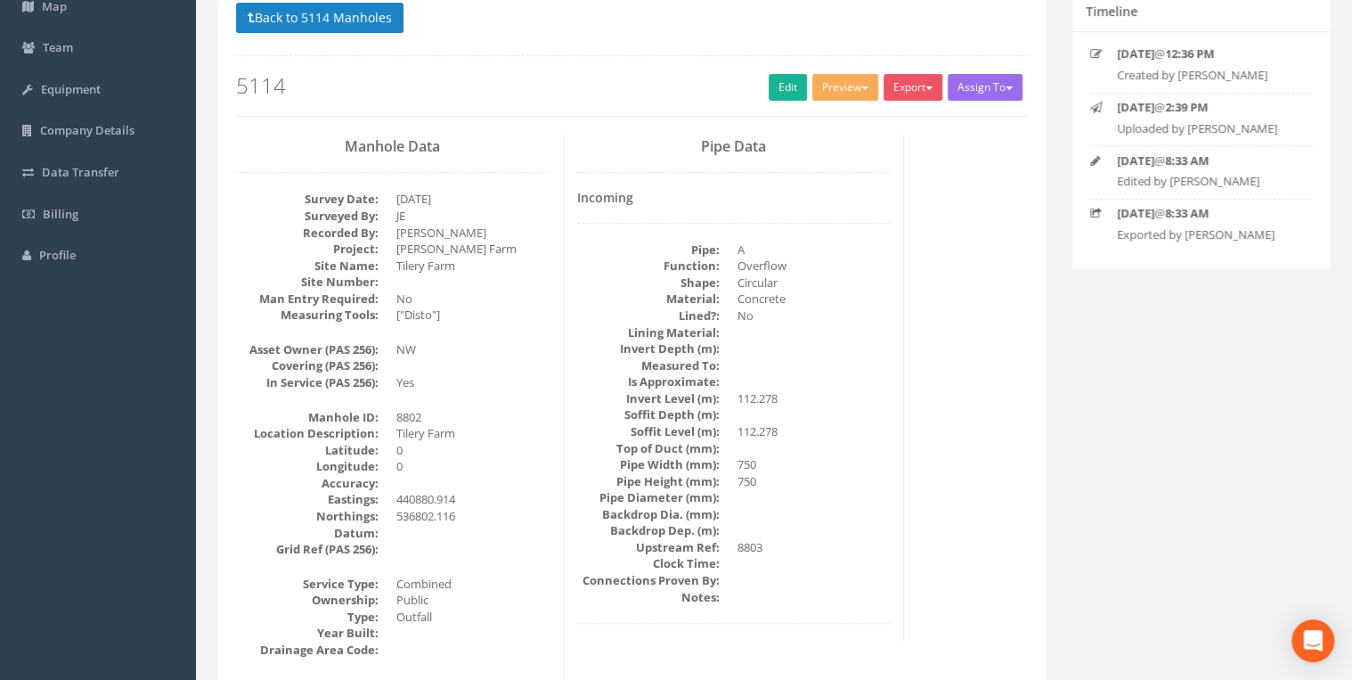
scroll to position [0, 0]
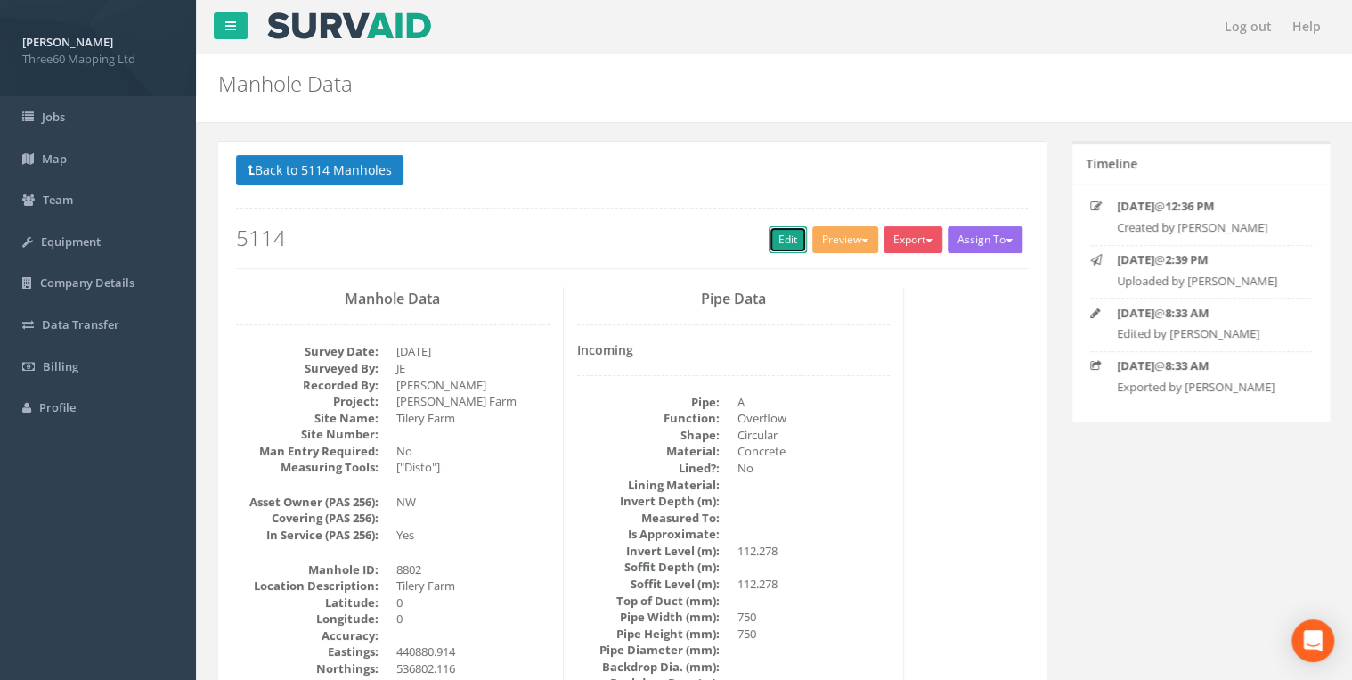
click at [785, 235] on link "Edit" at bounding box center [788, 239] width 38 height 27
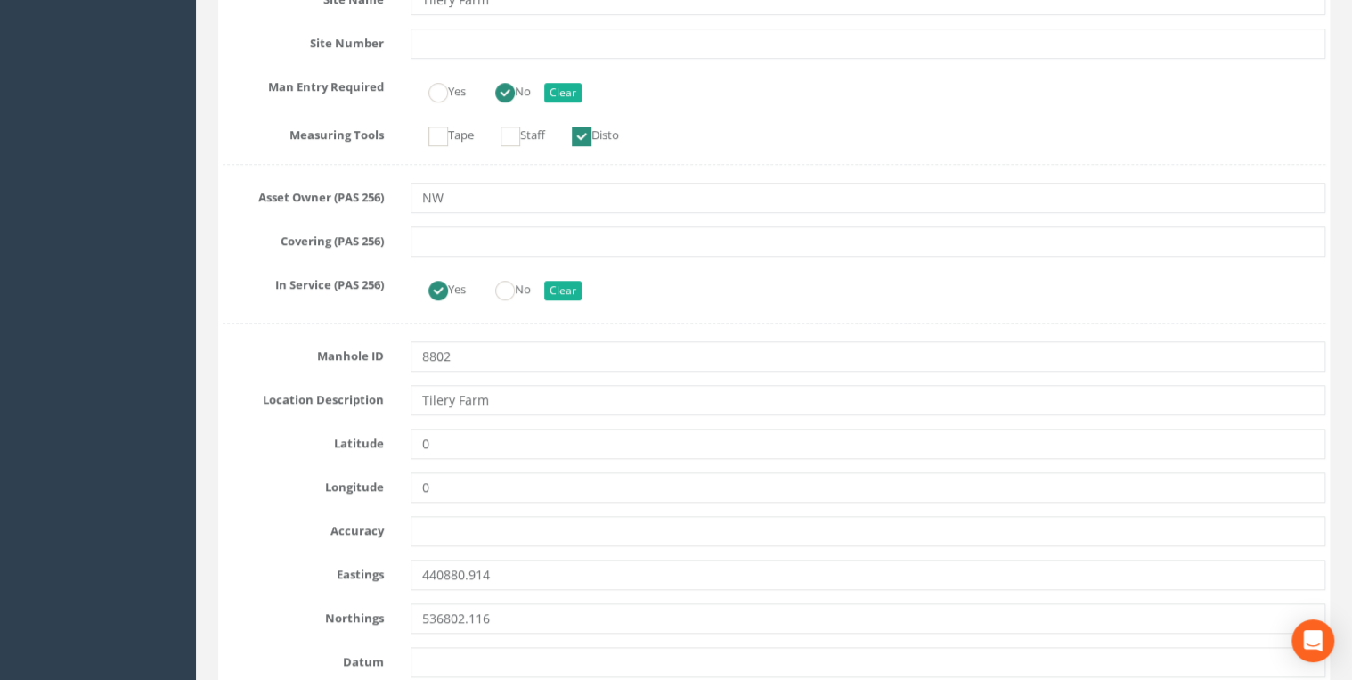
scroll to position [570, 0]
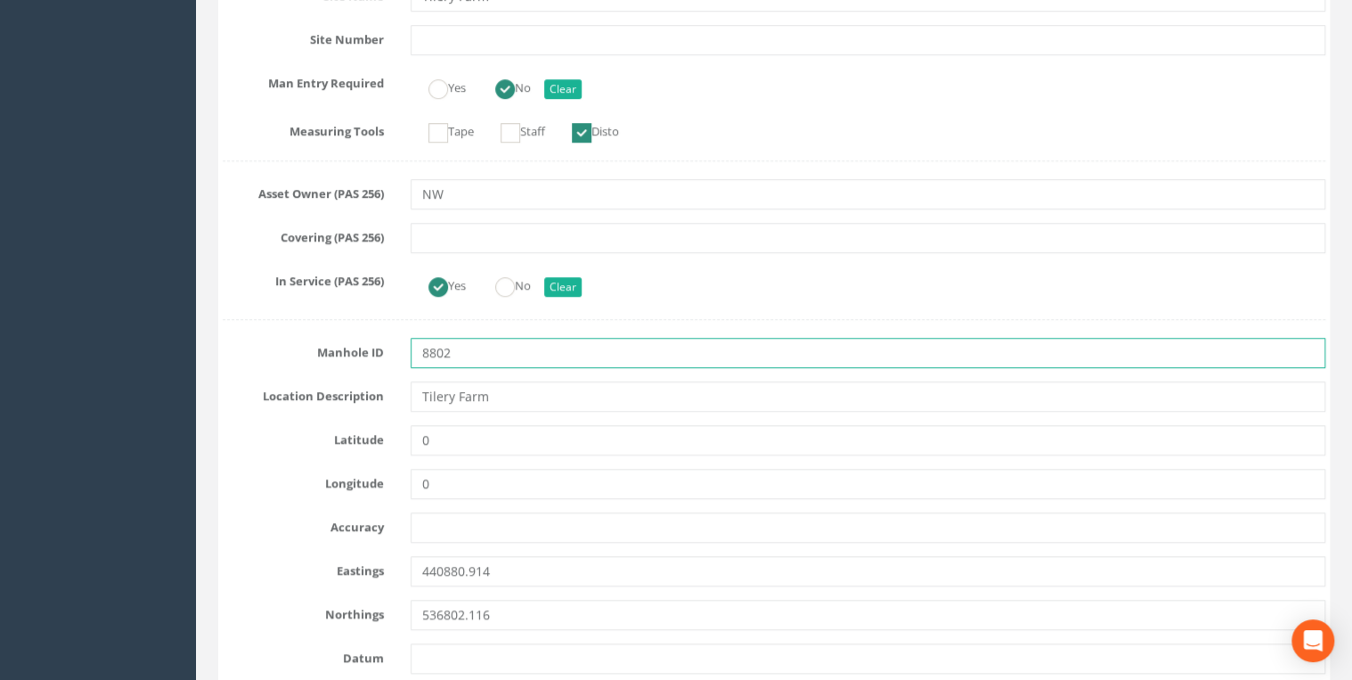
click at [483, 346] on input "8802" at bounding box center [868, 353] width 915 height 30
type input "8802 Outfall"
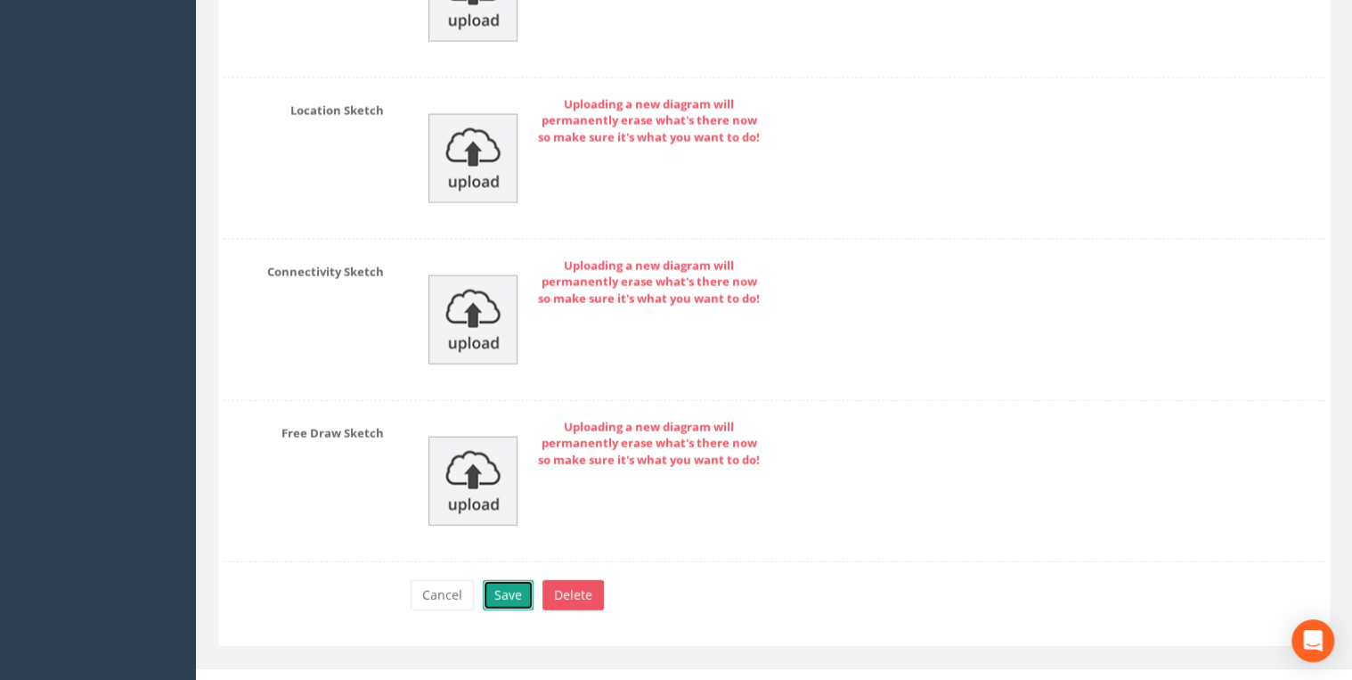
click at [506, 580] on button "Save" at bounding box center [508, 595] width 51 height 30
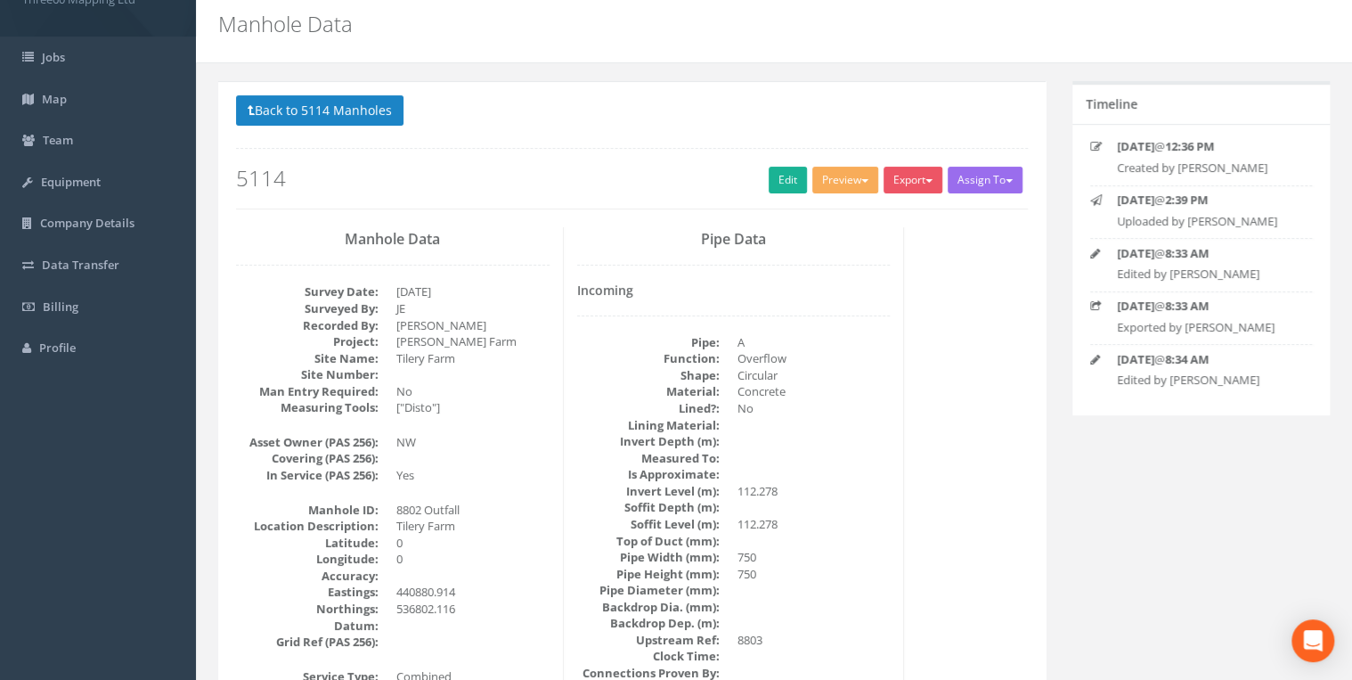
scroll to position [0, 0]
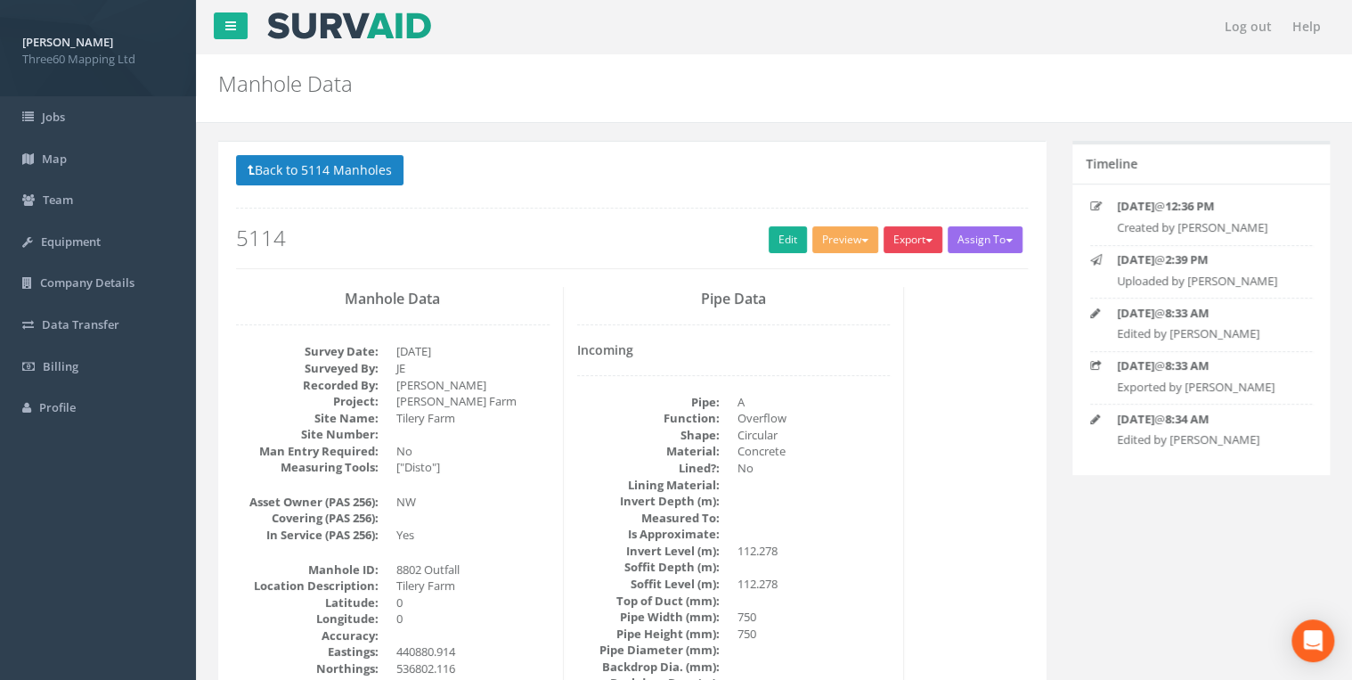
click at [934, 249] on button "Export" at bounding box center [913, 239] width 59 height 27
click at [871, 270] on link "360 Manhole" at bounding box center [876, 277] width 135 height 28
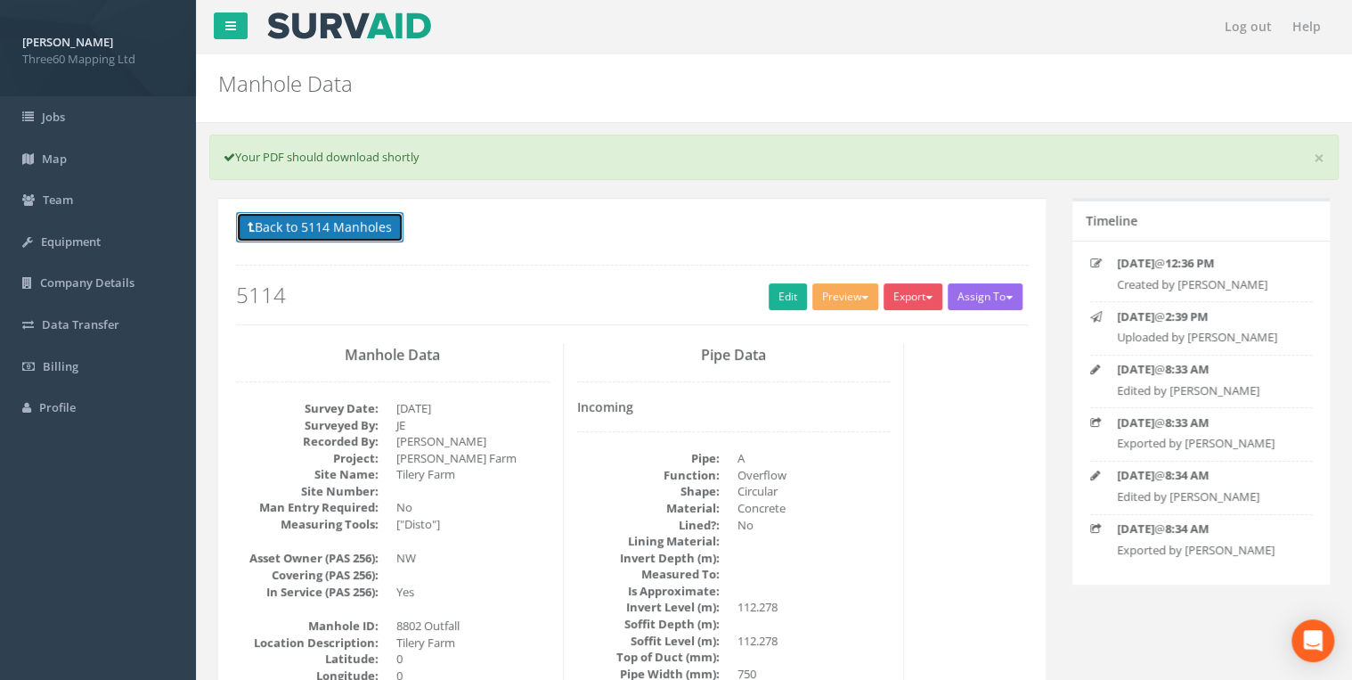
drag, startPoint x: 344, startPoint y: 225, endPoint x: 379, endPoint y: 228, distance: 35.7
click at [344, 225] on button "Back to 5114 Manholes" at bounding box center [319, 227] width 167 height 30
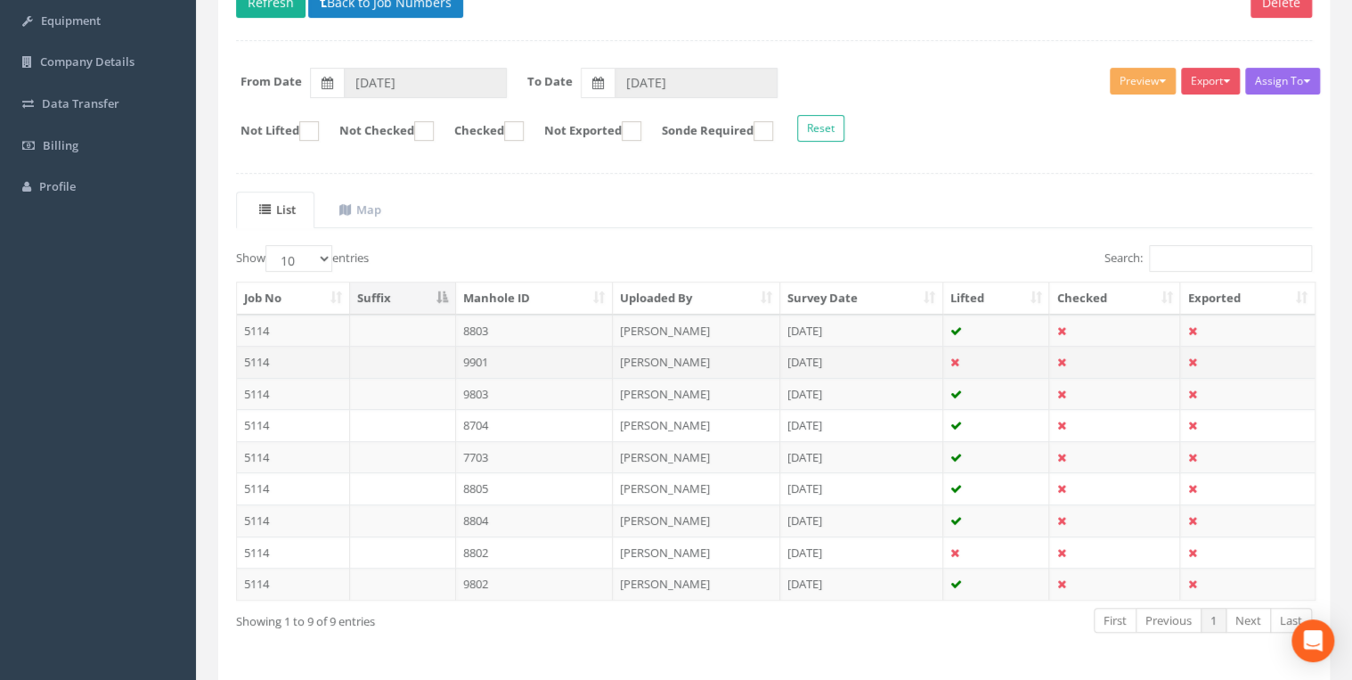
scroll to position [278, 0]
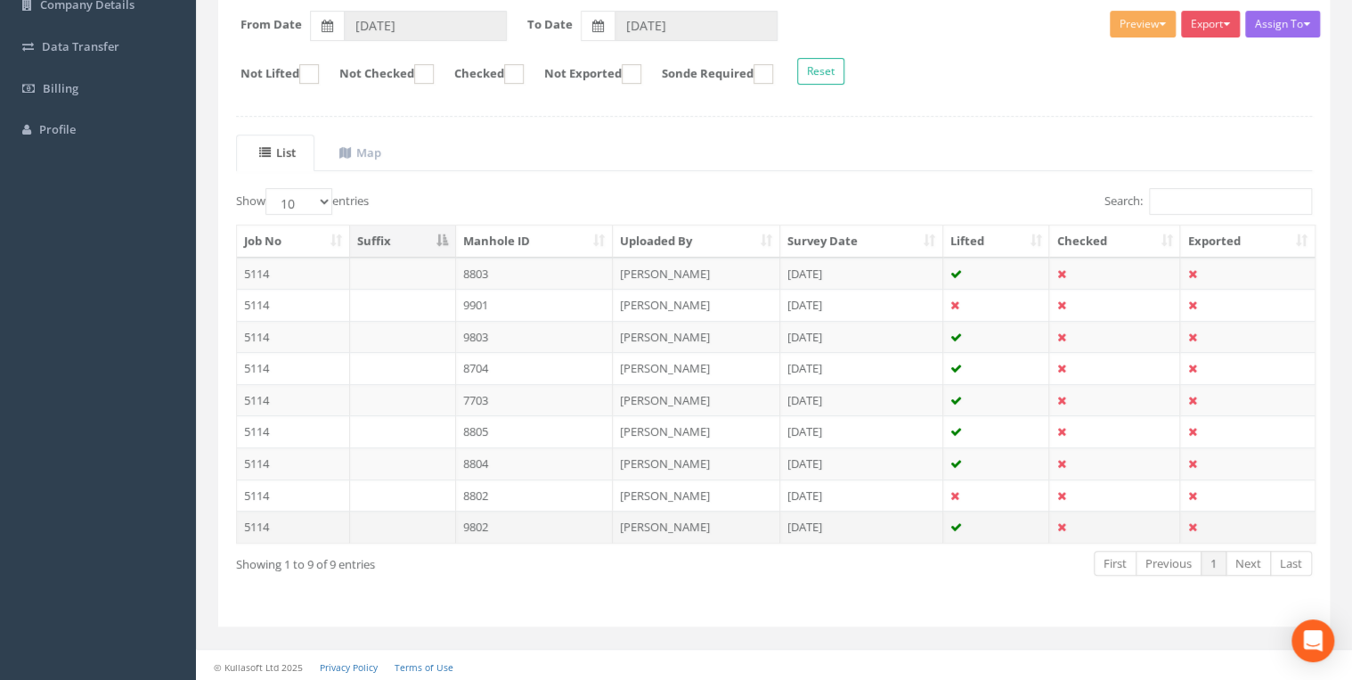
click at [493, 522] on td "9802" at bounding box center [535, 526] width 158 height 32
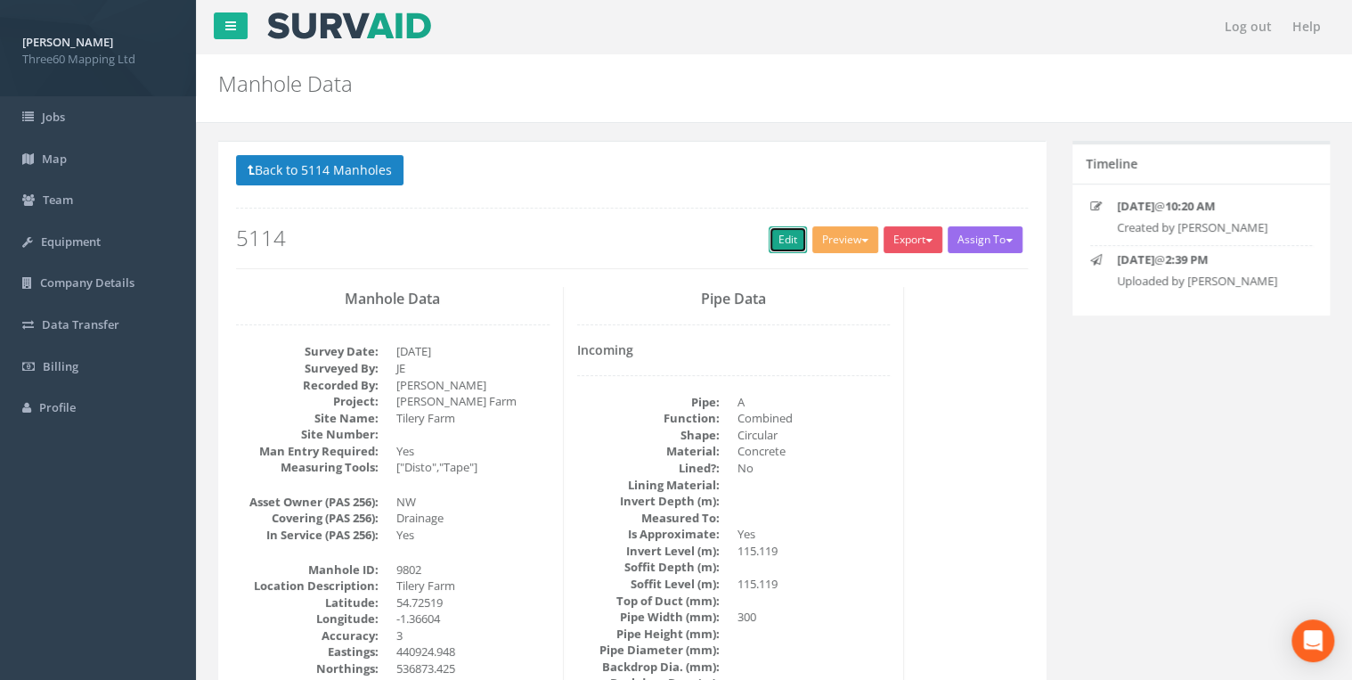
click at [769, 226] on link "Edit" at bounding box center [788, 239] width 38 height 27
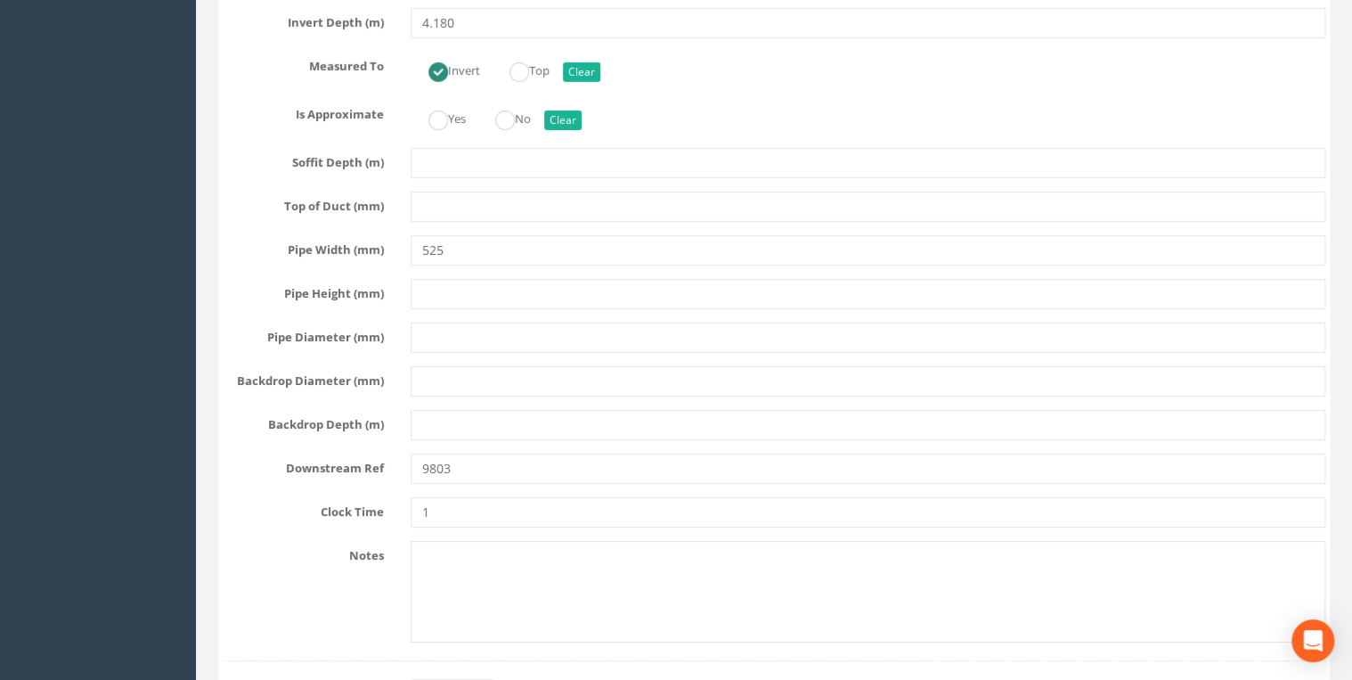
scroll to position [6651, 0]
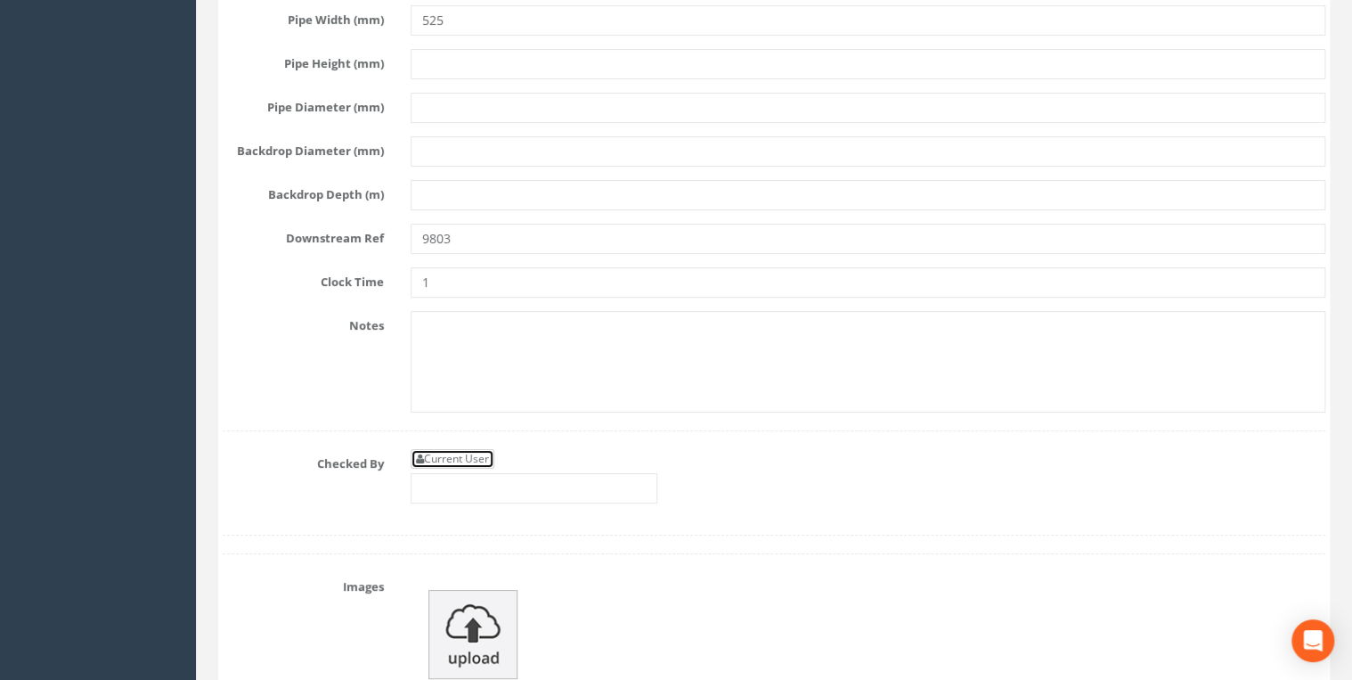
click at [458, 449] on link "Current User" at bounding box center [453, 459] width 84 height 20
type input "[PERSON_NAME]"
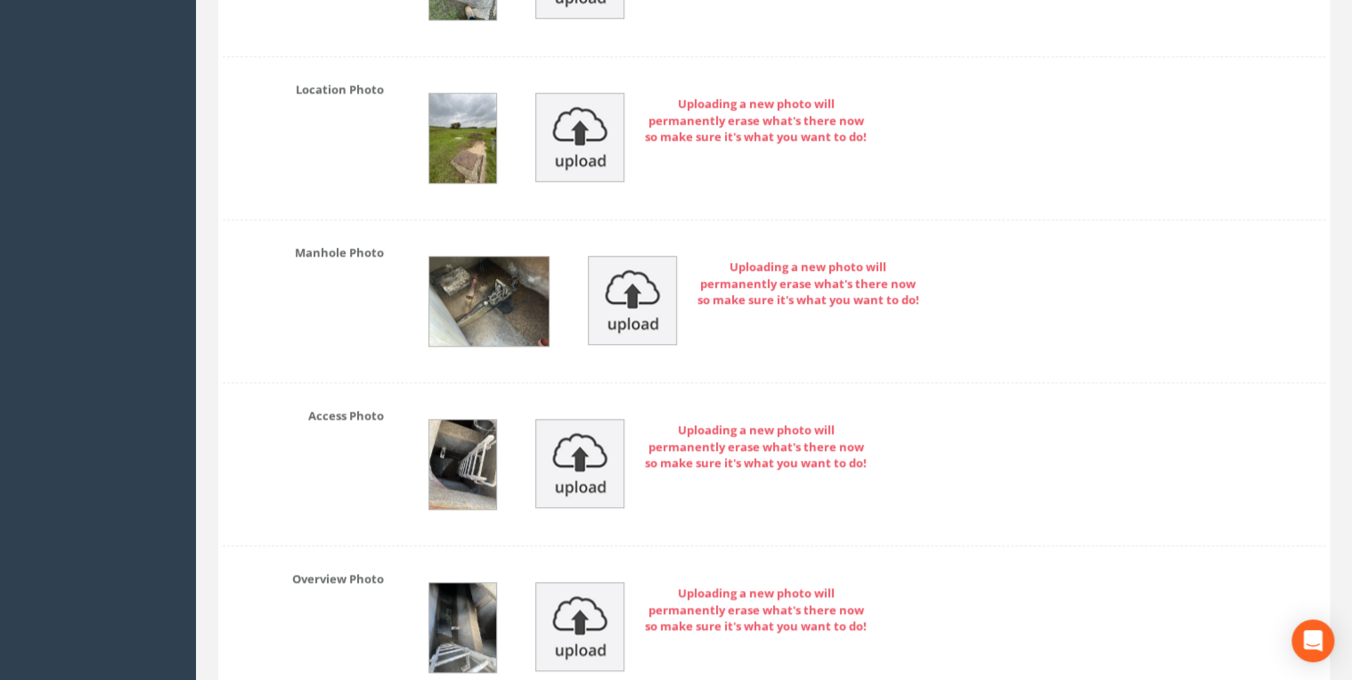
scroll to position [7506, 0]
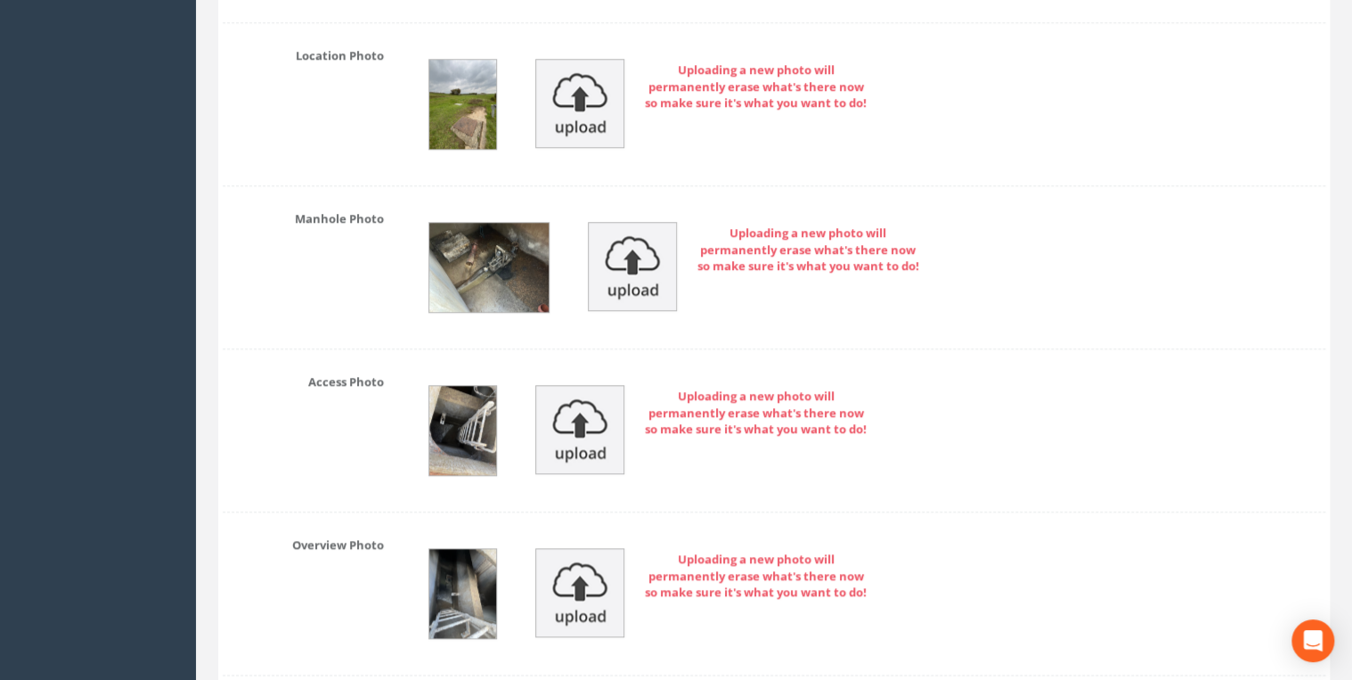
click at [491, 247] on img at bounding box center [488, 267] width 118 height 89
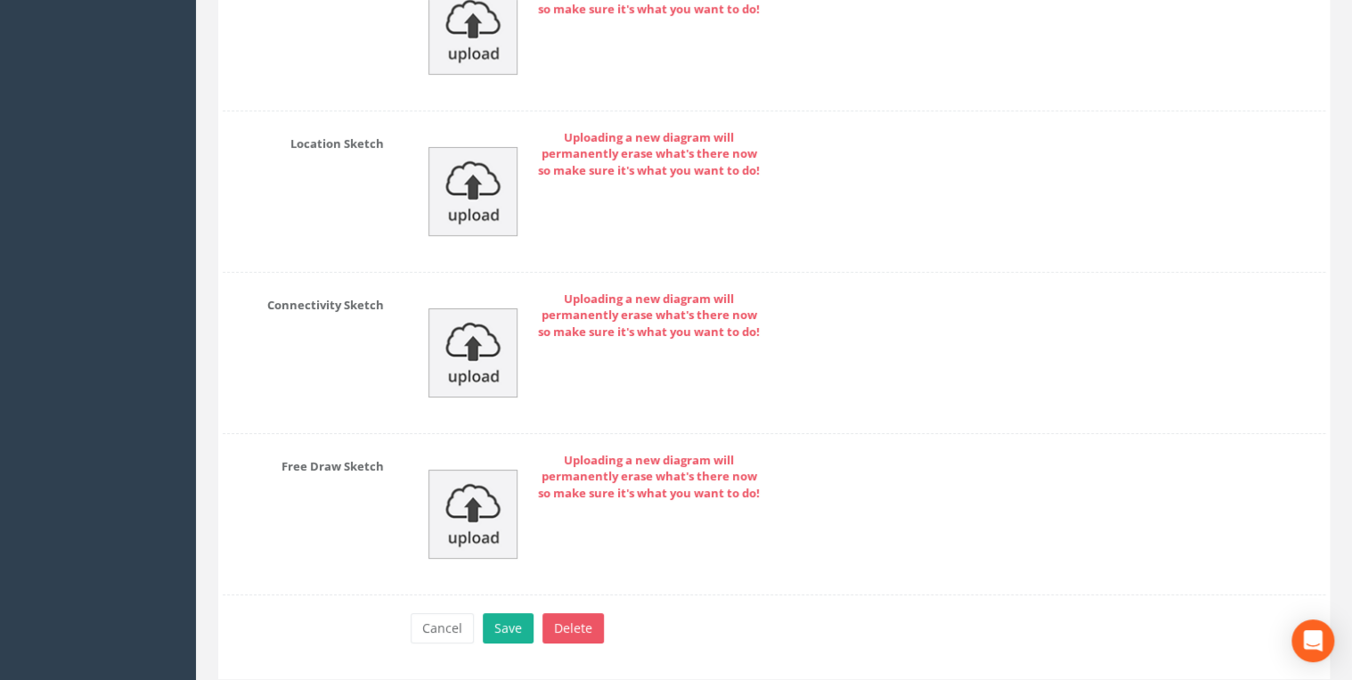
scroll to position [9867, 0]
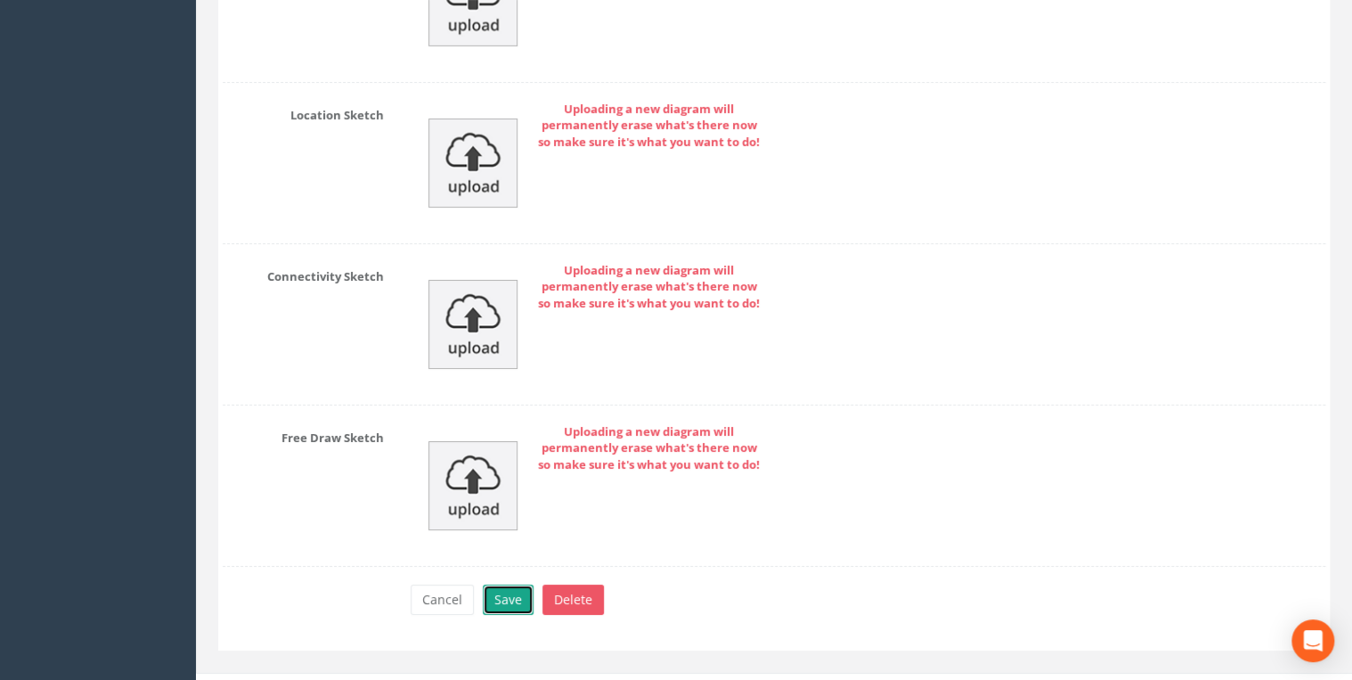
click at [508, 584] on button "Save" at bounding box center [508, 599] width 51 height 30
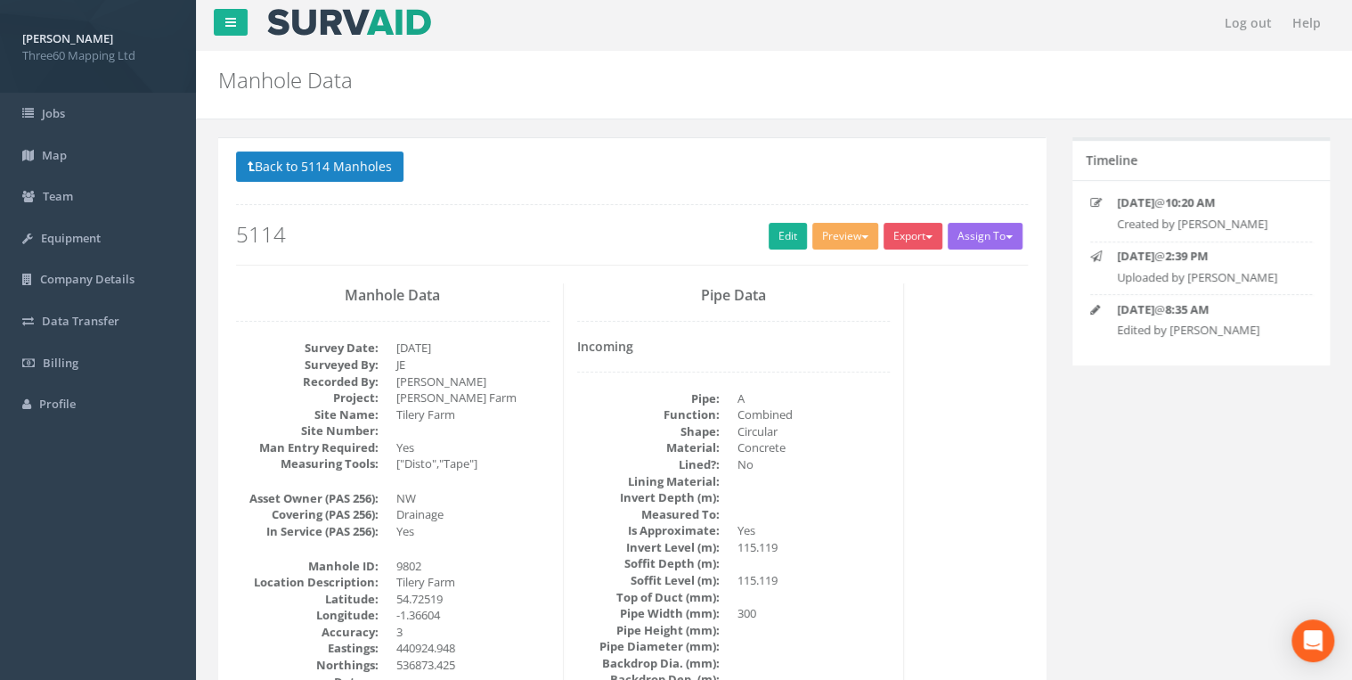
scroll to position [0, 0]
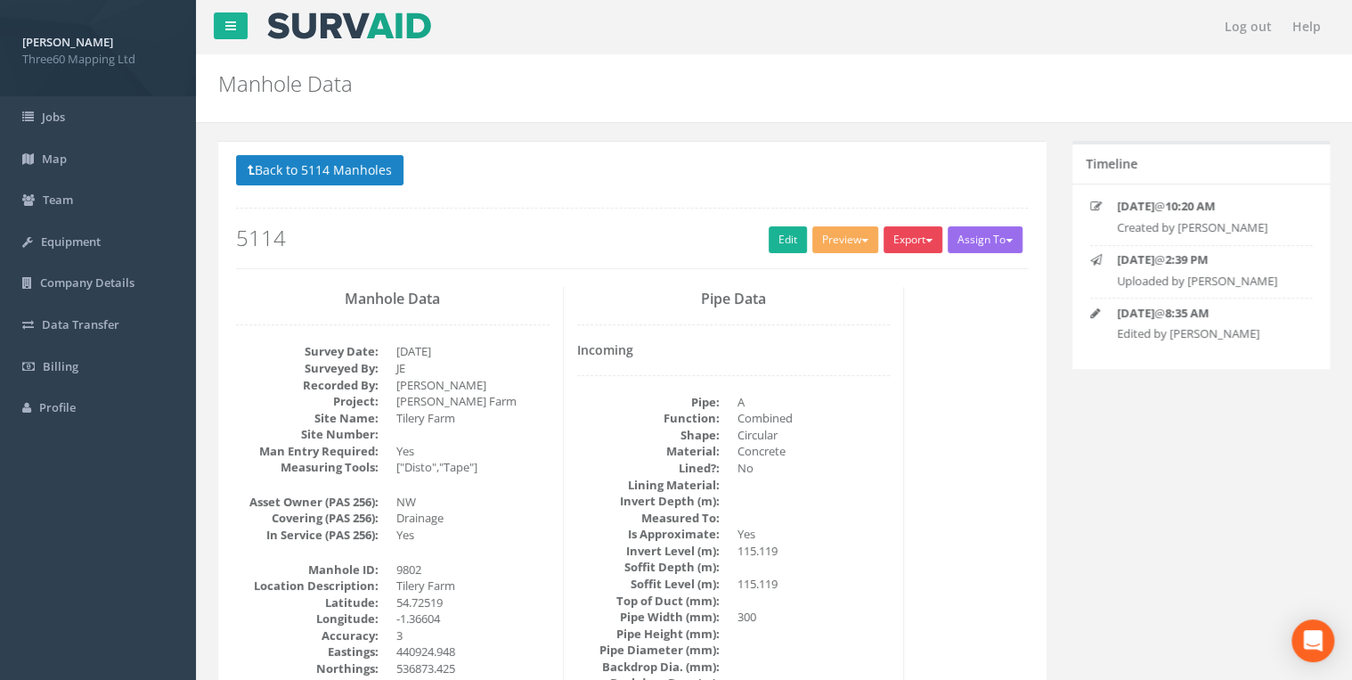
click at [926, 239] on span "button" at bounding box center [929, 241] width 7 height 4
click at [865, 274] on link "360 Manhole" at bounding box center [876, 277] width 135 height 28
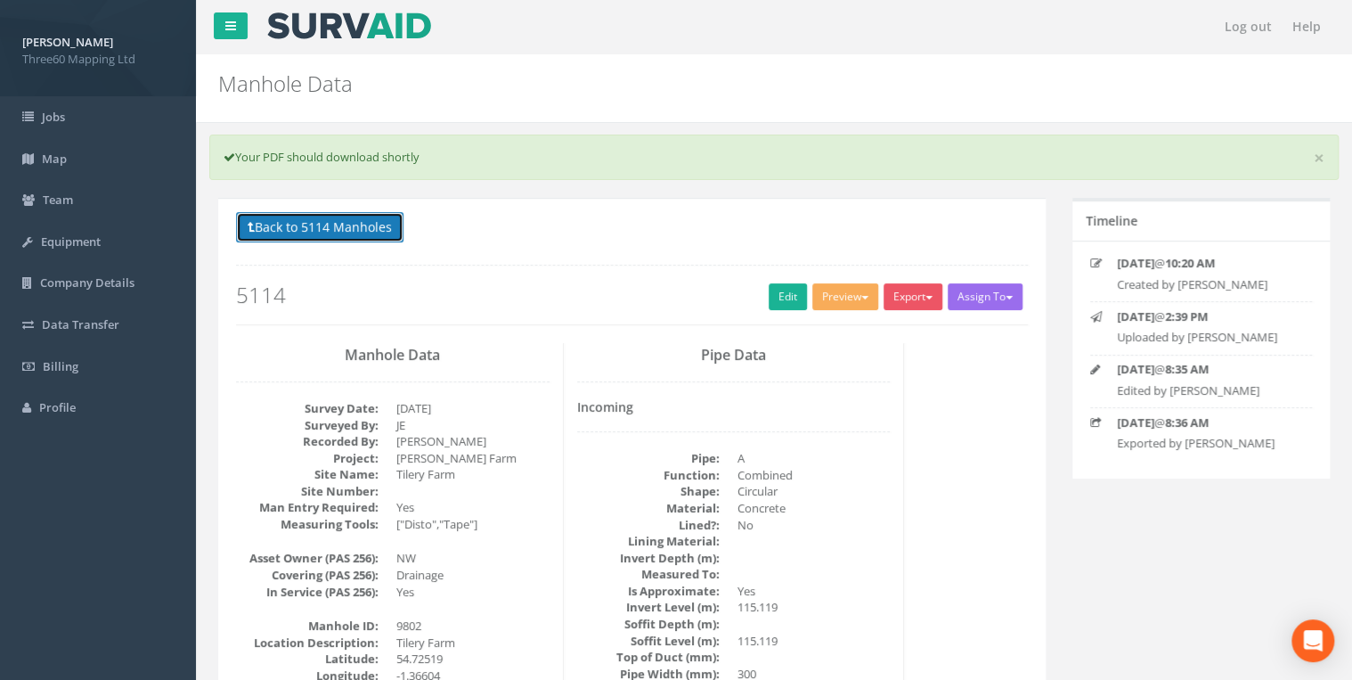
click at [395, 227] on button "Back to 5114 Manholes" at bounding box center [319, 227] width 167 height 30
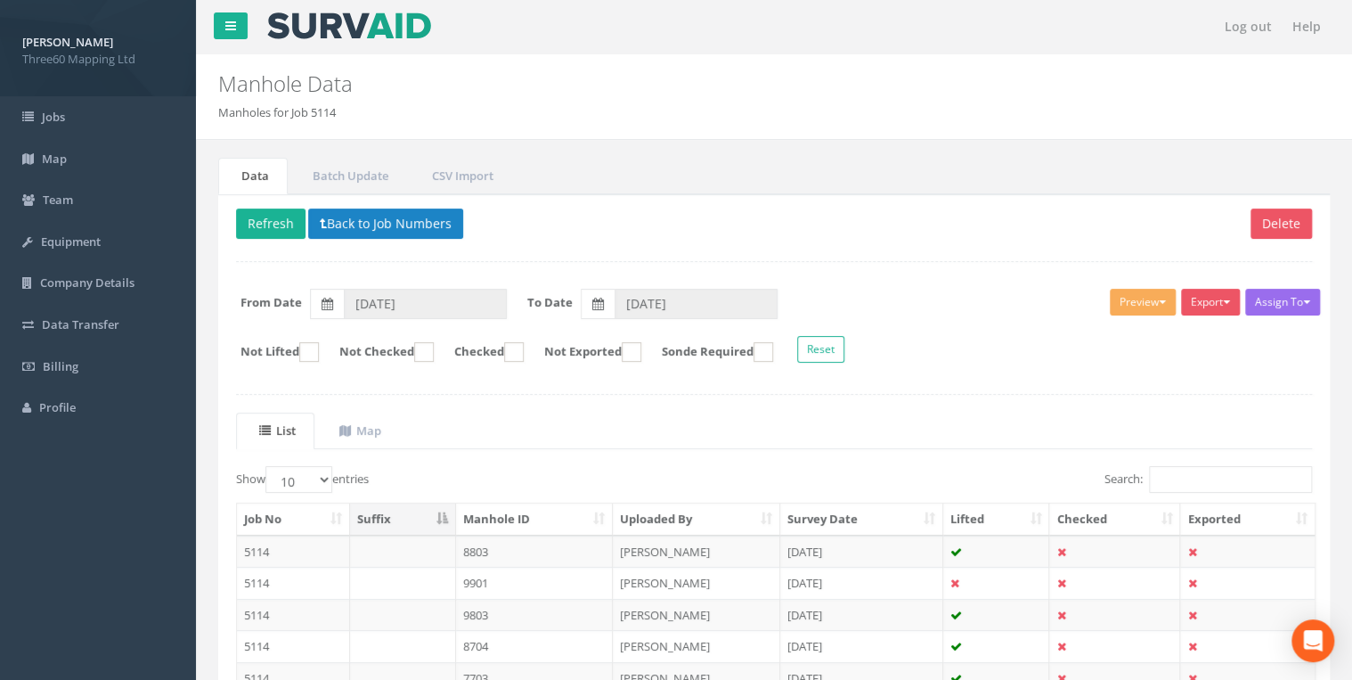
scroll to position [278, 0]
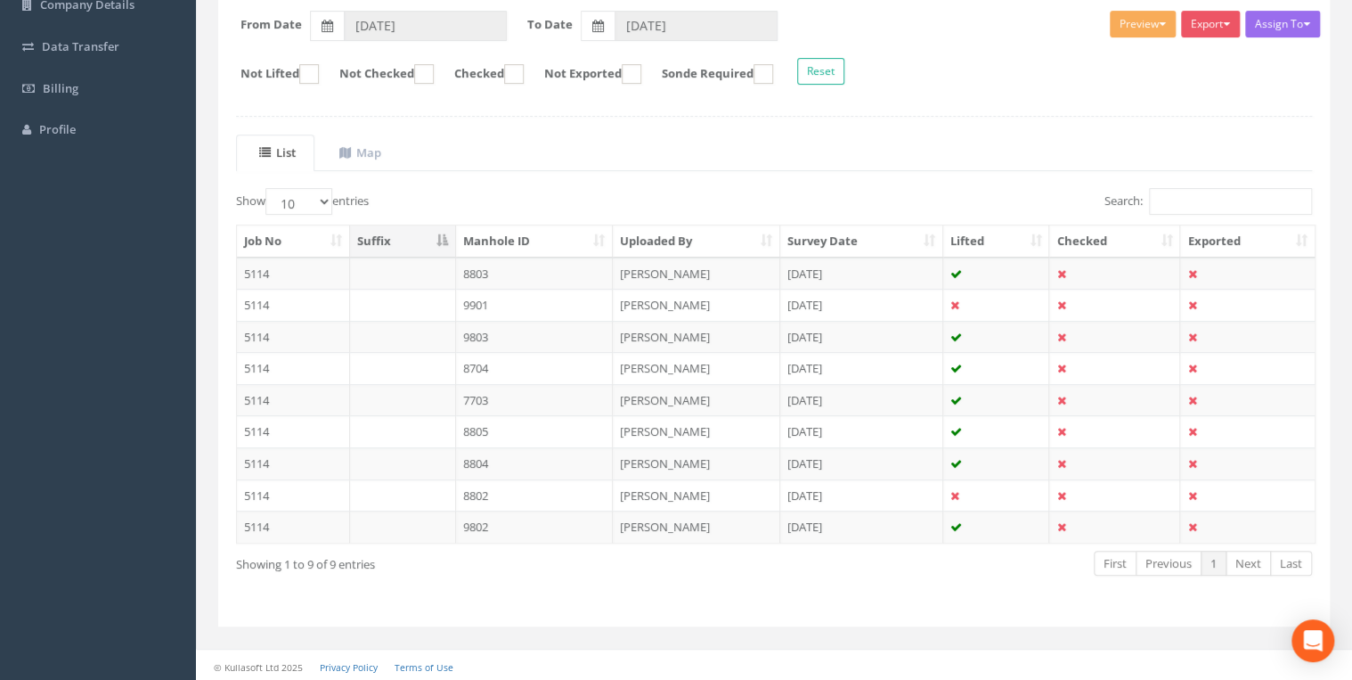
click at [487, 559] on div "Showing 1 to 9 of 9 entries" at bounding box center [452, 561] width 433 height 24
